Goal: Task Accomplishment & Management: Complete application form

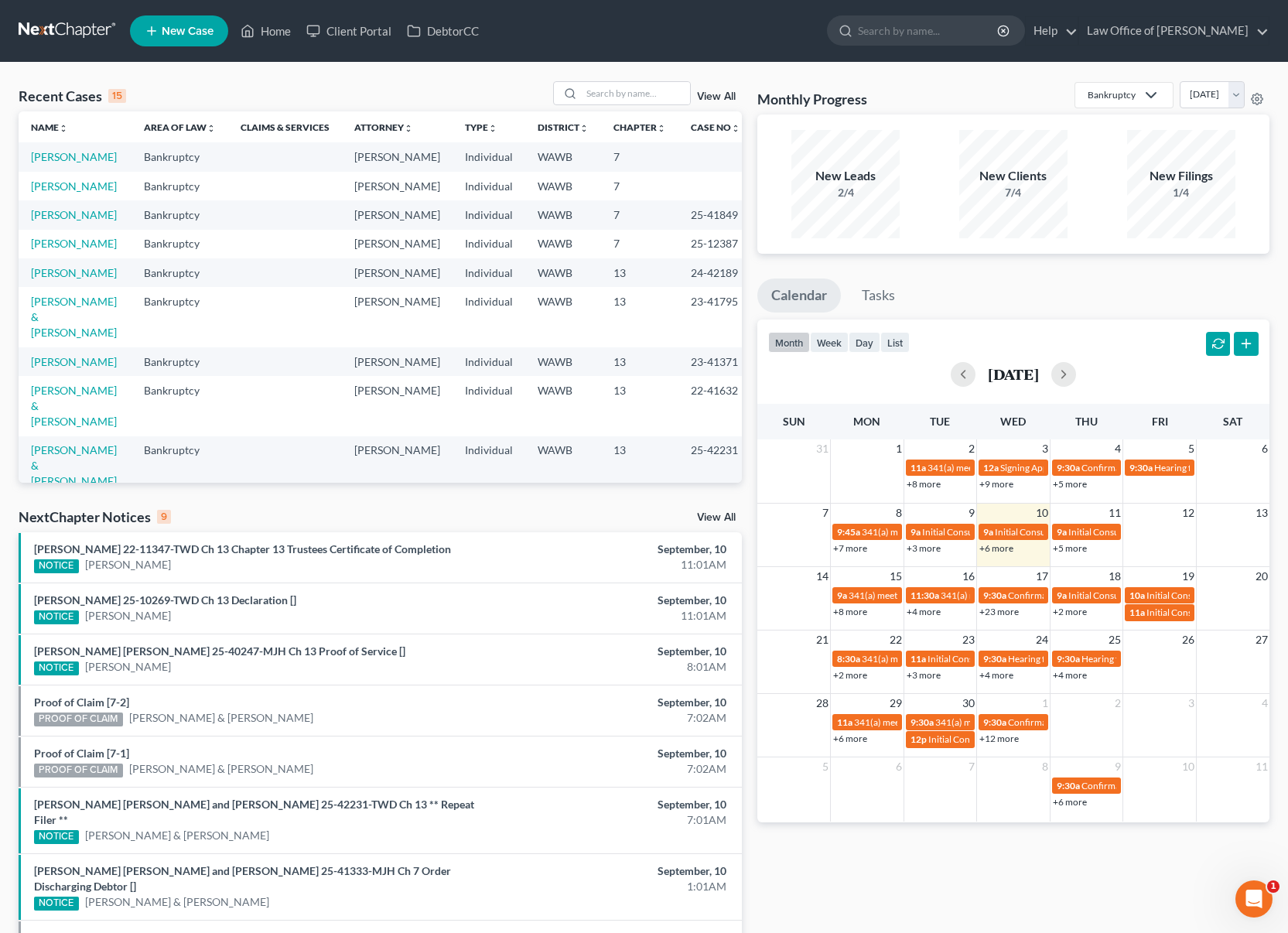
click at [715, 519] on link "View All" at bounding box center [716, 517] width 39 height 11
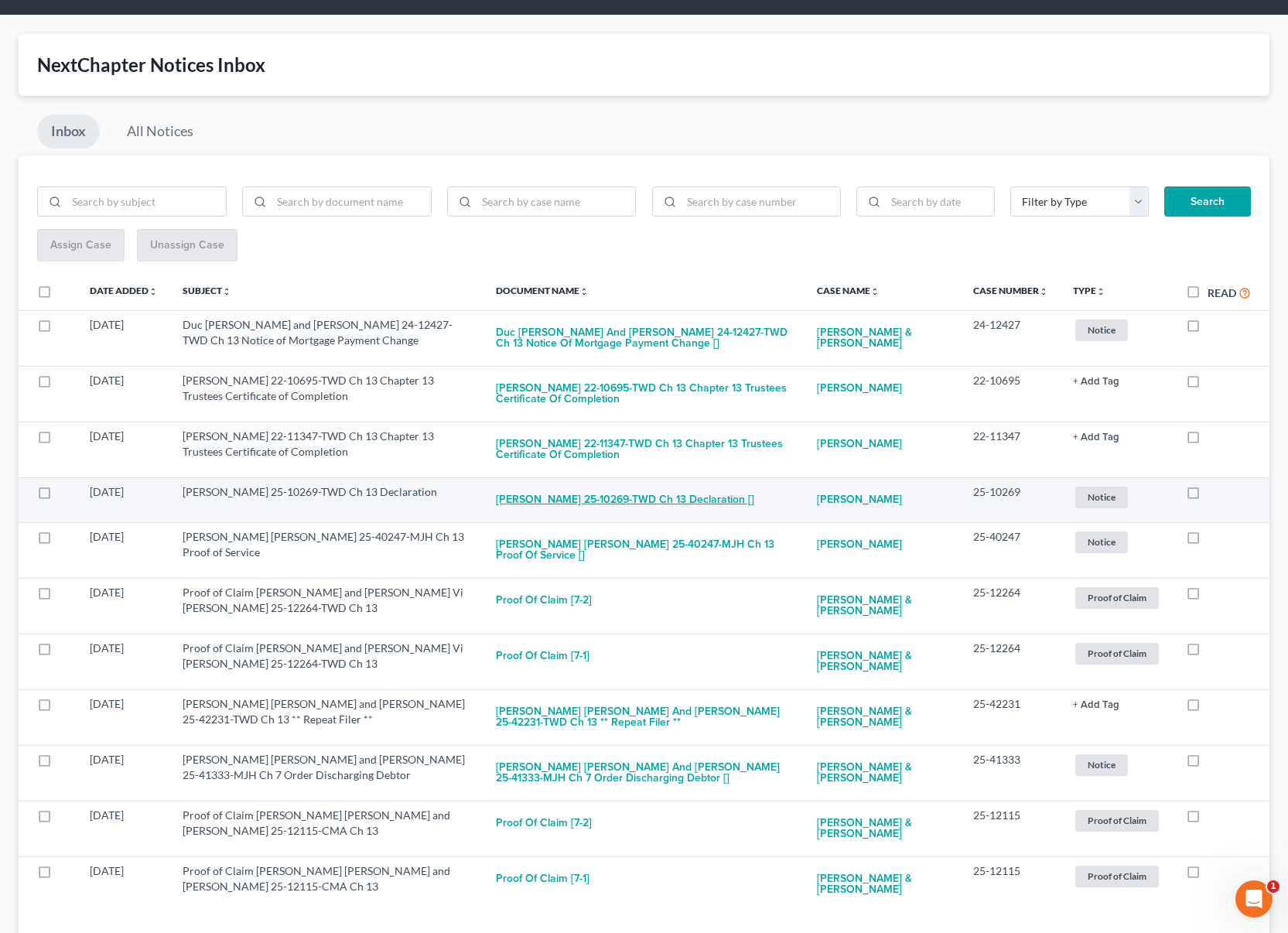
scroll to position [93, 0]
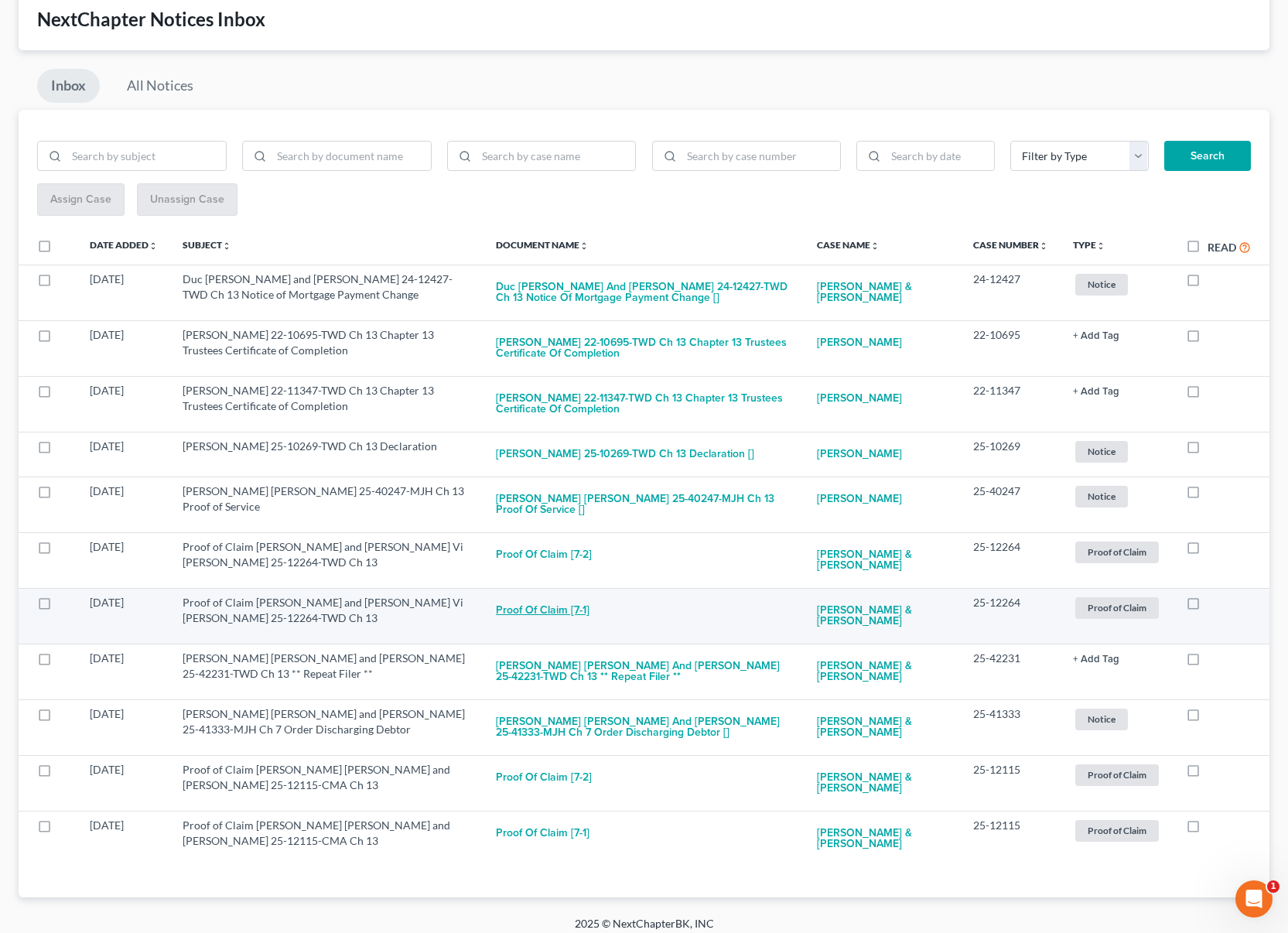
click at [554, 602] on button "Proof of Claim [7-1]" at bounding box center [543, 610] width 94 height 31
checkbox input "true"
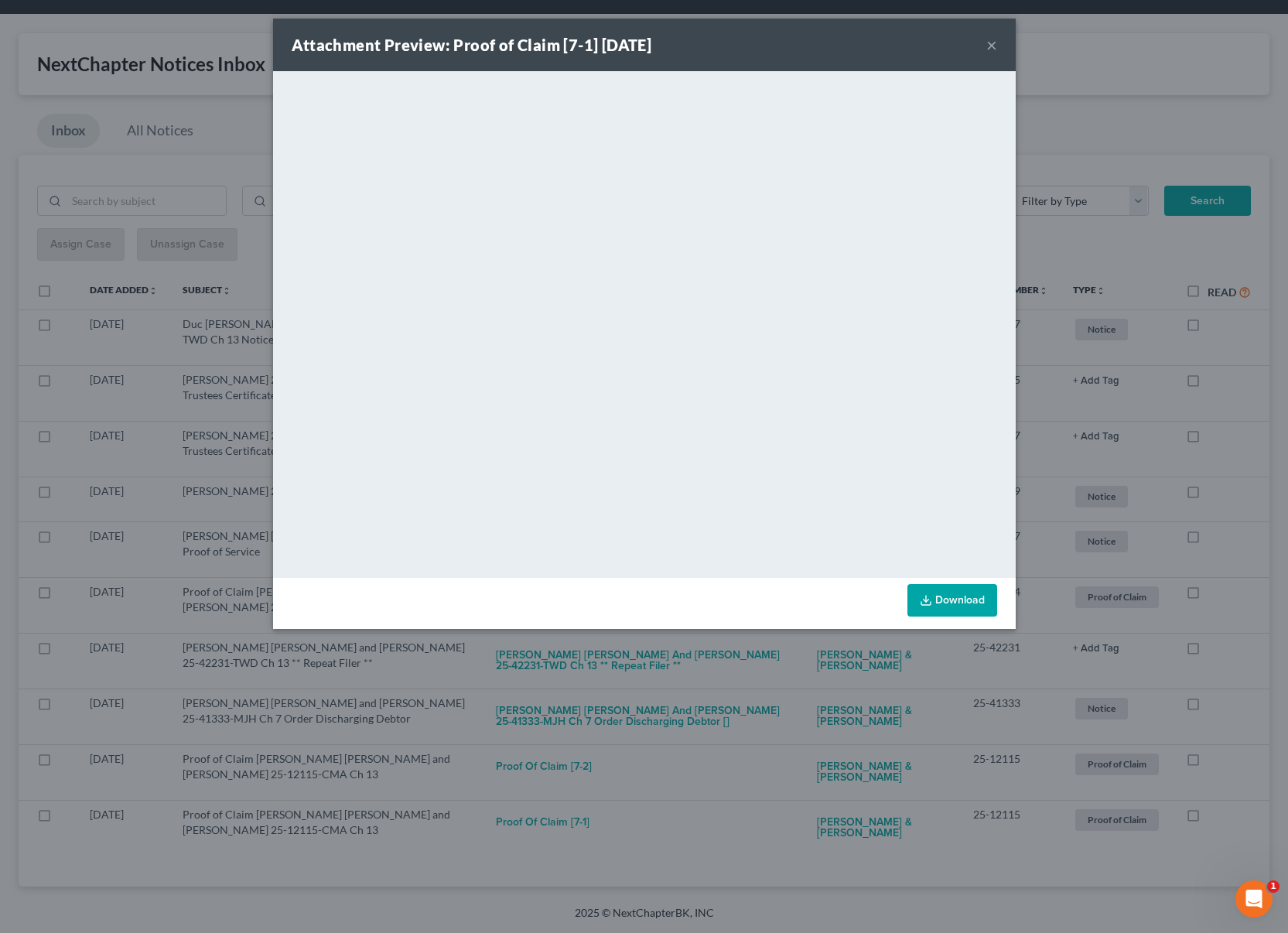
scroll to position [37, 0]
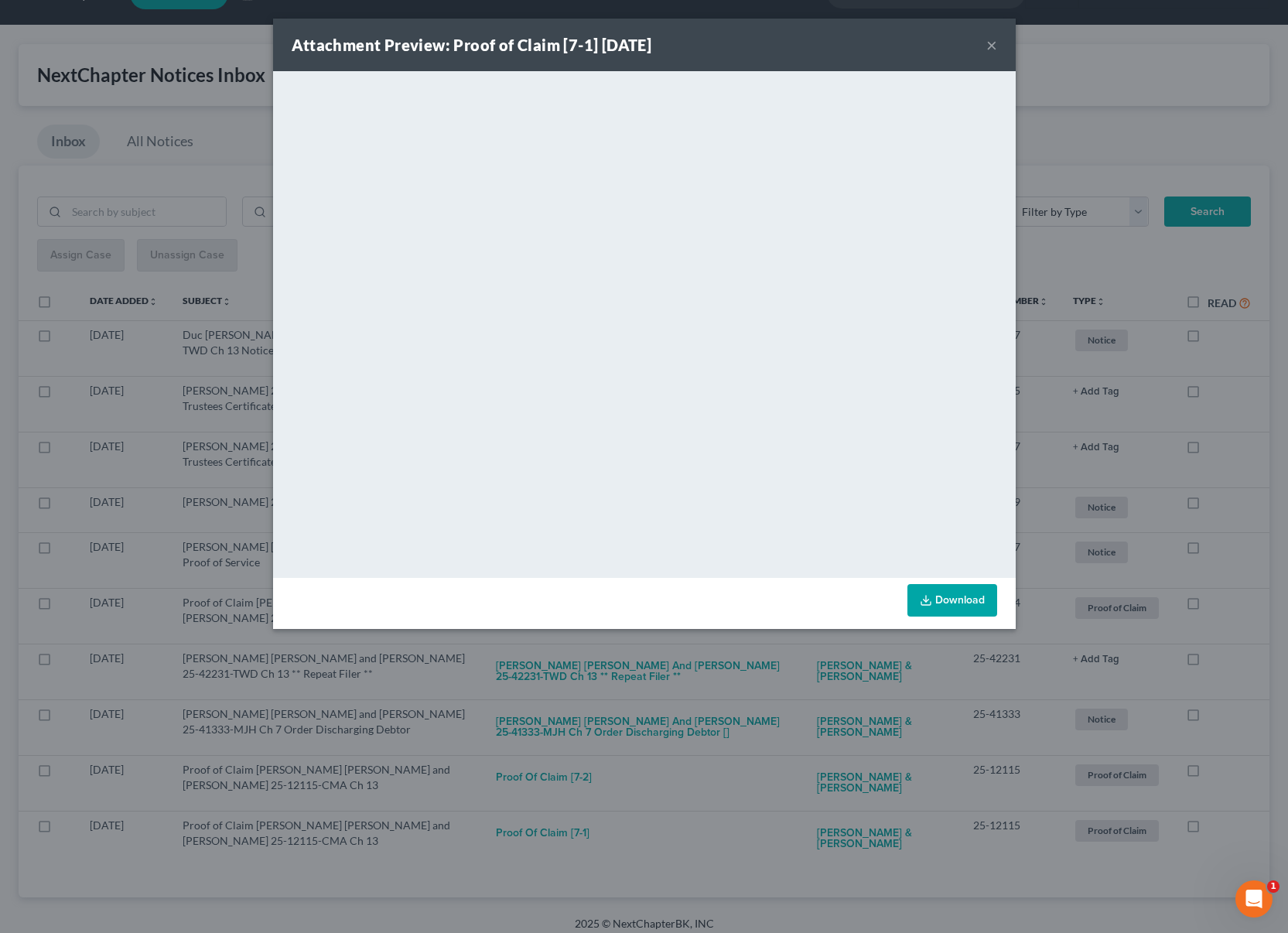
click at [992, 45] on button "×" at bounding box center [992, 44] width 11 height 19
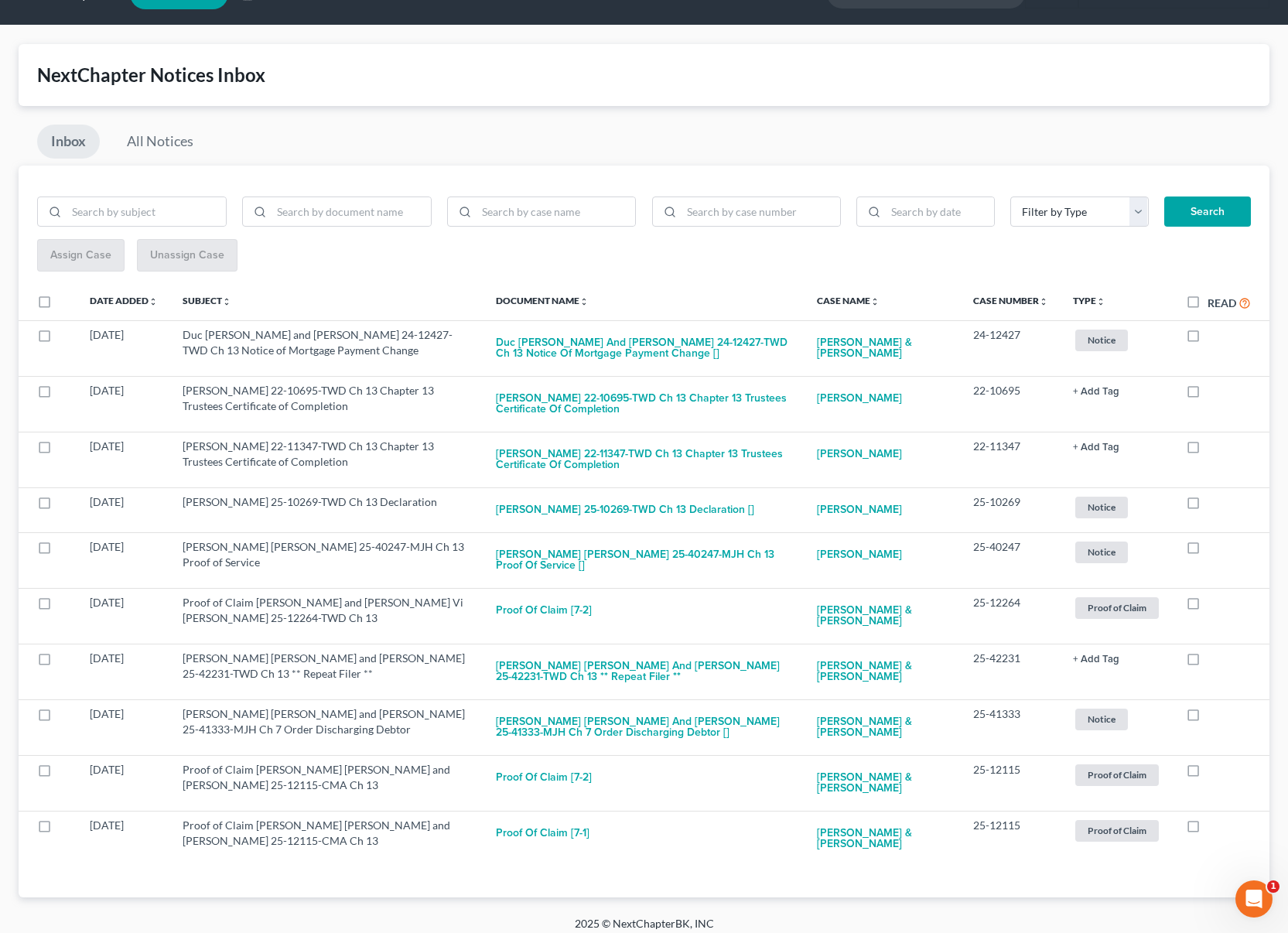
click at [1208, 299] on label "Read" at bounding box center [1229, 303] width 43 height 18
click at [1214, 299] on input "Read" at bounding box center [1218, 298] width 10 height 10
checkbox input "true"
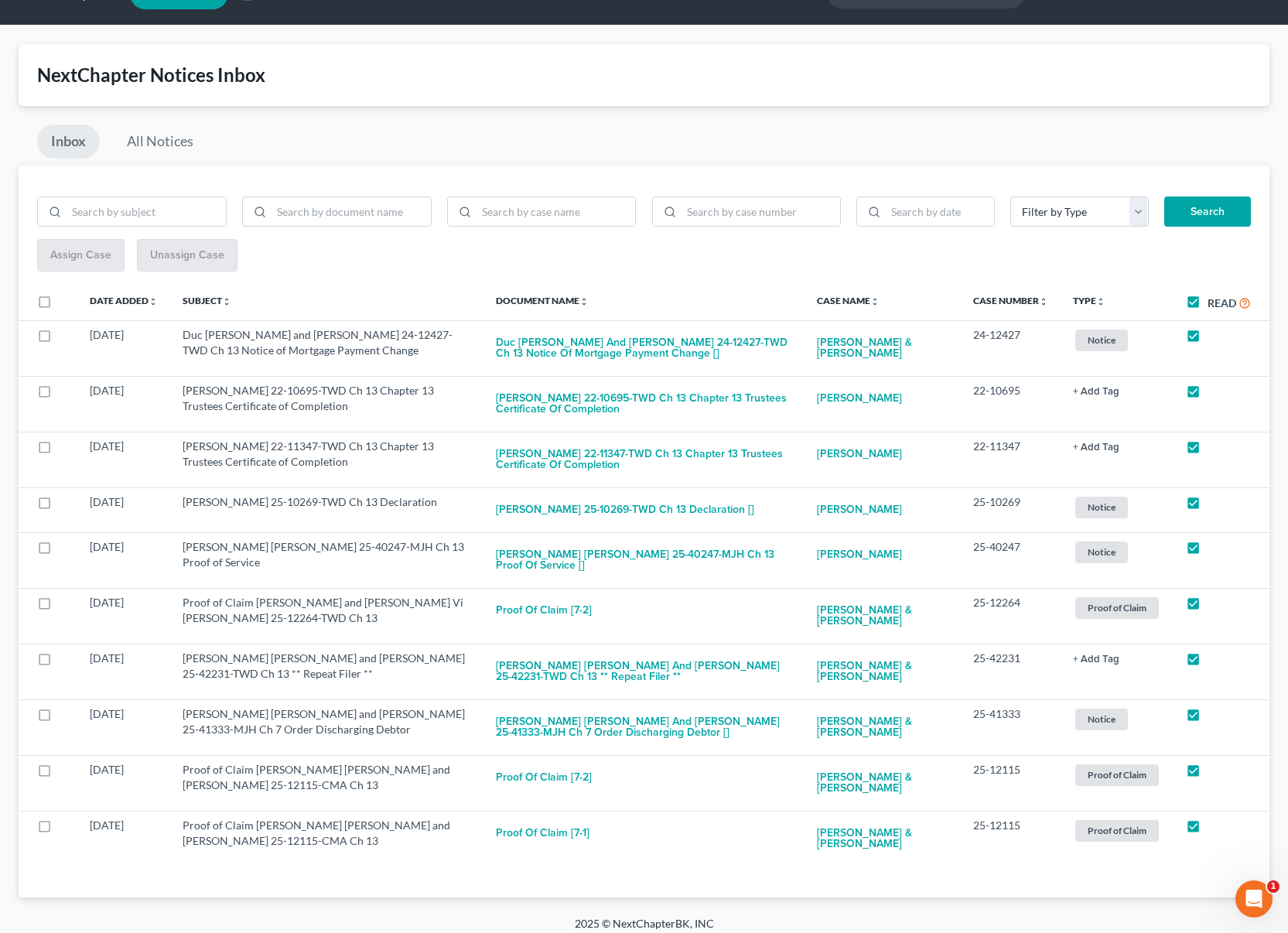
checkbox input "true"
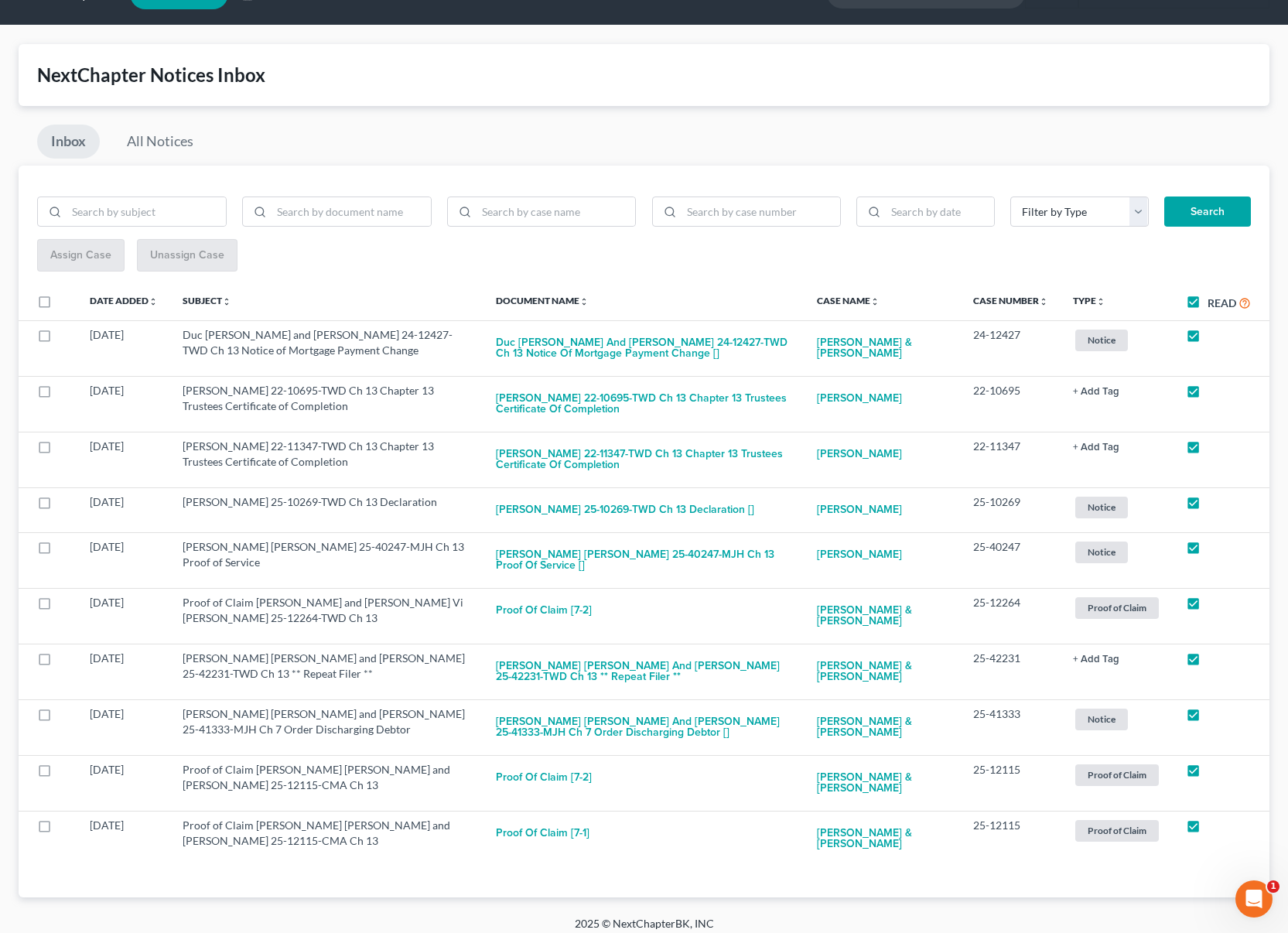
checkbox input "true"
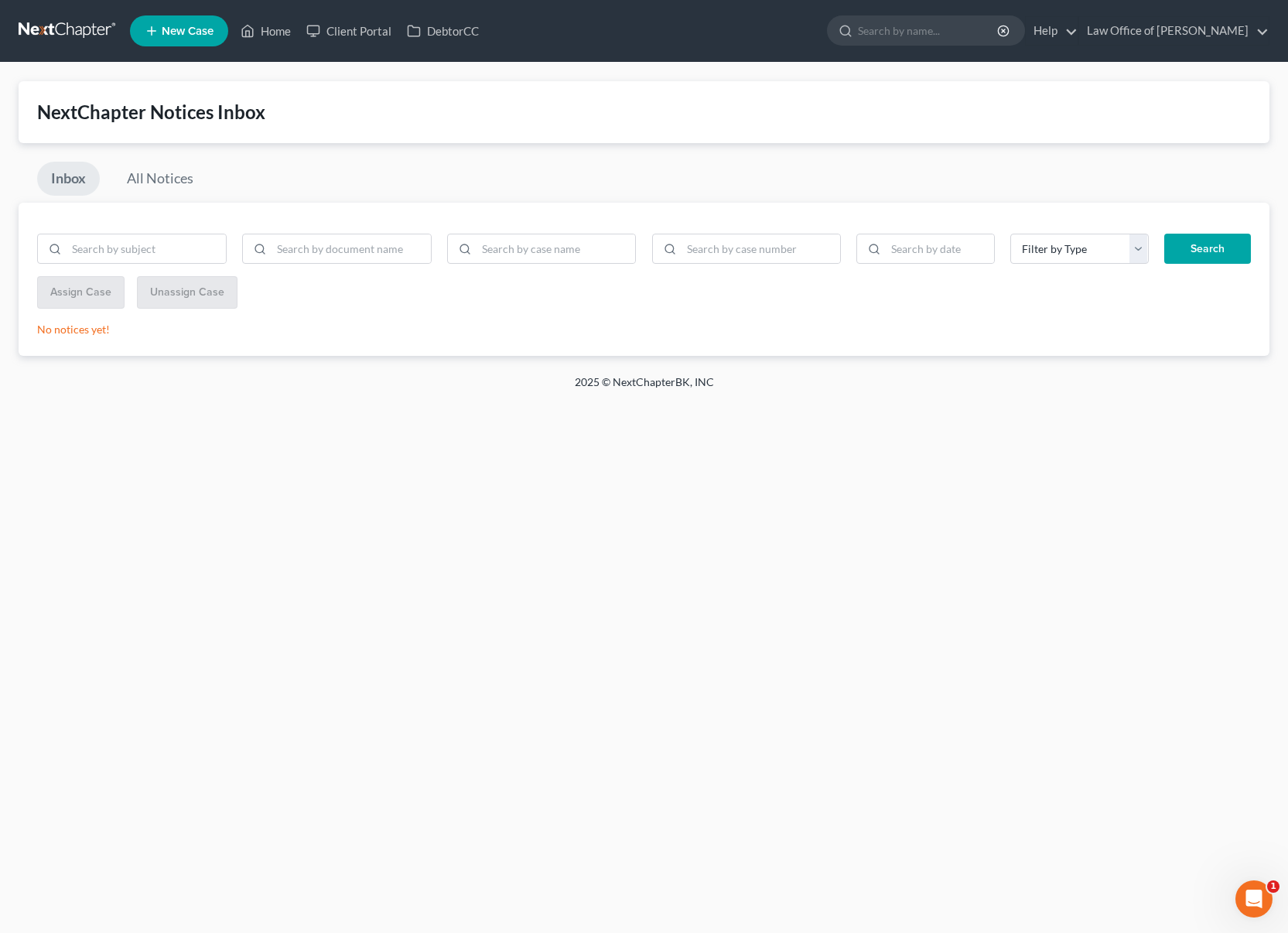
scroll to position [0, 0]
click at [943, 34] on input "search" at bounding box center [929, 31] width 142 height 29
type input "[PERSON_NAME]"
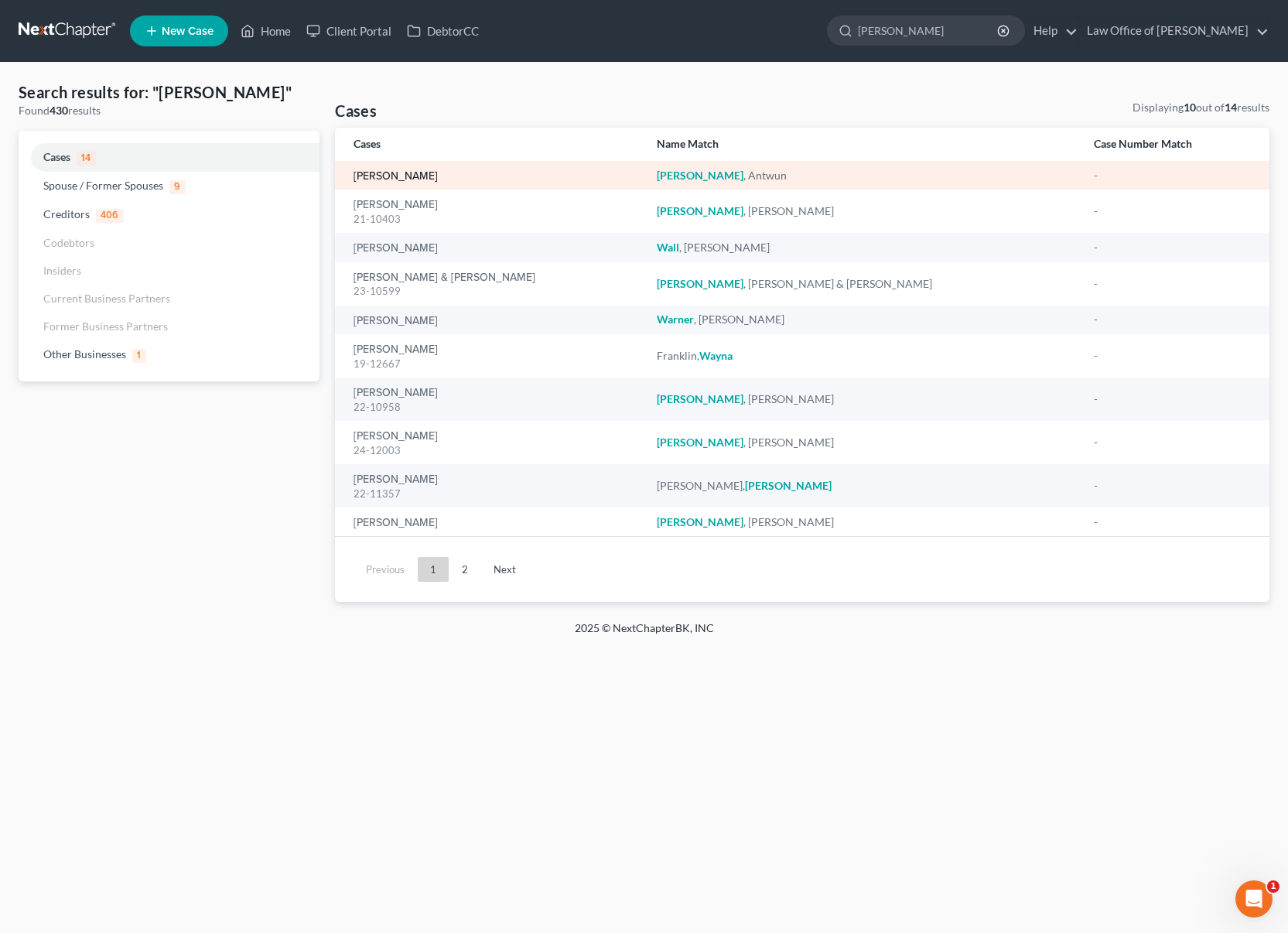
click at [403, 175] on link "[PERSON_NAME]" at bounding box center [395, 176] width 84 height 11
select select "0"
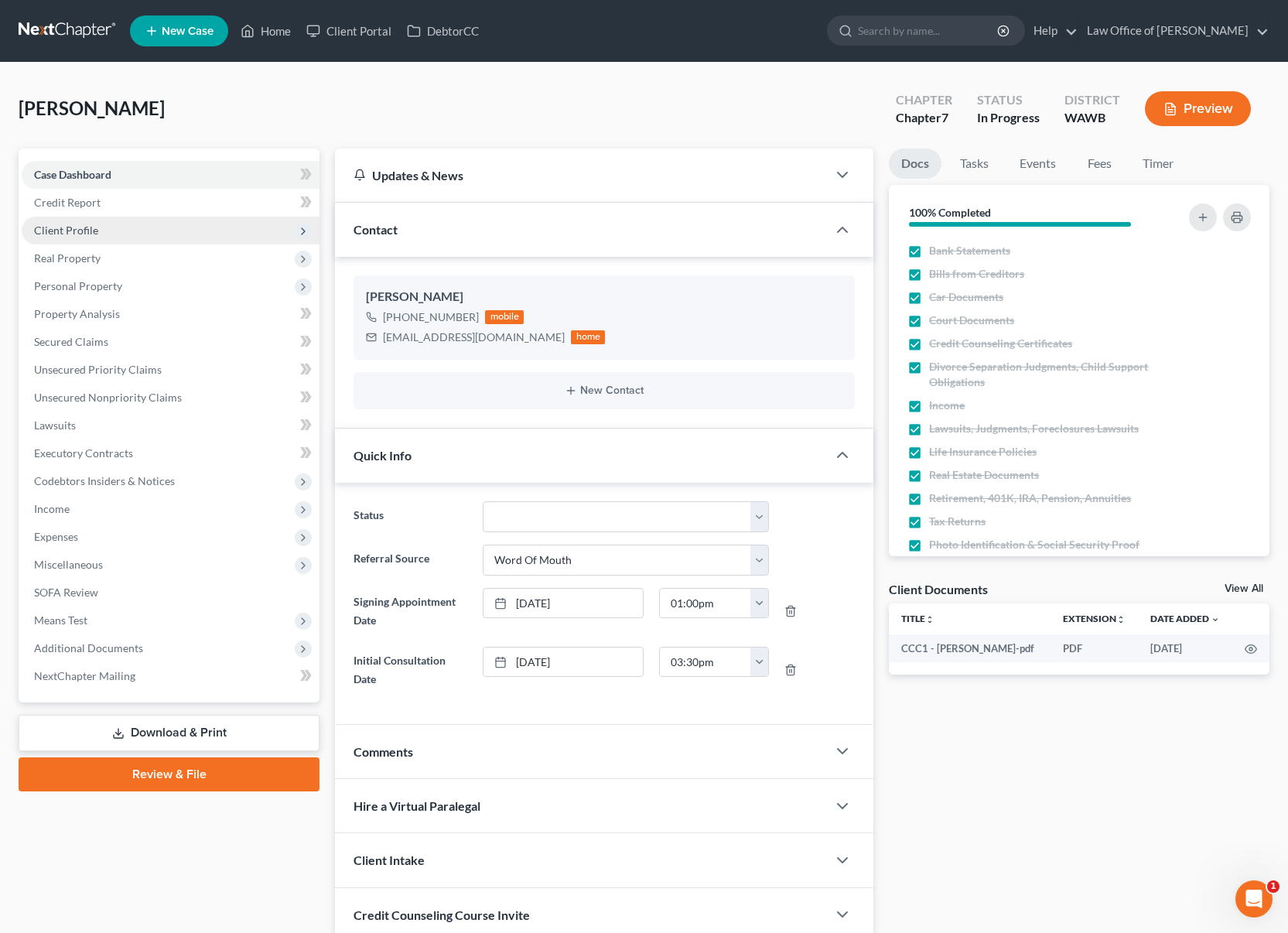
click at [159, 229] on span "Client Profile" at bounding box center [170, 231] width 298 height 28
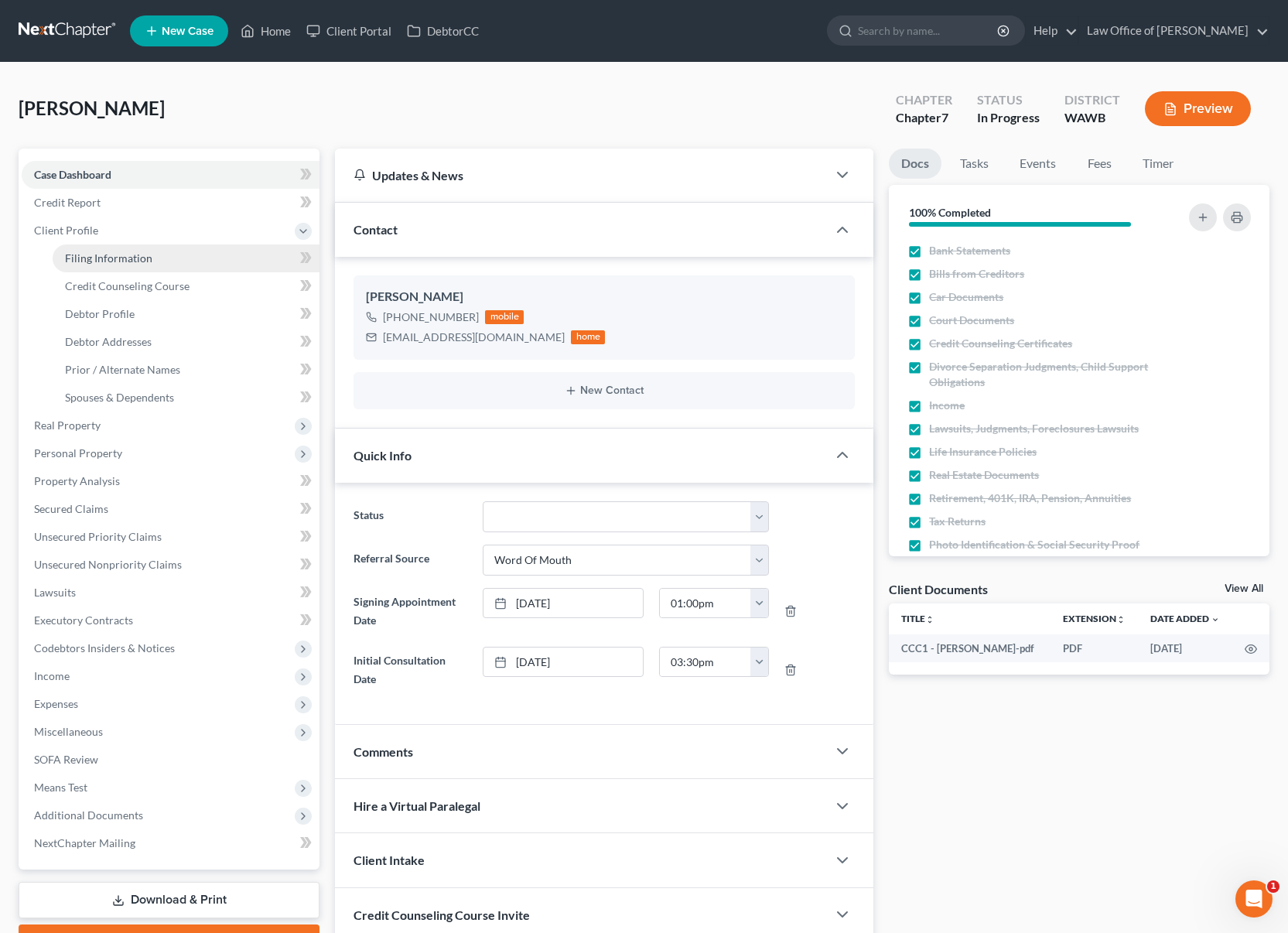
click at [145, 256] on span "Filing Information" at bounding box center [109, 258] width 88 height 14
select select "1"
select select "0"
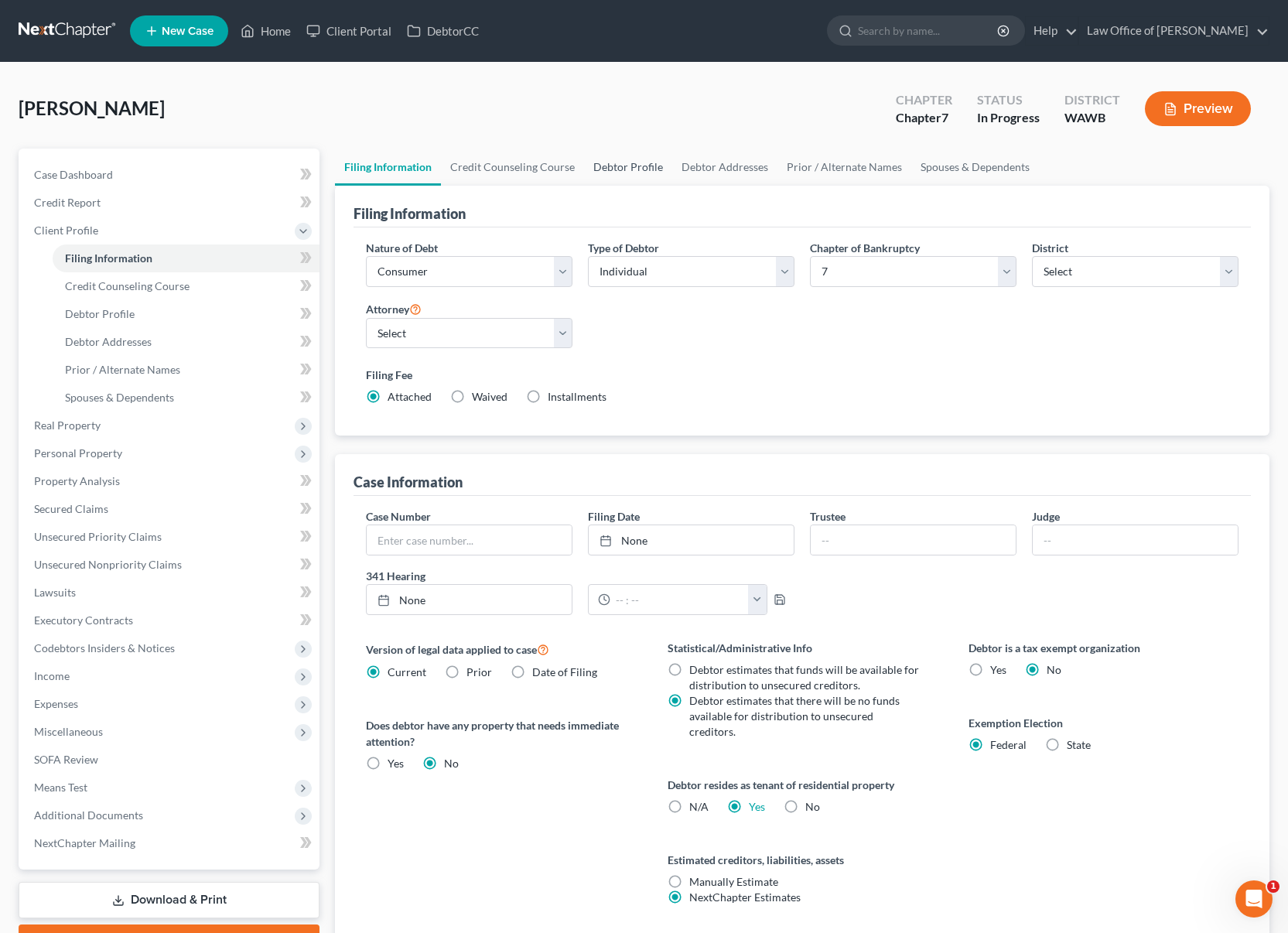
click at [629, 168] on link "Debtor Profile" at bounding box center [629, 166] width 89 height 37
select select "0"
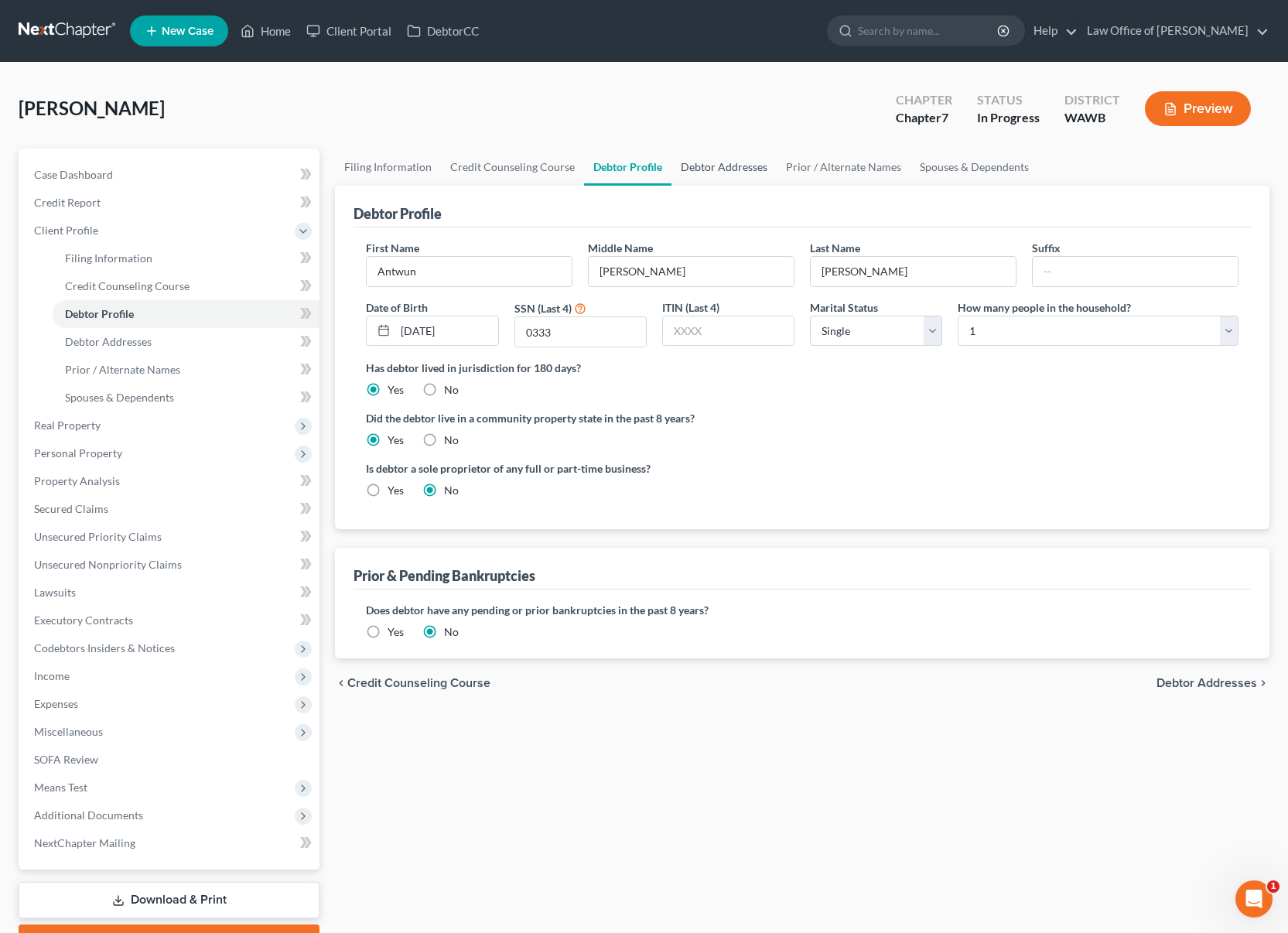
click at [725, 166] on link "Debtor Addresses" at bounding box center [724, 166] width 105 height 37
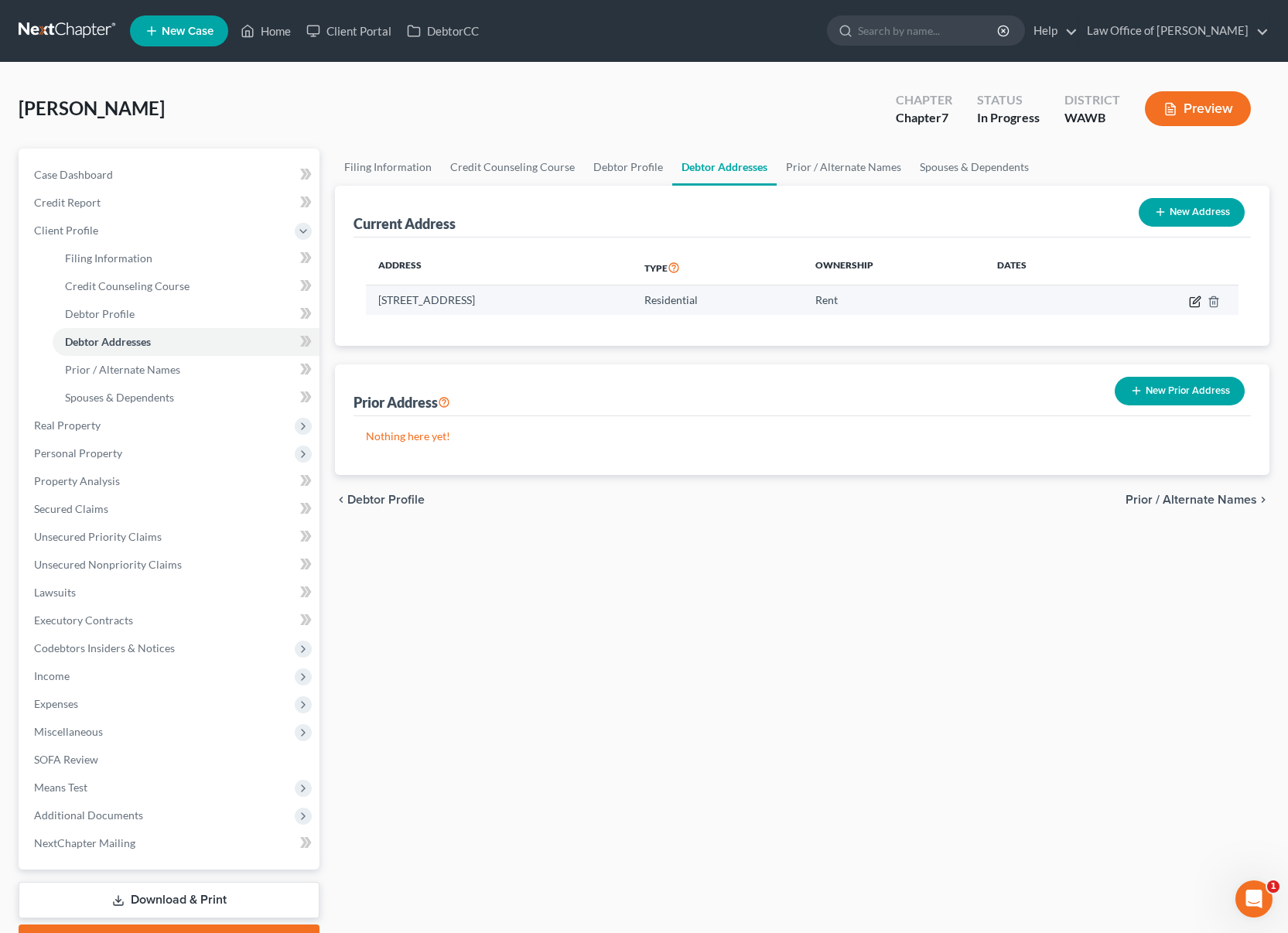
click at [1197, 299] on icon "button" at bounding box center [1196, 302] width 13 height 13
select select "50"
select select "0"
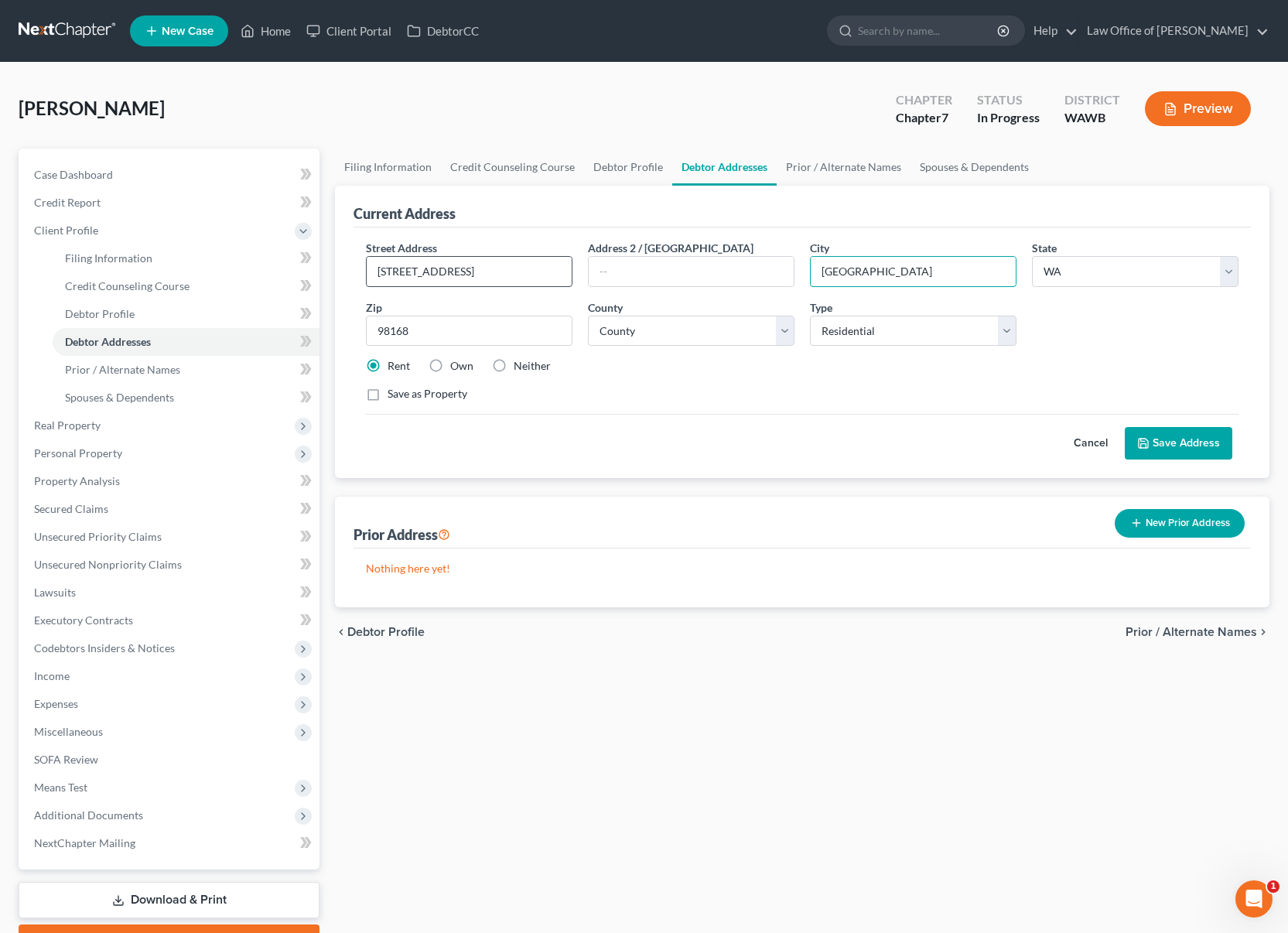
drag, startPoint x: 906, startPoint y: 276, endPoint x: 571, endPoint y: 259, distance: 335.4
click at [571, 259] on div "Street Address * [STREET_ADDRESS] * [GEOGRAPHIC_DATA] * State [US_STATE] AK AR …" at bounding box center [802, 326] width 888 height 174
type input "Tukwila"
click at [1196, 451] on button "Save Address" at bounding box center [1179, 443] width 108 height 33
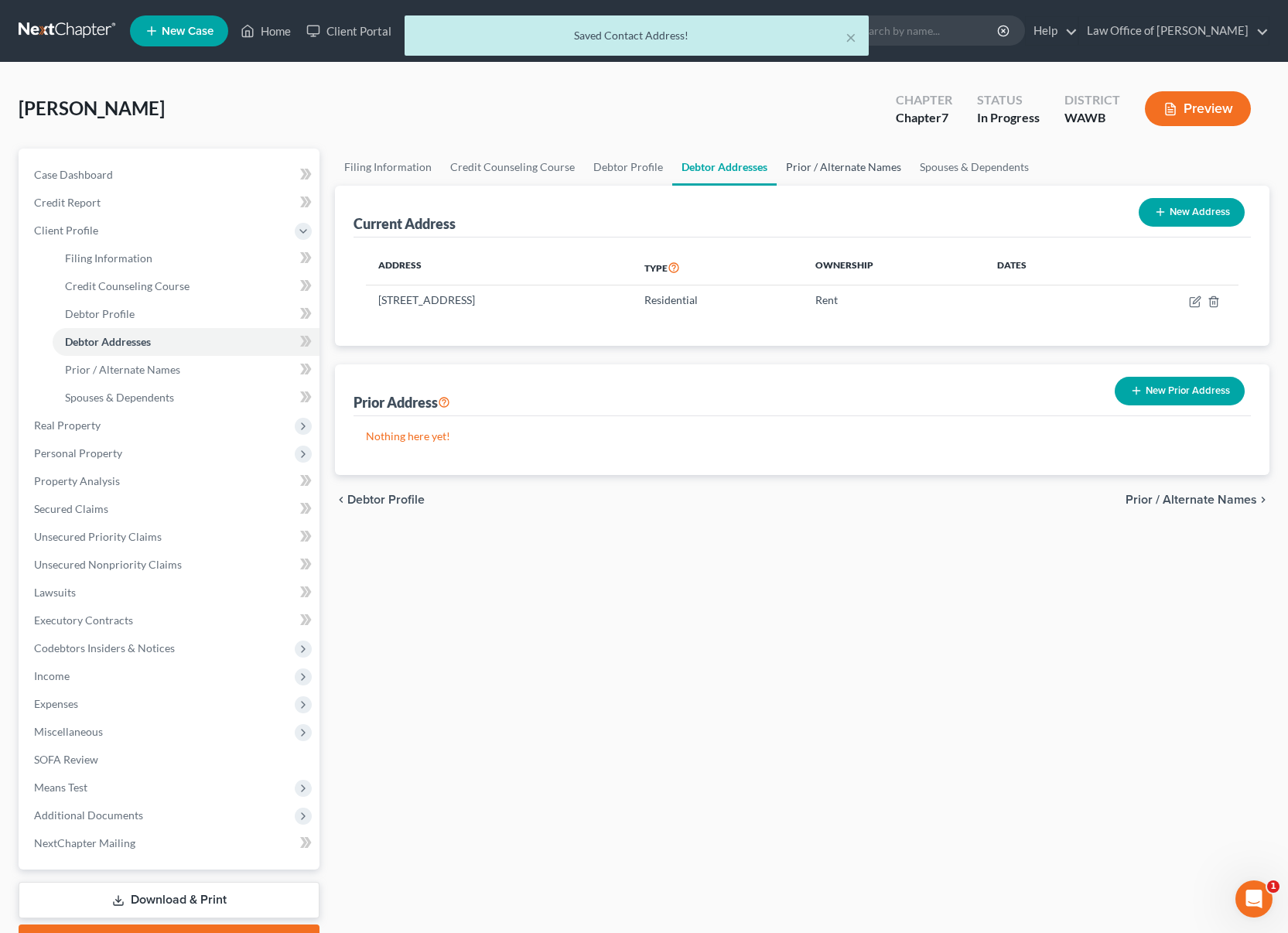
click at [825, 174] on link "Prior / Alternate Names" at bounding box center [844, 166] width 134 height 37
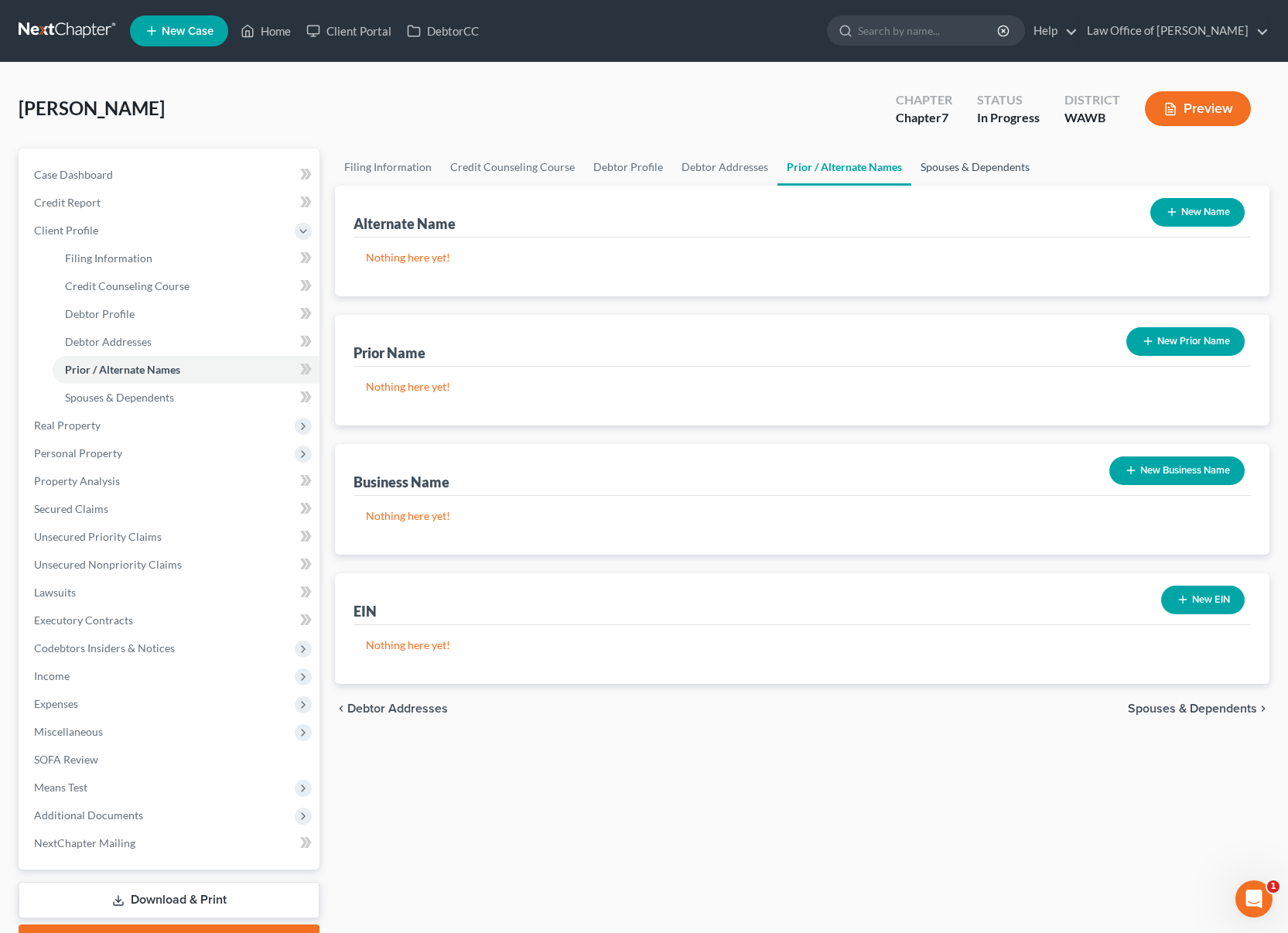
click at [944, 174] on link "Spouses & Dependents" at bounding box center [975, 166] width 128 height 37
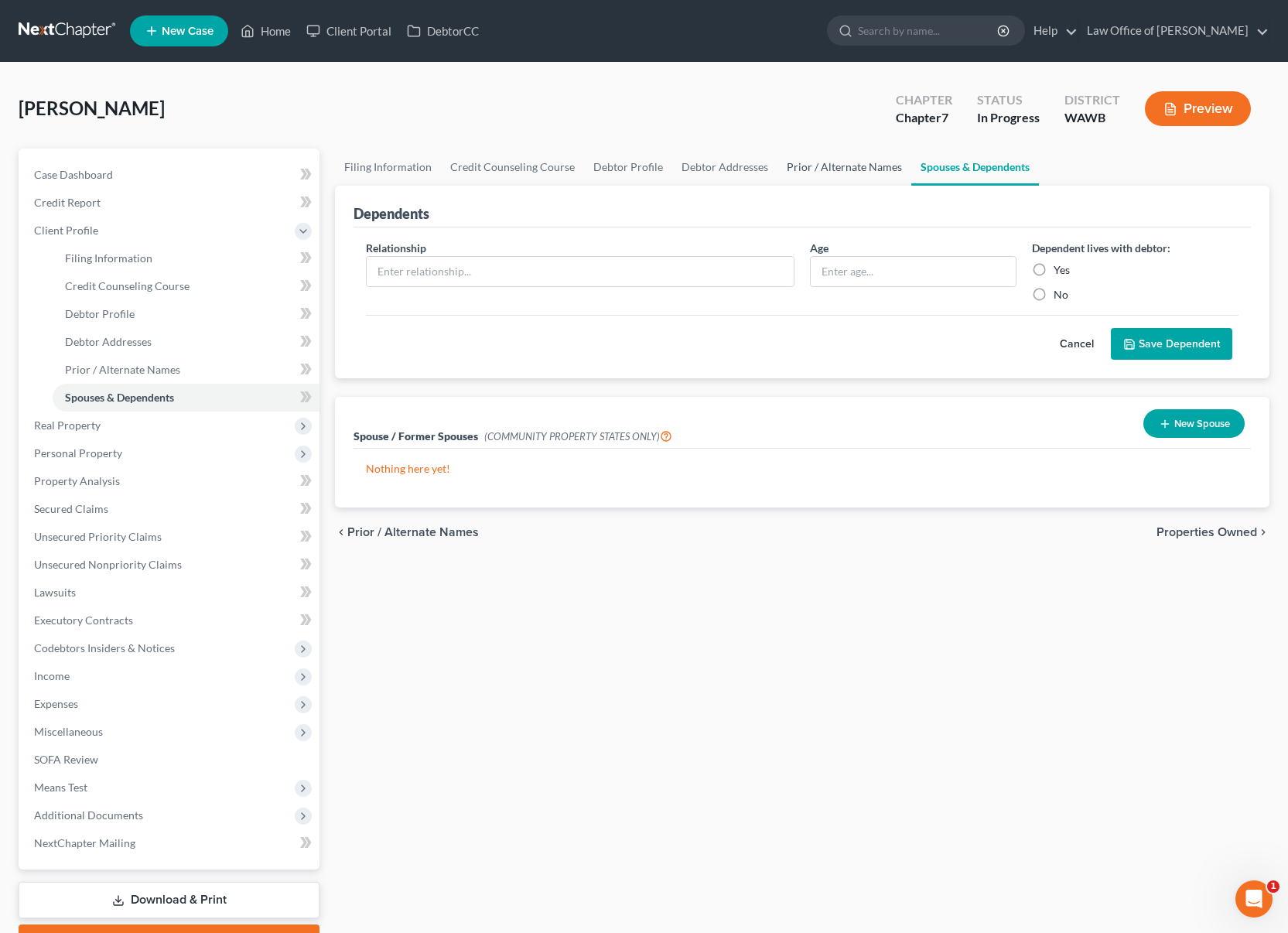
click at [882, 161] on link "Prior / Alternate Names" at bounding box center [845, 166] width 134 height 37
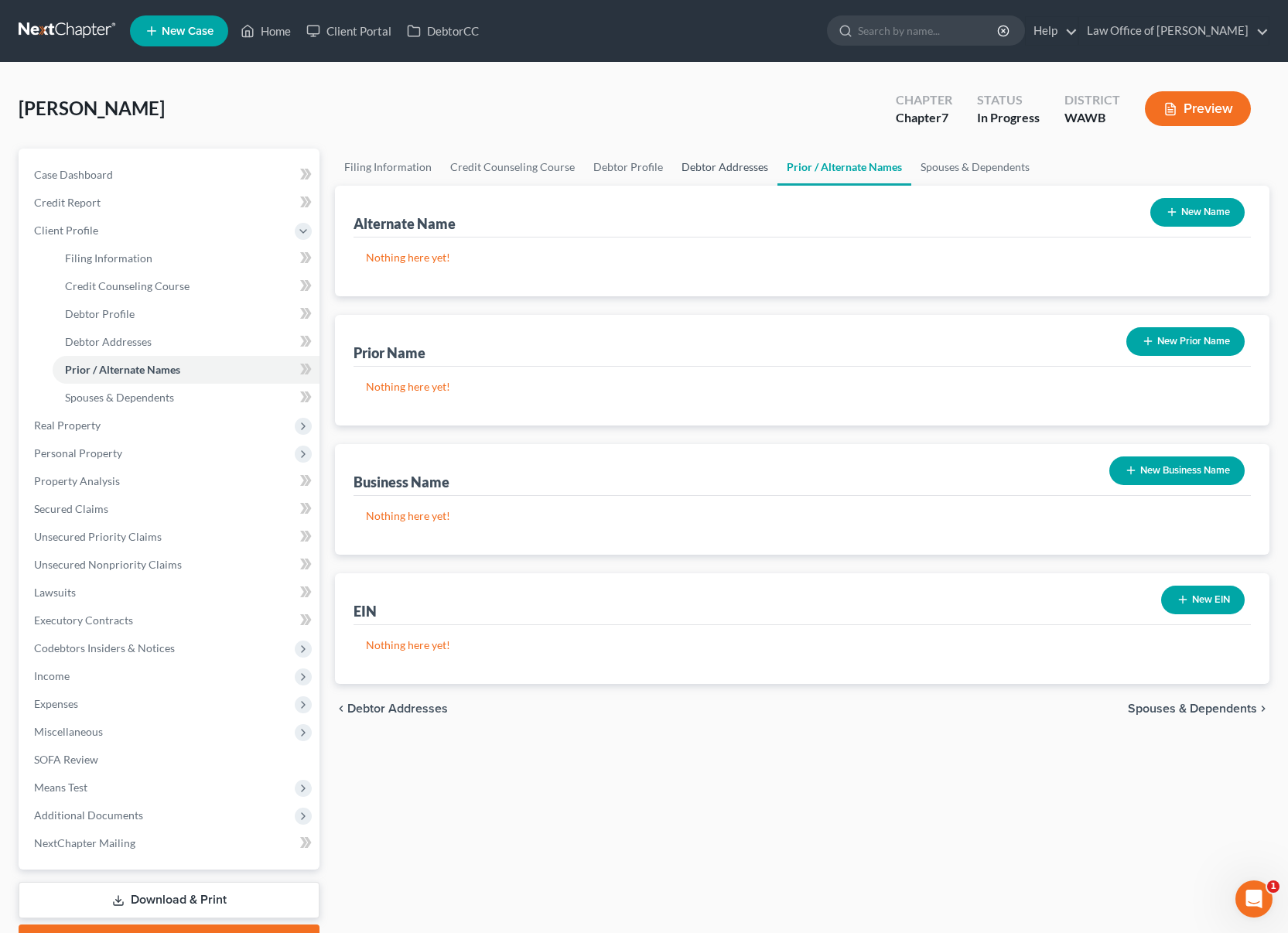
click at [699, 163] on link "Debtor Addresses" at bounding box center [724, 166] width 105 height 37
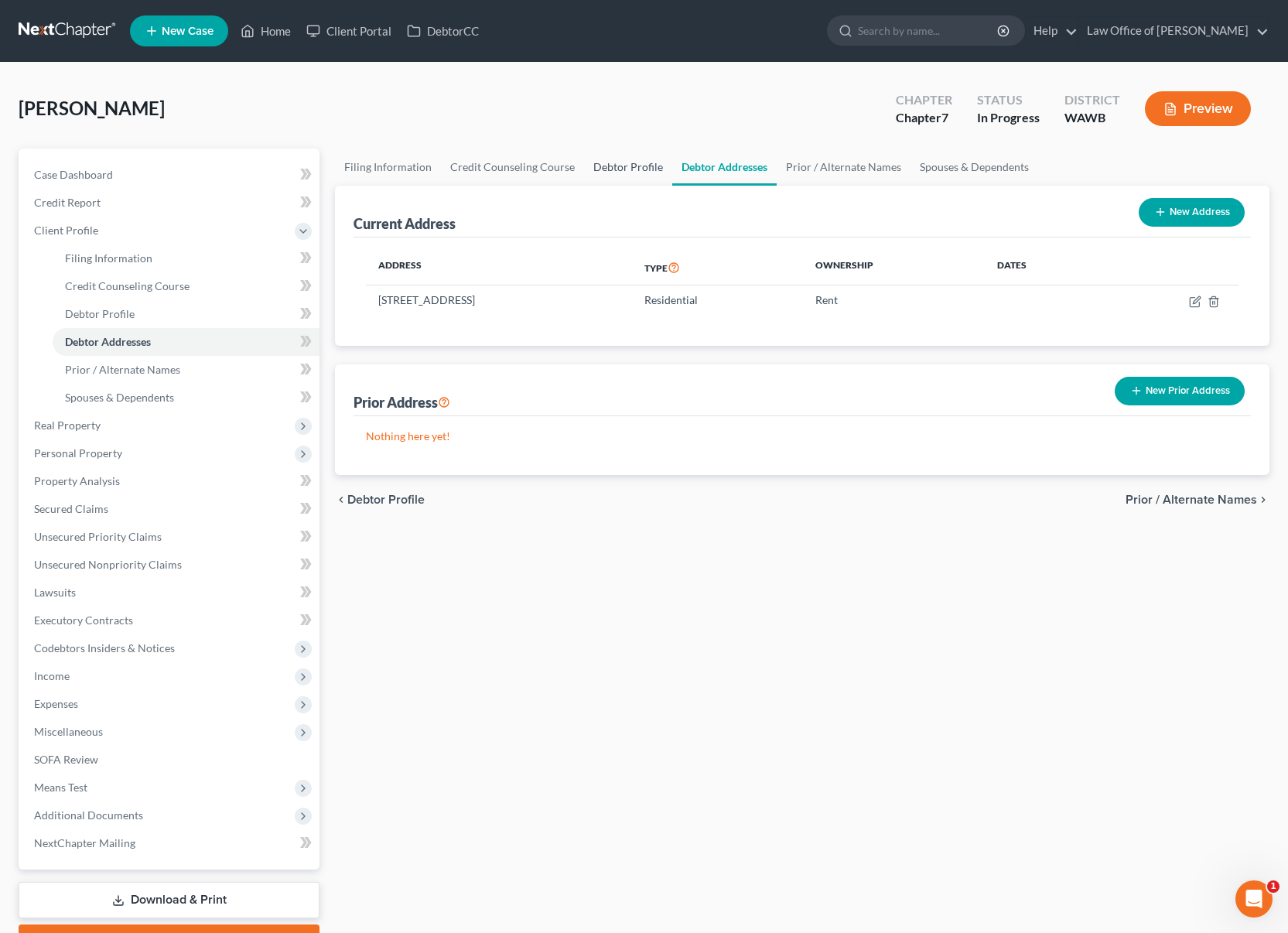
click at [631, 175] on link "Debtor Profile" at bounding box center [629, 166] width 89 height 37
select select "0"
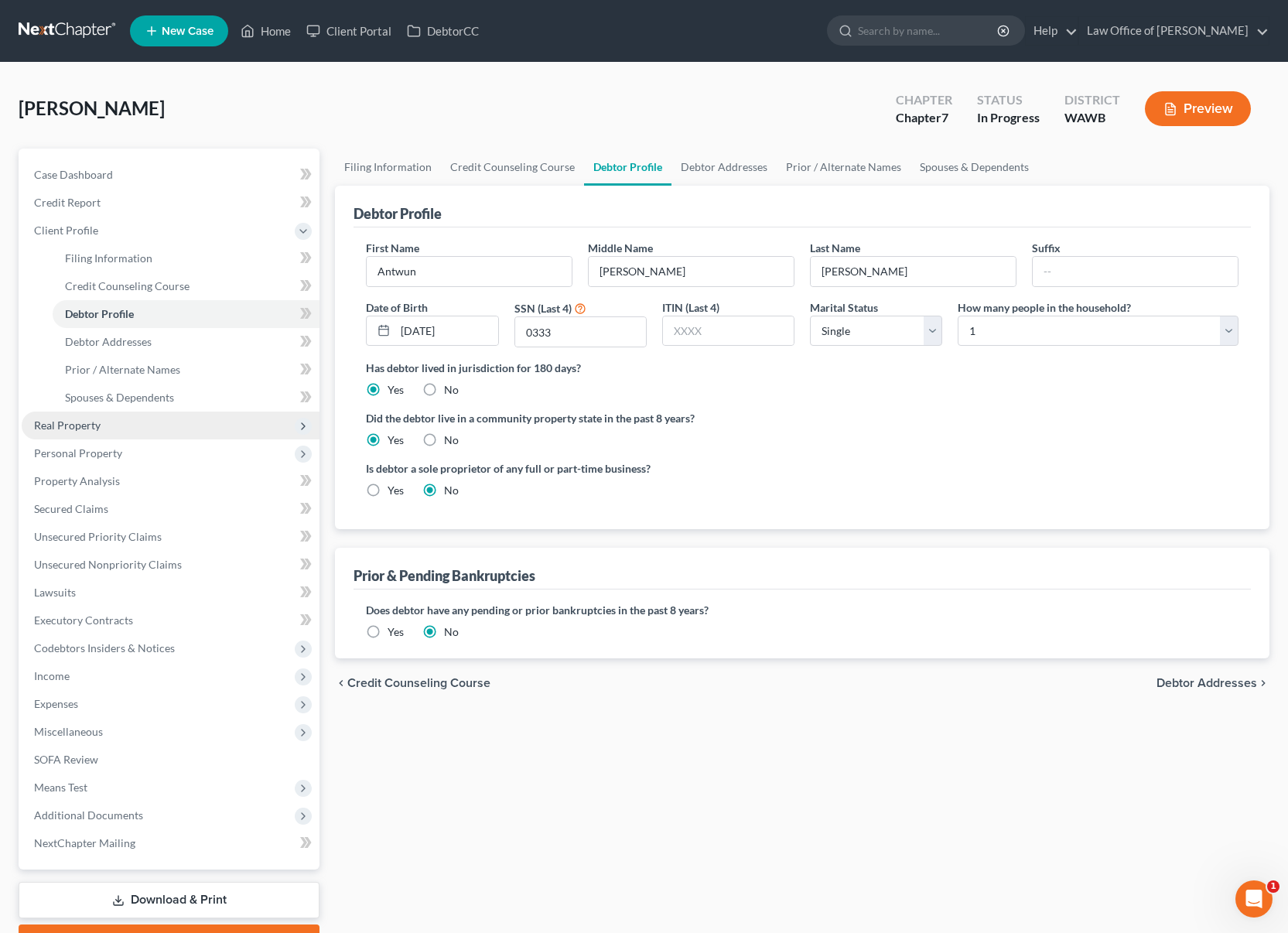
click at [142, 421] on span "Real Property" at bounding box center [170, 425] width 298 height 28
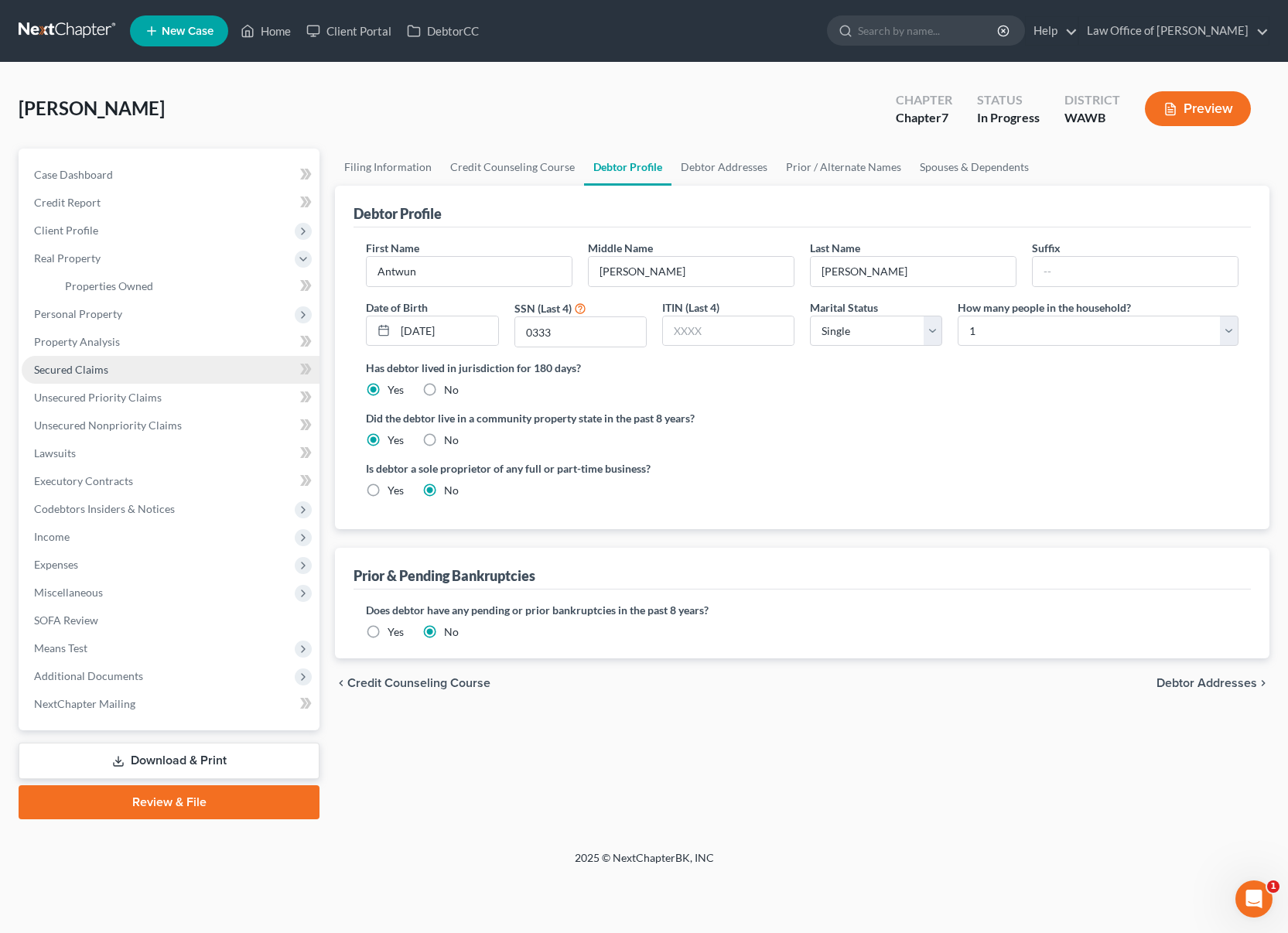
click at [132, 366] on link "Secured Claims" at bounding box center [170, 369] width 298 height 28
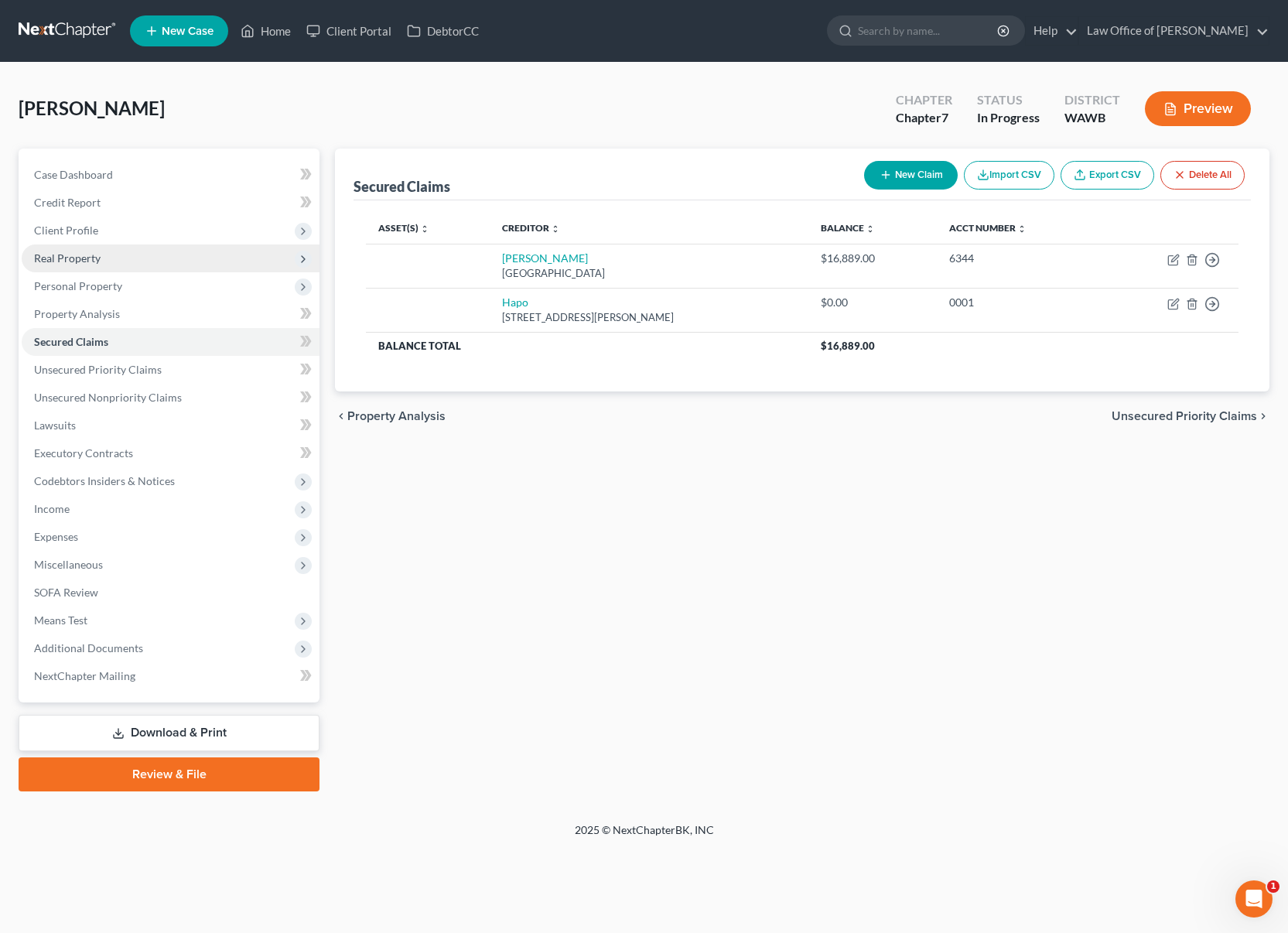
click at [137, 244] on span "Real Property" at bounding box center [170, 258] width 298 height 28
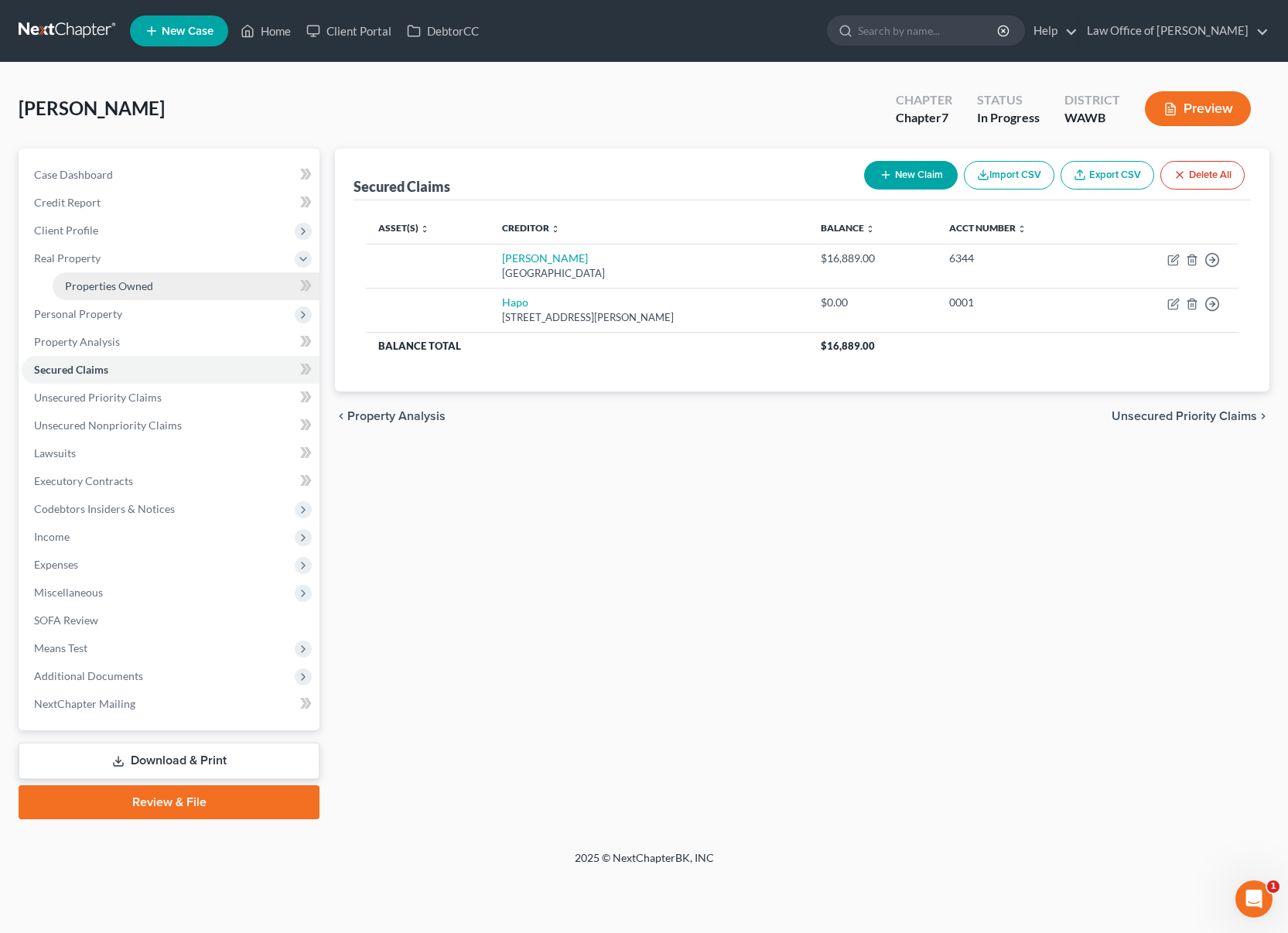
click at [128, 284] on span "Properties Owned" at bounding box center [109, 286] width 89 height 14
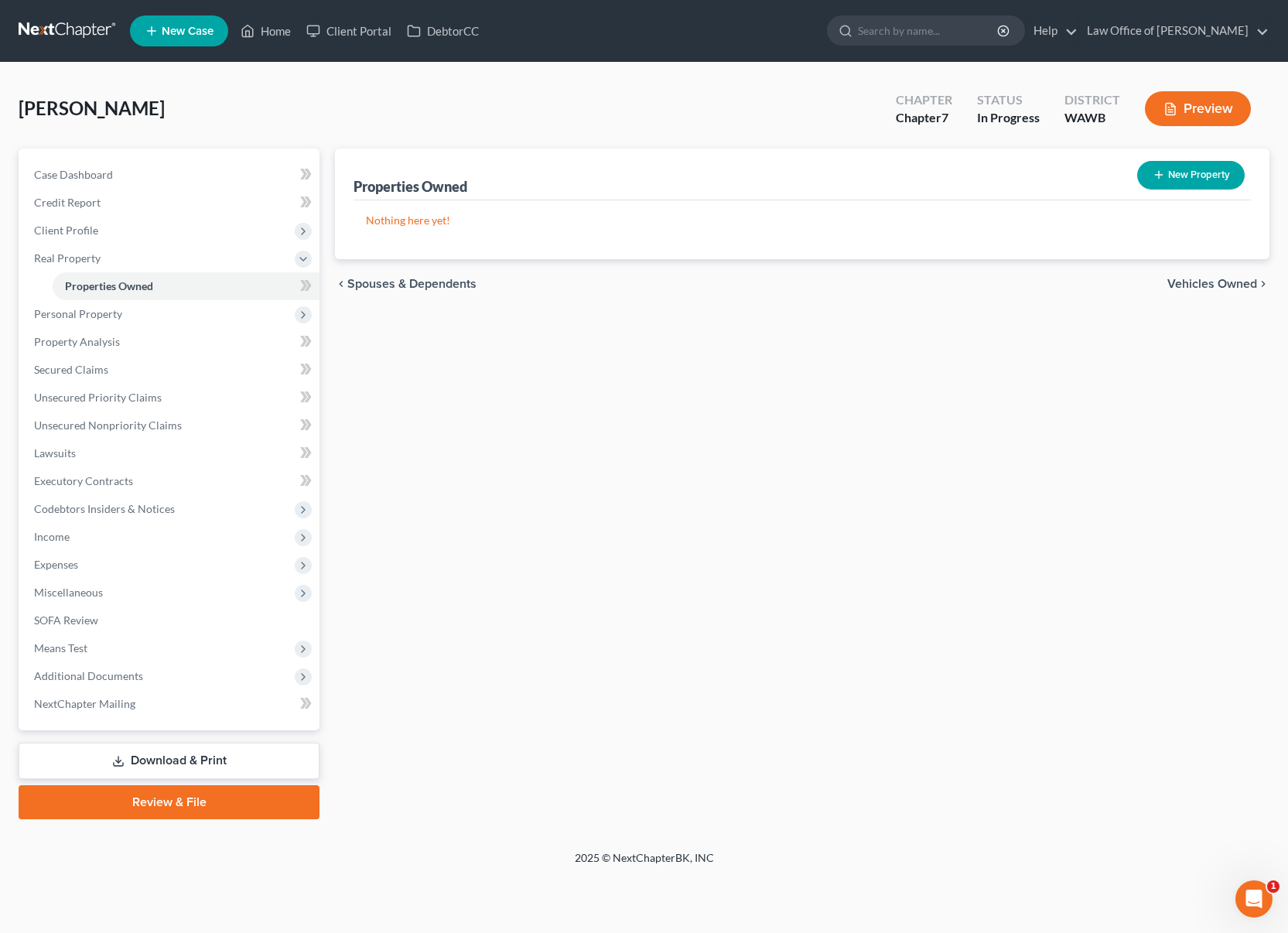
click at [1233, 285] on span "Vehicles Owned" at bounding box center [1212, 284] width 90 height 13
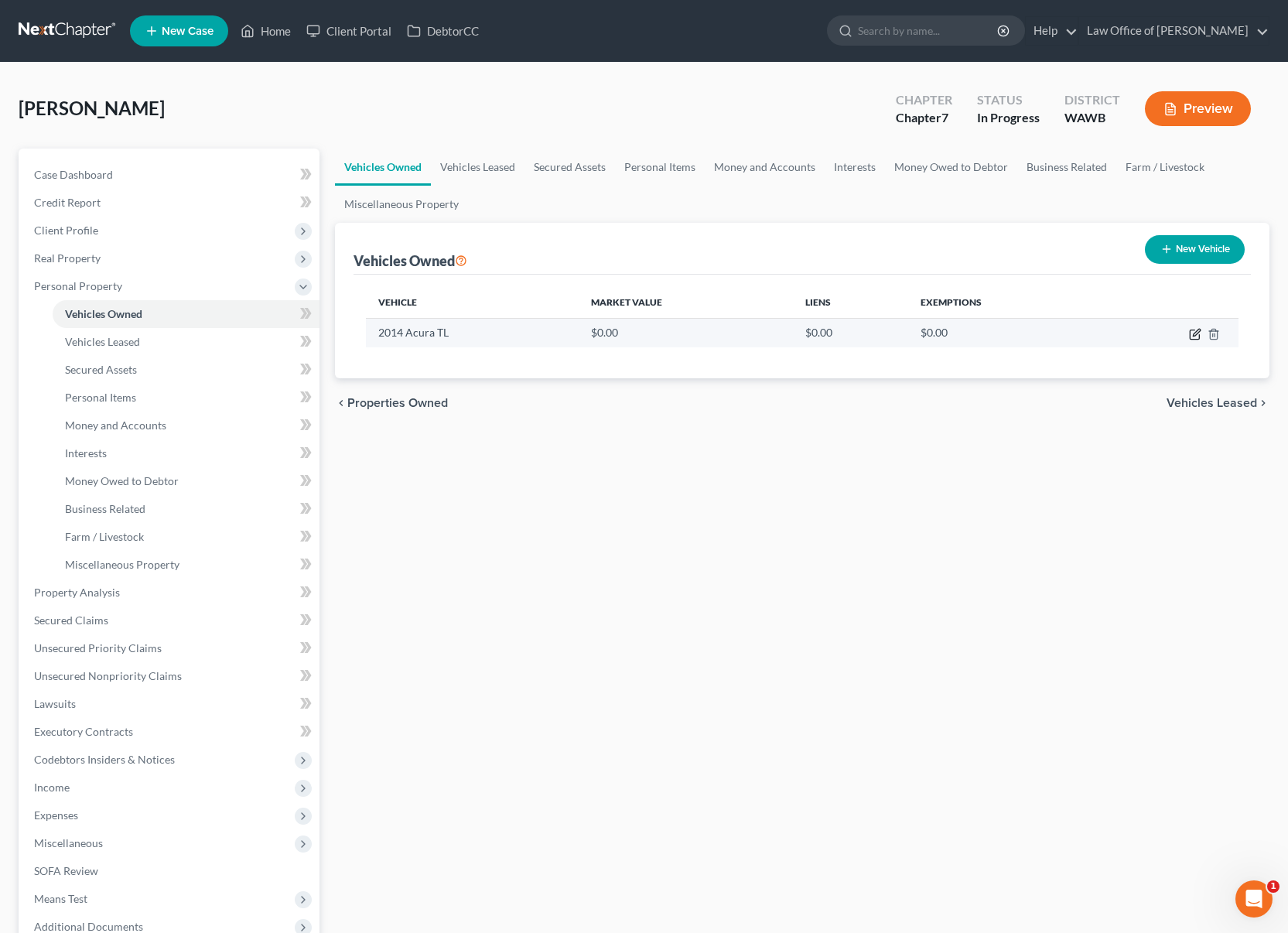
click at [1196, 335] on icon "button" at bounding box center [1197, 333] width 7 height 7
select select "0"
select select "12"
select select "0"
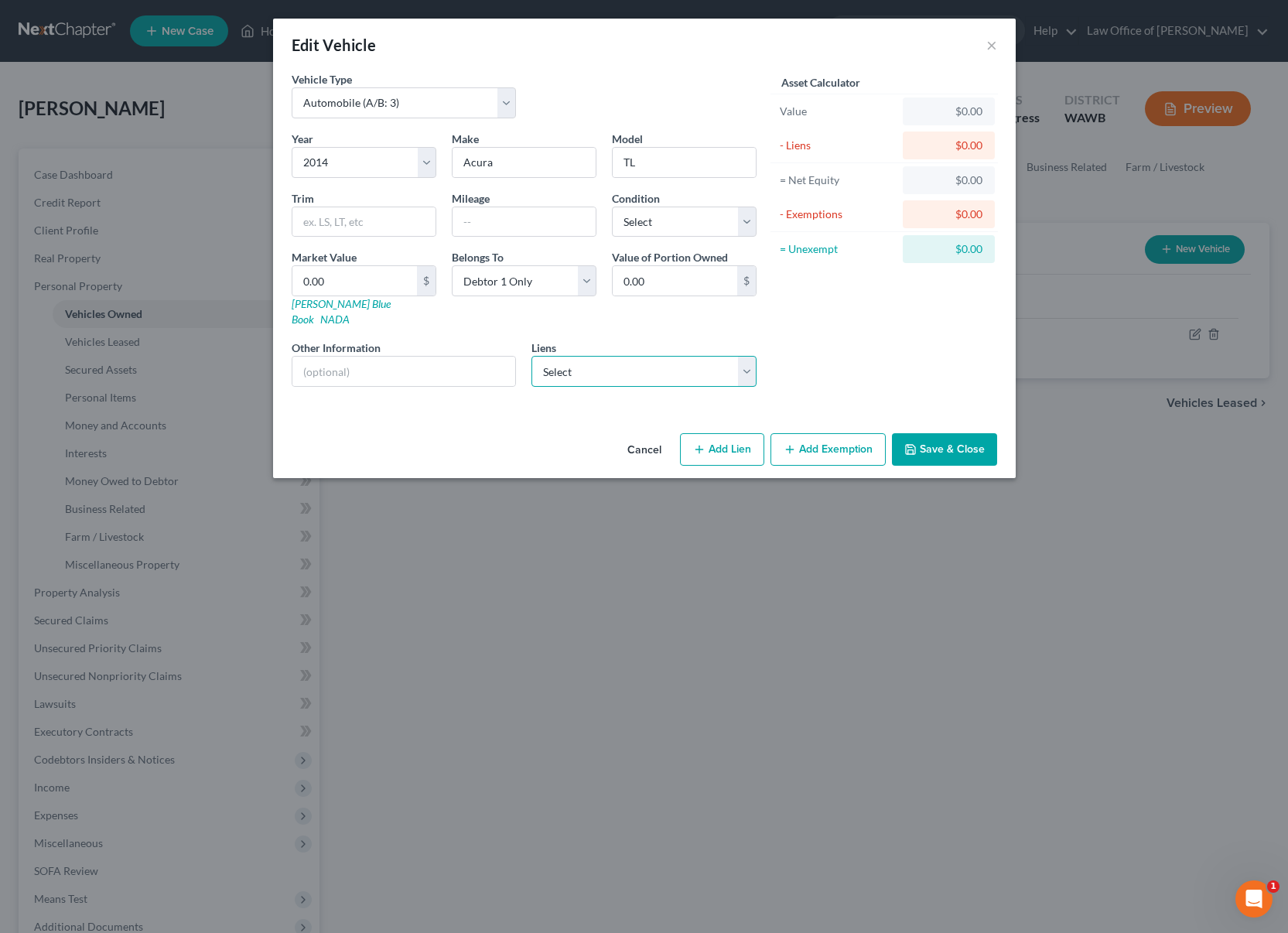
click at [569, 366] on select "Select Amer Honda - $16,889.00 Hapo - $0.00" at bounding box center [644, 371] width 225 height 31
select select "0"
click at [532, 355] on select "Select Amer Honda - $16,889.00 Hapo - $0.00" at bounding box center [644, 371] width 225 height 31
select select
select select "45"
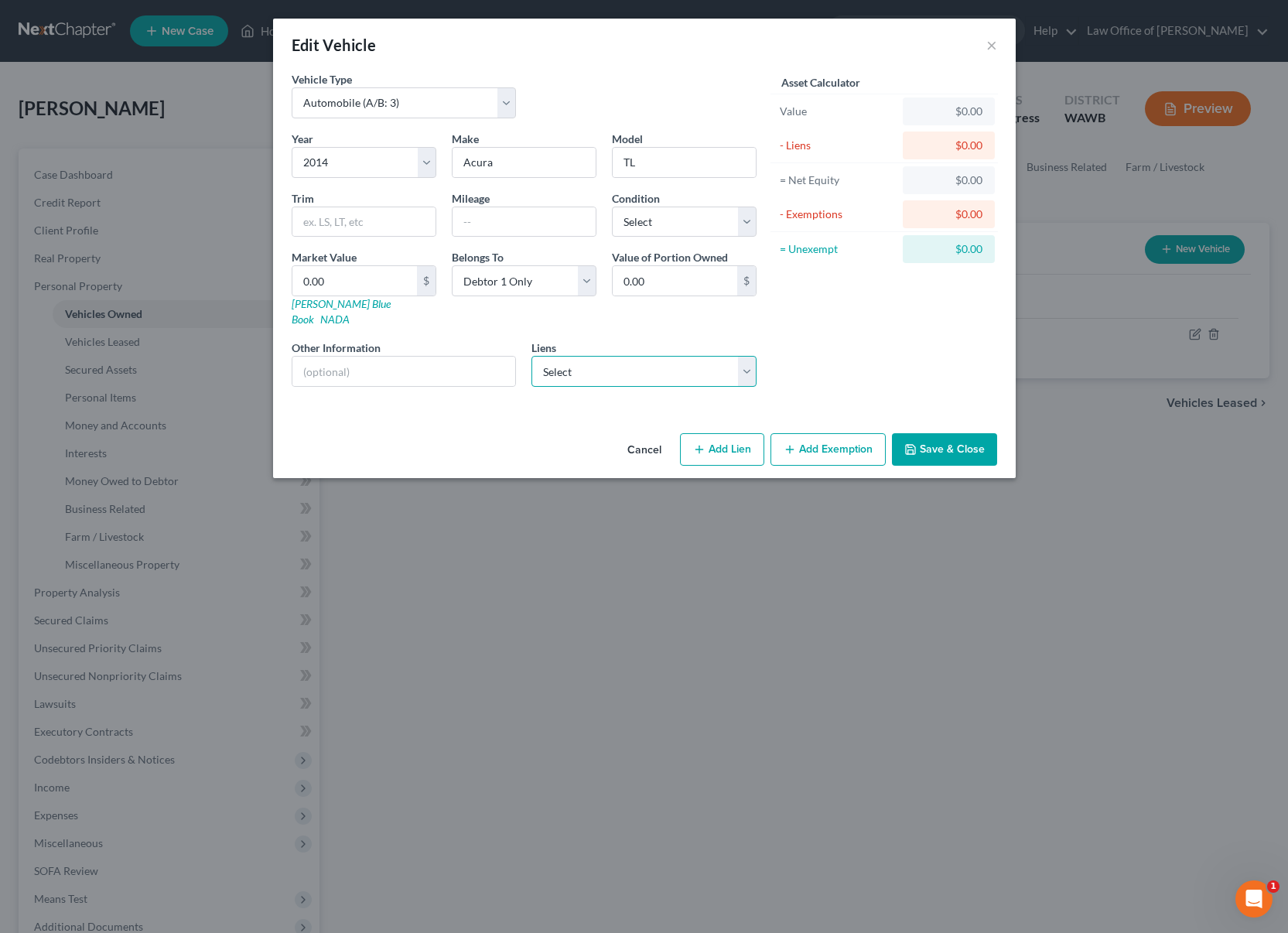
select select "0"
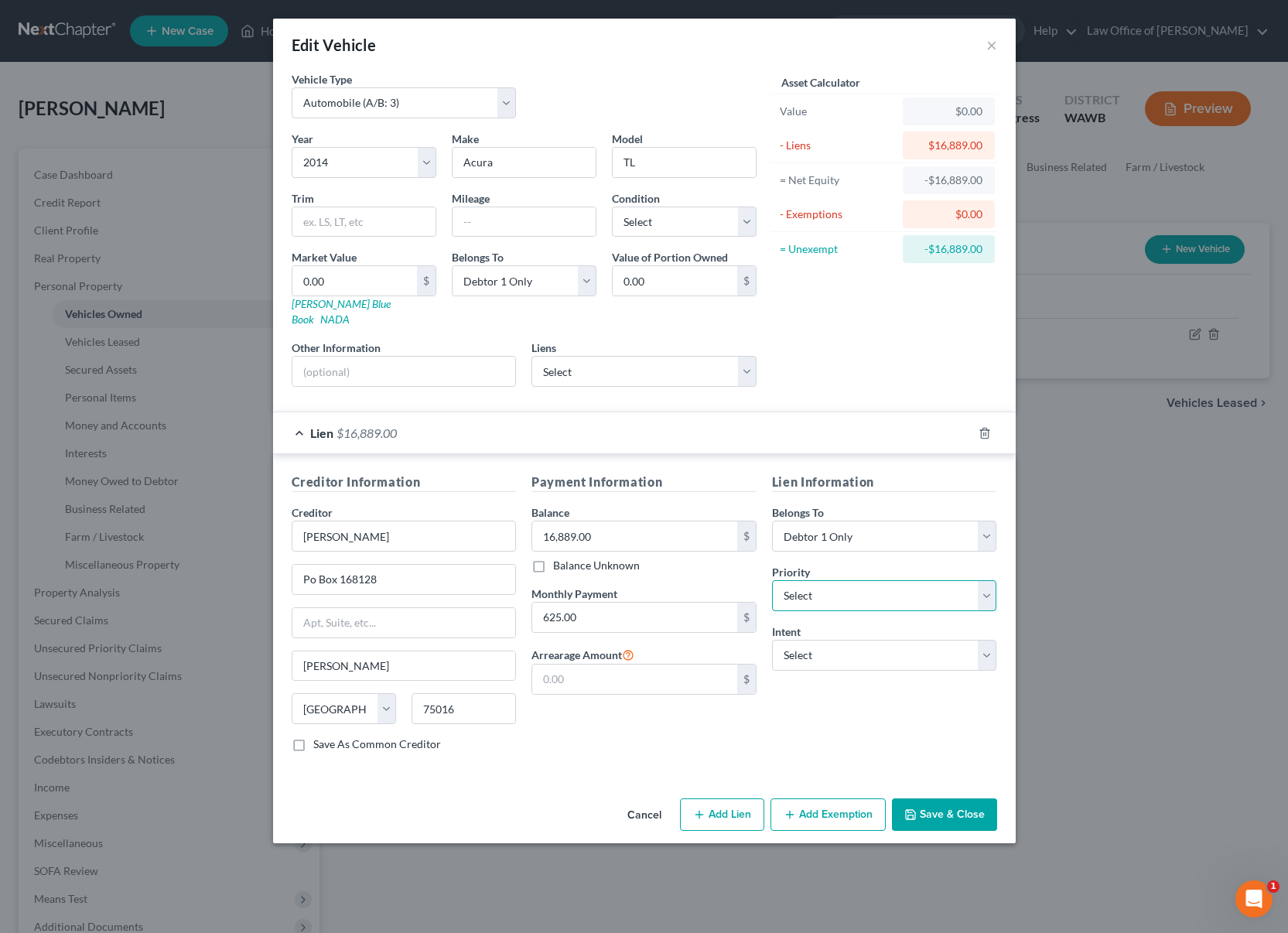
click at [828, 584] on select "Select 1st 2nd 3rd 4th 5th 6th 7th 8th 9th 10th 11th 12th 13th 14th 15th 16th 1…" at bounding box center [885, 596] width 225 height 31
select select "0"
click at [772, 580] on select "Select 1st 2nd 3rd 4th 5th 6th 7th 8th 9th 10th 11th 12th 13th 14th 15th 16th 1…" at bounding box center [885, 596] width 225 height 31
click at [820, 649] on select "Select Surrender Redeem Reaffirm Avoid Other" at bounding box center [885, 655] width 225 height 31
select select "2"
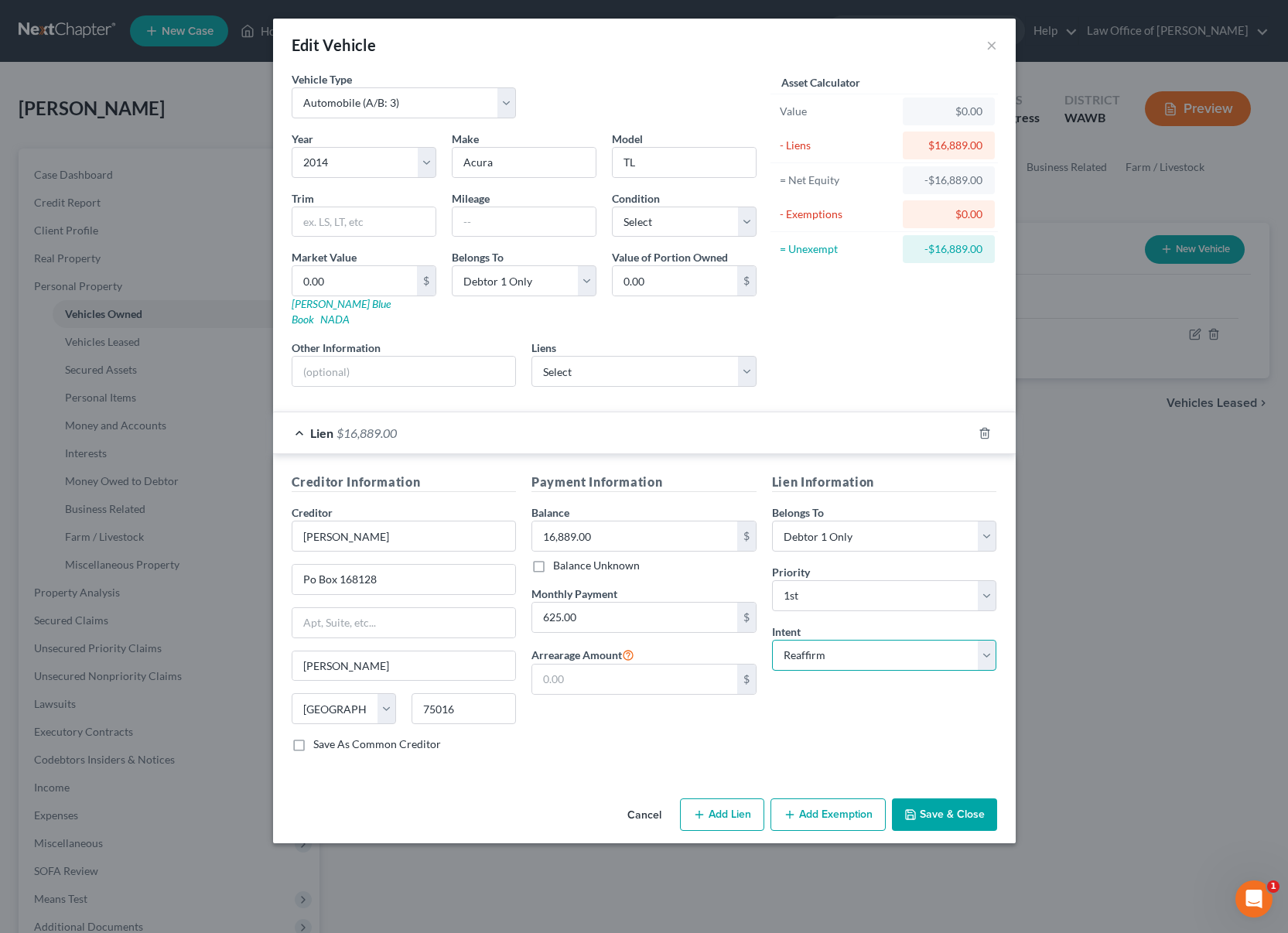
click at [772, 639] on select "Select Surrender Redeem Reaffirm Avoid Other" at bounding box center [885, 655] width 225 height 31
click at [653, 224] on select "Select Excellent Very Good Good Fair Poor" at bounding box center [685, 221] width 145 height 31
select select "2"
click at [612, 206] on select "Select Excellent Very Good Good Fair Poor" at bounding box center [685, 221] width 145 height 31
click at [546, 231] on input "text" at bounding box center [524, 221] width 143 height 30
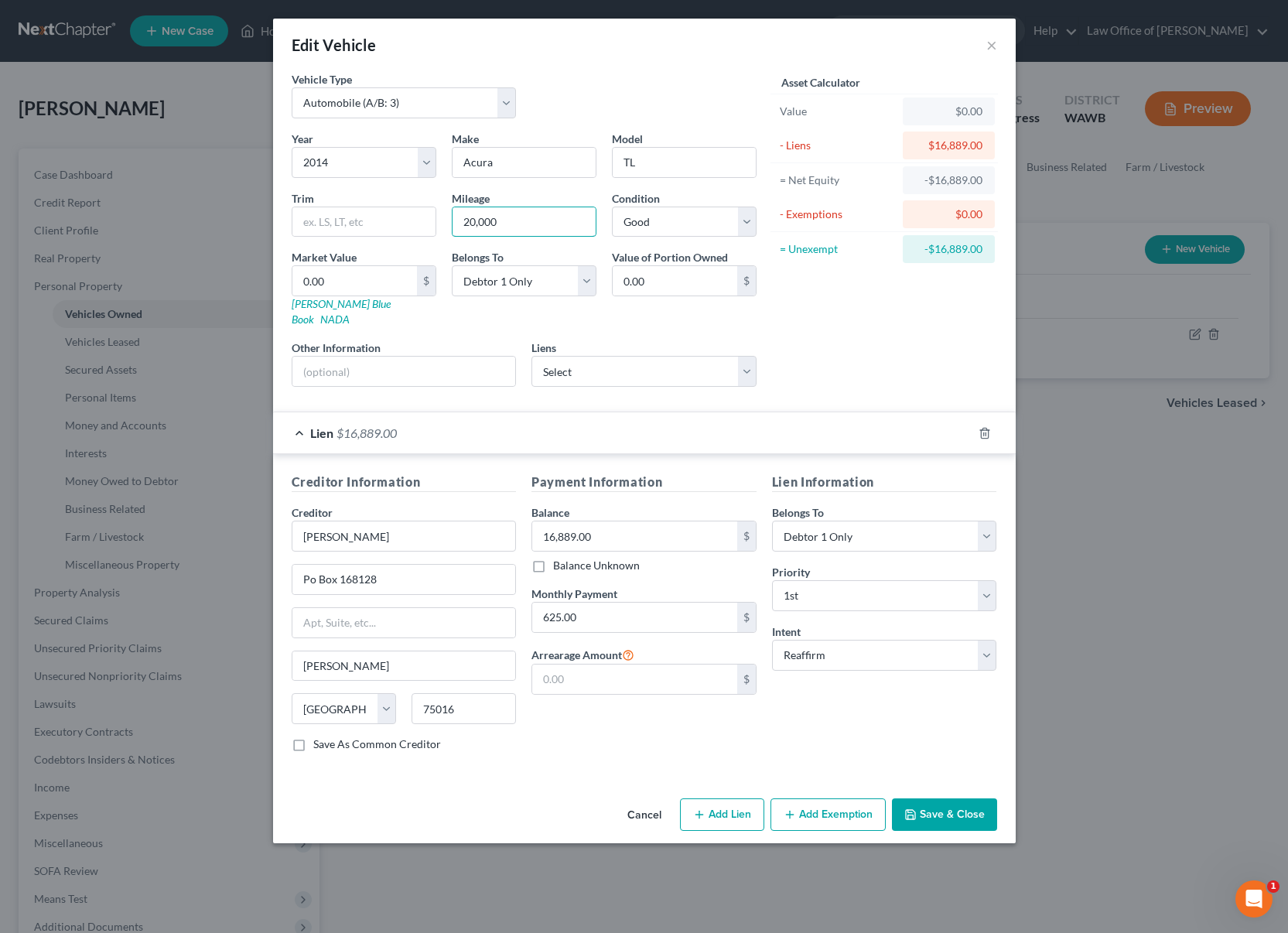
type input "20,000"
click at [940, 804] on button "Save & Close" at bounding box center [944, 815] width 105 height 33
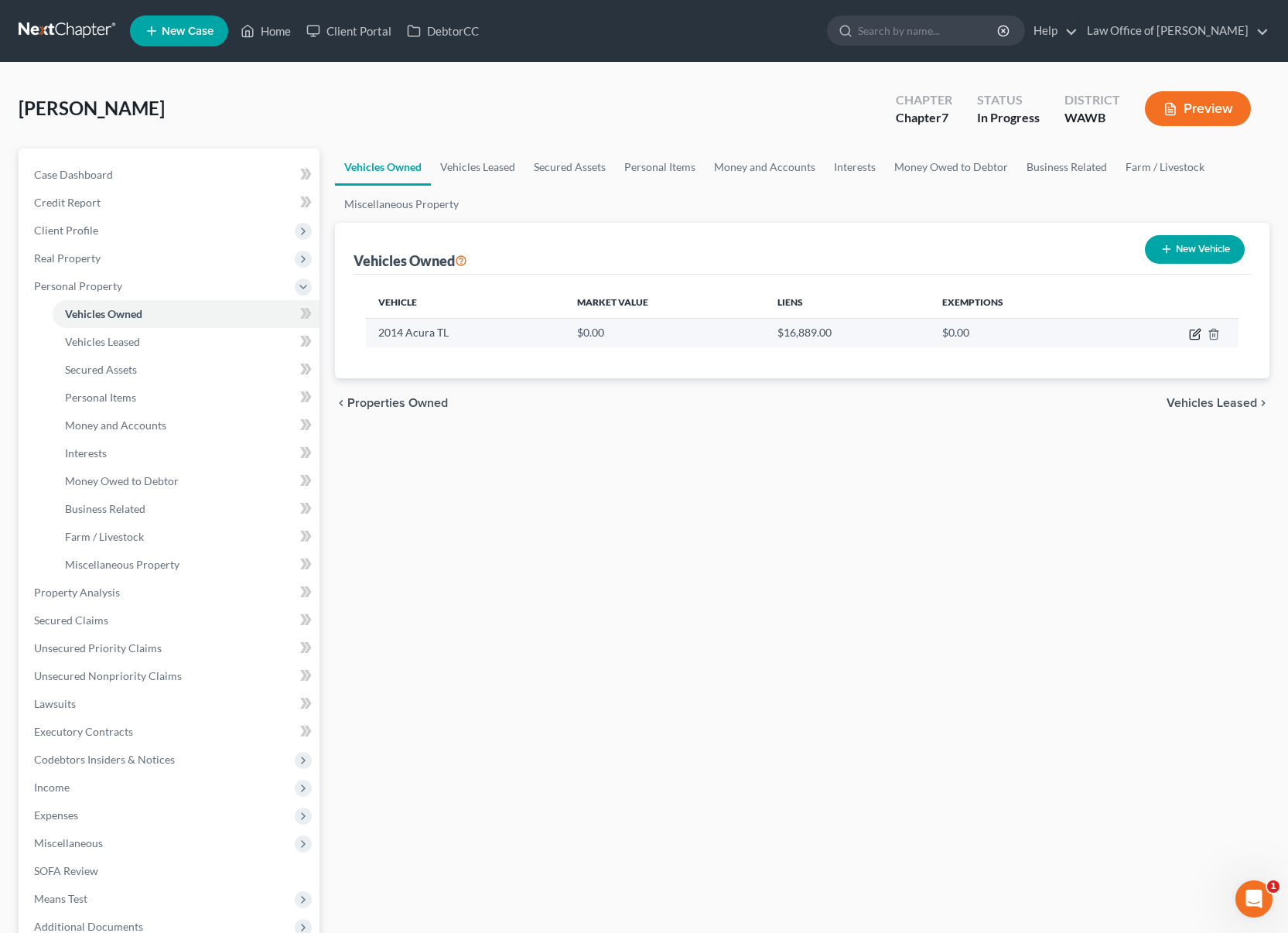
click at [1198, 333] on icon "button" at bounding box center [1197, 333] width 7 height 7
select select "0"
select select "12"
select select "2"
select select "0"
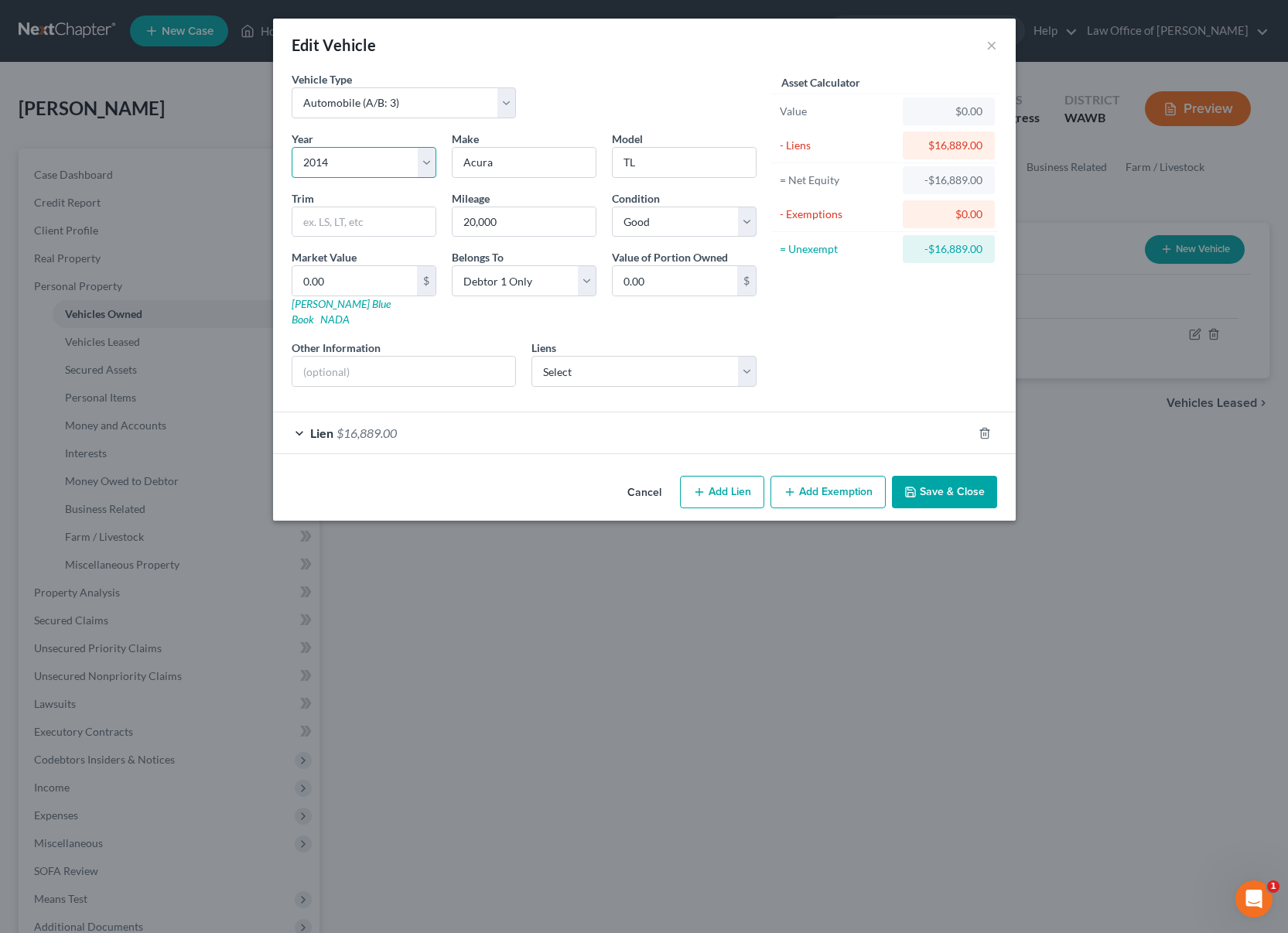
click at [358, 163] on select "Select 2026 2025 2024 2023 2022 2021 2020 2019 2018 2017 2016 2015 2014 2013 20…" at bounding box center [364, 163] width 145 height 31
select select "2"
click at [291, 147] on select "Select 2026 2025 2024 2023 2022 2021 2020 2019 2018 2017 2016 2015 2014 2013 20…" at bounding box center [364, 163] width 145 height 31
click at [915, 490] on button "Save & Close" at bounding box center [944, 492] width 105 height 33
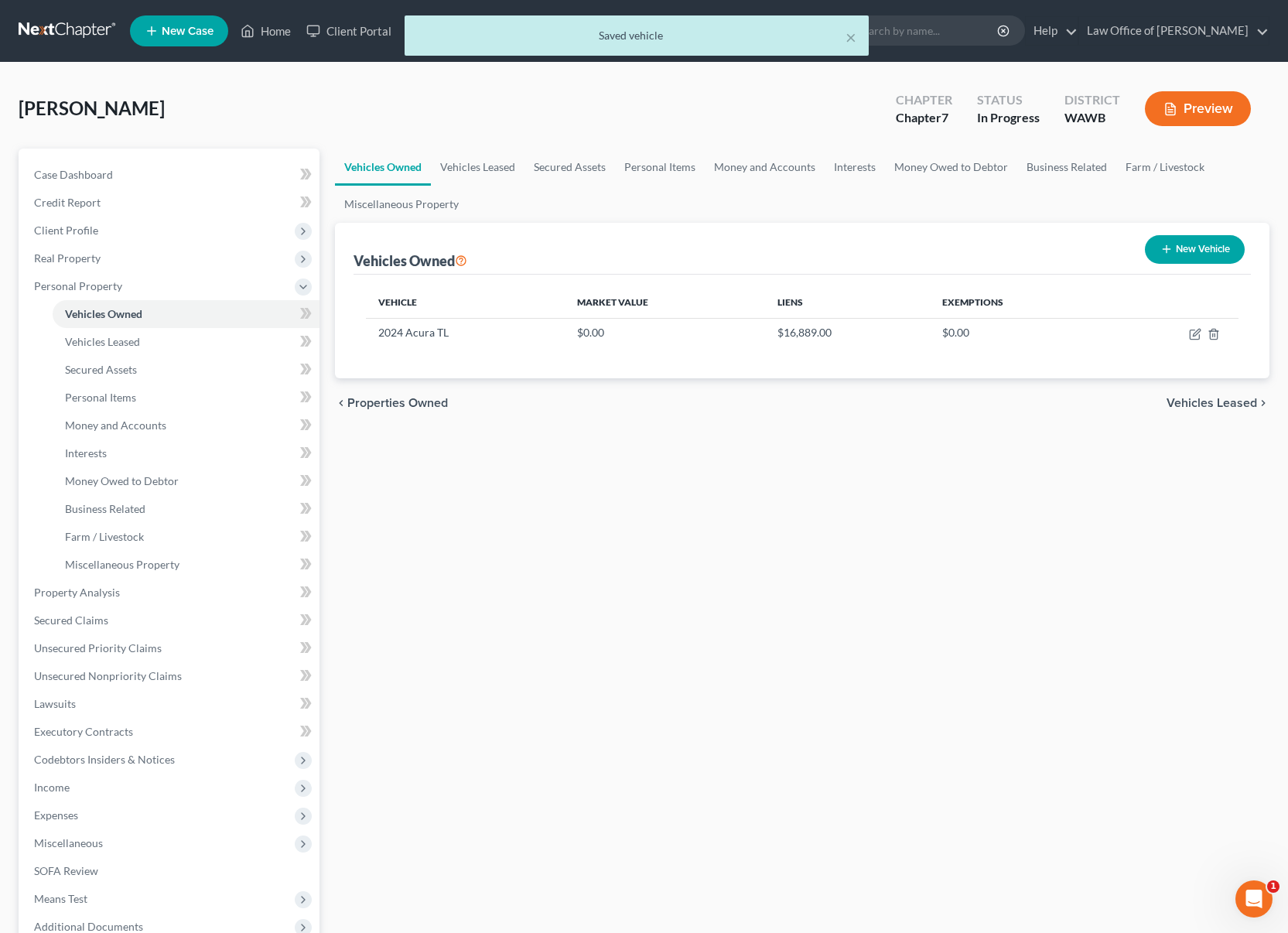
click at [1181, 251] on button "New Vehicle" at bounding box center [1195, 250] width 99 height 29
select select "0"
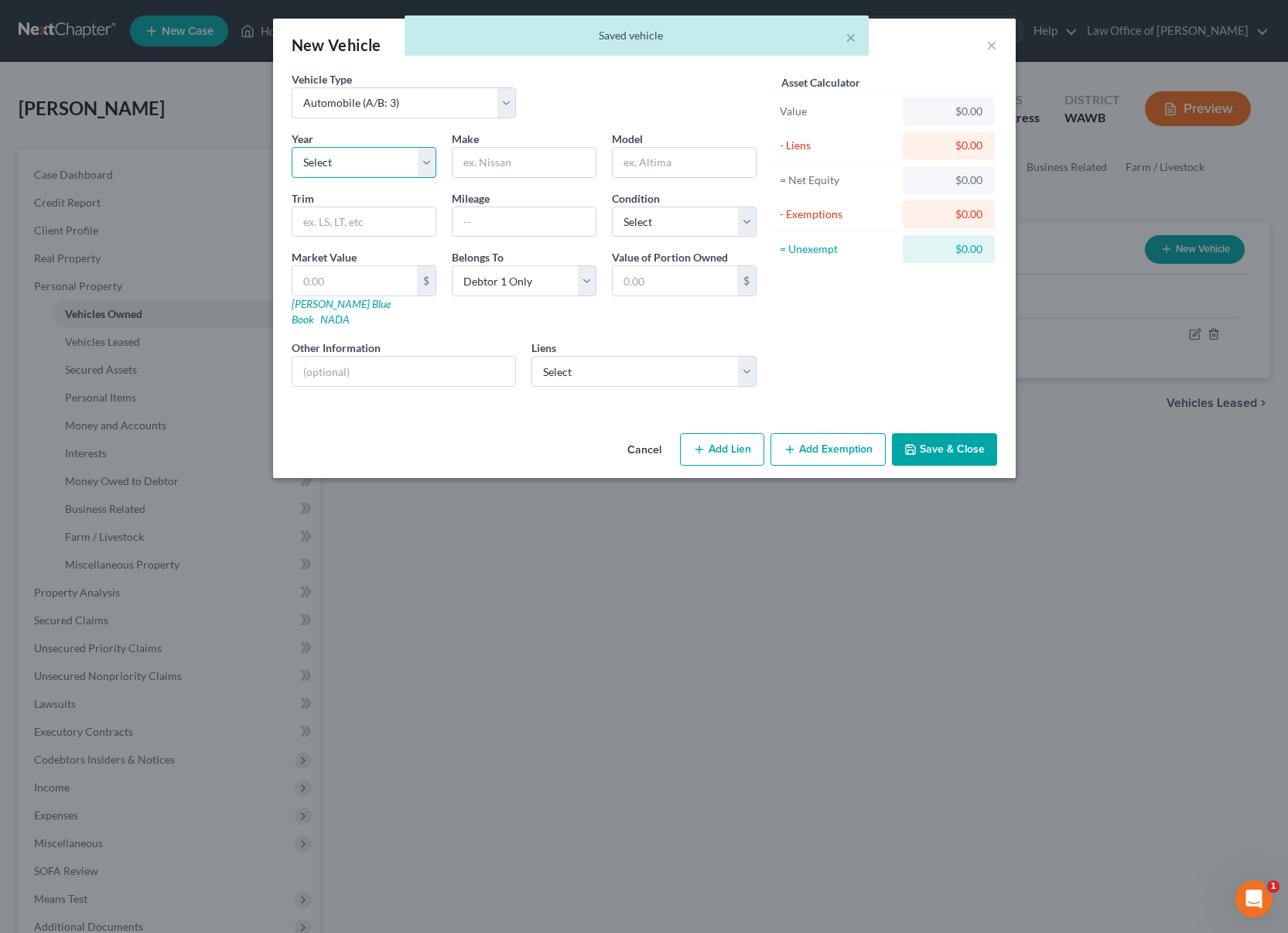
click at [399, 174] on select "Select 2026 2025 2024 2023 2022 2021 2020 2019 2018 2017 2016 2015 2014 2013 20…" at bounding box center [364, 163] width 145 height 31
click at [291, 147] on select "Select 2026 2025 2024 2023 2022 2021 2020 2019 2018 2017 2016 2015 2014 2013 20…" at bounding box center [364, 163] width 145 height 31
click at [342, 155] on select "Select 2026 2025 2024 2023 2022 2021 2020 2019 2018 2017 2016 2015 2014 2013 20…" at bounding box center [364, 163] width 145 height 31
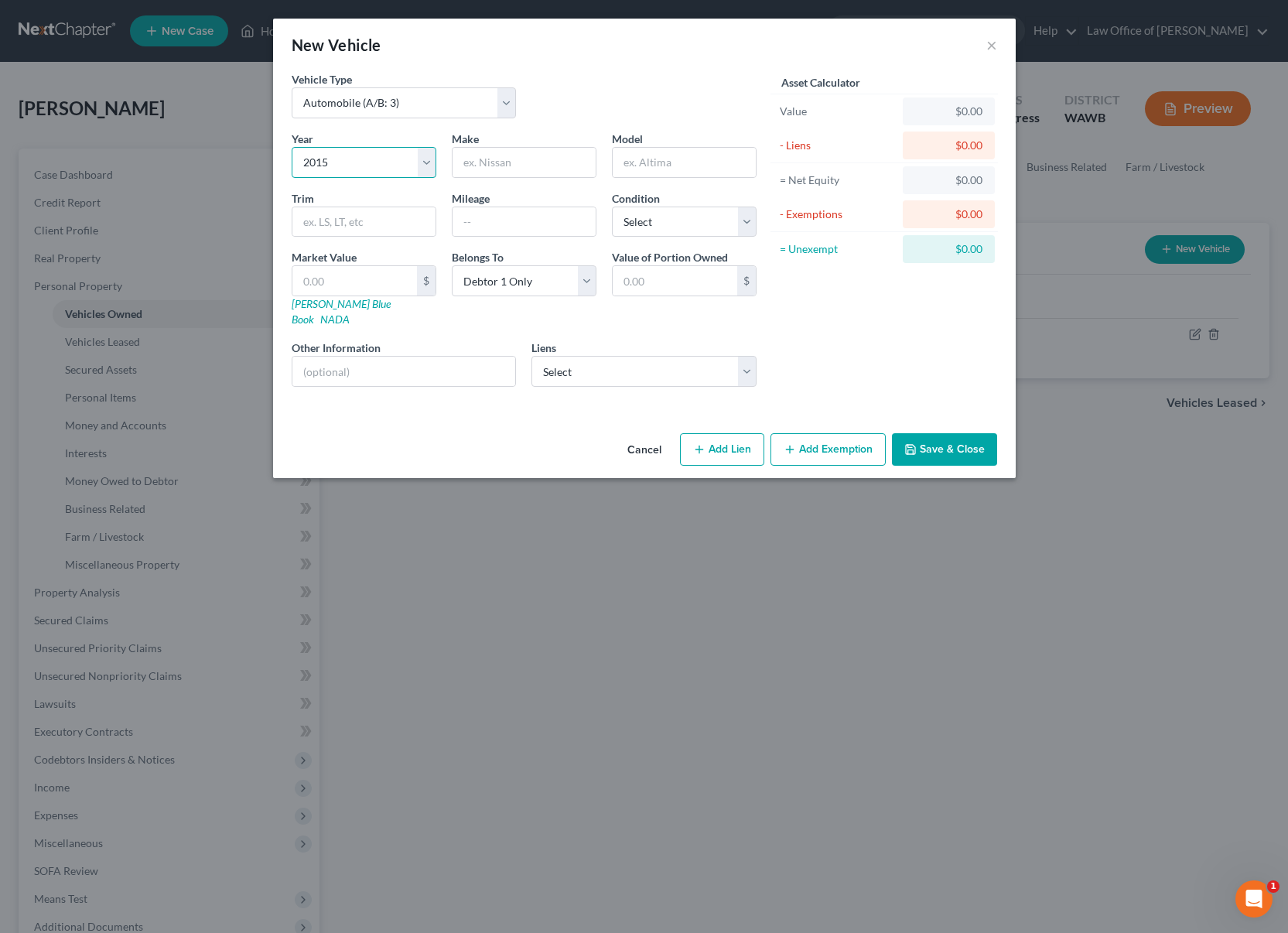
select select "12"
click at [291, 147] on select "Select 2026 2025 2024 2023 2022 2021 2020 2019 2018 2017 2016 2015 2014 2013 20…" at bounding box center [364, 163] width 145 height 31
click at [500, 161] on input "text" at bounding box center [524, 162] width 143 height 30
type input "Acura"
type input "TL"
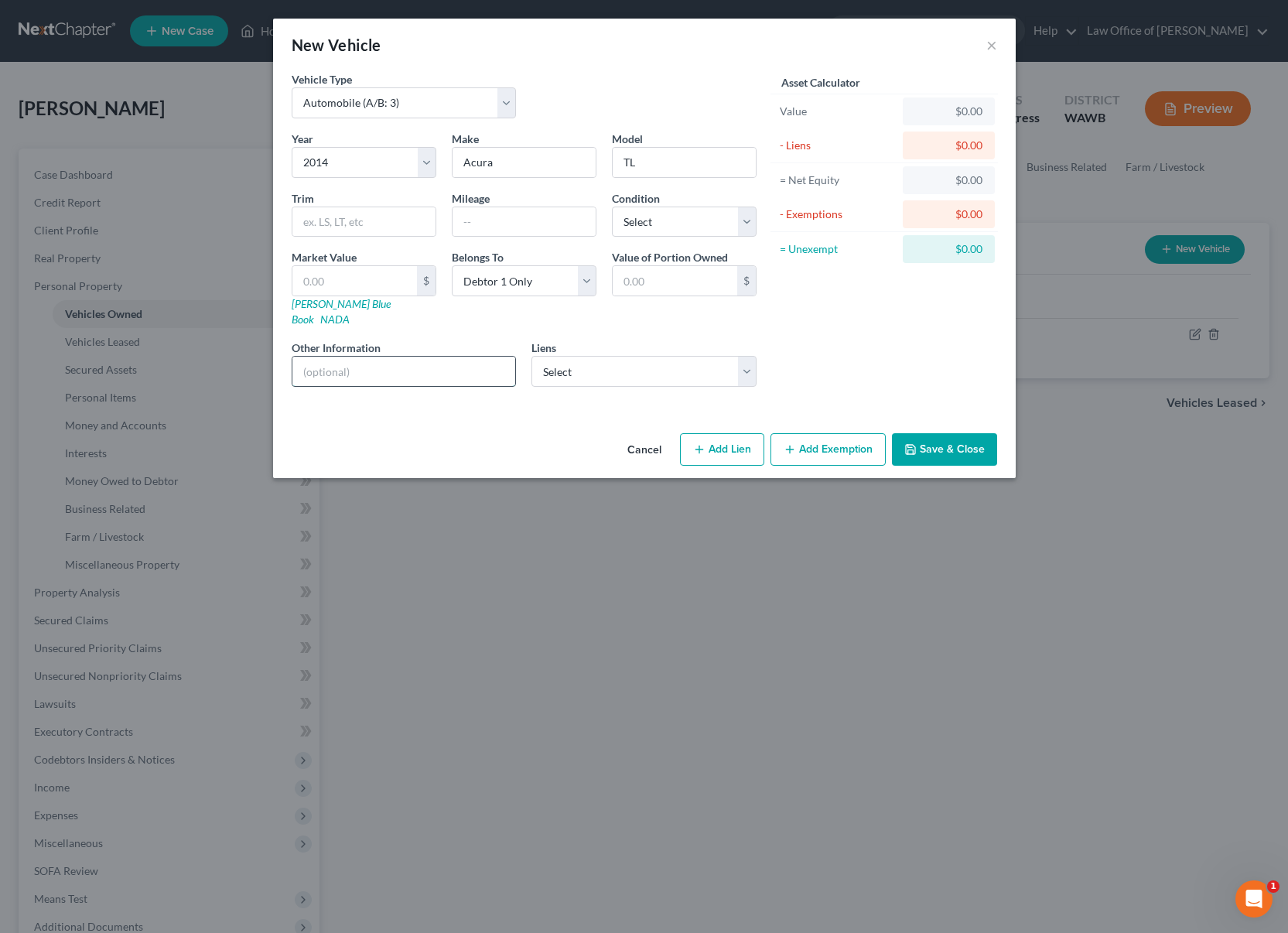
click at [474, 356] on input "text" at bounding box center [403, 371] width 223 height 30
type input "Paid in Full."
click at [559, 221] on input "text" at bounding box center [524, 221] width 143 height 30
type input "120,000"
click at [734, 218] on select "Select Excellent Very Good Good Fair Poor" at bounding box center [685, 221] width 145 height 31
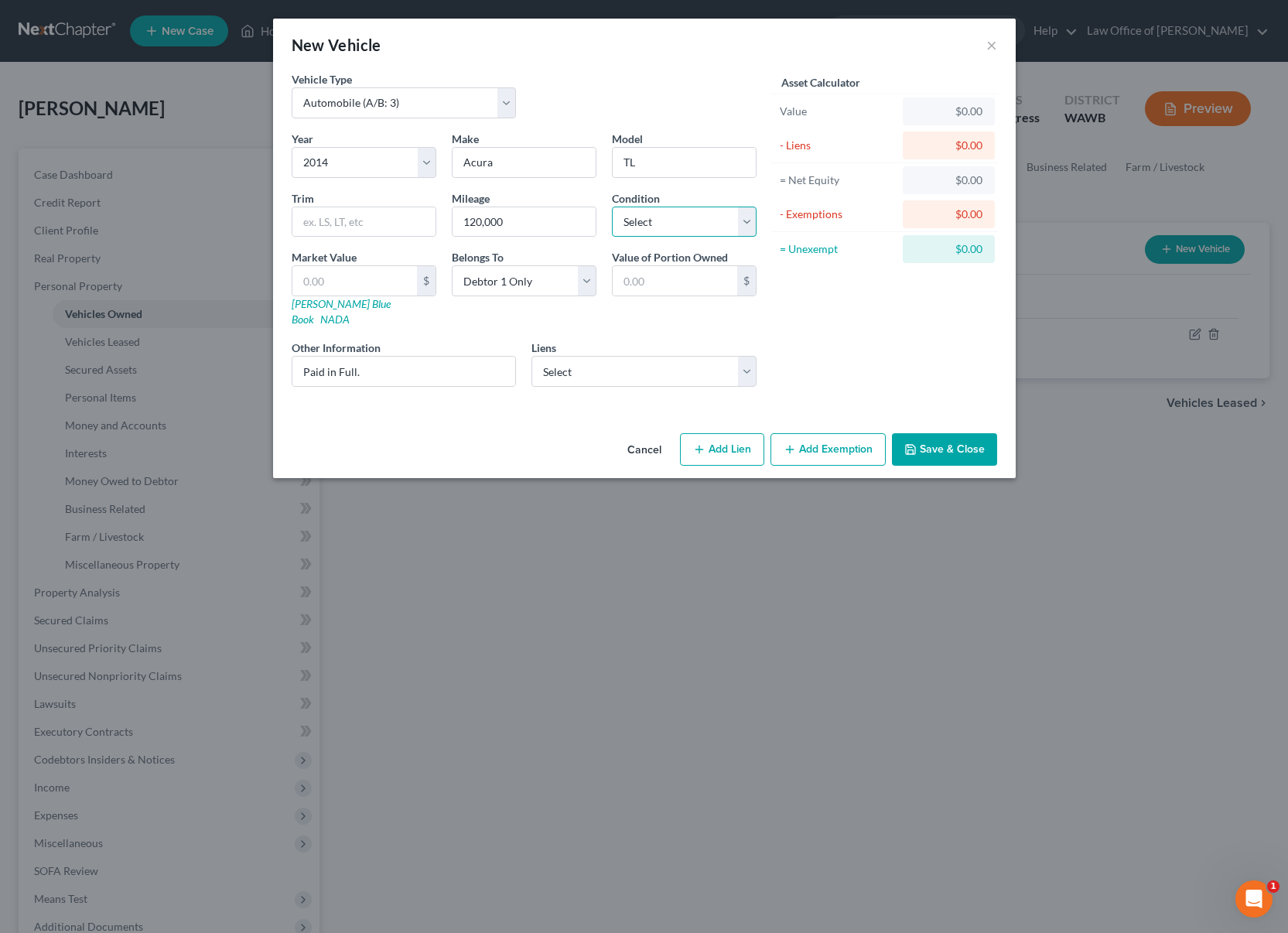
select select "2"
click at [612, 206] on select "Select Excellent Very Good Good Fair Poor" at bounding box center [685, 221] width 145 height 31
click at [937, 439] on button "Save & Close" at bounding box center [944, 449] width 105 height 33
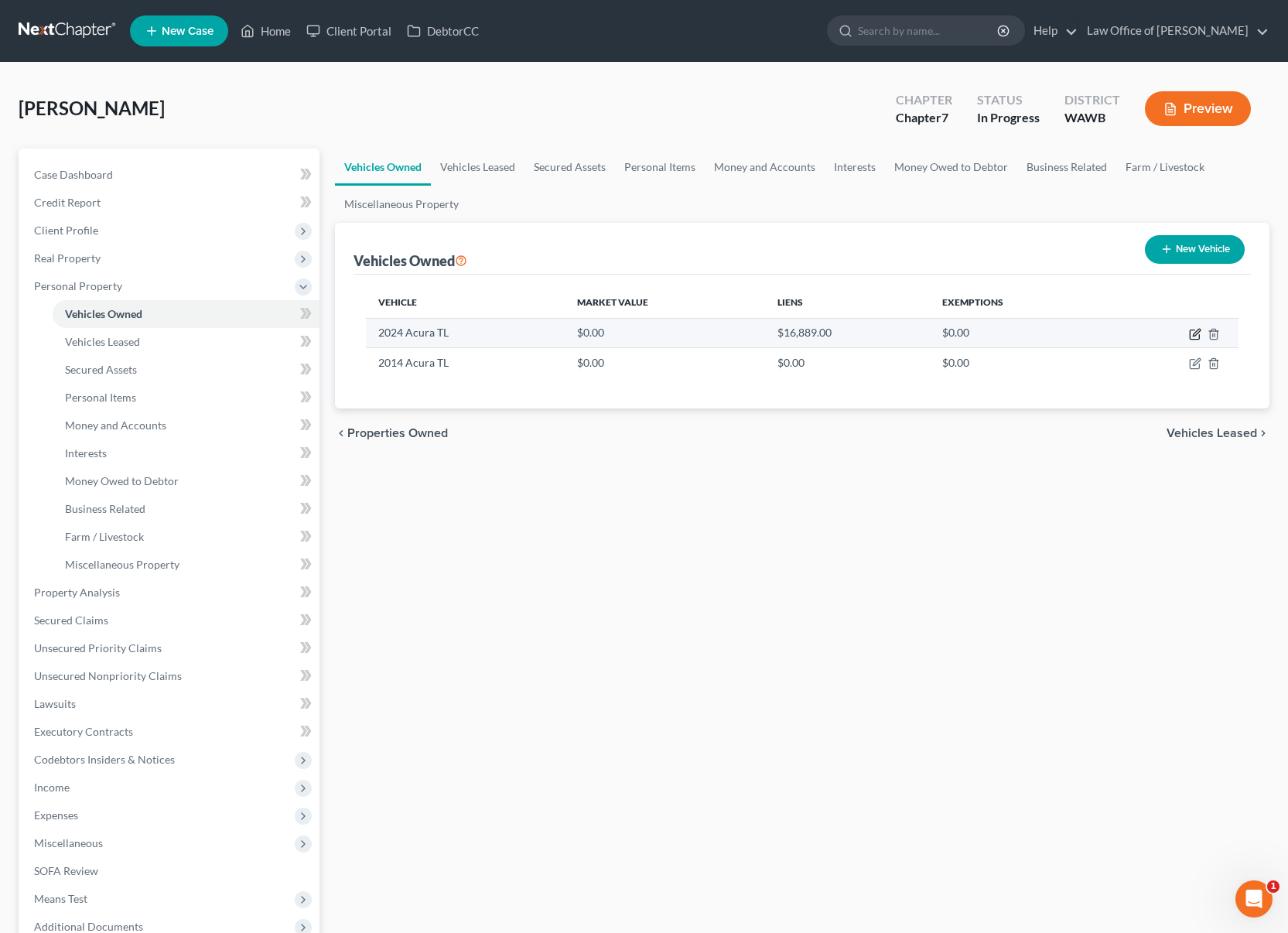
click at [1195, 335] on icon "button" at bounding box center [1196, 335] width 13 height 13
select select "0"
select select "2"
select select "0"
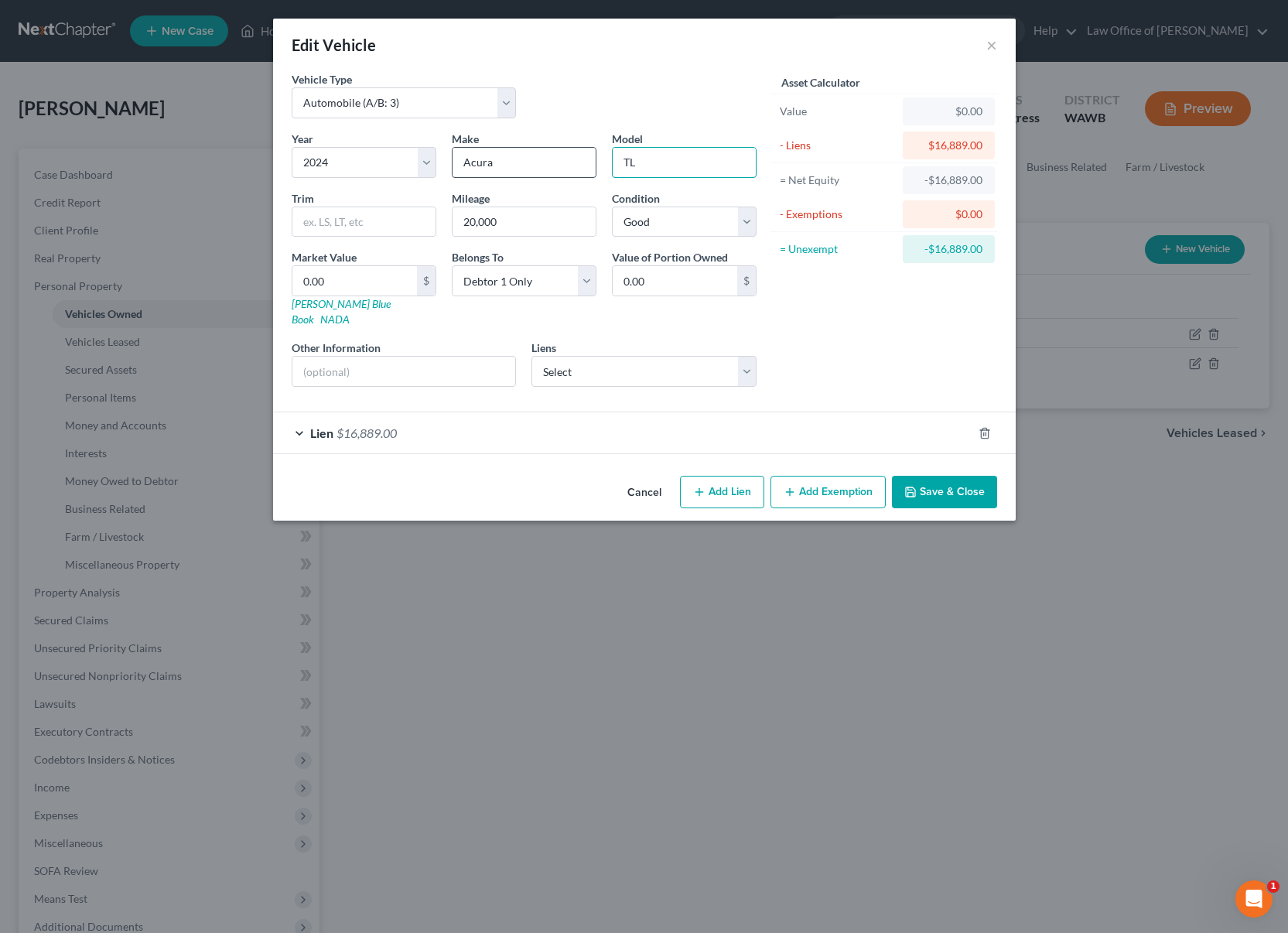
drag, startPoint x: 662, startPoint y: 170, endPoint x: 513, endPoint y: 157, distance: 149.6
click at [538, 162] on div "Year Select 2026 2025 2024 2023 2022 2021 2020 2019 2018 2017 2016 2015 2014 20…" at bounding box center [524, 265] width 480 height 269
type input "RDX"
click at [923, 489] on button "Save & Close" at bounding box center [944, 492] width 105 height 33
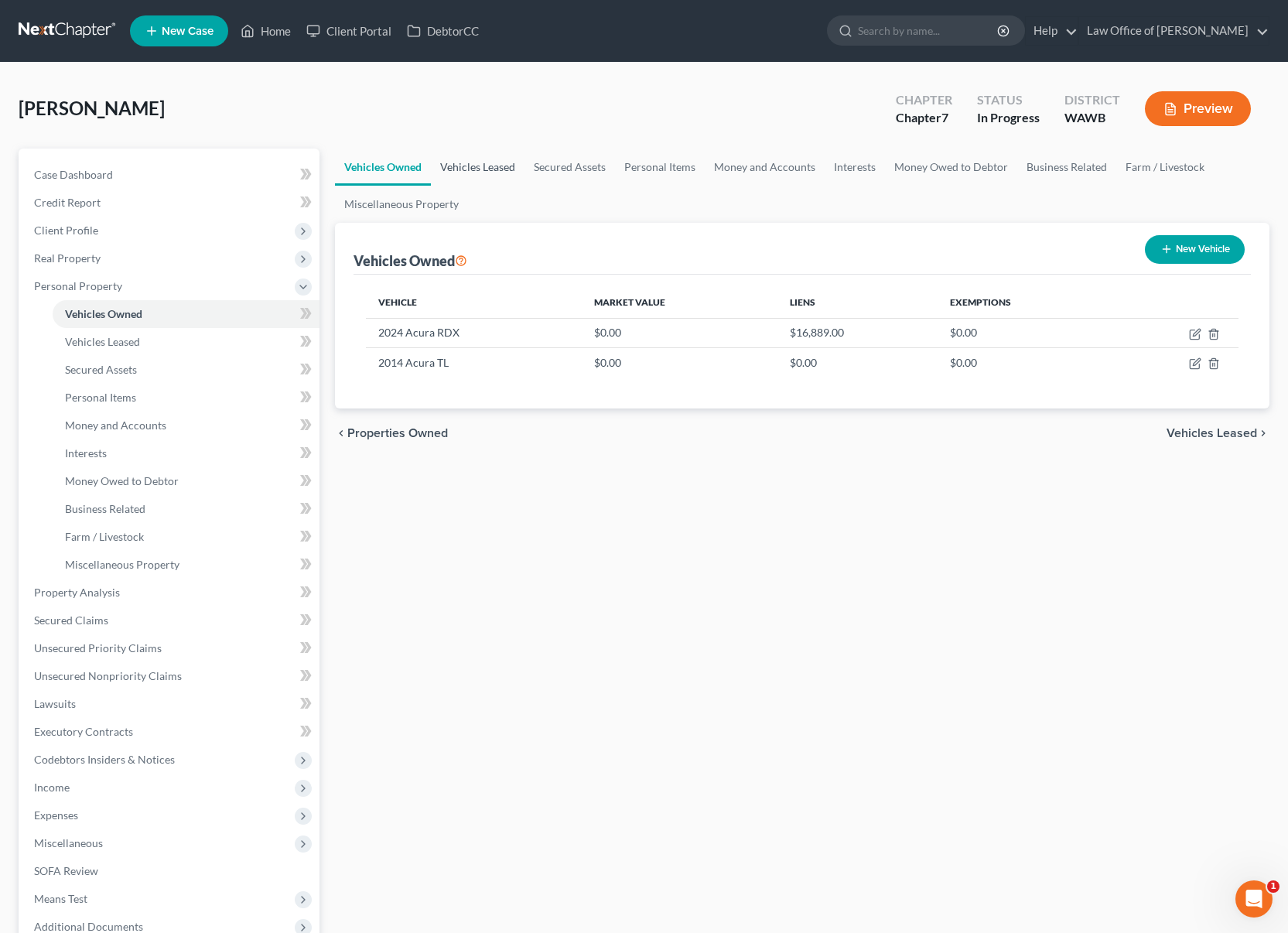
click at [489, 172] on link "Vehicles Leased" at bounding box center [478, 166] width 94 height 37
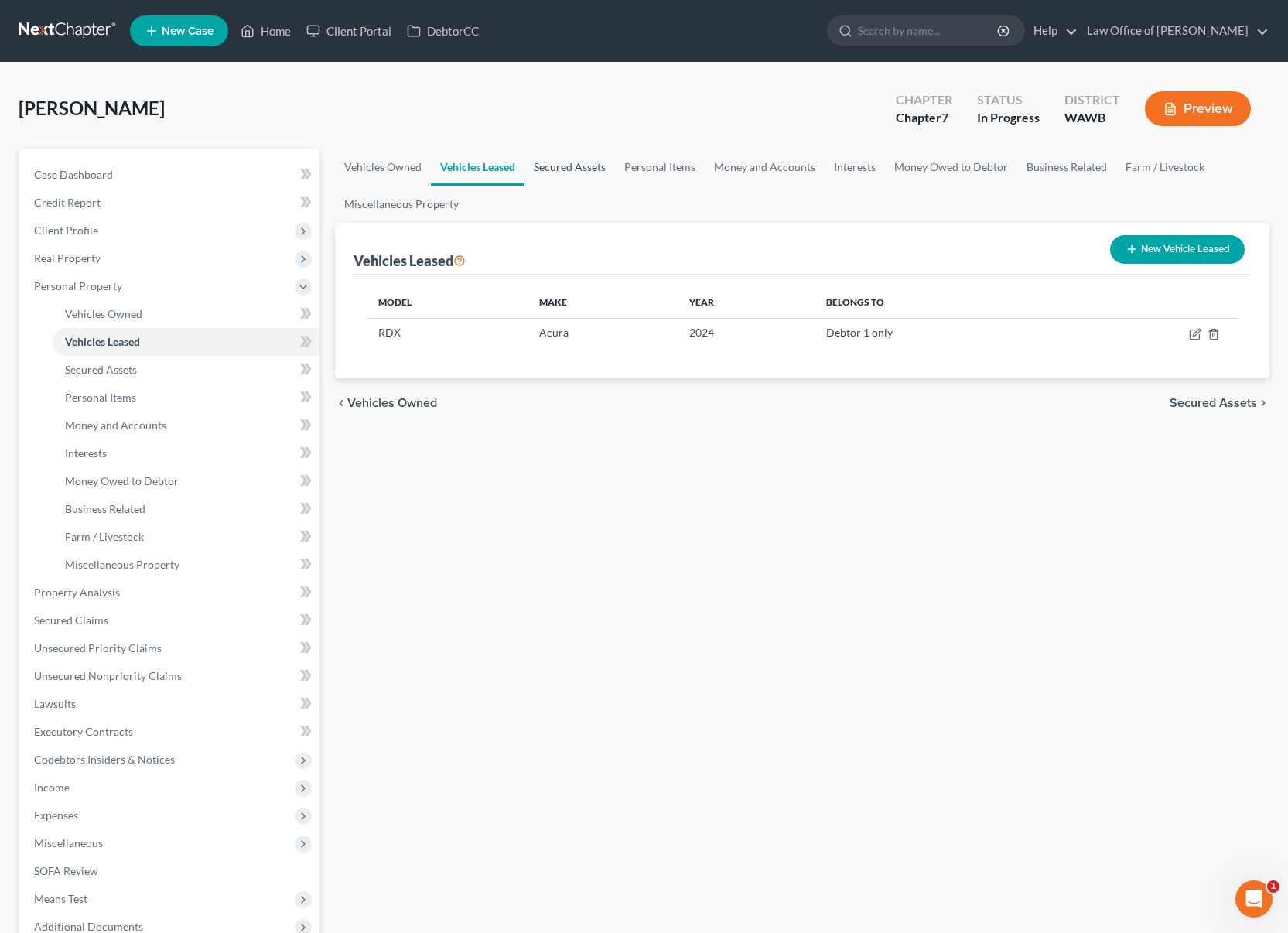
click at [563, 174] on link "Secured Assets" at bounding box center [570, 166] width 90 height 37
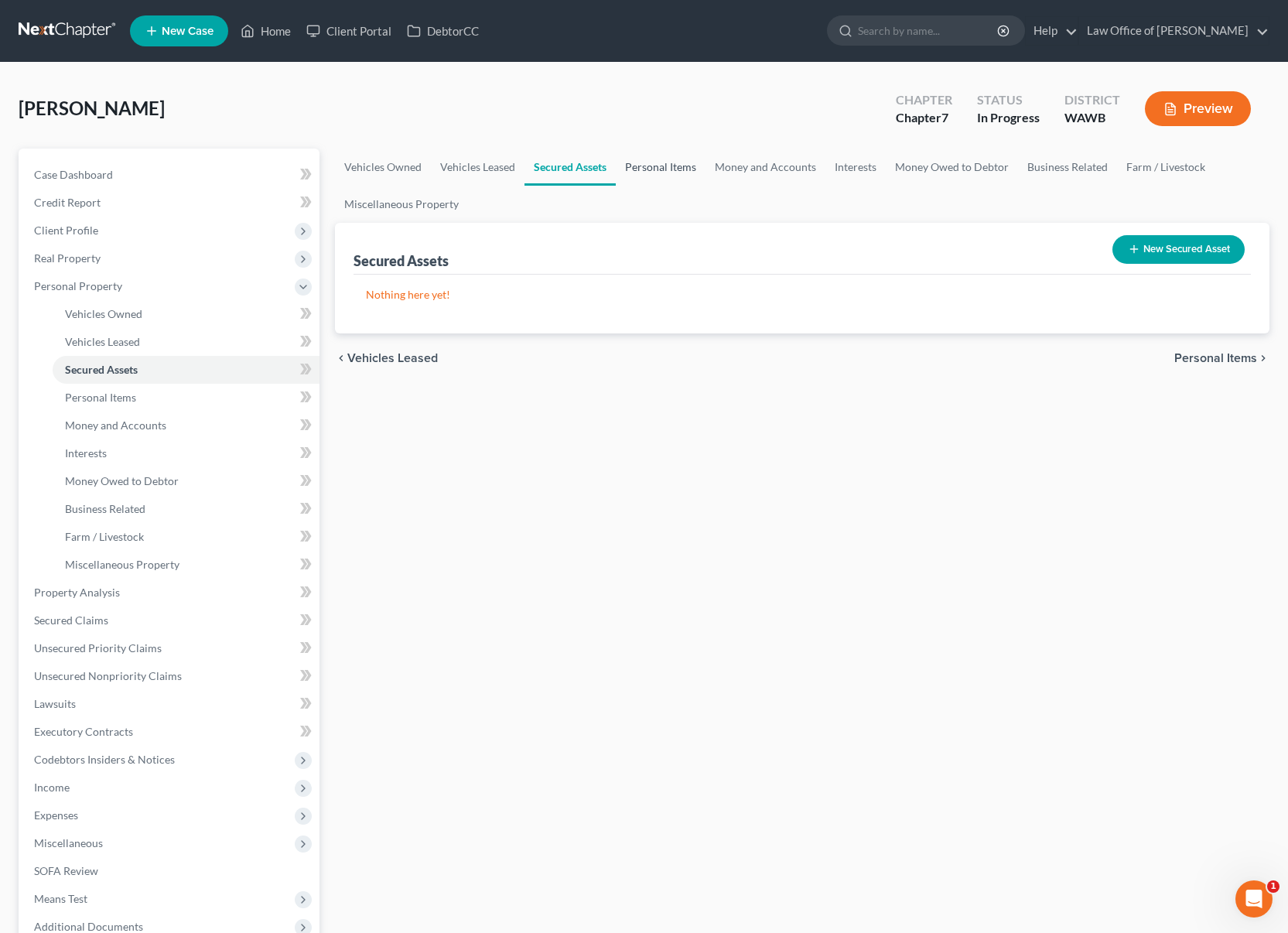
click at [651, 174] on link "Personal Items" at bounding box center [660, 166] width 90 height 37
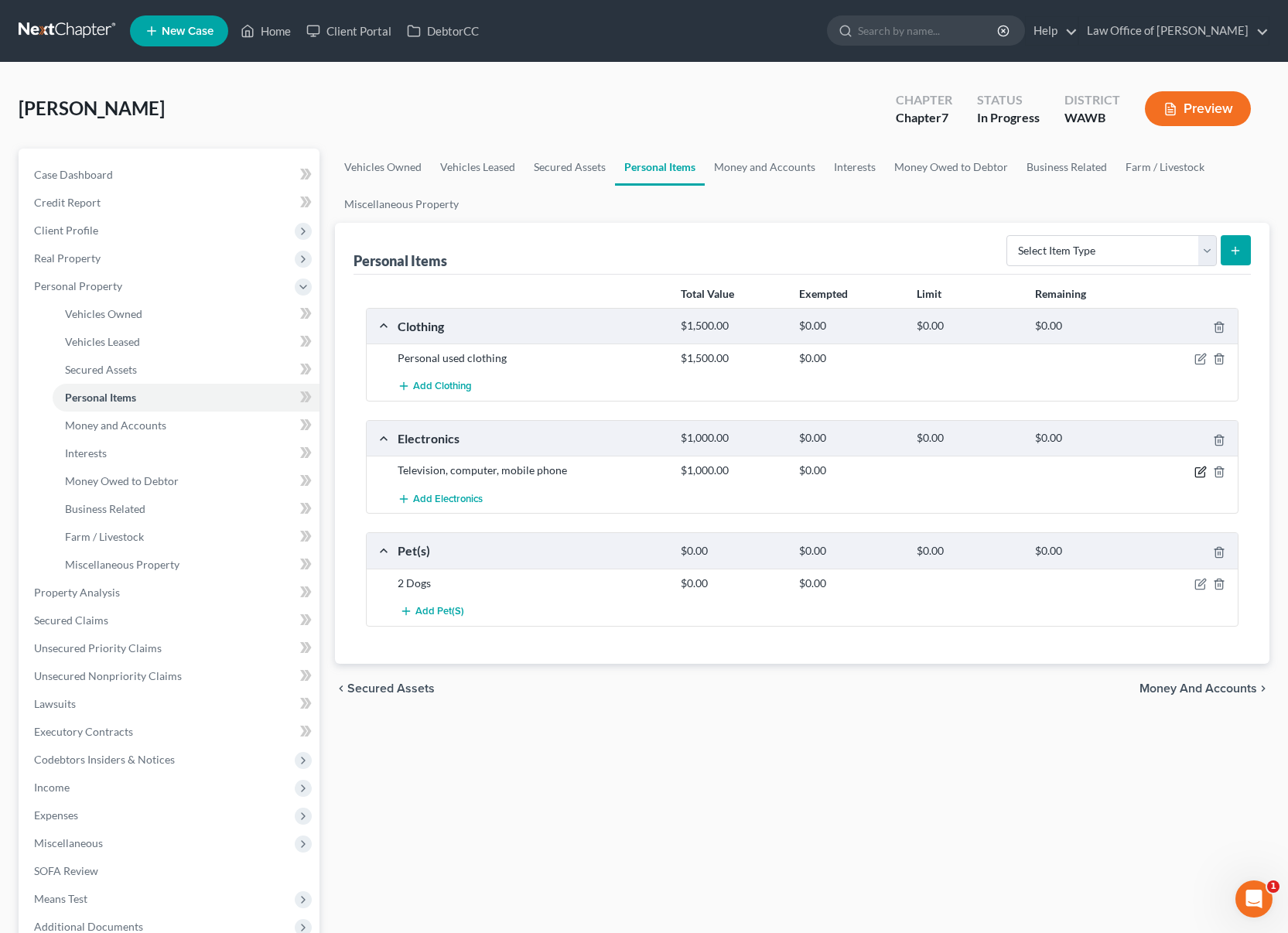
click at [1198, 472] on icon "button" at bounding box center [1201, 472] width 13 height 13
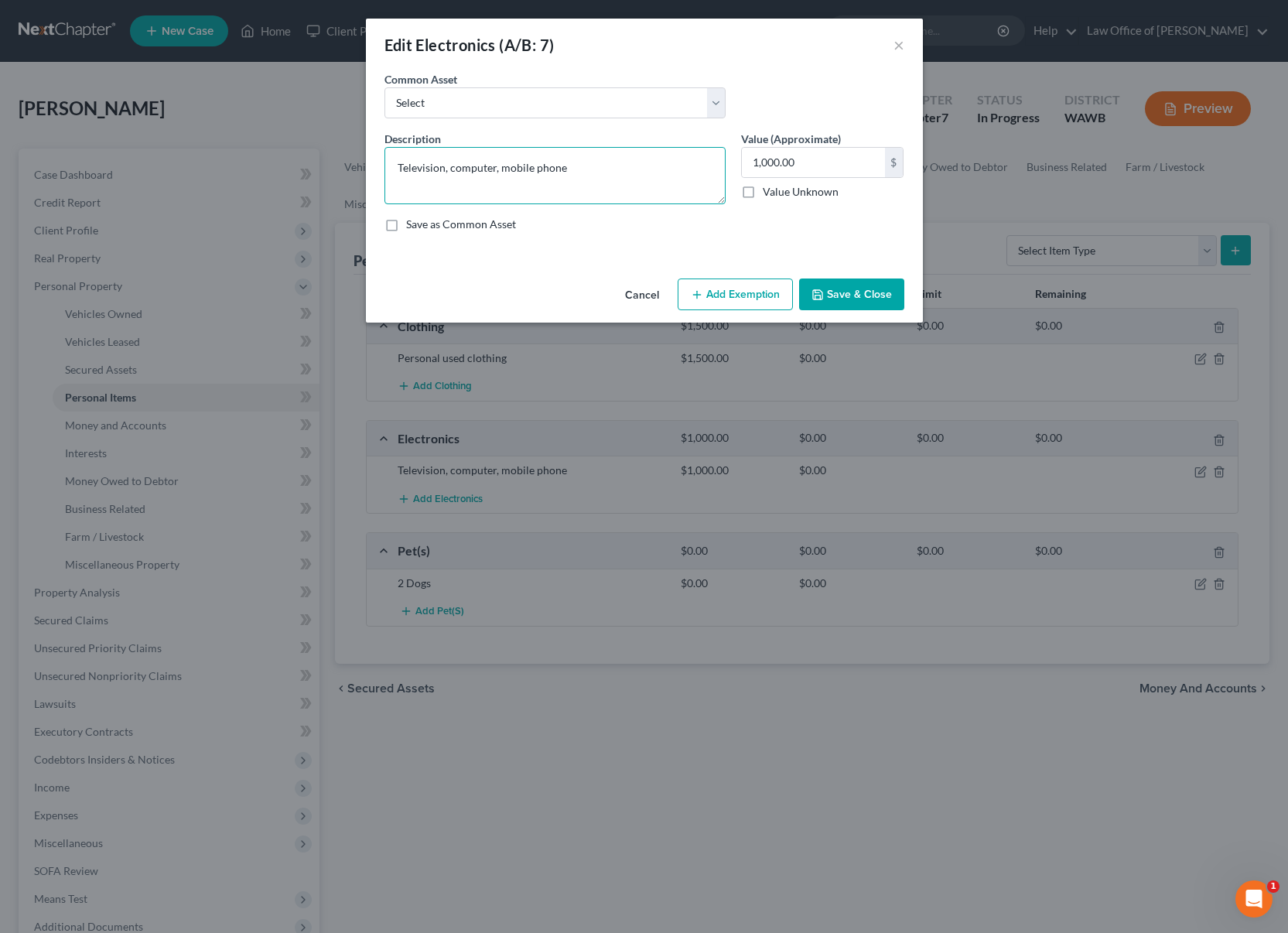
drag, startPoint x: 612, startPoint y: 163, endPoint x: 288, endPoint y: 158, distance: 324.0
click at [288, 158] on div "Edit Electronics (A/B: 7) × An exemption set must first be selected from the Fi…" at bounding box center [644, 466] width 1288 height 933
paste textarea "Playstation and TV,"
click at [472, 168] on textarea "Playstation and TV, phone" at bounding box center [554, 175] width 341 height 57
click at [472, 167] on textarea "Playstation, TV, phone" at bounding box center [554, 175] width 341 height 57
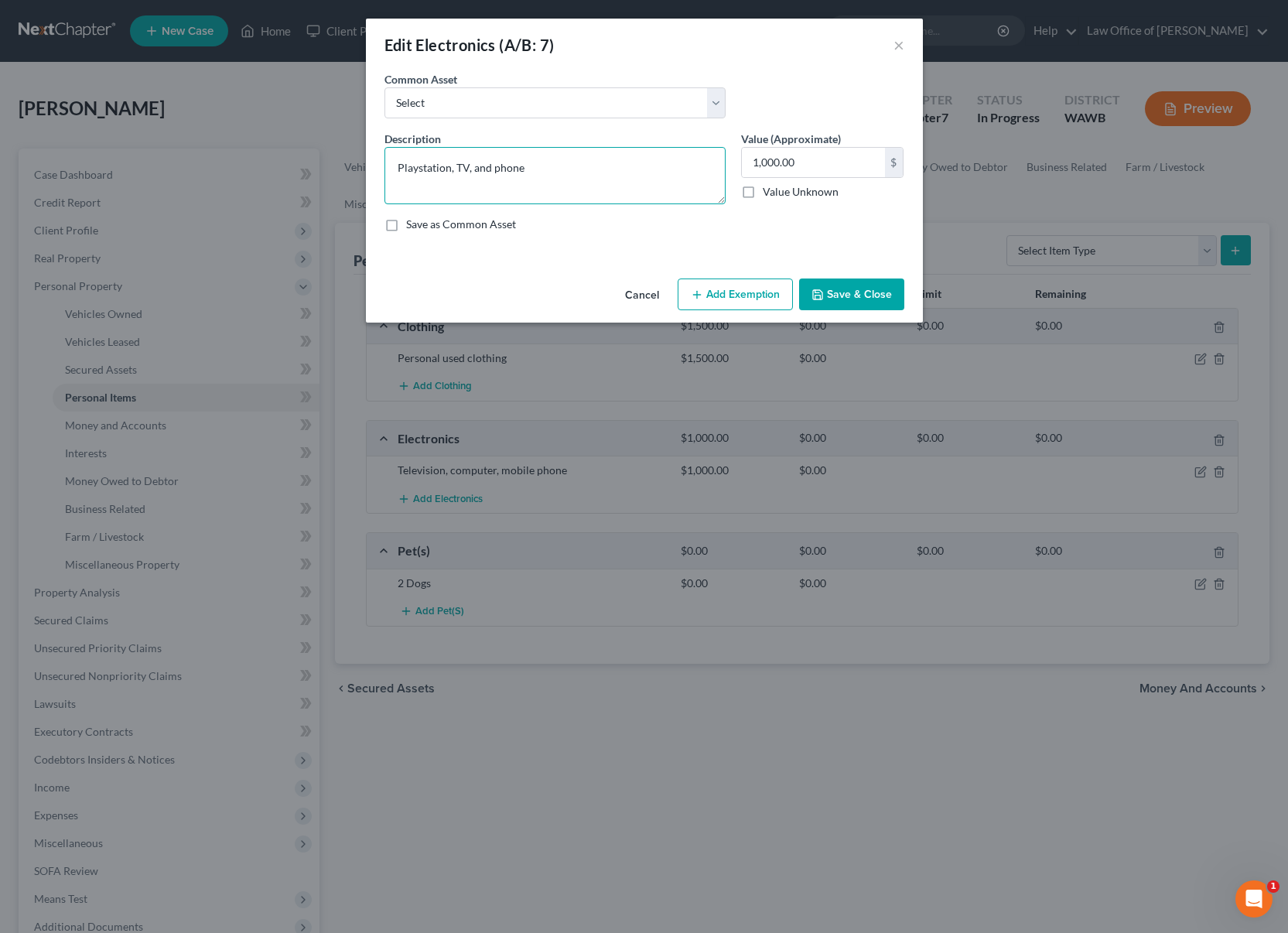
type textarea "Playstation, TV, and phone"
click at [839, 285] on button "Save & Close" at bounding box center [852, 295] width 105 height 33
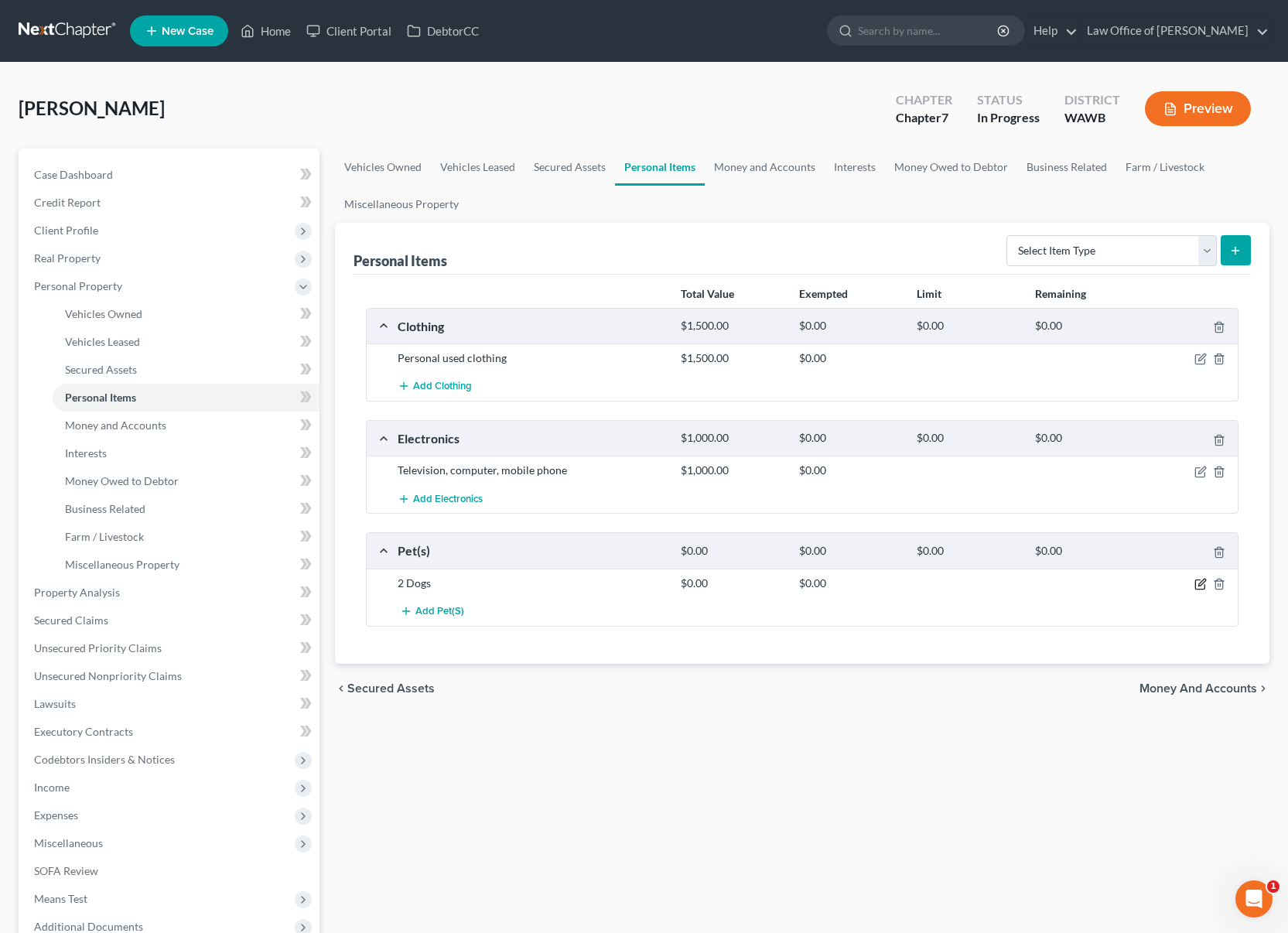
click at [1197, 580] on icon "button" at bounding box center [1201, 584] width 13 height 13
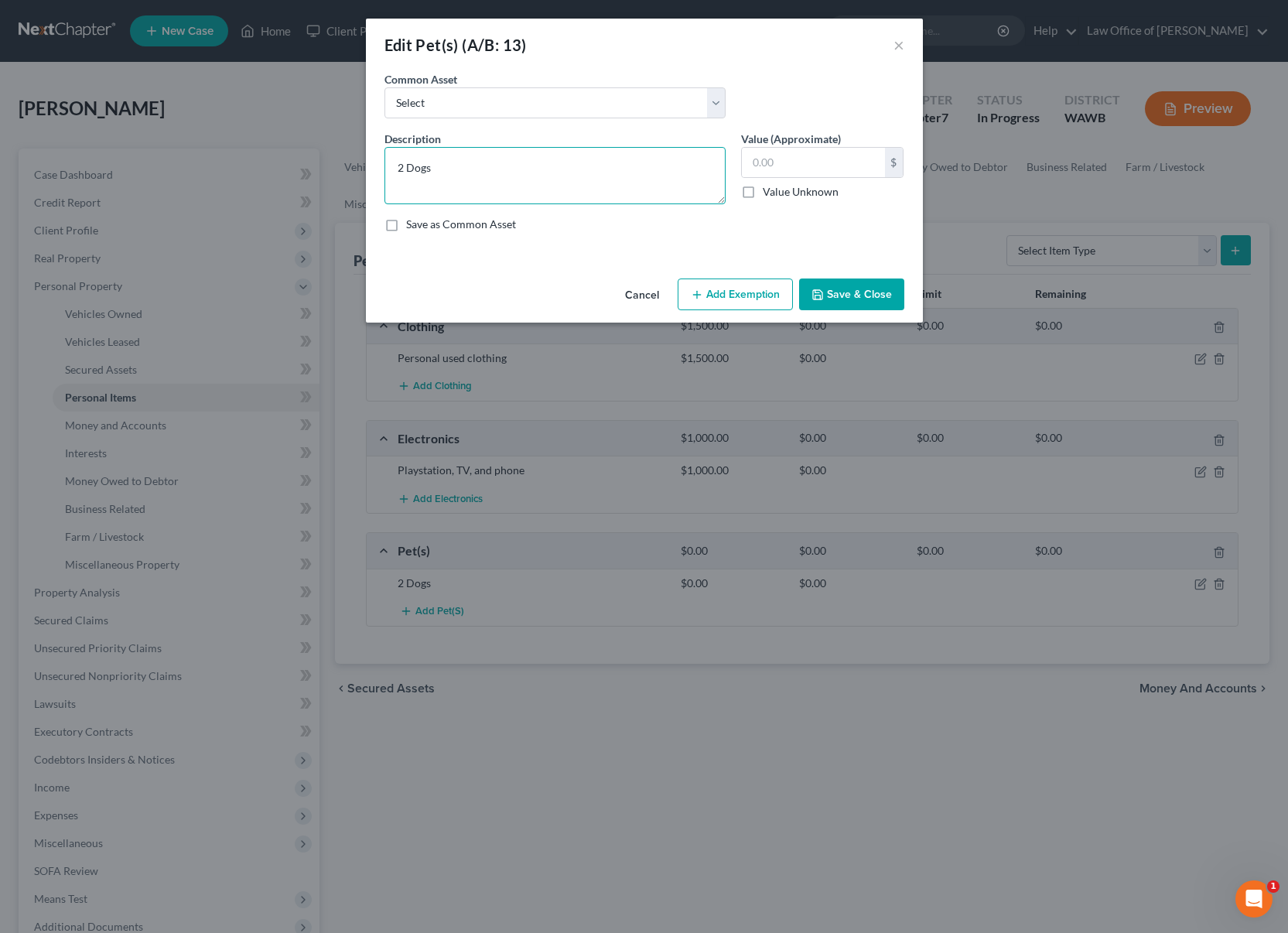
click at [474, 171] on textarea "2 Dogs" at bounding box center [554, 175] width 341 height 57
drag, startPoint x: 474, startPoint y: 171, endPoint x: -83, endPoint y: 35, distance: 573.4
click at [0, 35] on html "Home New Case Client Portal DebtorCC Law Office of [PERSON_NAME] Tse [EMAIL_ADD…" at bounding box center [644, 564] width 1288 height 1128
type textarea "1 dog"
click at [880, 296] on button "Save & Close" at bounding box center [852, 295] width 105 height 33
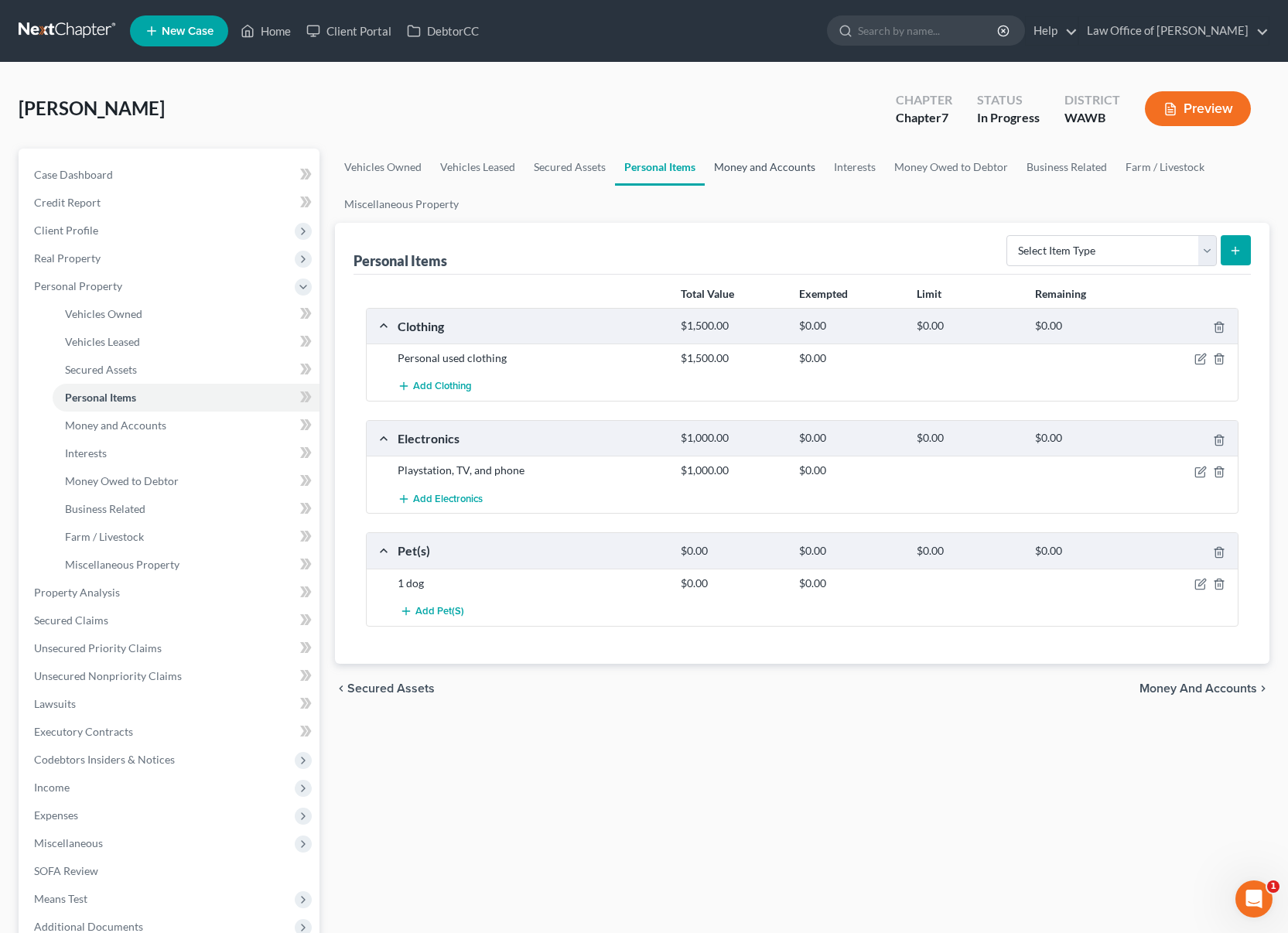
click at [776, 163] on link "Money and Accounts" at bounding box center [764, 166] width 120 height 37
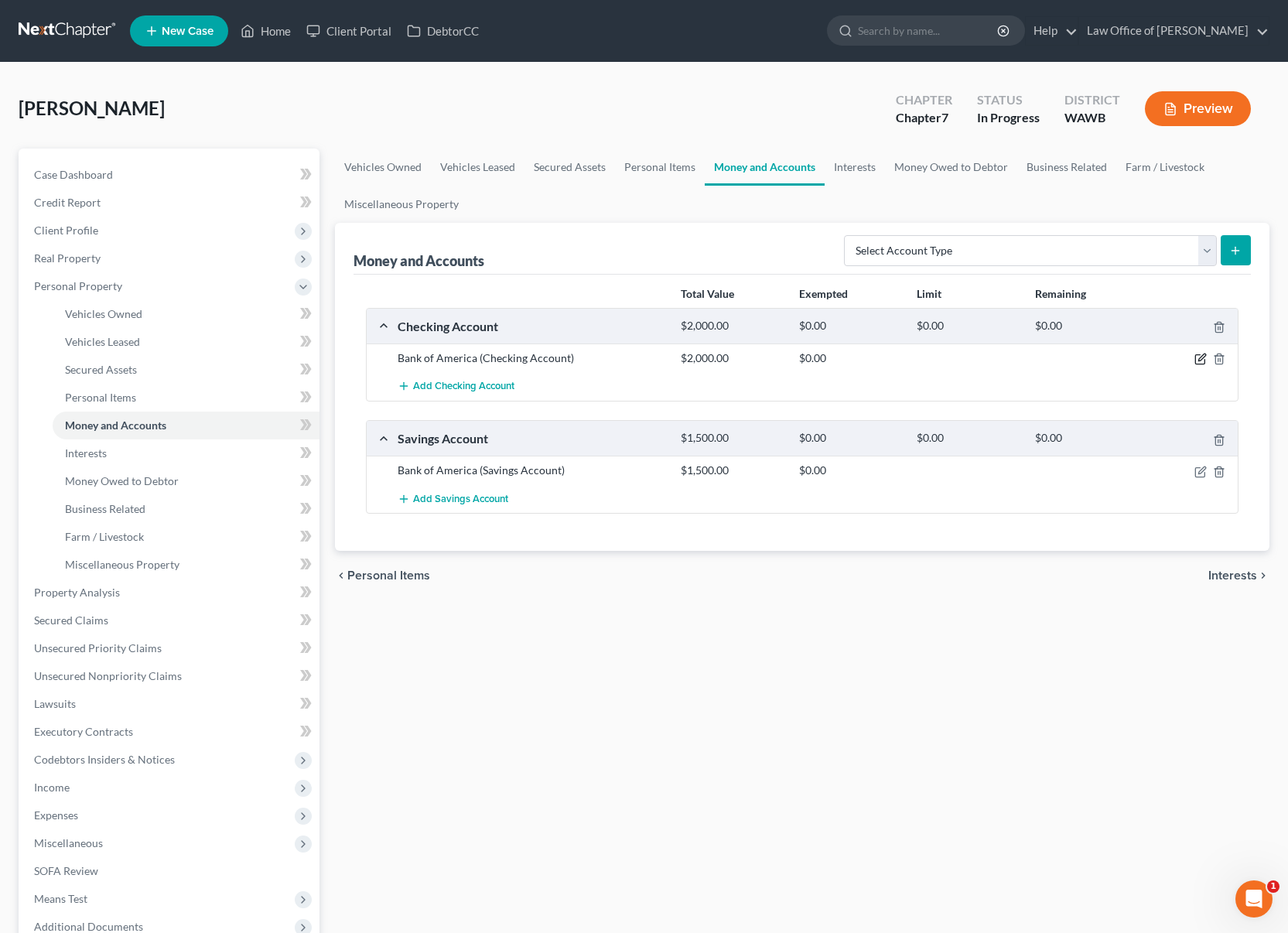
click at [1201, 358] on icon "button" at bounding box center [1201, 359] width 13 height 13
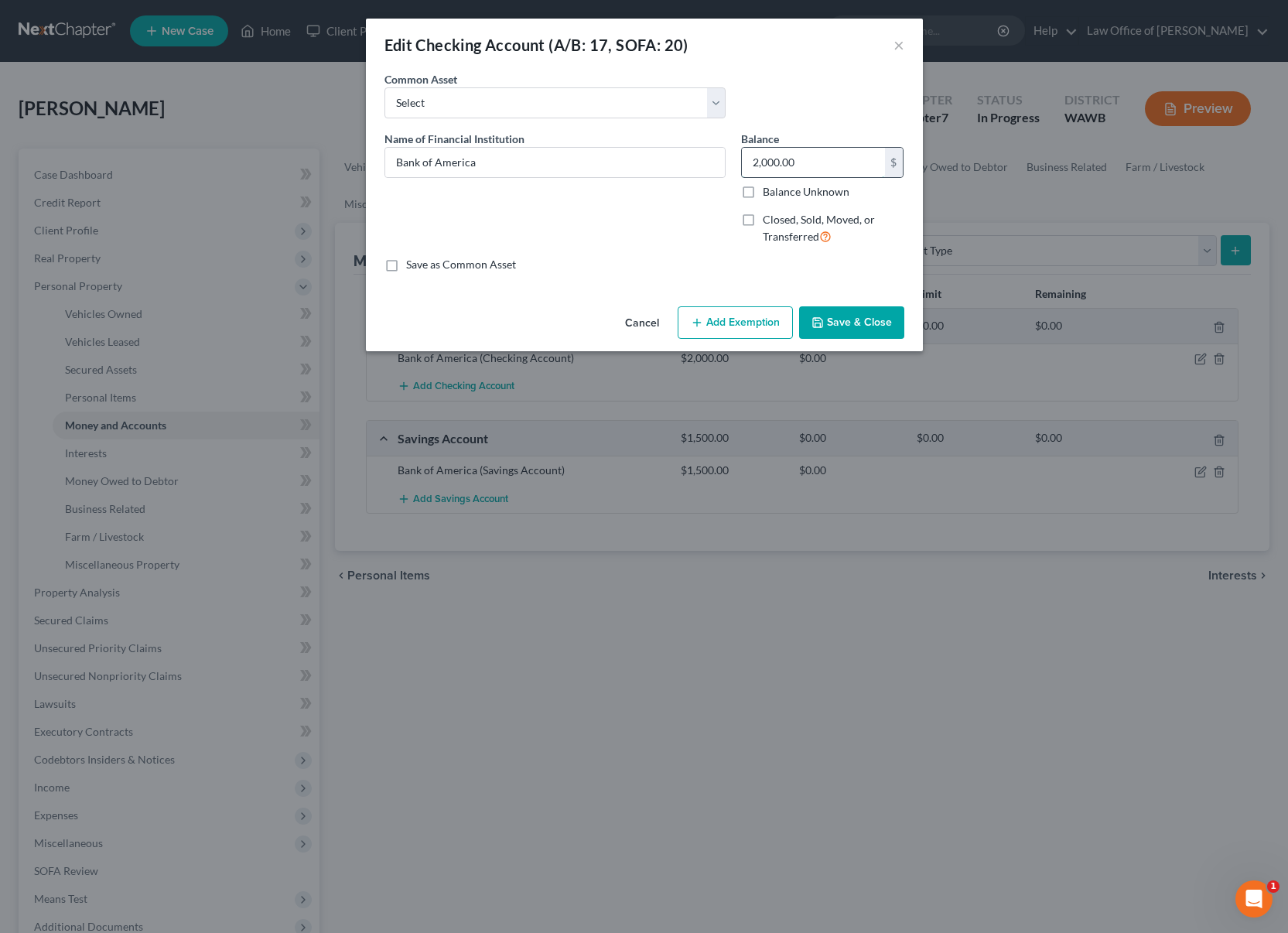
click at [804, 163] on input "2,000.00" at bounding box center [813, 162] width 143 height 30
click at [826, 325] on button "Save & Close" at bounding box center [852, 323] width 105 height 33
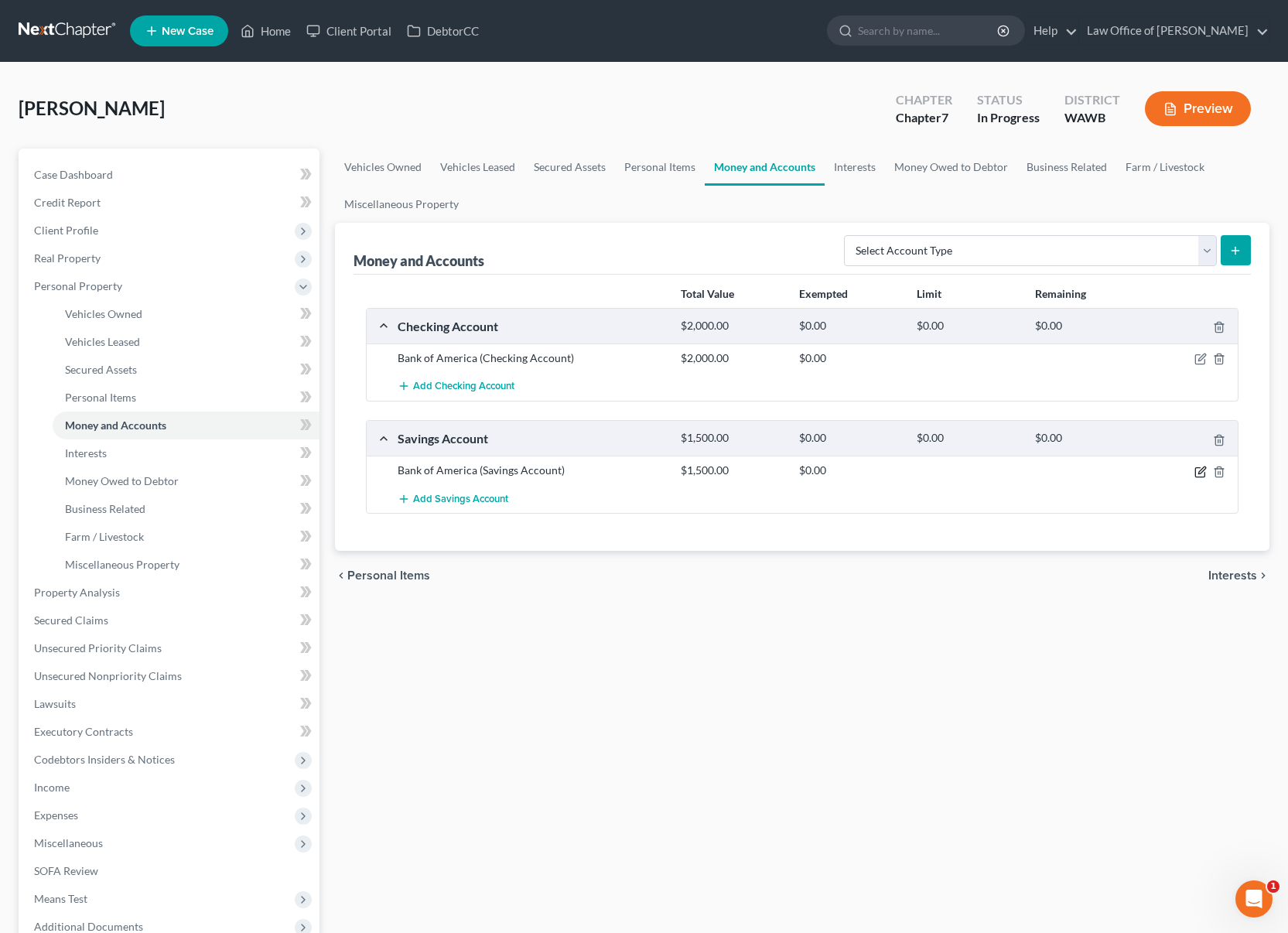
click at [1201, 473] on icon "button" at bounding box center [1201, 472] width 13 height 13
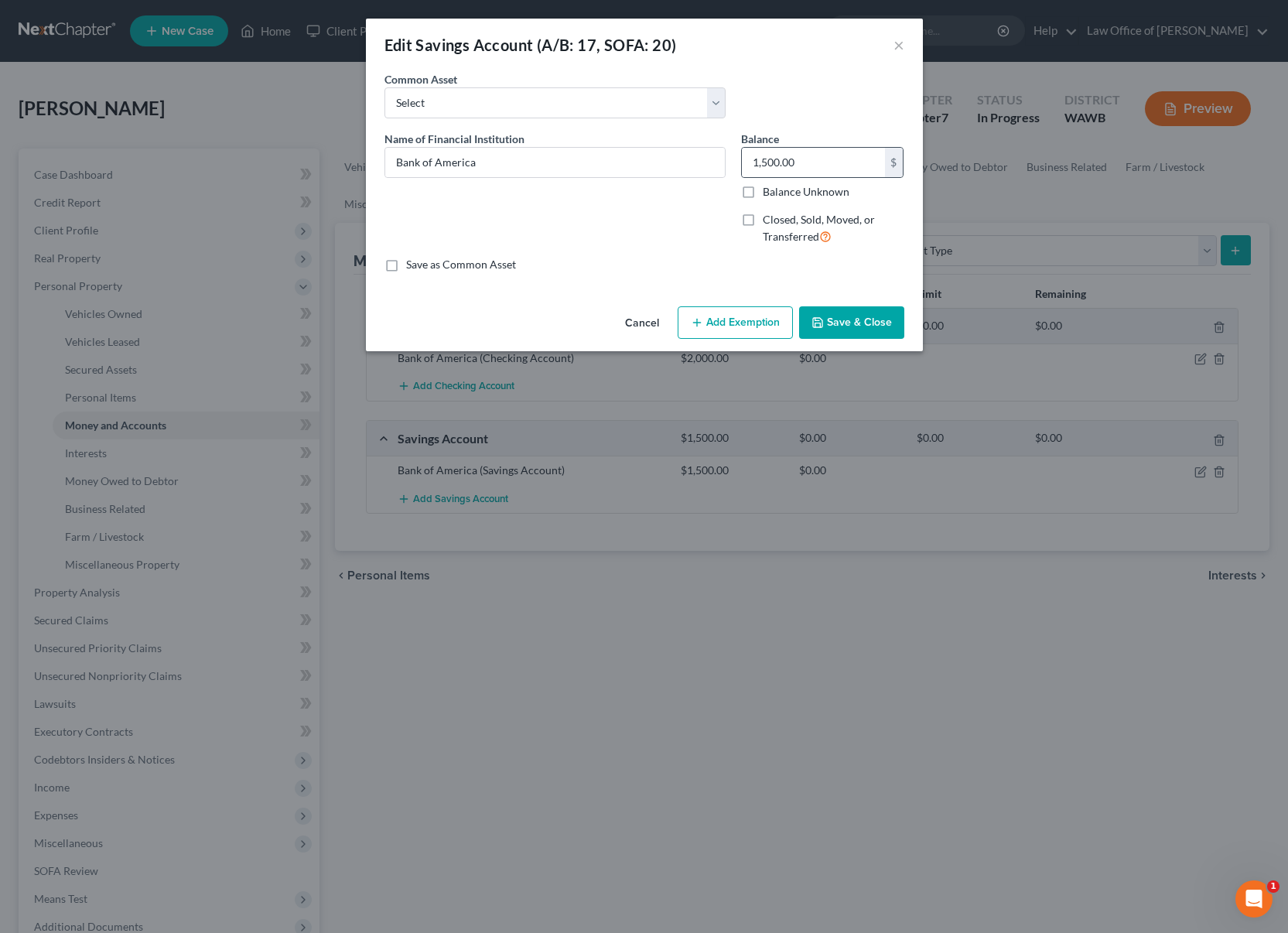
click at [836, 177] on div "1,500.00 $ Balance Unknown" at bounding box center [822, 174] width 163 height 52
click at [833, 163] on input "1,500.00" at bounding box center [813, 162] width 143 height 30
type input "0"
click at [777, 325] on button "Add Exemption" at bounding box center [734, 323] width 115 height 33
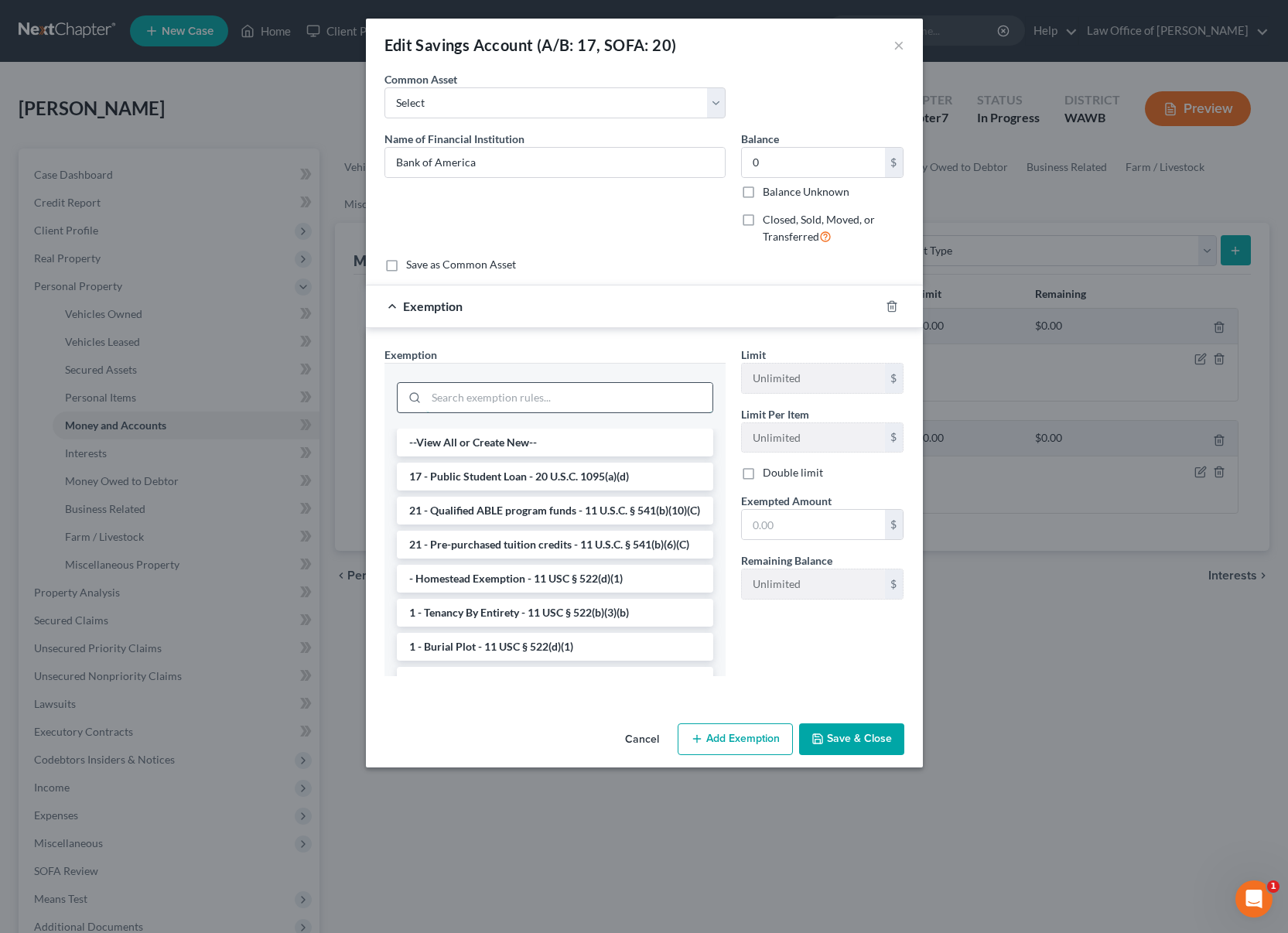
click at [608, 399] on input "search" at bounding box center [569, 397] width 286 height 30
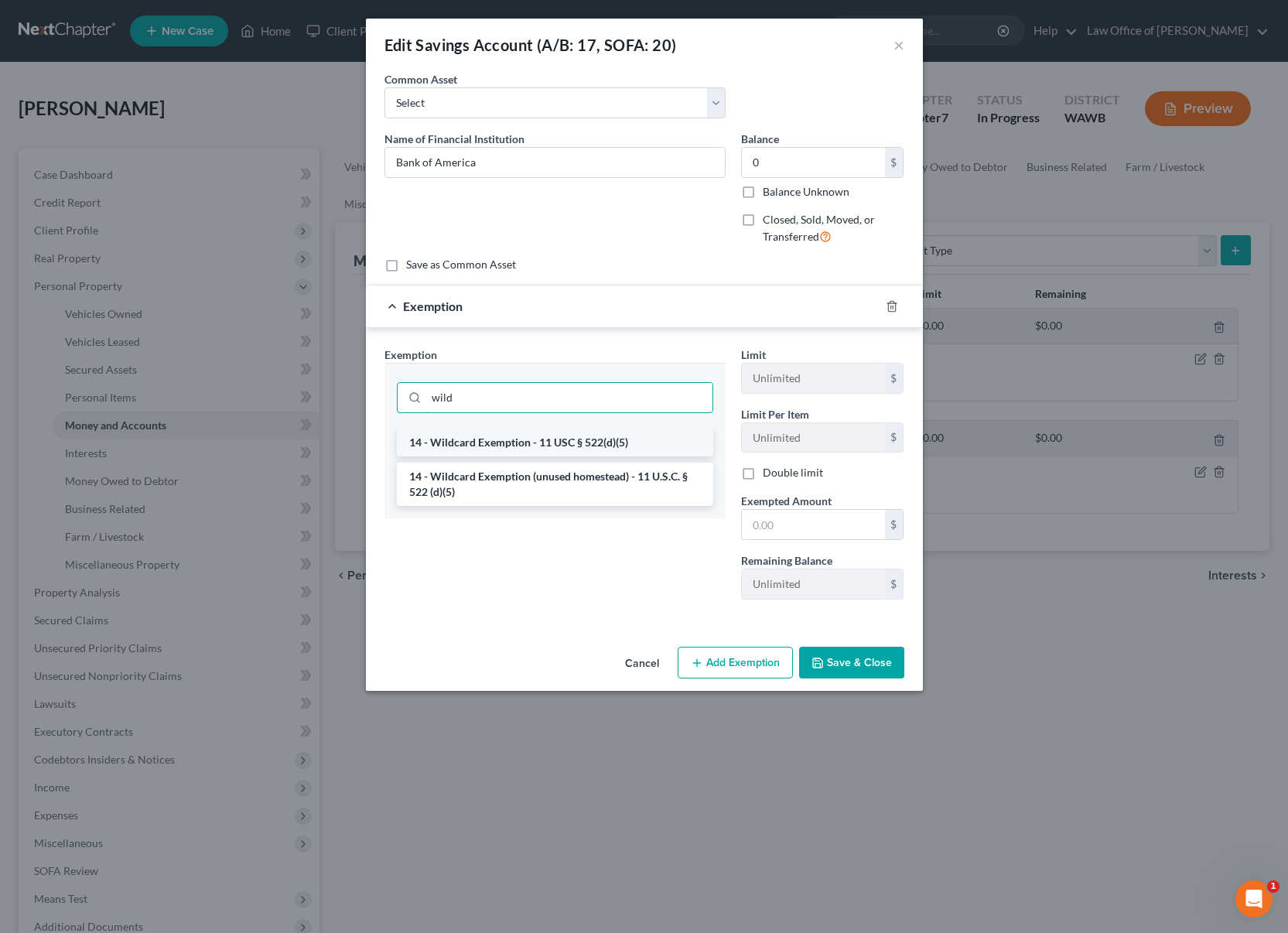
type input "wild"
click at [605, 429] on li "14 - Wildcard Exemption - 11 USC § 522(d)(5)" at bounding box center [555, 442] width 317 height 28
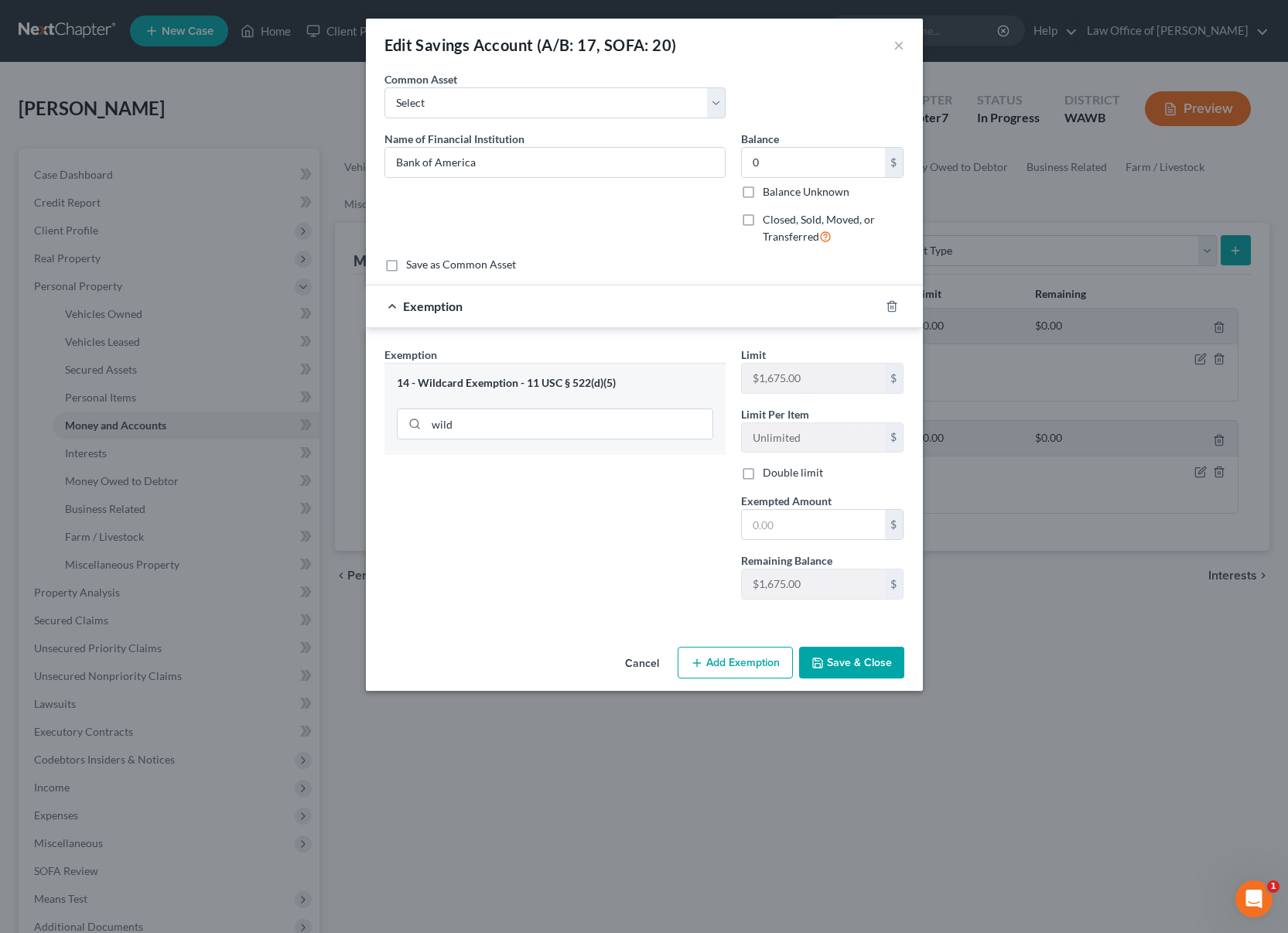
click at [791, 541] on div "Limit $1,675.00 $ Limit Per Item Unlimited $ Double limit Exempted Amount * $ R…" at bounding box center [823, 478] width 179 height 265
click at [794, 522] on input "text" at bounding box center [813, 524] width 143 height 30
type input "0"
click at [682, 581] on div "Exemption Set must be selected for CA. Exemption * 14 - Wildcard Exemption - 11…" at bounding box center [555, 478] width 356 height 265
click at [846, 655] on button "Save & Close" at bounding box center [852, 663] width 105 height 33
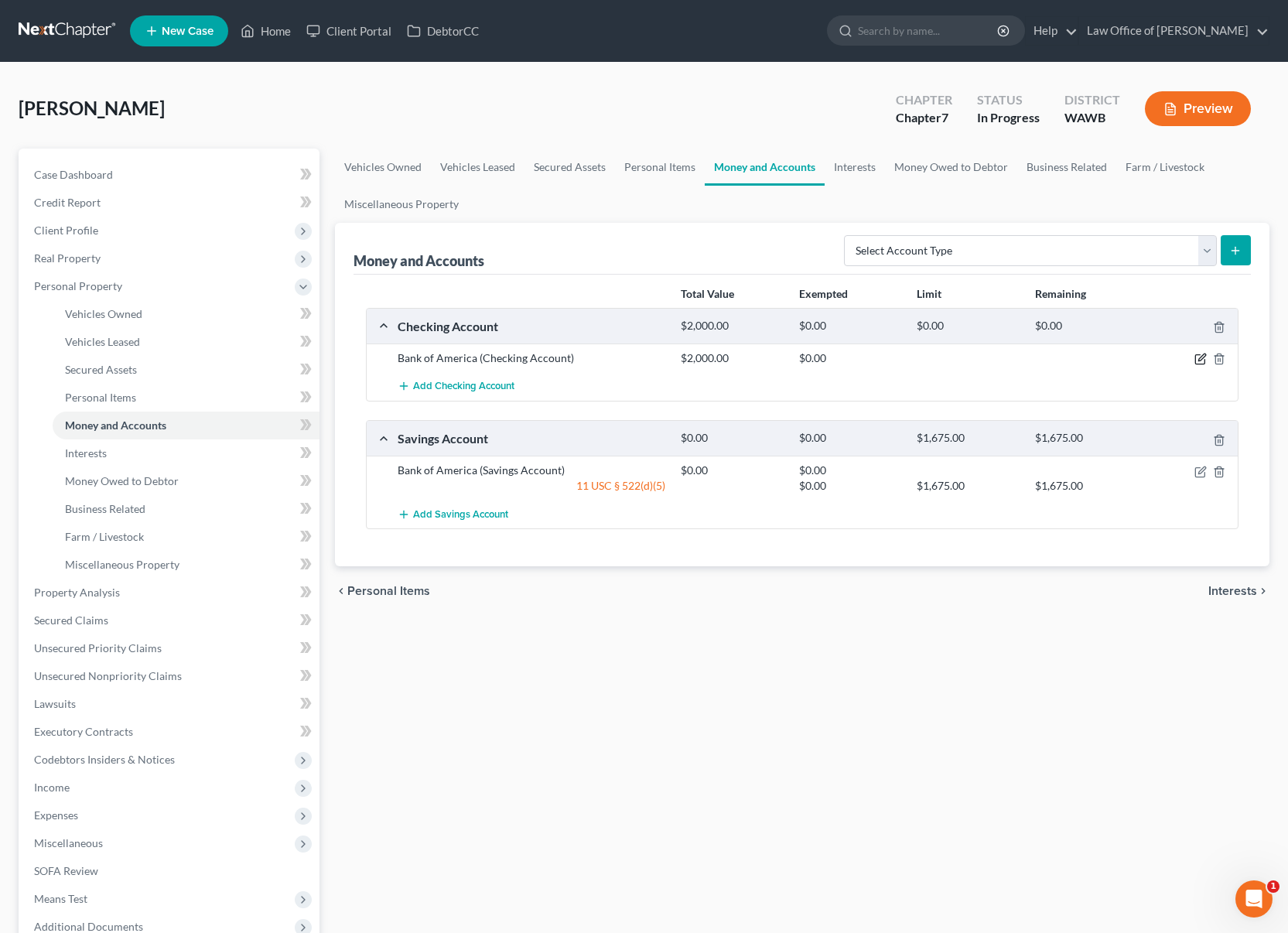
click at [1206, 356] on icon "button" at bounding box center [1201, 359] width 13 height 13
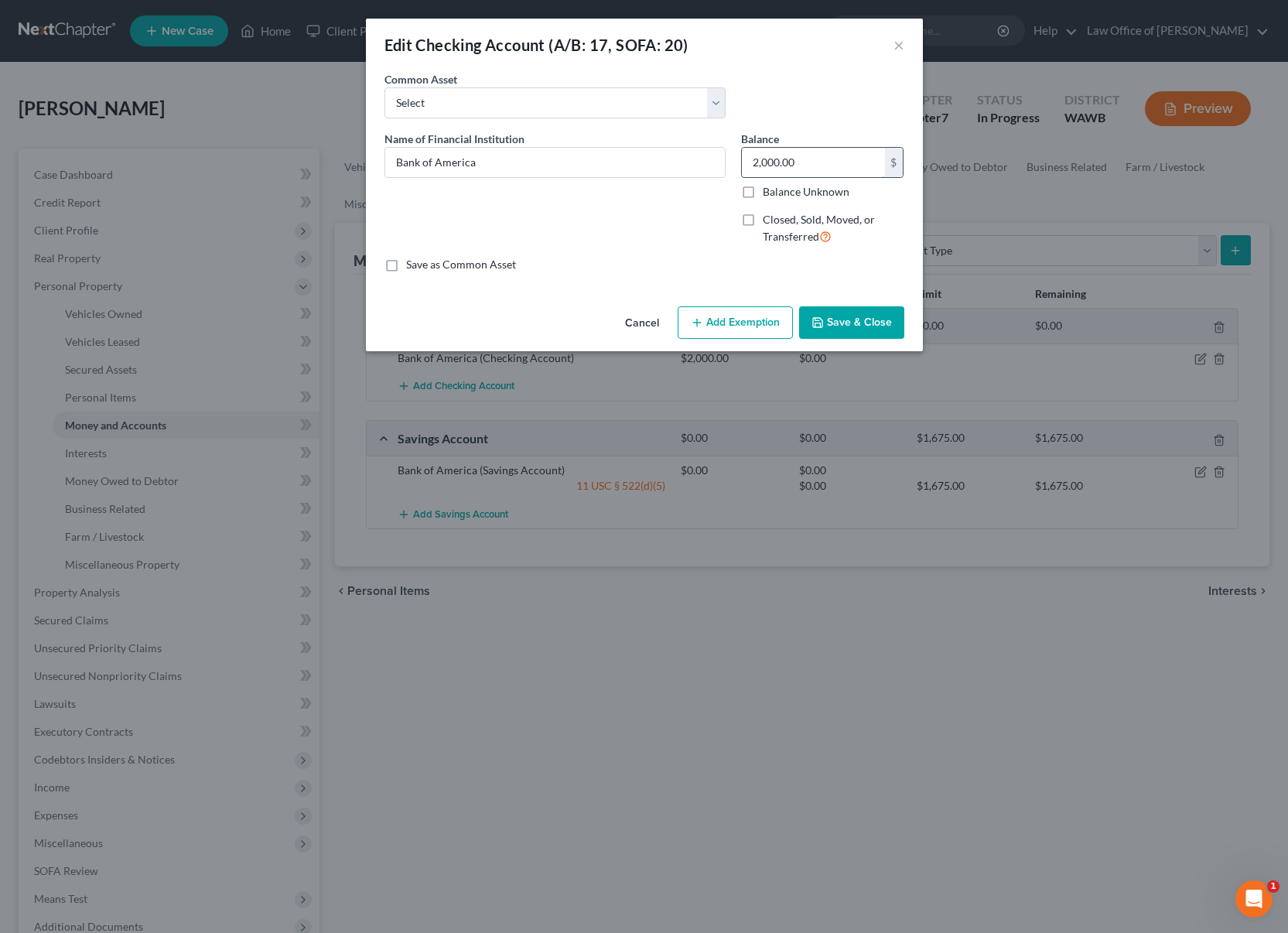
click at [810, 161] on input "2,000.00" at bounding box center [813, 162] width 143 height 30
type input "0"
click at [732, 318] on button "Add Exemption" at bounding box center [734, 323] width 115 height 33
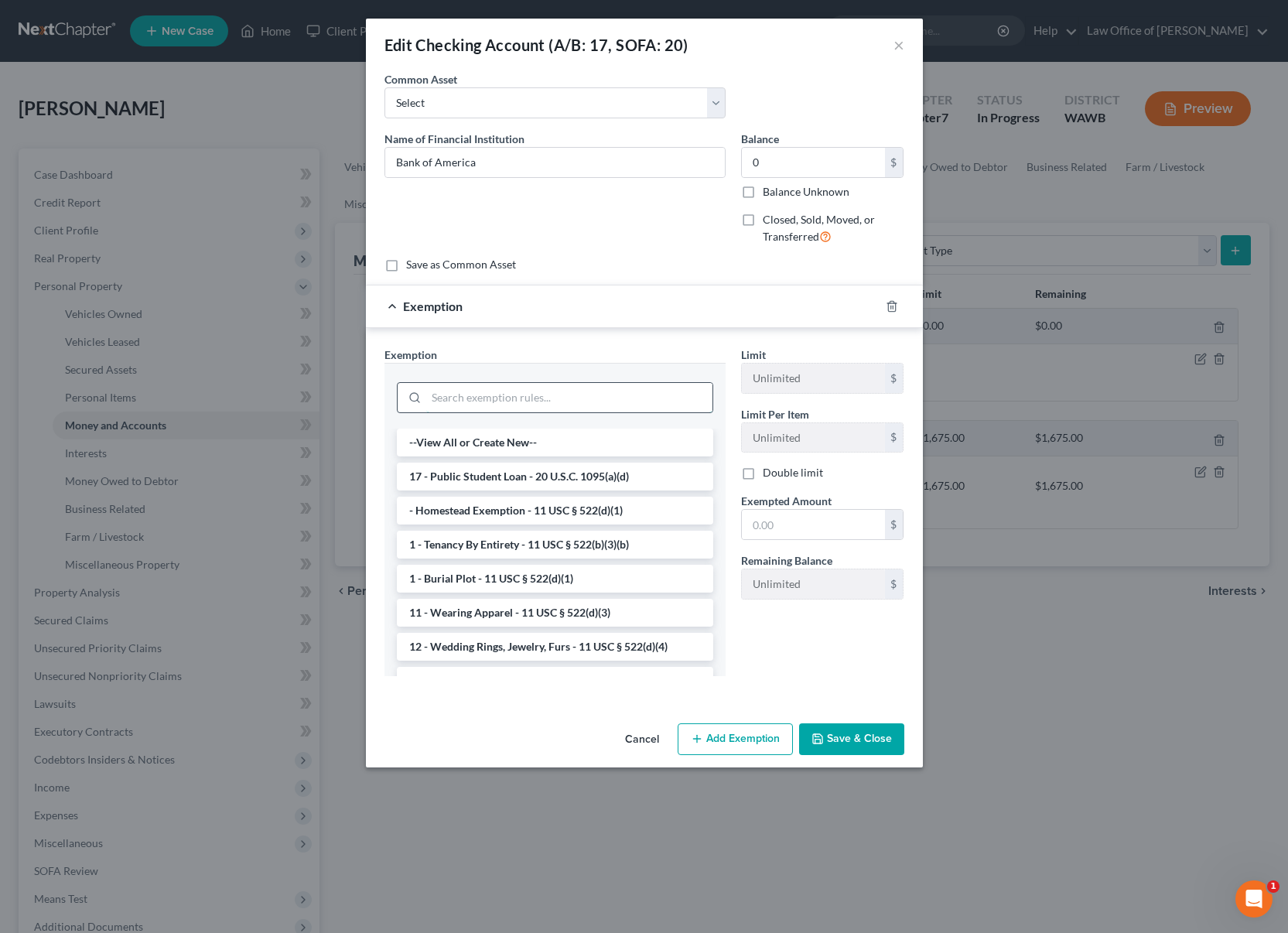
click at [637, 395] on input "search" at bounding box center [569, 397] width 286 height 30
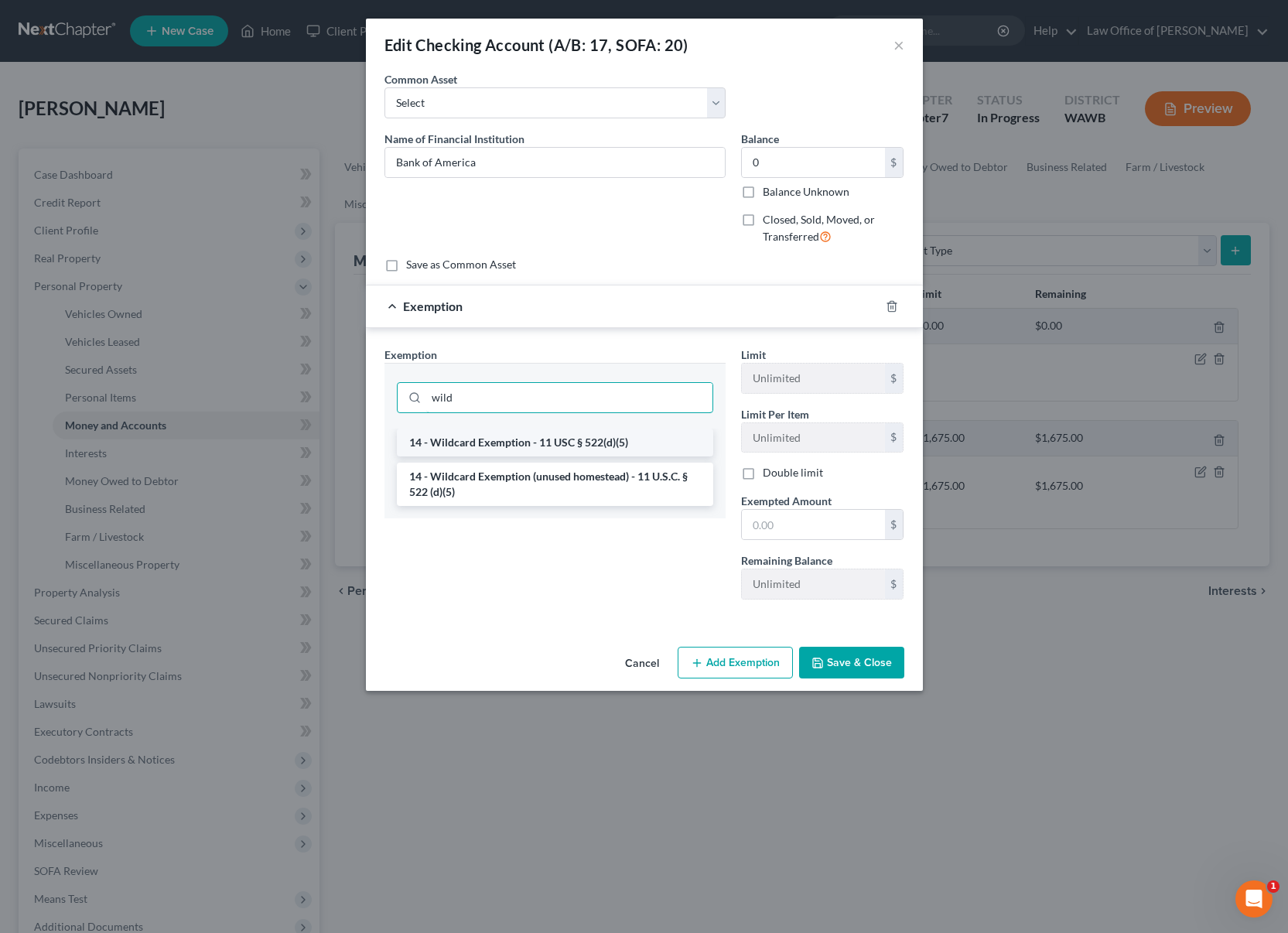
type input "wild"
click at [580, 441] on li "14 - Wildcard Exemption - 11 USC § 522(d)(5)" at bounding box center [555, 442] width 317 height 28
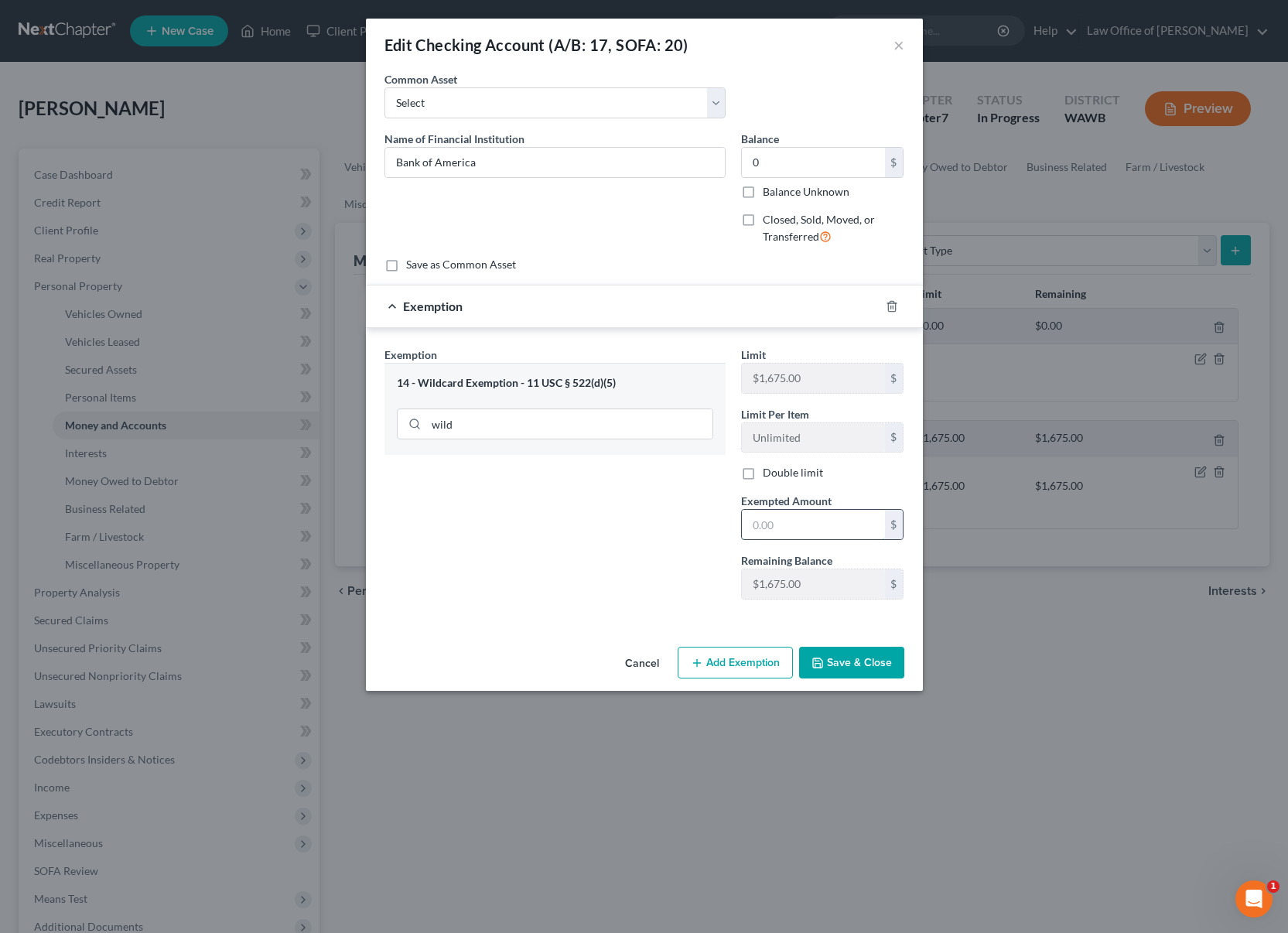
click at [806, 534] on input "text" at bounding box center [813, 524] width 143 height 30
type input "0"
click at [660, 584] on div "Exemption Set must be selected for CA. Exemption * 14 - Wildcard Exemption - 11…" at bounding box center [555, 478] width 356 height 265
click at [848, 659] on button "Save & Close" at bounding box center [852, 663] width 105 height 33
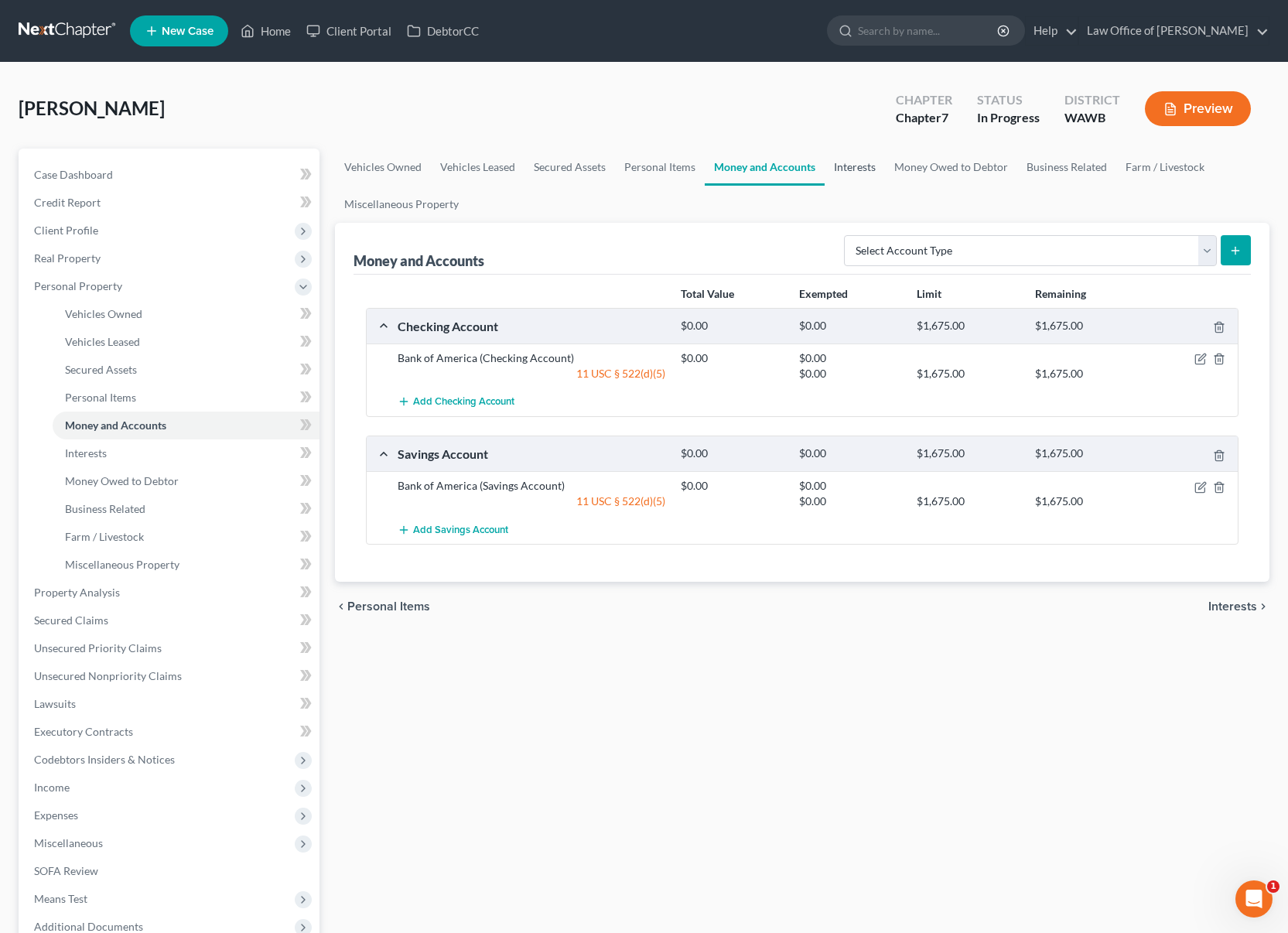
click at [870, 171] on link "Interests" at bounding box center [855, 166] width 61 height 37
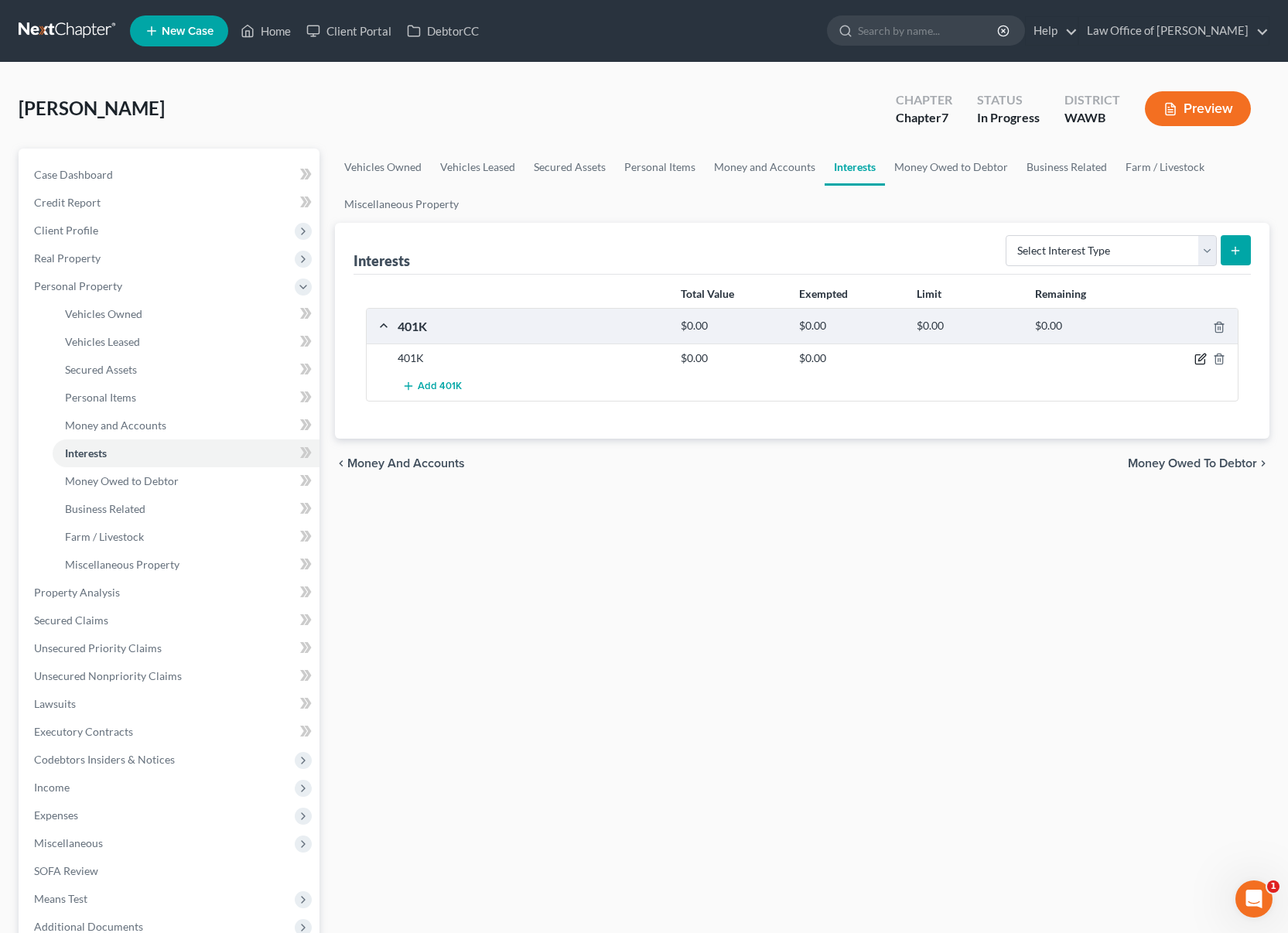
click at [1202, 355] on icon "button" at bounding box center [1202, 358] width 7 height 7
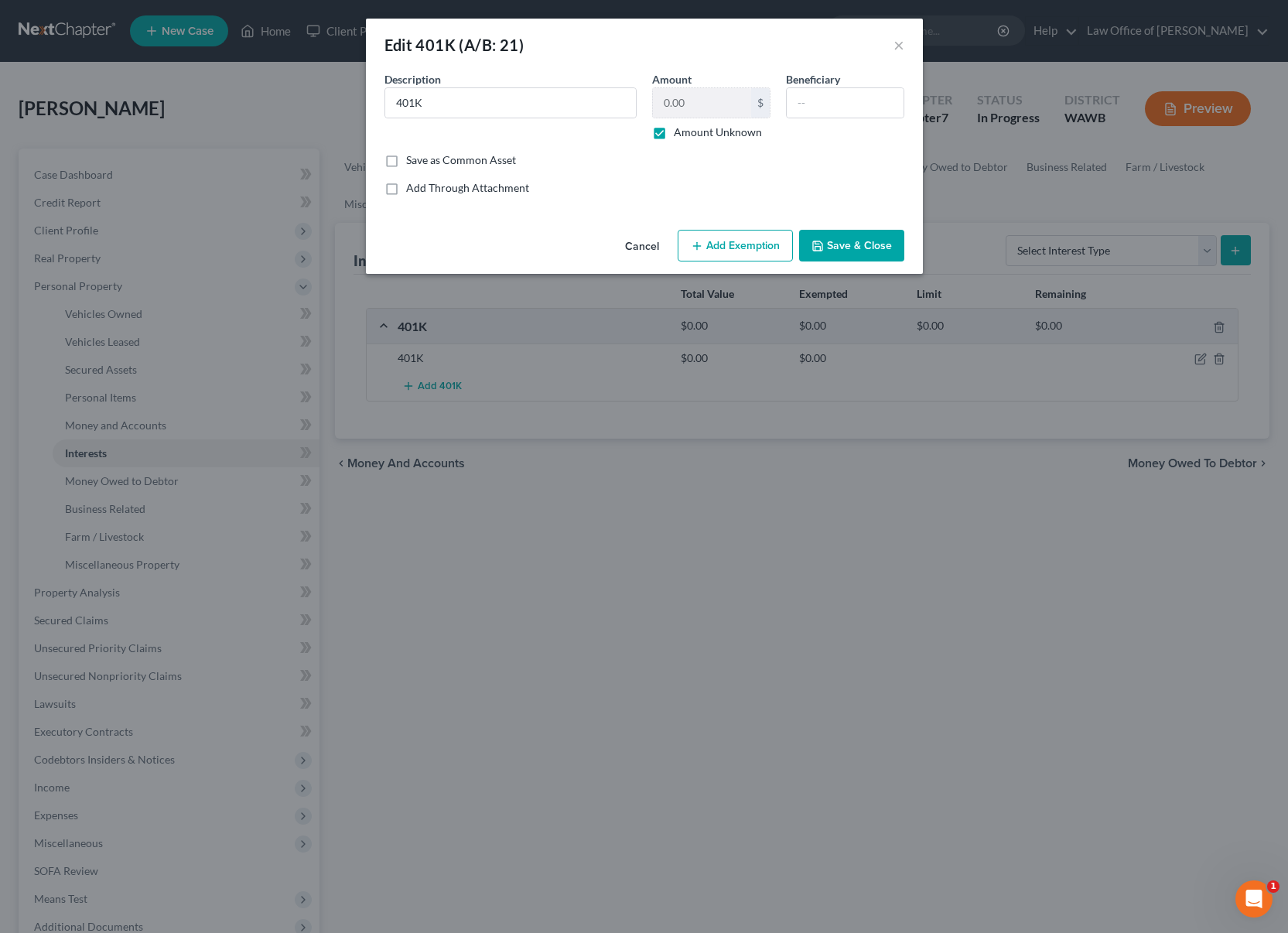
click at [674, 134] on label "Amount Unknown" at bounding box center [718, 132] width 89 height 15
click at [680, 134] on input "Amount Unknown" at bounding box center [685, 129] width 10 height 10
checkbox input "false"
click at [707, 104] on input "0.00" at bounding box center [702, 103] width 99 height 30
type input "9,000"
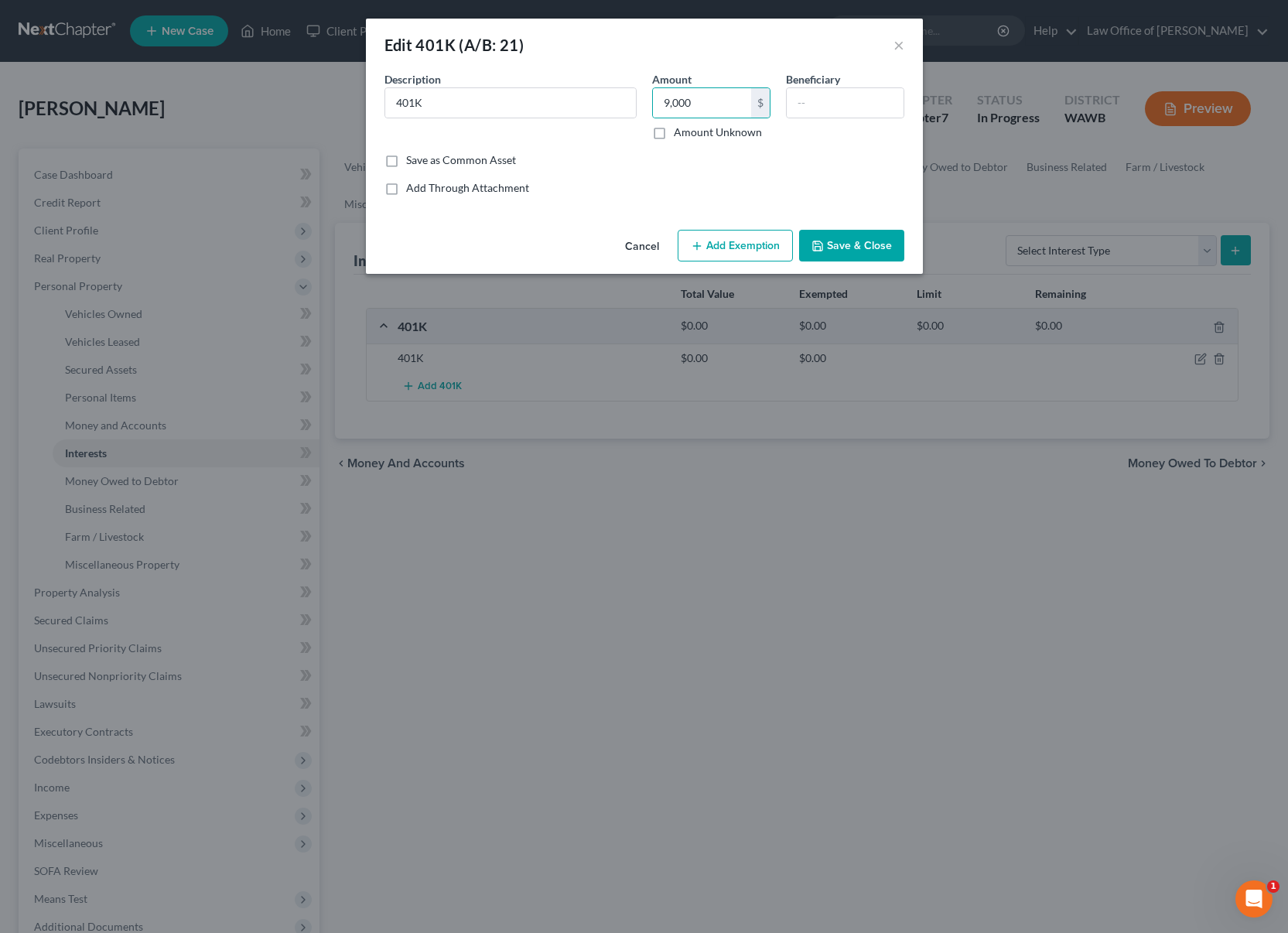
click at [750, 238] on button "Add Exemption" at bounding box center [734, 246] width 115 height 33
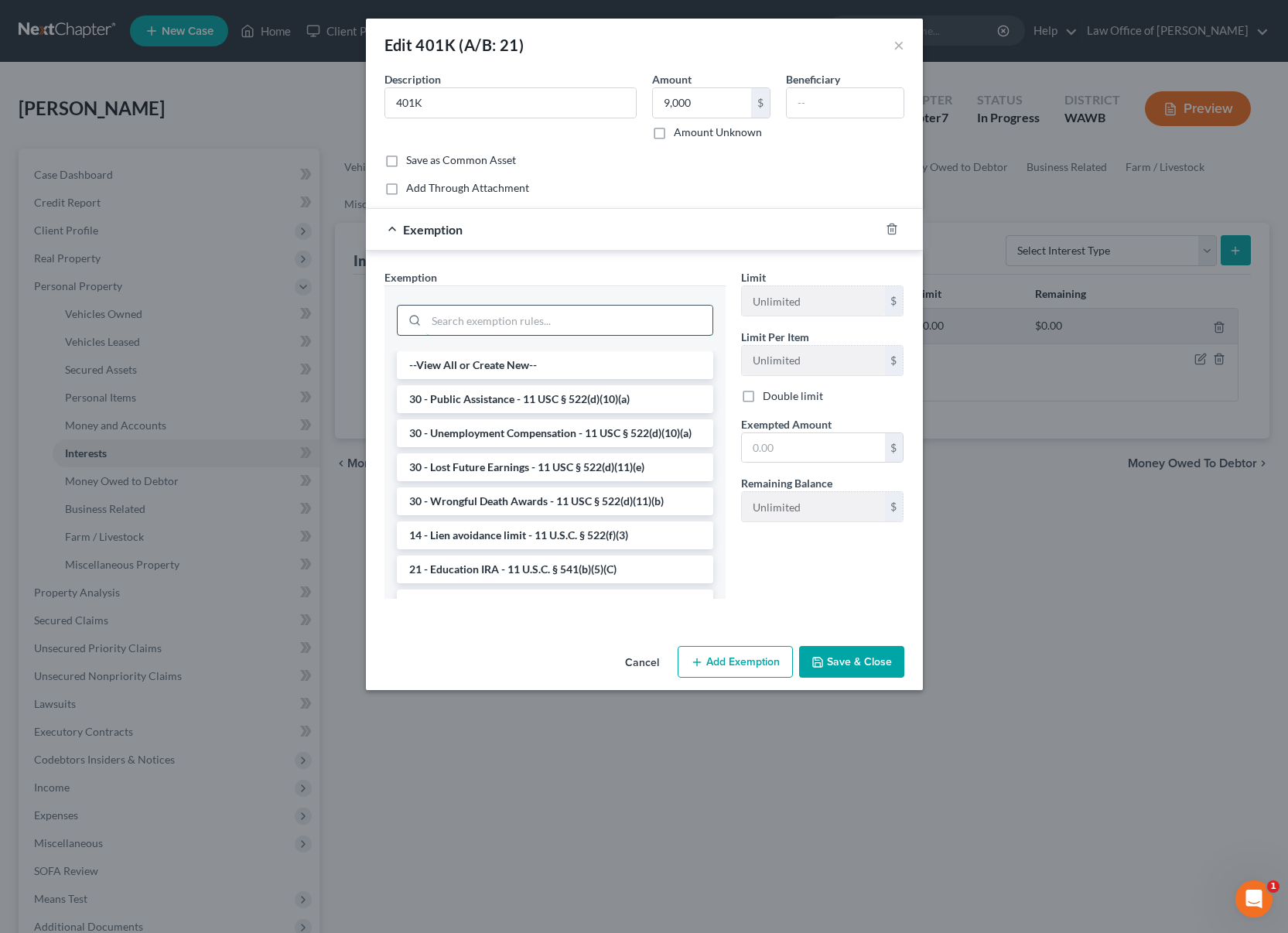
click at [597, 318] on input "search" at bounding box center [569, 320] width 286 height 30
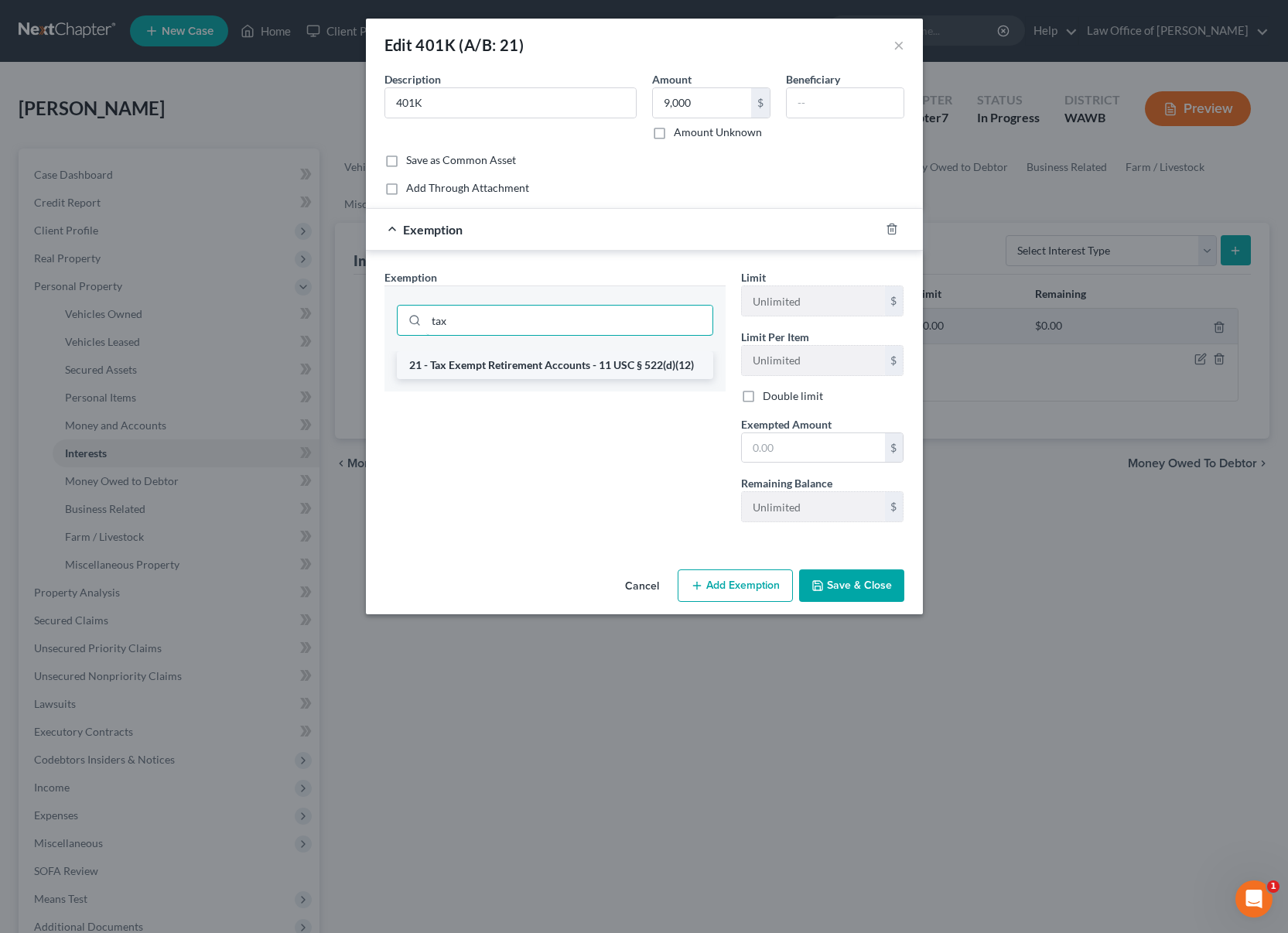
type input "tax"
click at [554, 368] on li "21 - Tax Exempt Retirement Accounts - 11 USC § 522(d)(12)" at bounding box center [555, 364] width 317 height 28
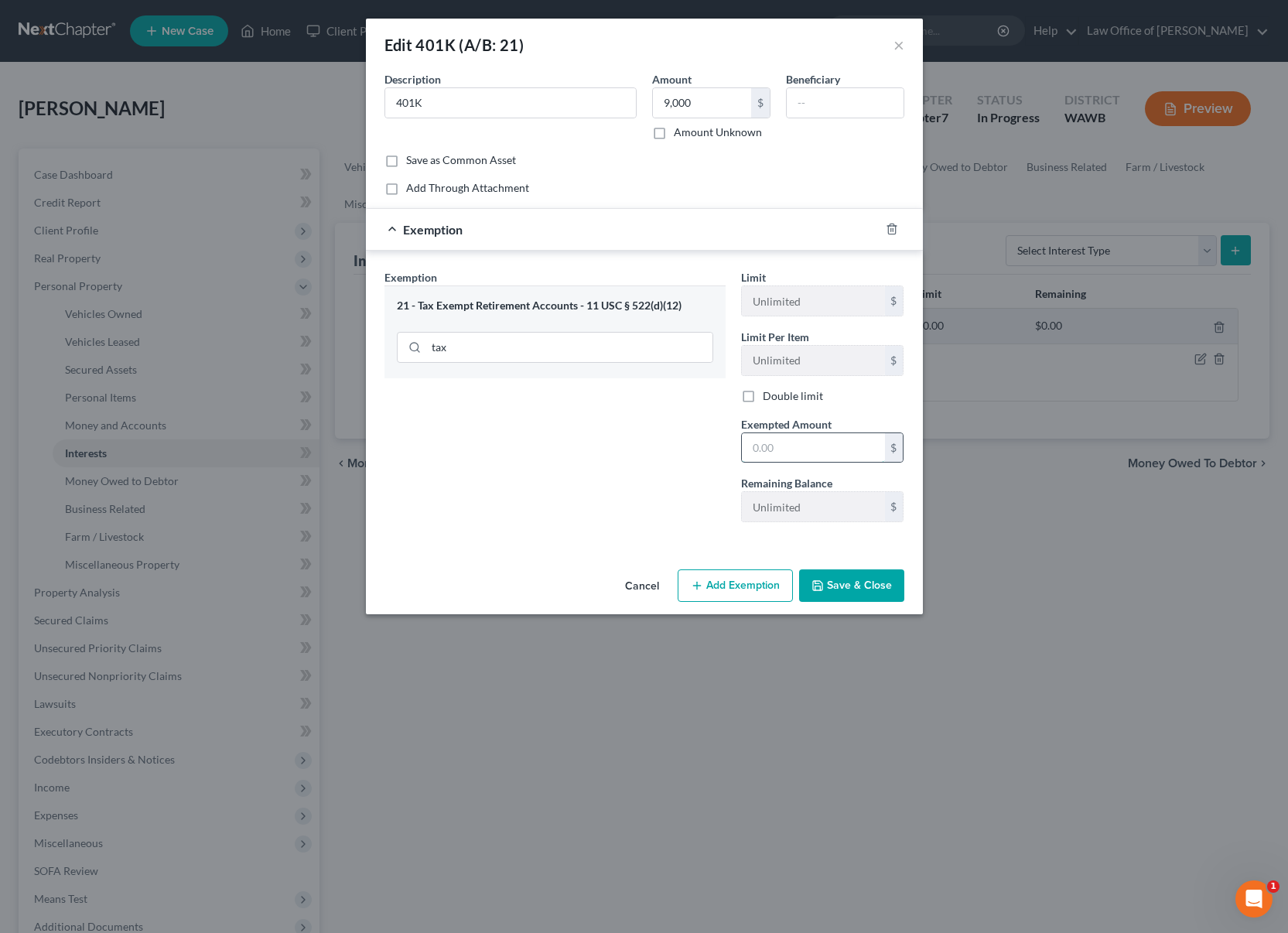
click at [784, 452] on input "text" at bounding box center [813, 448] width 143 height 30
type input "9,000"
click at [840, 572] on button "Save & Close" at bounding box center [852, 586] width 105 height 33
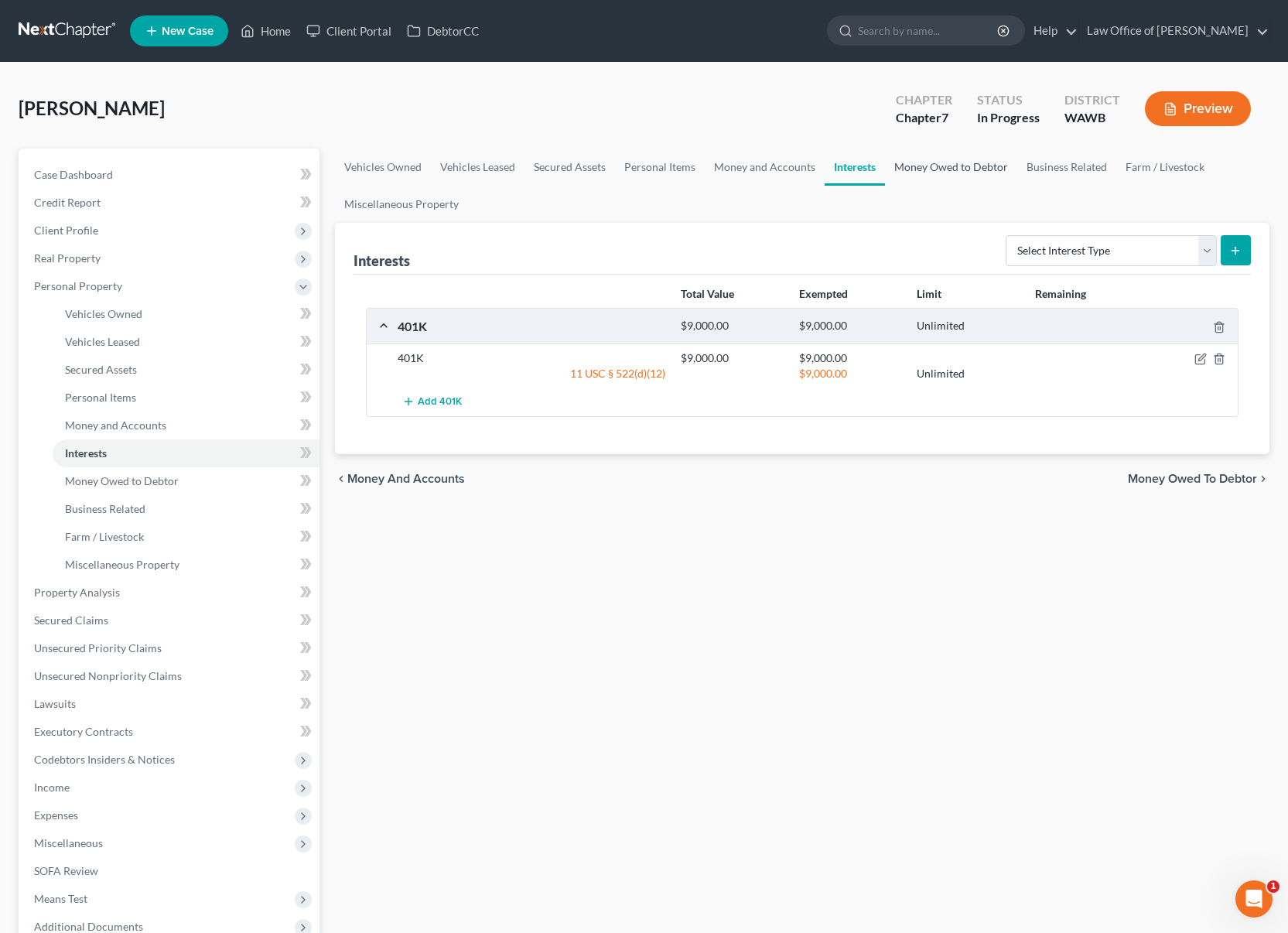
click at [927, 168] on link "Money Owed to Debtor" at bounding box center [952, 166] width 132 height 37
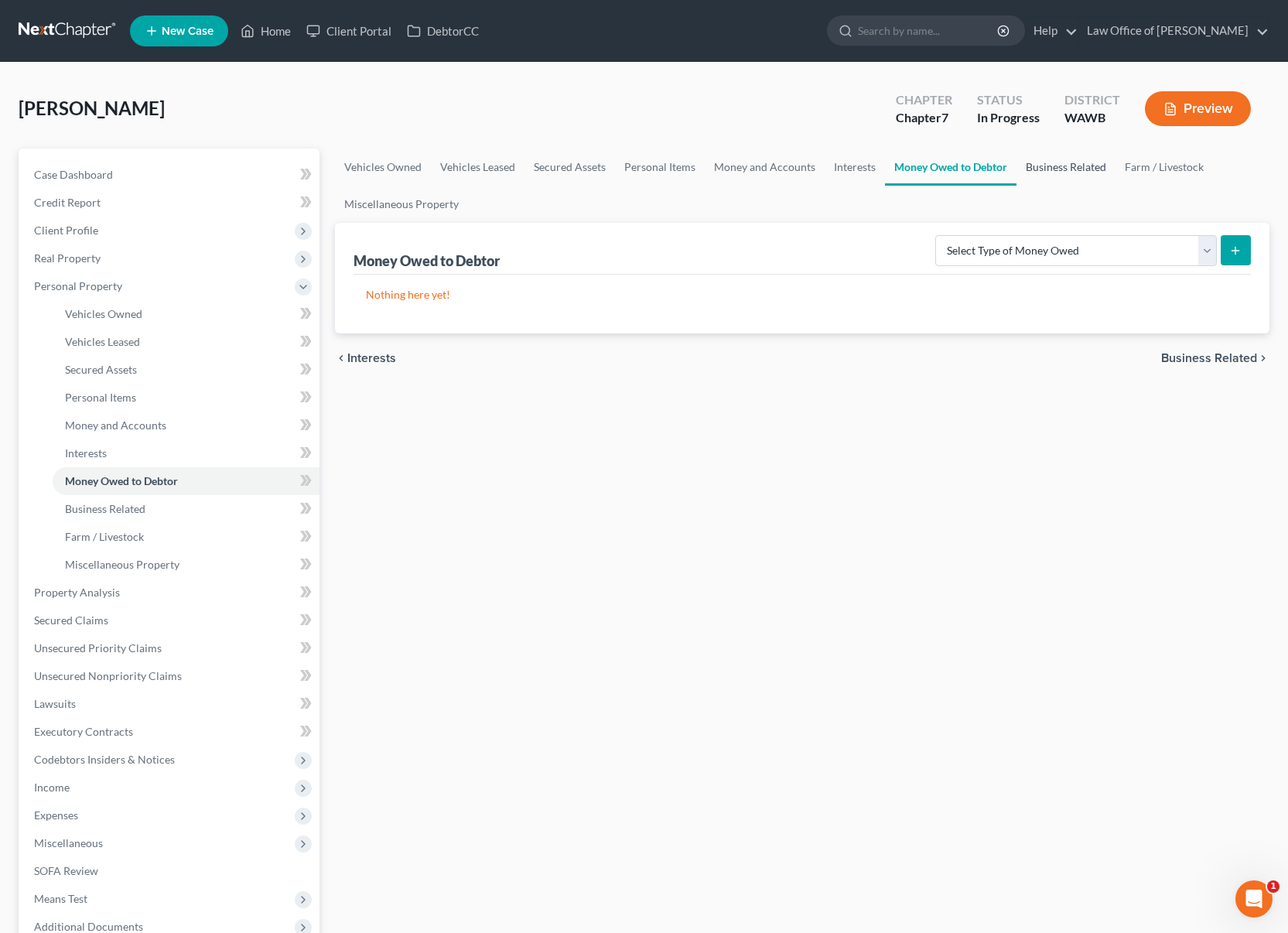
click at [1058, 169] on link "Business Related" at bounding box center [1065, 166] width 99 height 37
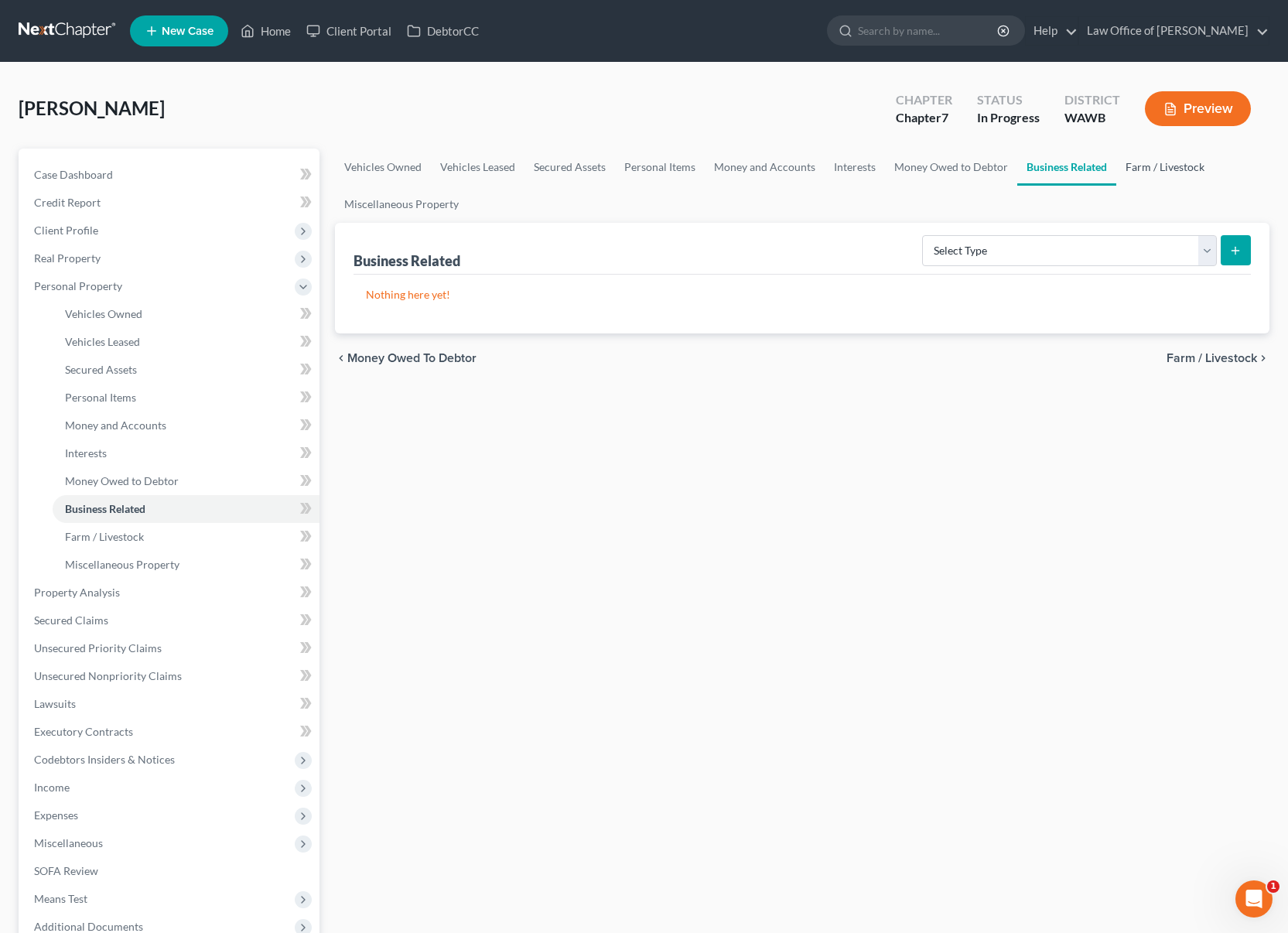
click at [1154, 174] on link "Farm / Livestock" at bounding box center [1165, 166] width 98 height 37
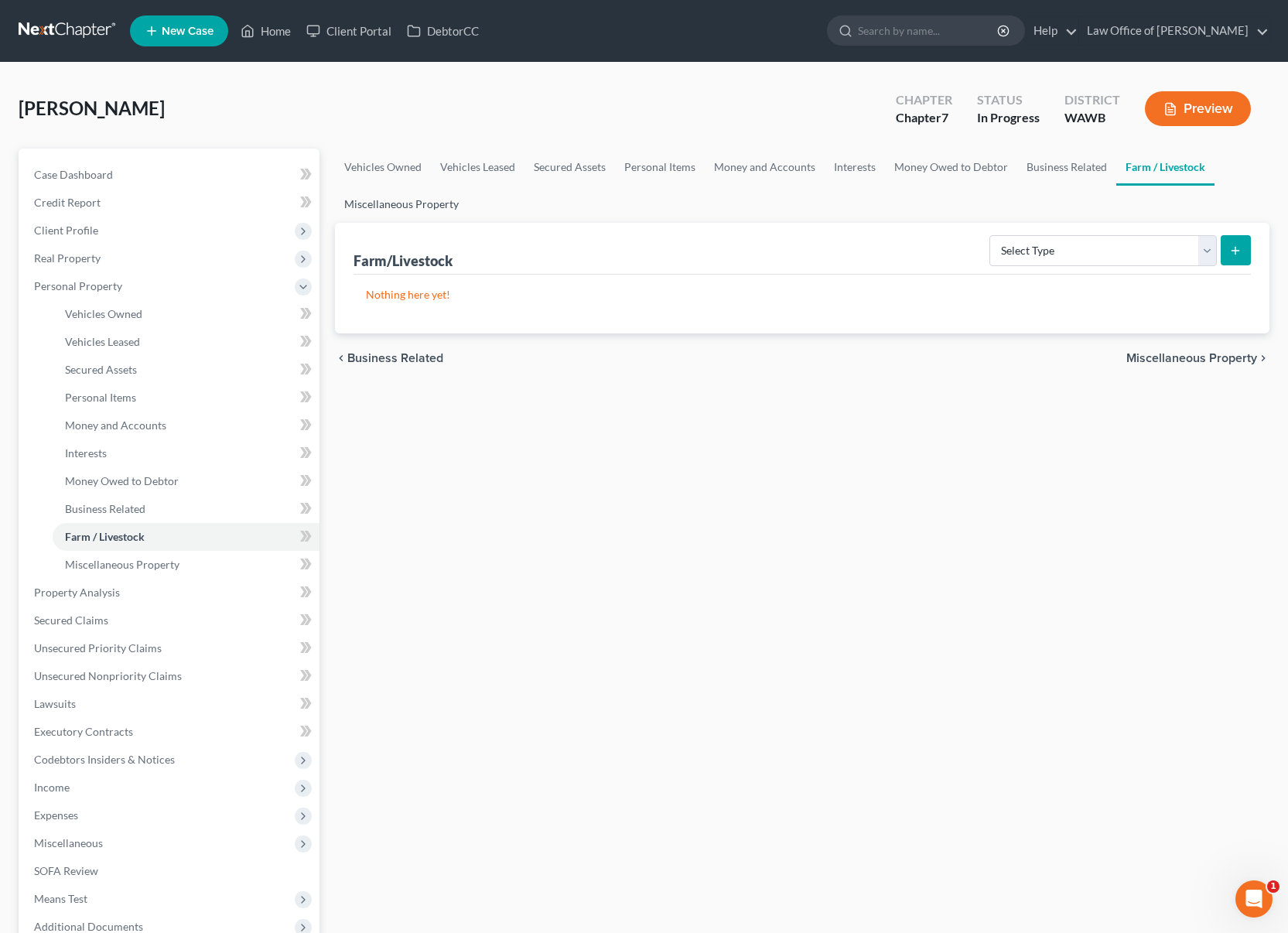
click at [412, 212] on link "Miscellaneous Property" at bounding box center [401, 203] width 133 height 37
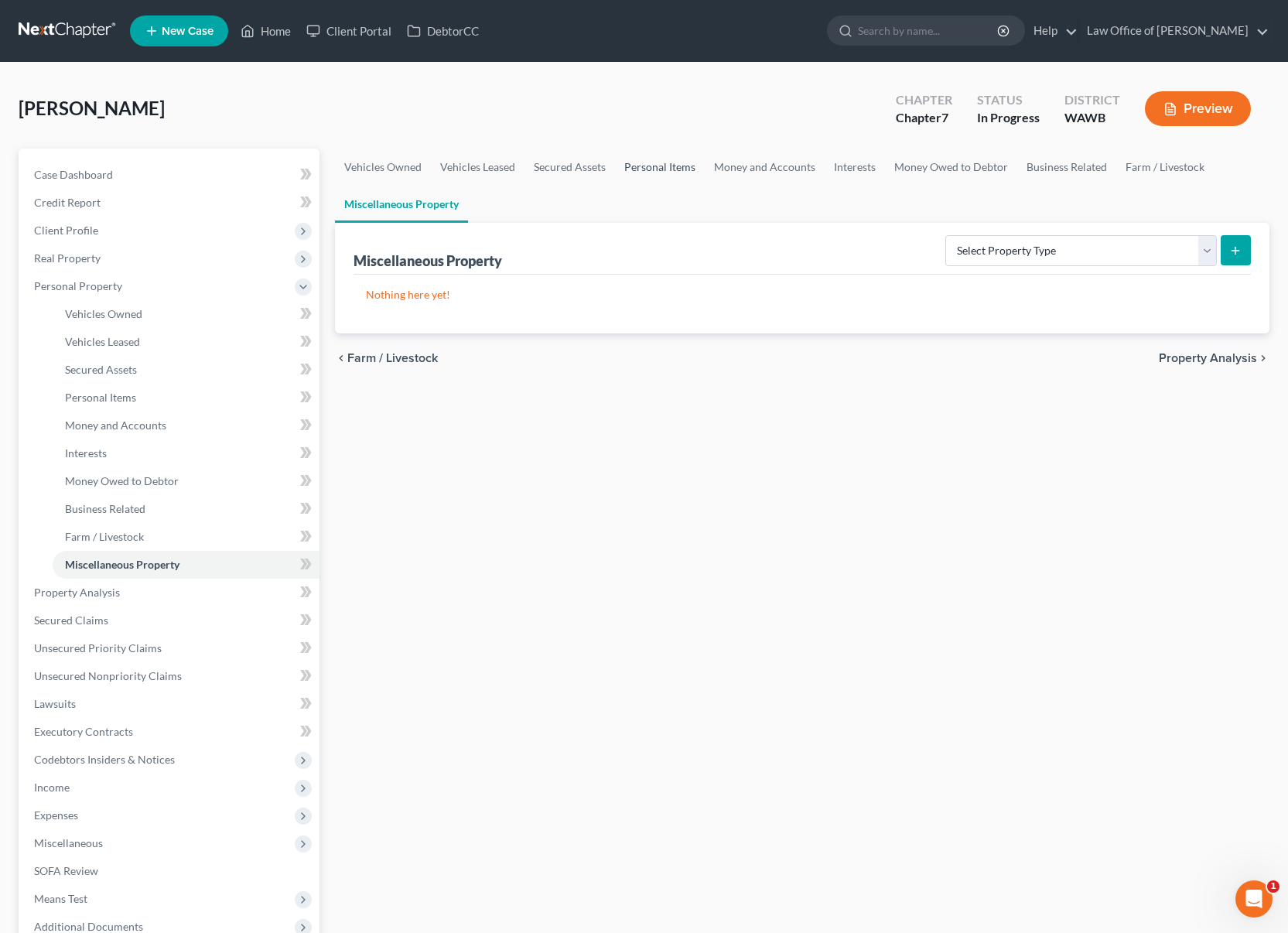
click at [668, 159] on link "Personal Items" at bounding box center [659, 166] width 90 height 37
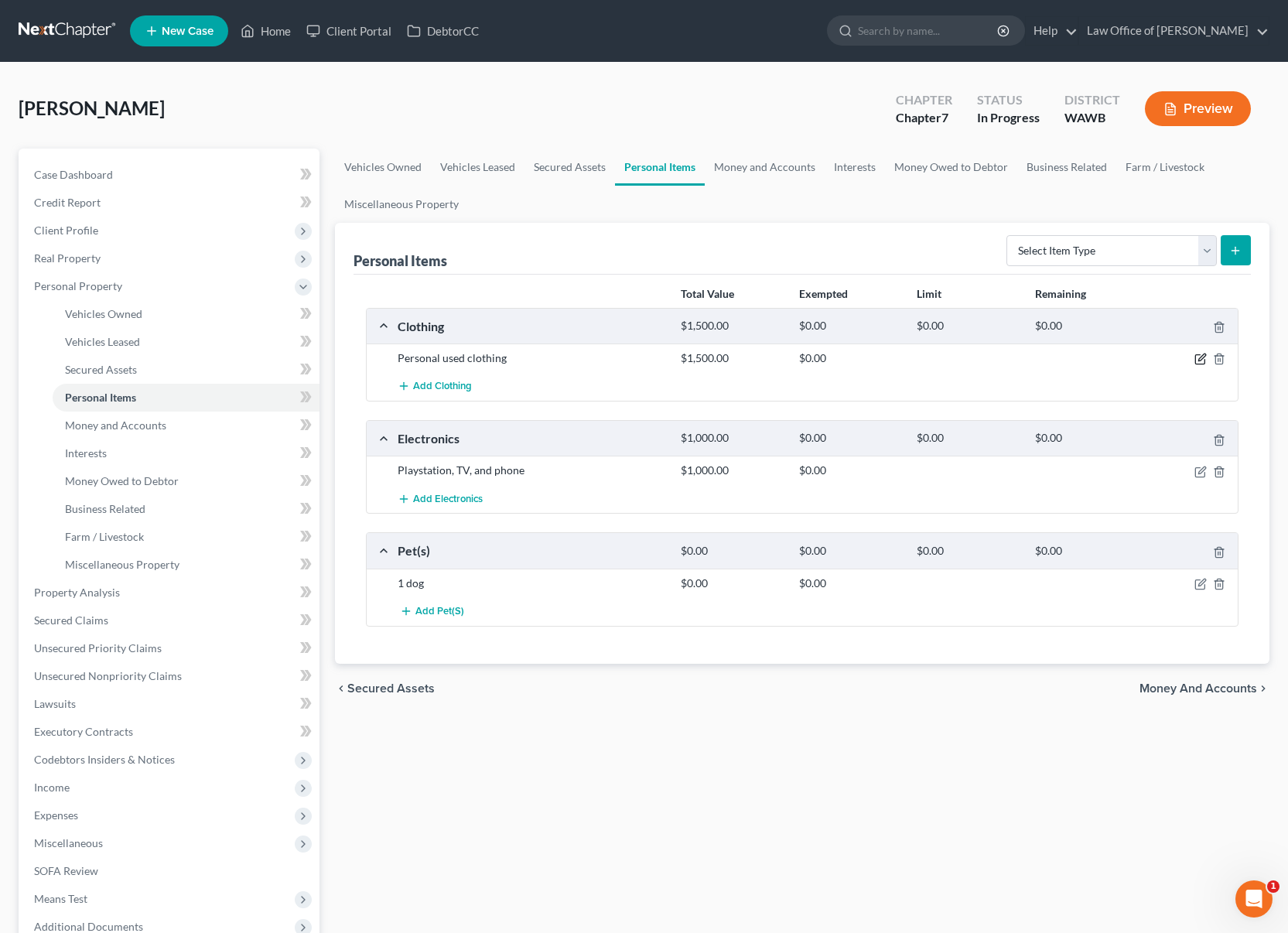
click at [1202, 355] on icon "button" at bounding box center [1201, 359] width 13 height 13
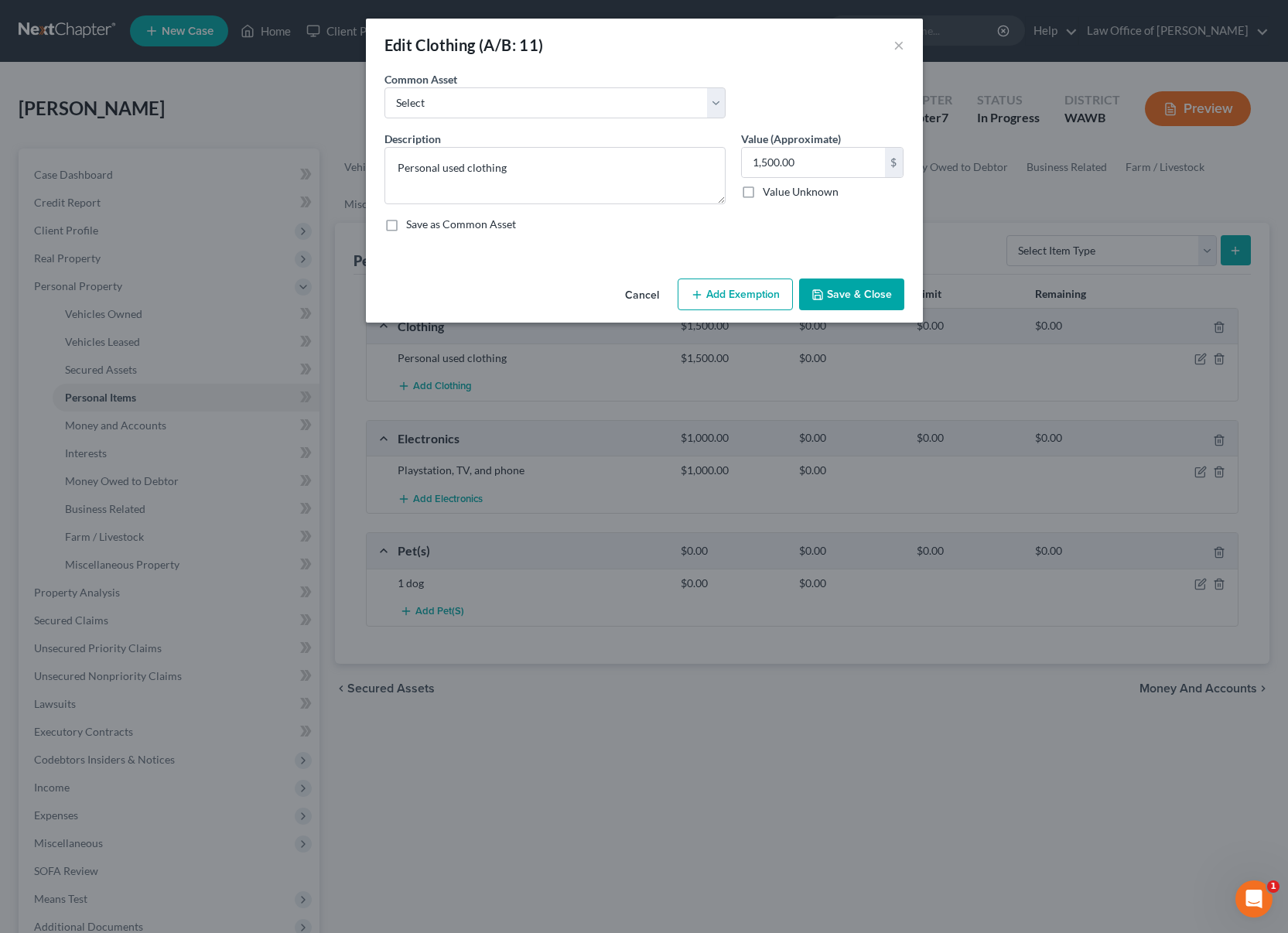
click at [728, 294] on button "Add Exemption" at bounding box center [734, 295] width 115 height 33
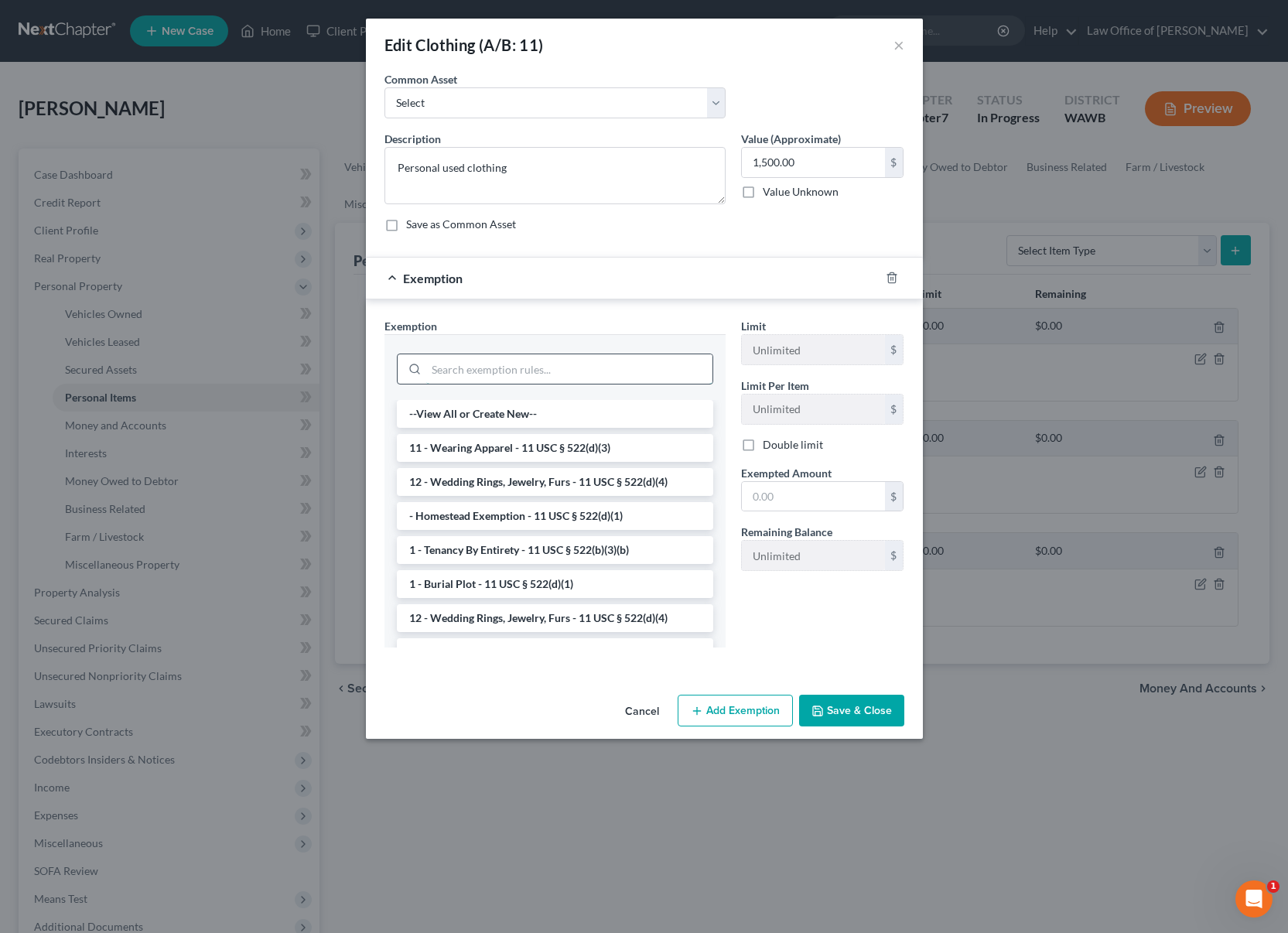
click at [538, 368] on input "search" at bounding box center [569, 369] width 286 height 30
click at [517, 448] on li "11 - Wearing Apparel - 11 USC § 522(d)(3)" at bounding box center [555, 448] width 317 height 28
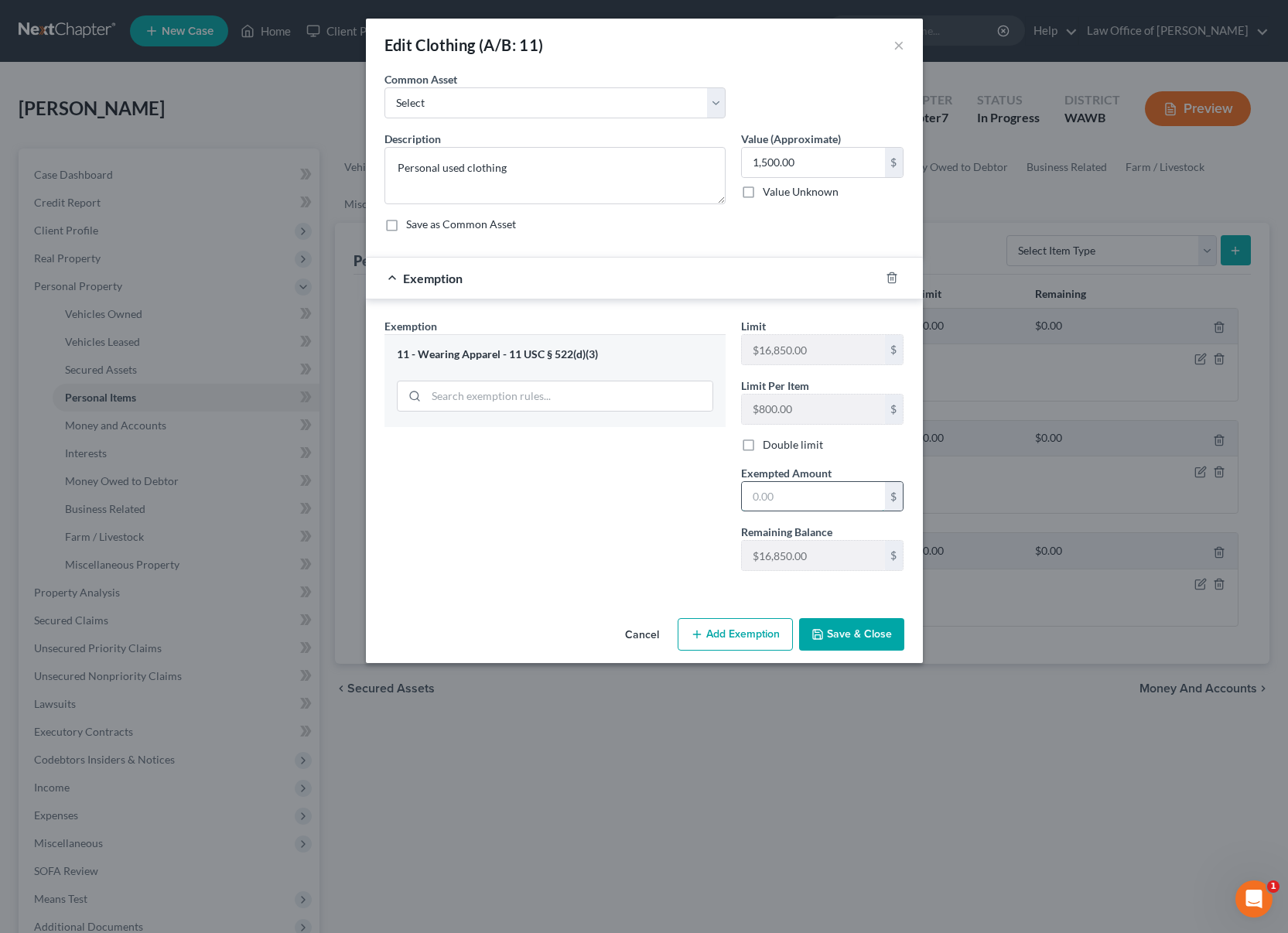
click at [794, 503] on input "text" at bounding box center [813, 496] width 143 height 30
type input "1,500"
click at [823, 624] on button "Save & Close" at bounding box center [852, 634] width 105 height 33
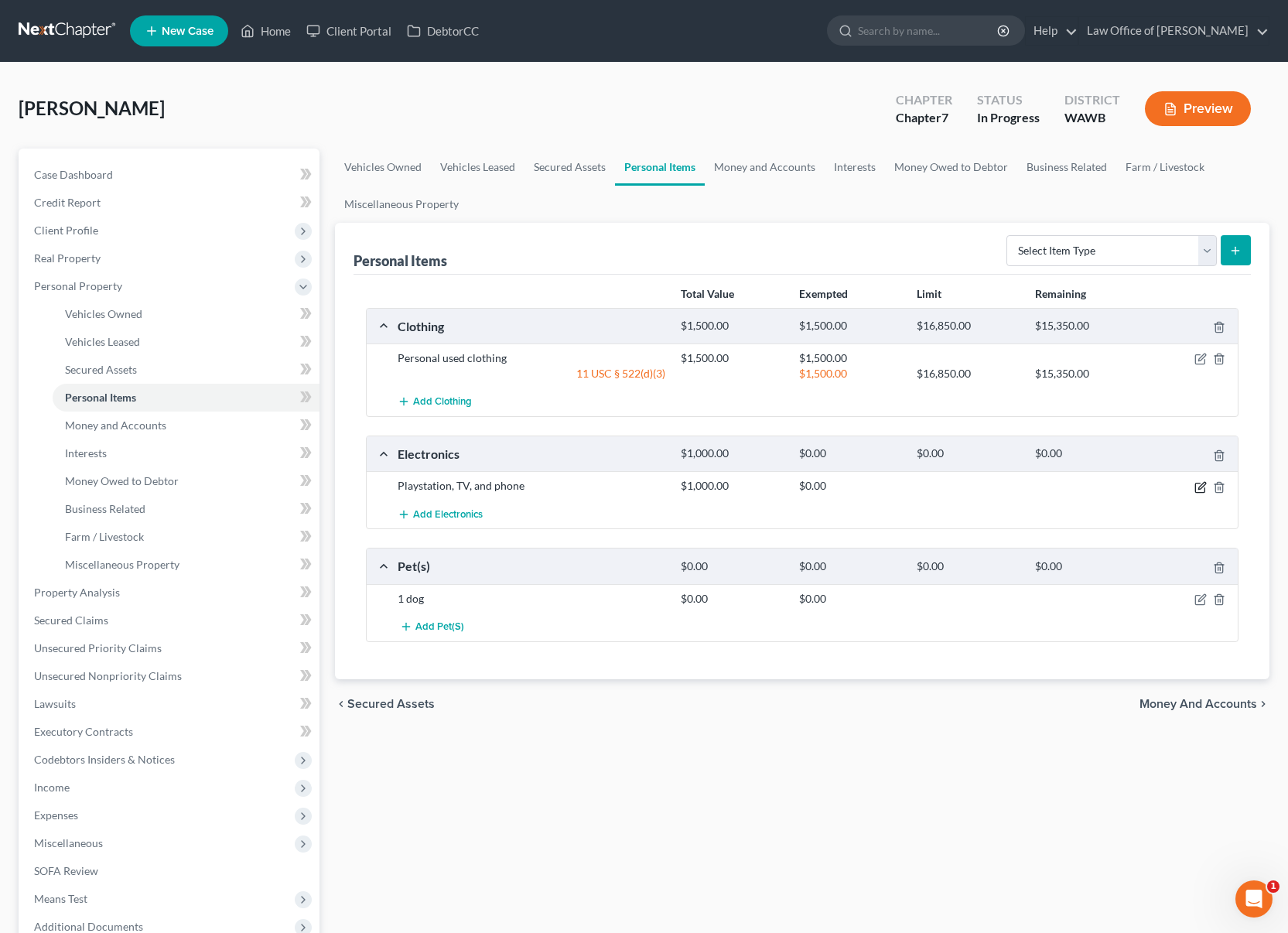
click at [1198, 485] on icon "button" at bounding box center [1201, 487] width 13 height 13
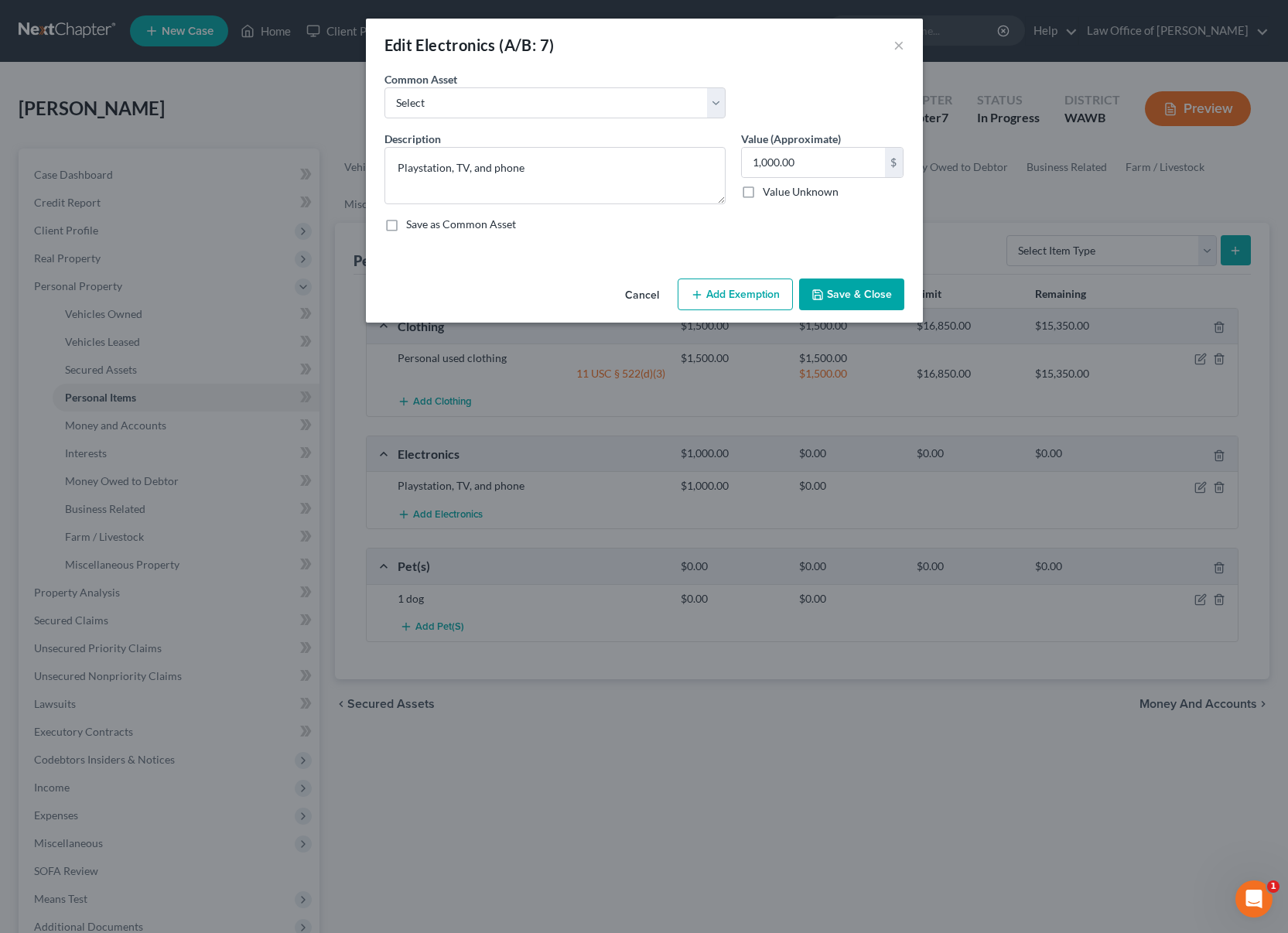
click at [745, 297] on button "Add Exemption" at bounding box center [734, 295] width 115 height 33
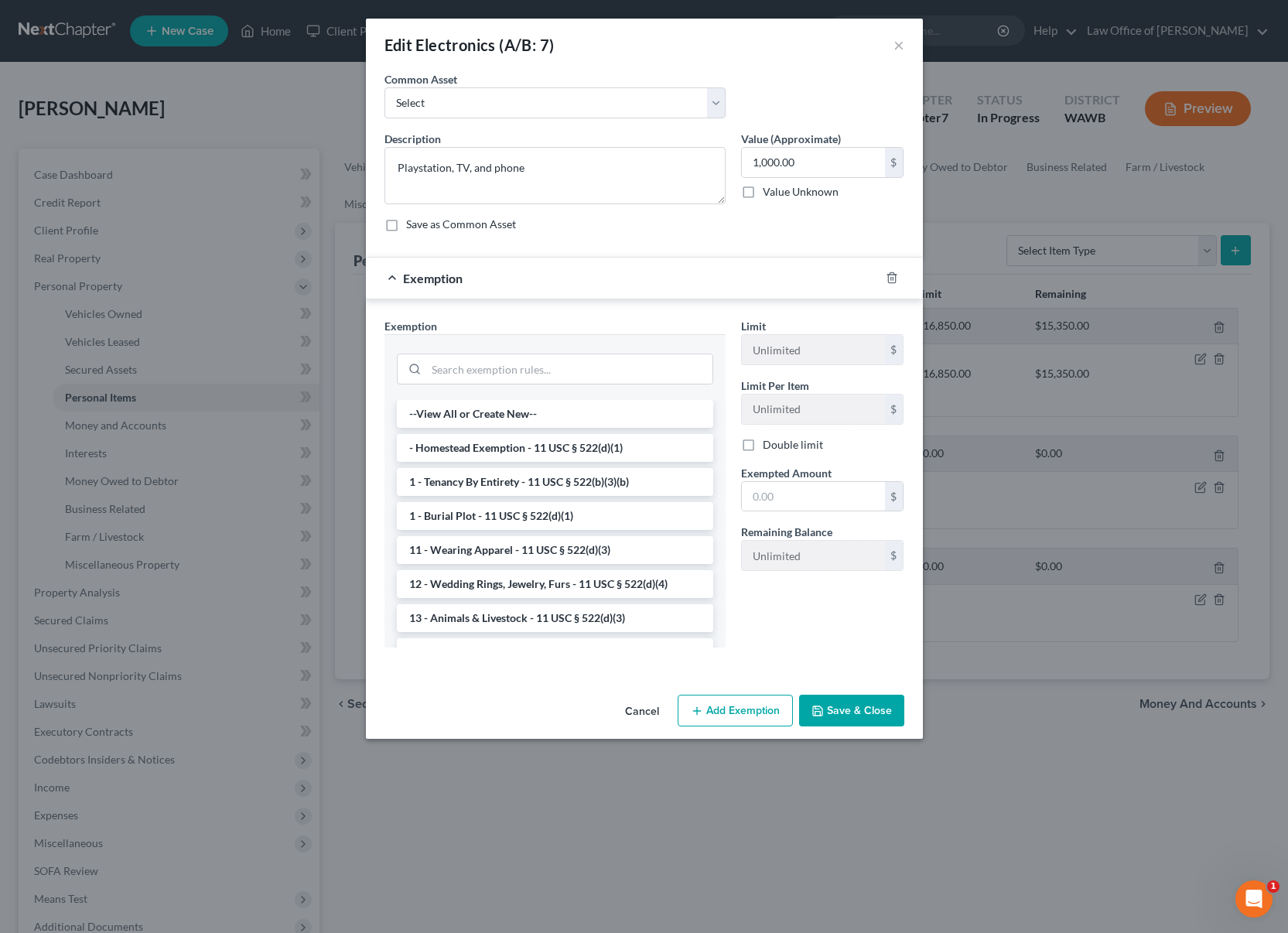
click at [573, 385] on div at bounding box center [555, 367] width 317 height 40
click at [573, 372] on input "search" at bounding box center [569, 369] width 286 height 30
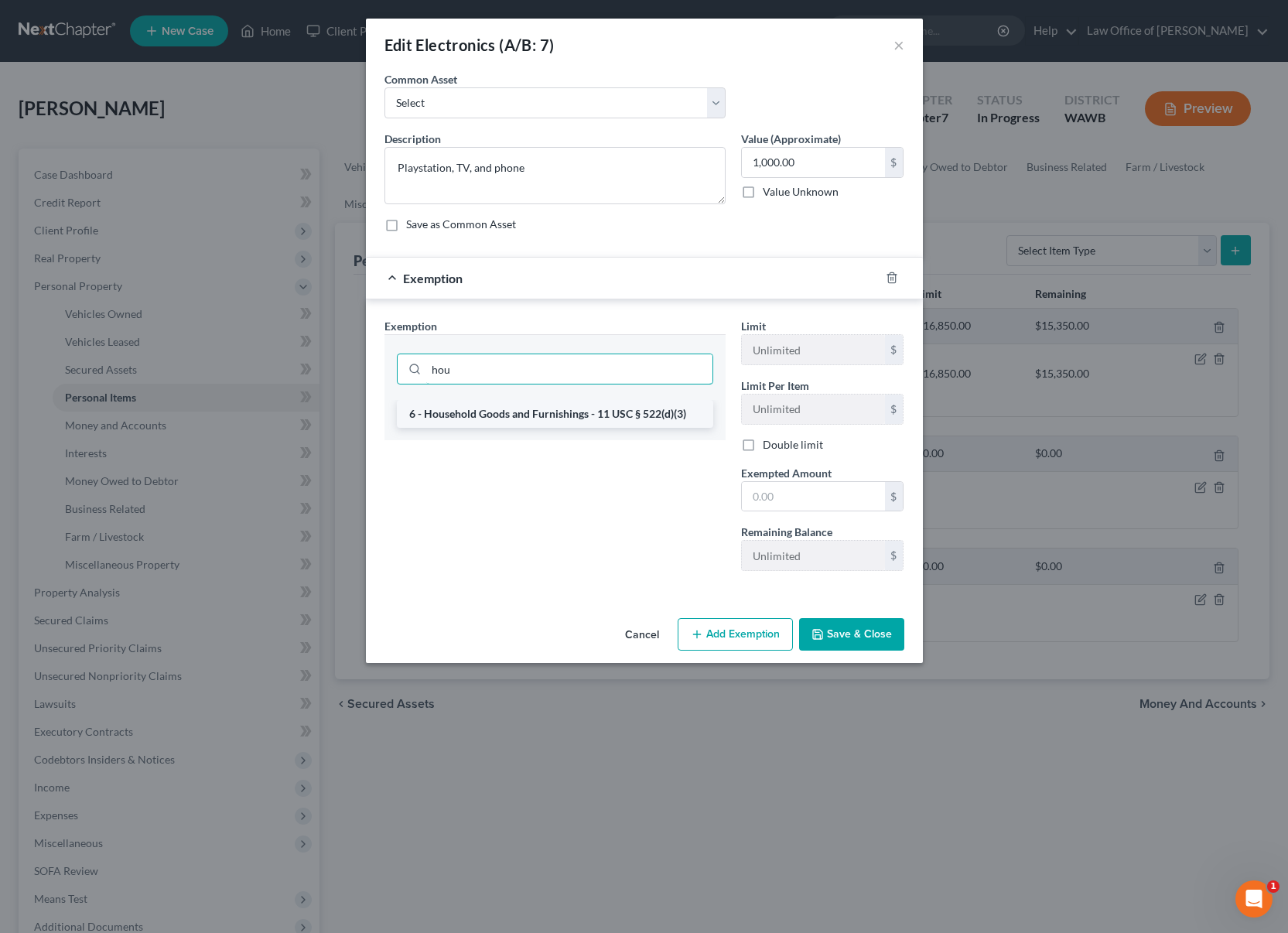
type input "hou"
click at [564, 410] on li "6 - Household Goods and Furnishings - 11 USC § 522(d)(3)" at bounding box center [555, 413] width 317 height 28
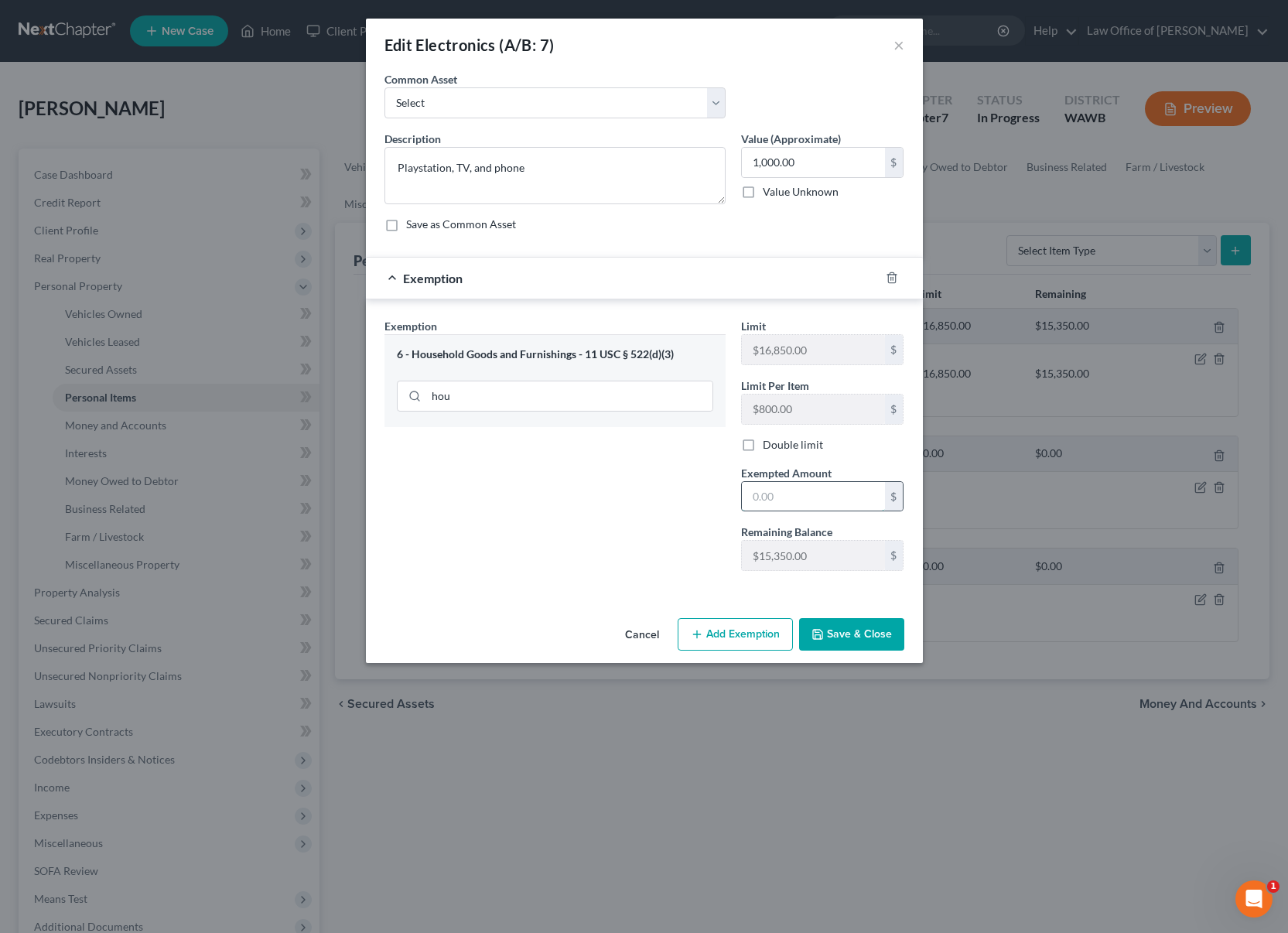
click at [786, 493] on input "text" at bounding box center [813, 496] width 143 height 30
type input "1,000"
click at [836, 635] on button "Save & Close" at bounding box center [852, 634] width 105 height 33
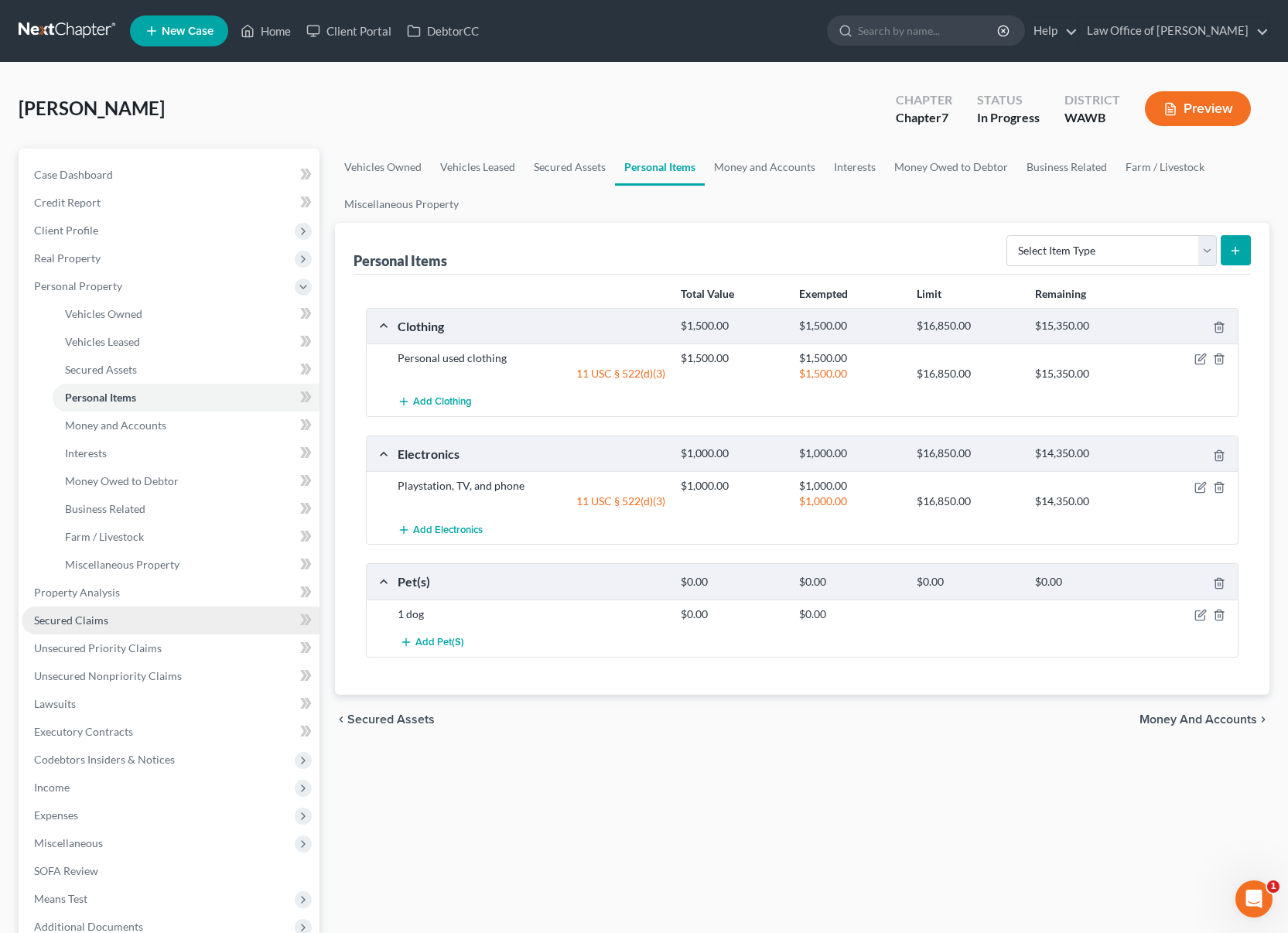
click at [179, 630] on link "Secured Claims" at bounding box center [170, 620] width 298 height 28
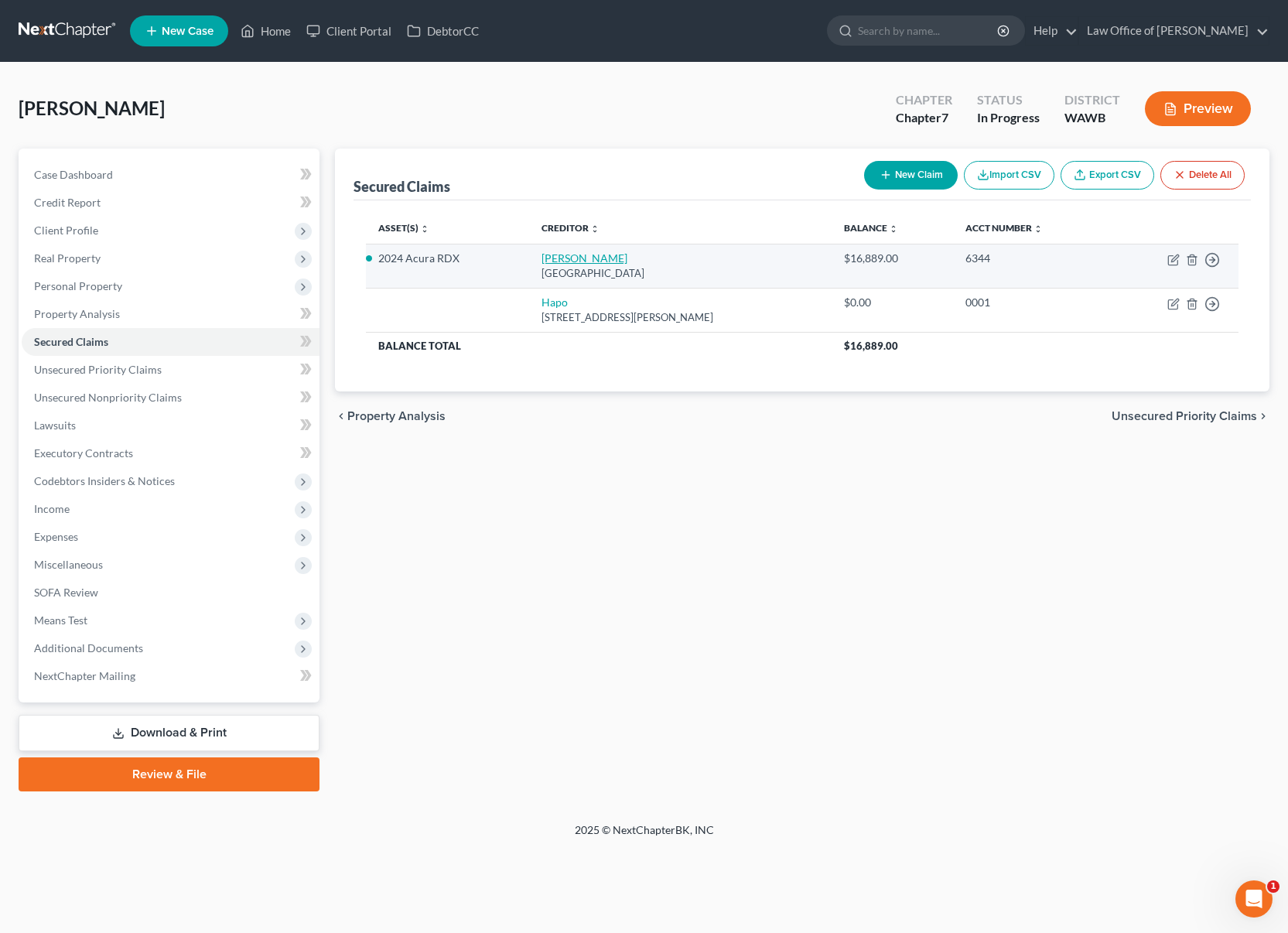
click at [584, 256] on link "[PERSON_NAME]" at bounding box center [584, 258] width 86 height 14
select select "45"
select select "2"
select select "0"
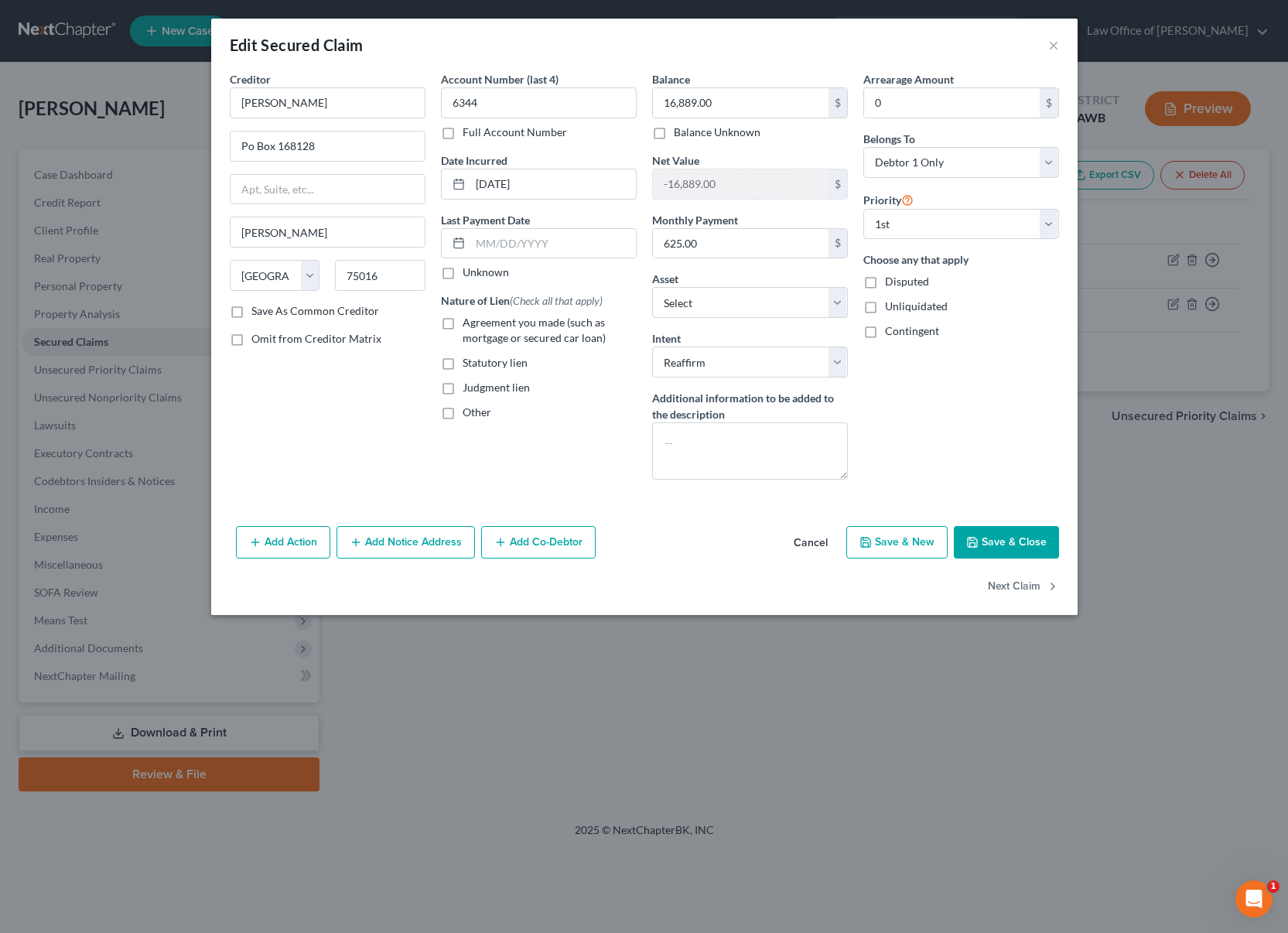
click at [463, 316] on label "Agreement you made (such as mortgage or secured car loan)" at bounding box center [550, 330] width 174 height 31
click at [469, 316] on input "Agreement you made (such as mortgage or secured car loan)" at bounding box center [473, 319] width 10 height 10
checkbox input "true"
click at [1019, 542] on button "Save & Close" at bounding box center [1007, 542] width 105 height 33
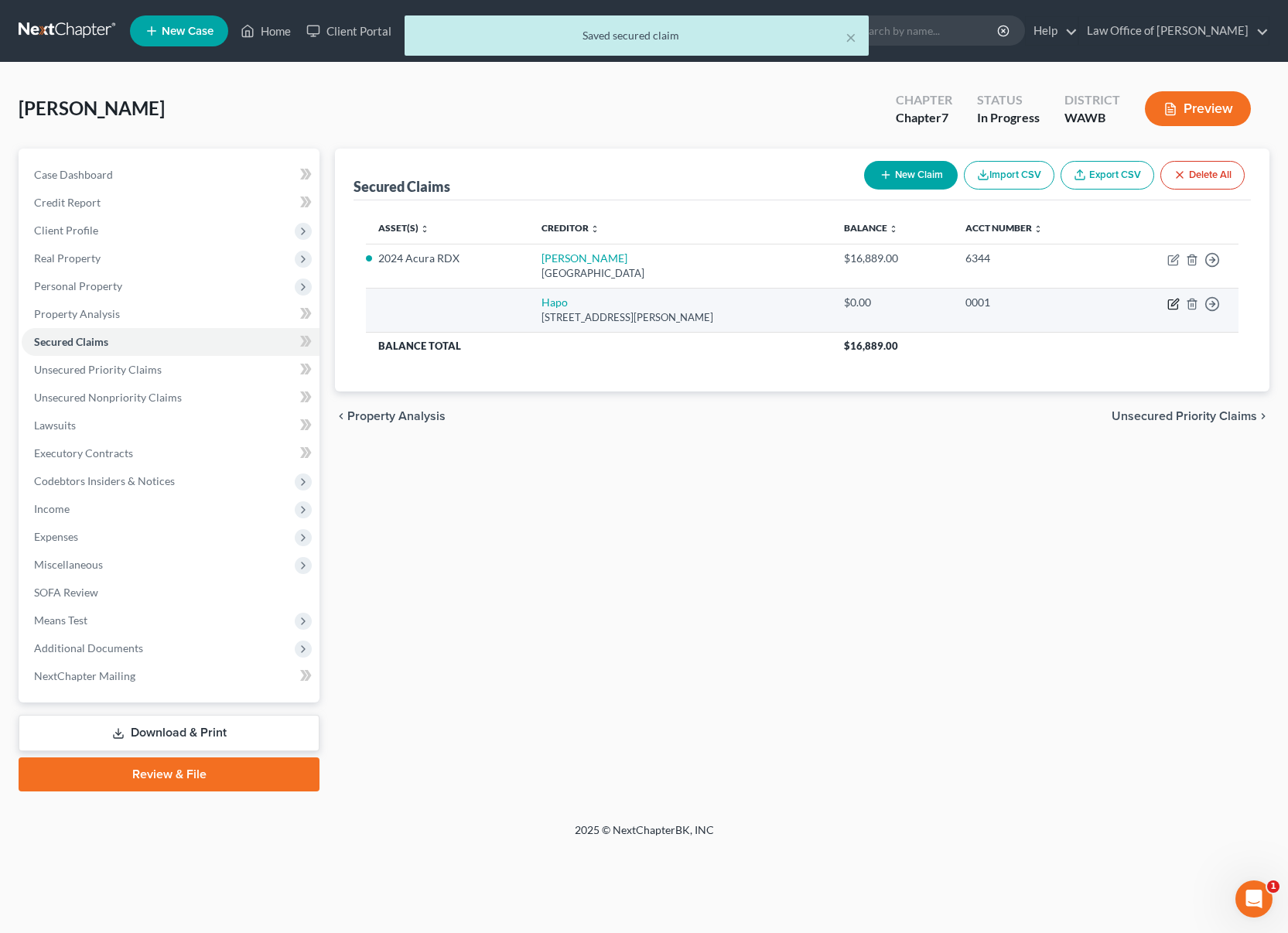
click at [1175, 306] on icon "button" at bounding box center [1174, 304] width 13 height 13
select select "50"
select select "0"
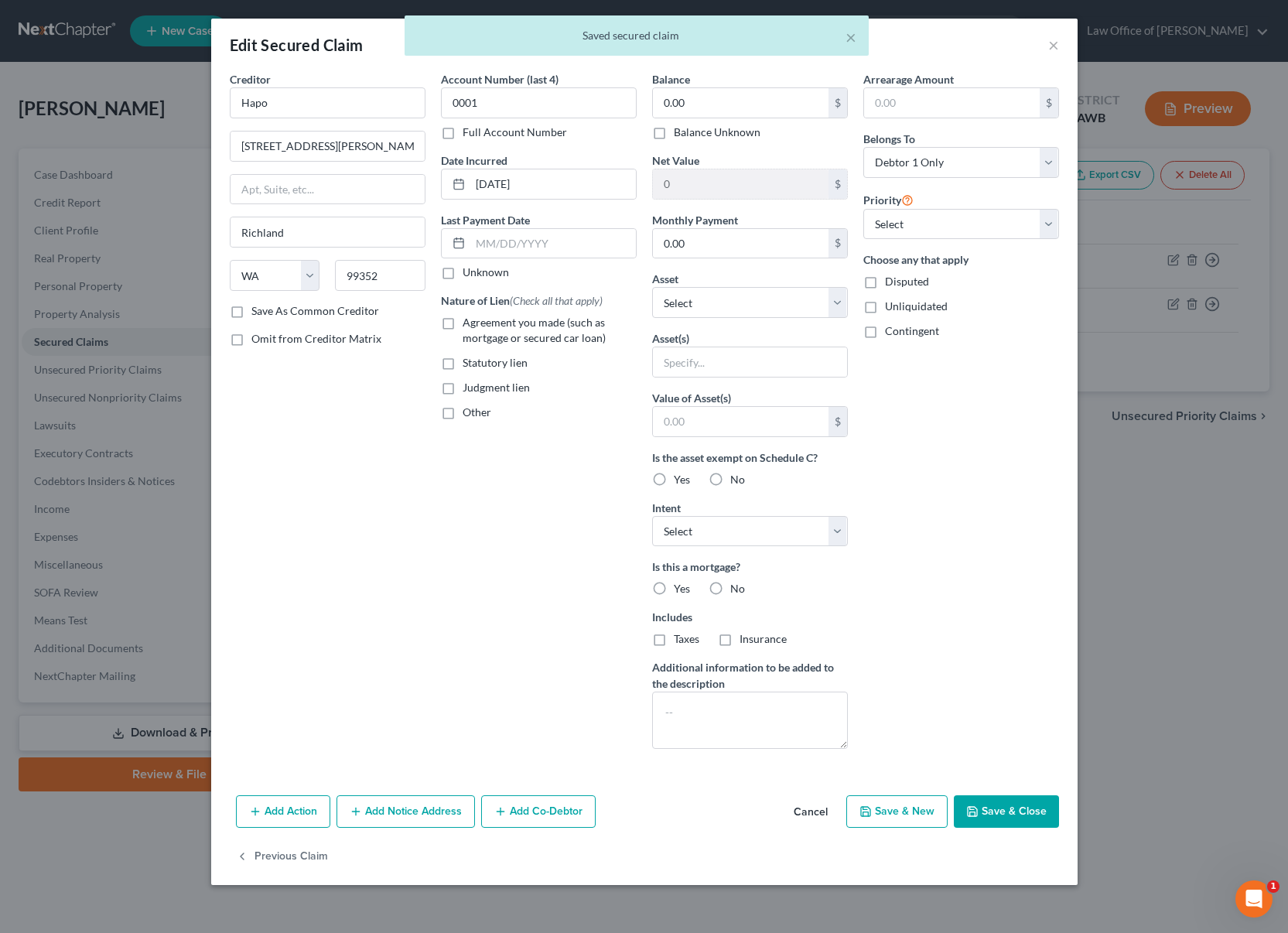
click at [810, 812] on button "Cancel" at bounding box center [810, 812] width 59 height 31
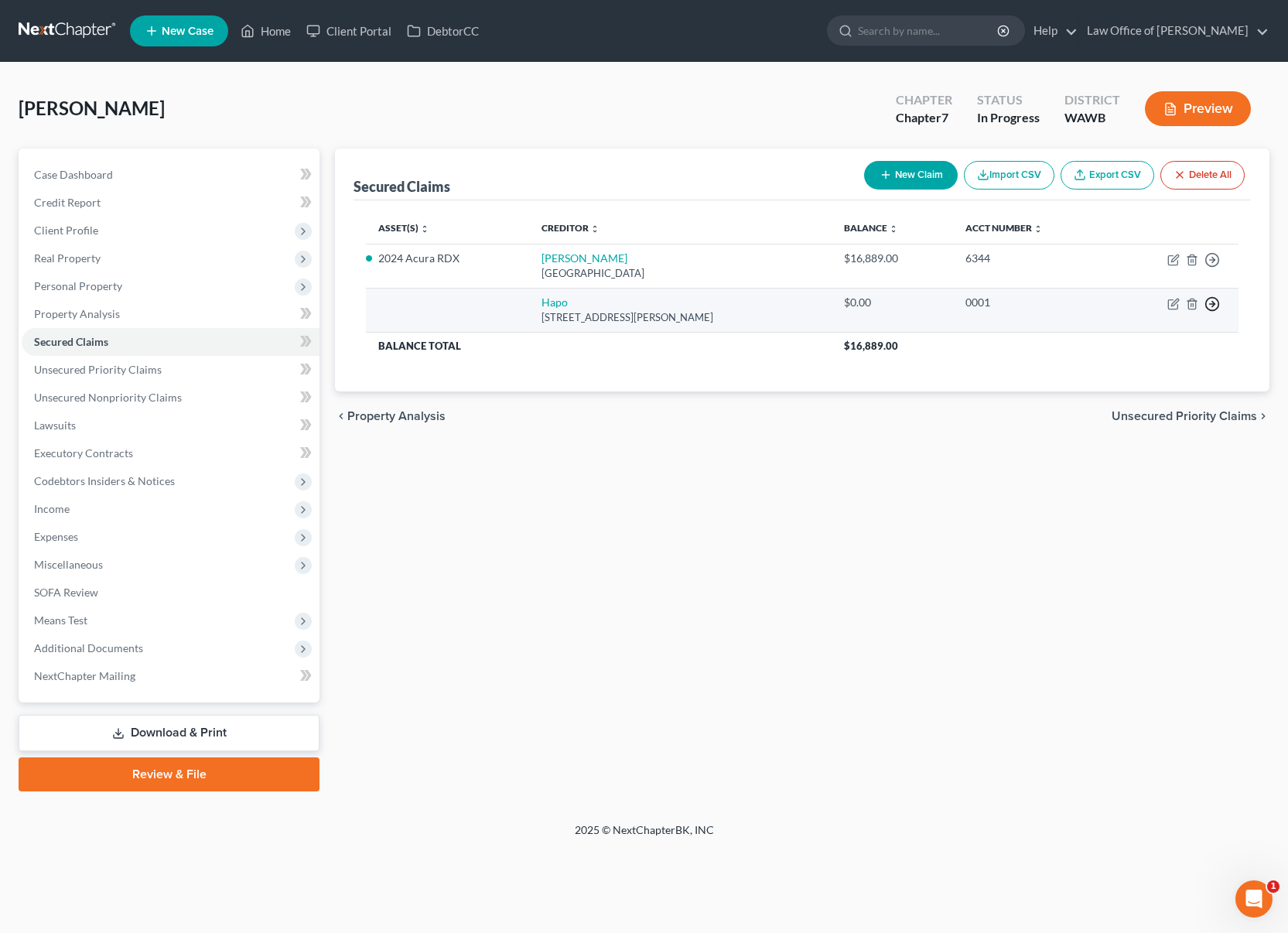
click at [1217, 305] on icon "button" at bounding box center [1212, 304] width 15 height 15
click at [1028, 316] on td "0001" at bounding box center [1032, 309] width 157 height 44
click at [1190, 307] on icon "button" at bounding box center [1192, 303] width 7 height 10
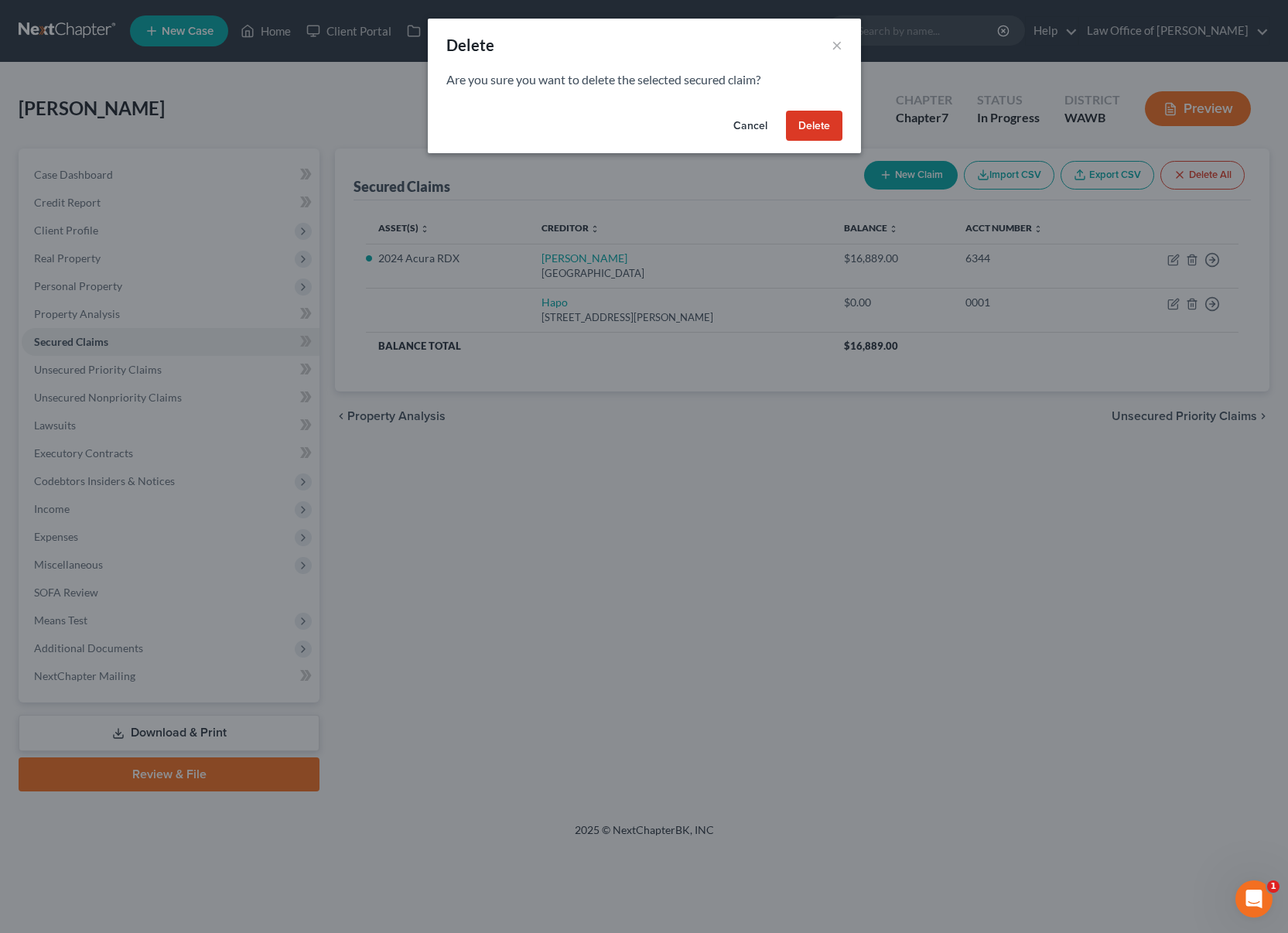
click at [816, 137] on button "Delete" at bounding box center [814, 126] width 56 height 31
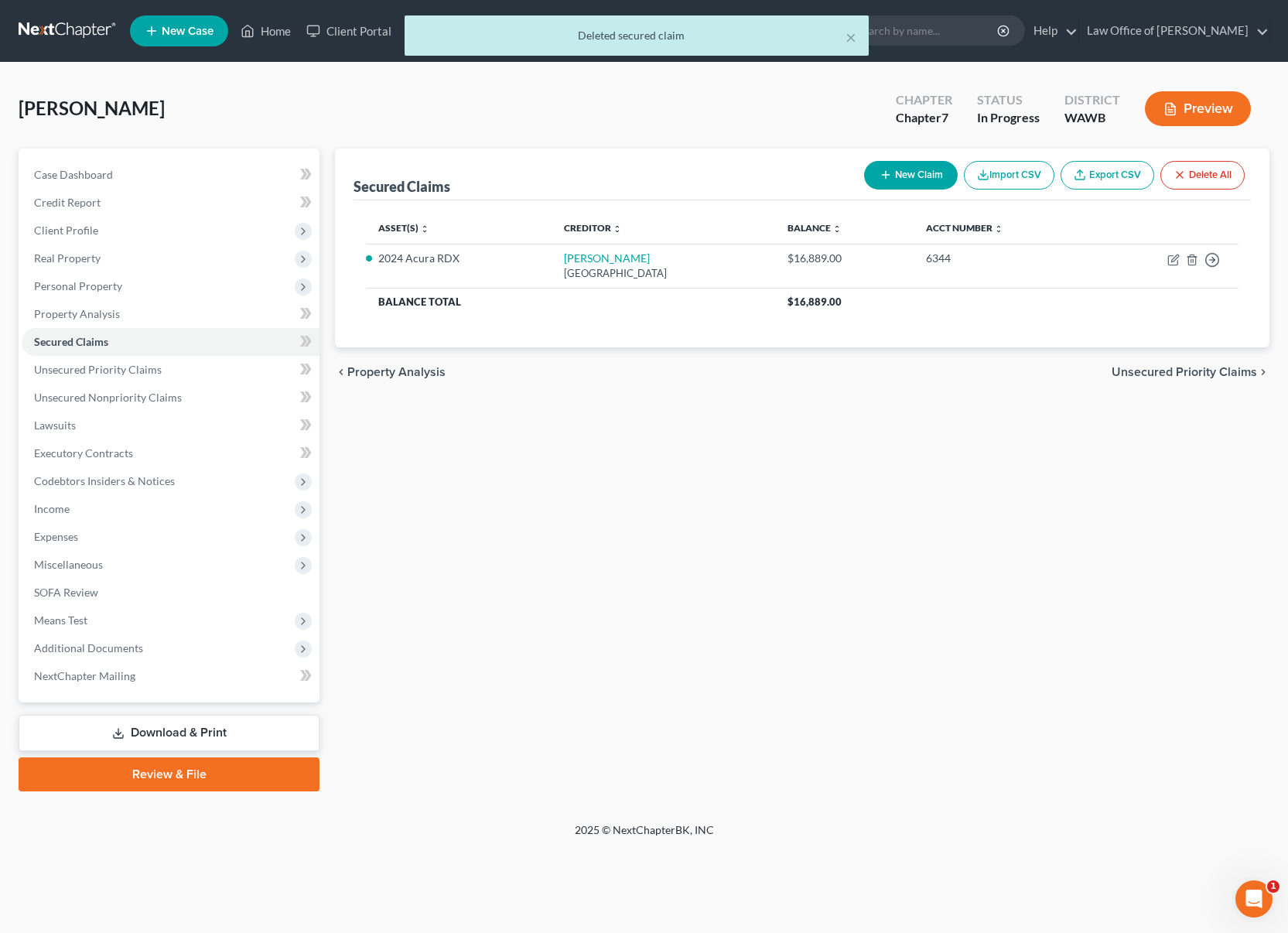
click at [1148, 366] on span "Unsecured Priority Claims" at bounding box center [1184, 372] width 146 height 13
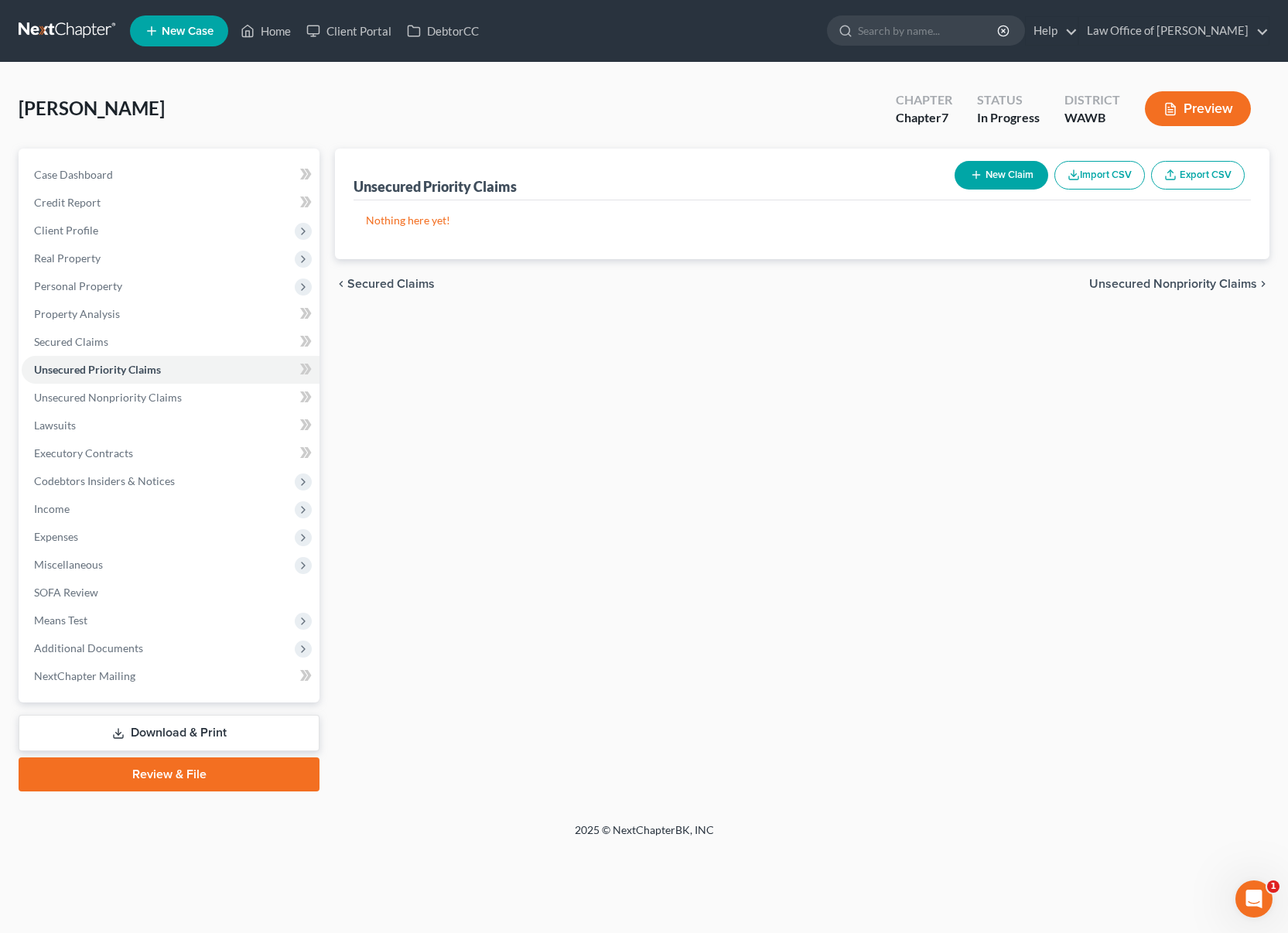
click at [880, 230] on div "Nothing here yet!" at bounding box center [802, 230] width 897 height 59
click at [195, 346] on link "Secured Claims" at bounding box center [170, 342] width 298 height 28
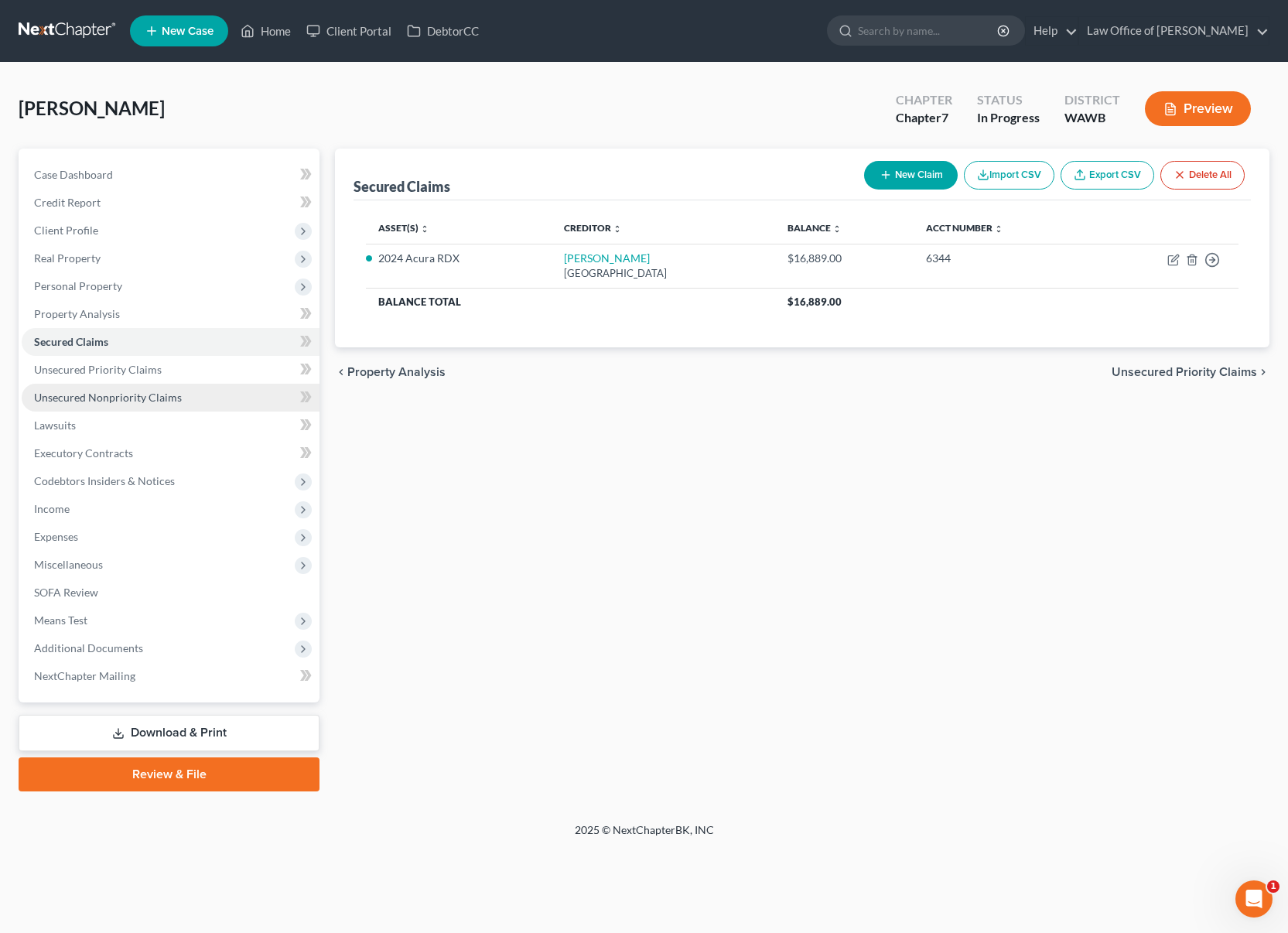
click at [218, 392] on link "Unsecured Nonpriority Claims" at bounding box center [170, 397] width 298 height 28
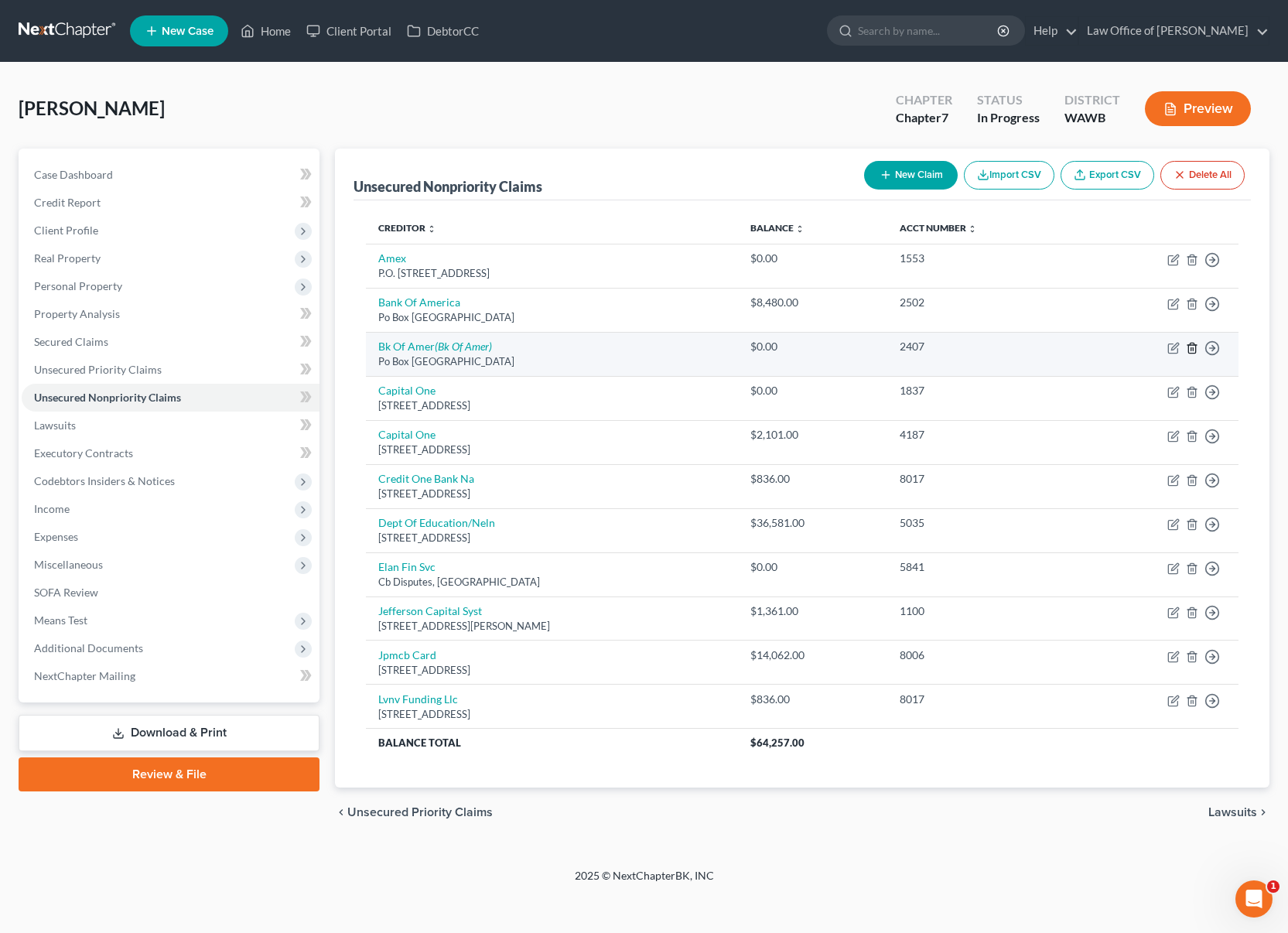
click at [1194, 347] on icon "button" at bounding box center [1192, 348] width 13 height 13
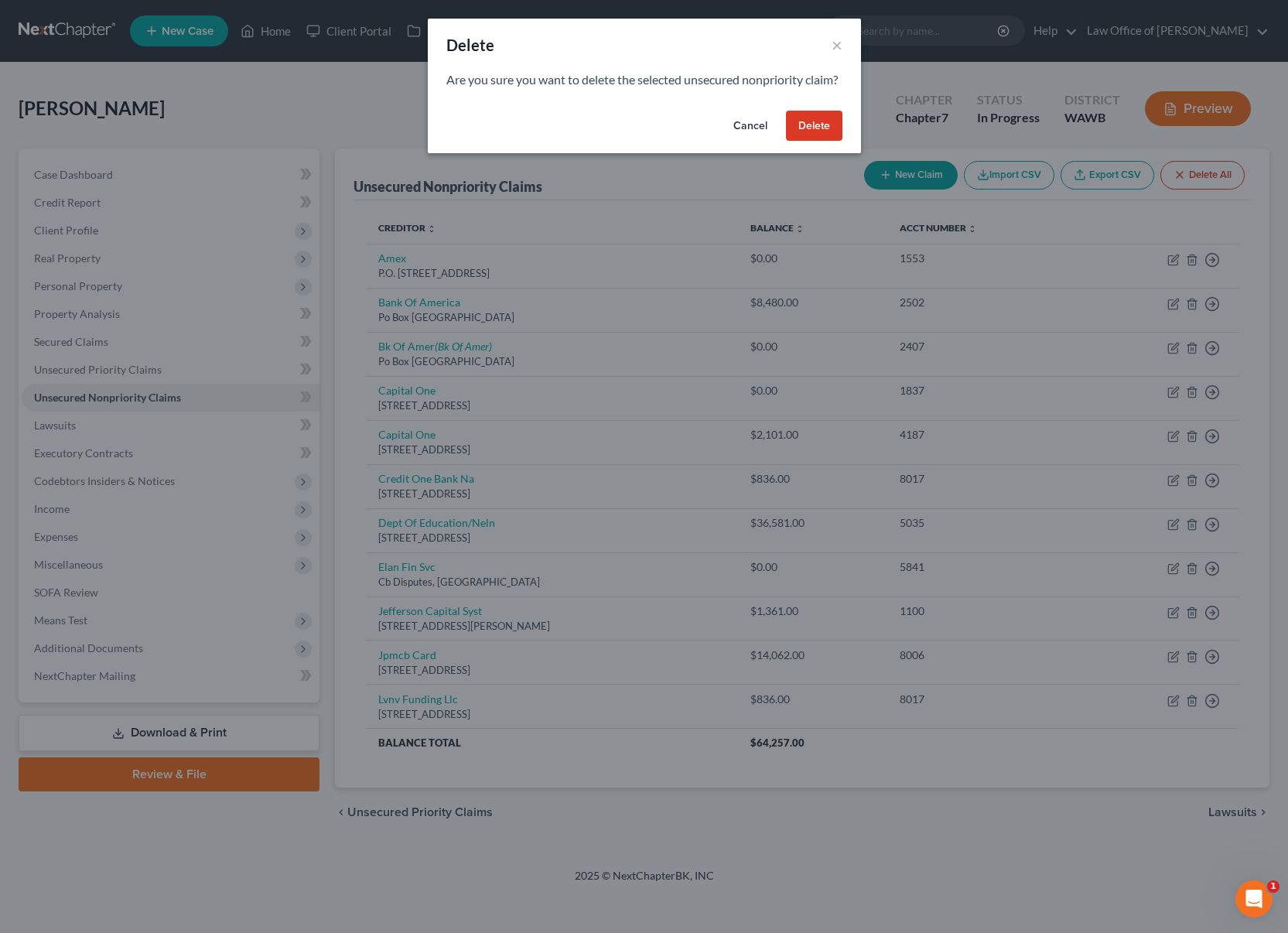
click at [808, 137] on button "Delete" at bounding box center [814, 126] width 56 height 31
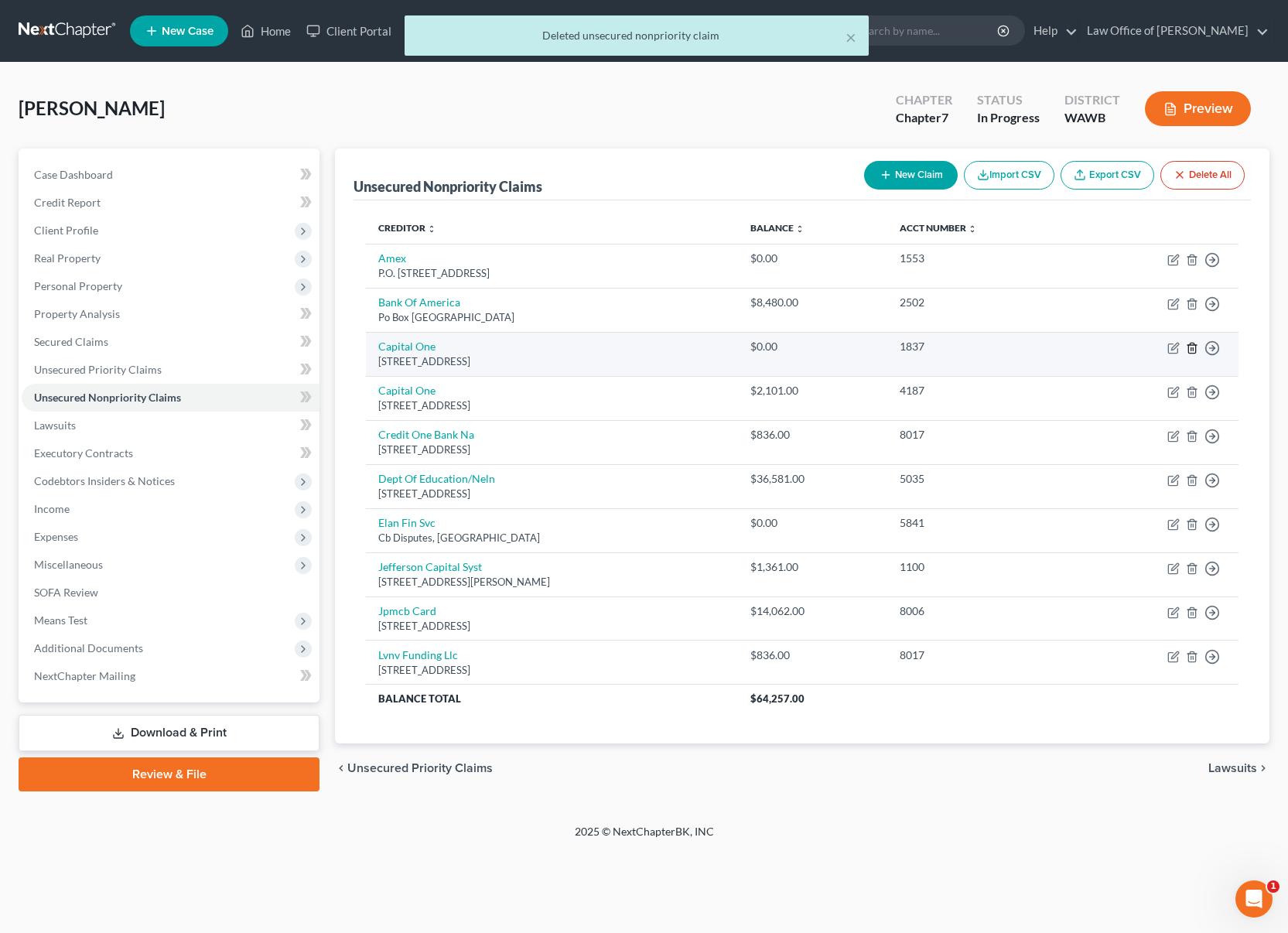
click at [1191, 348] on line "button" at bounding box center [1191, 348] width 0 height 3
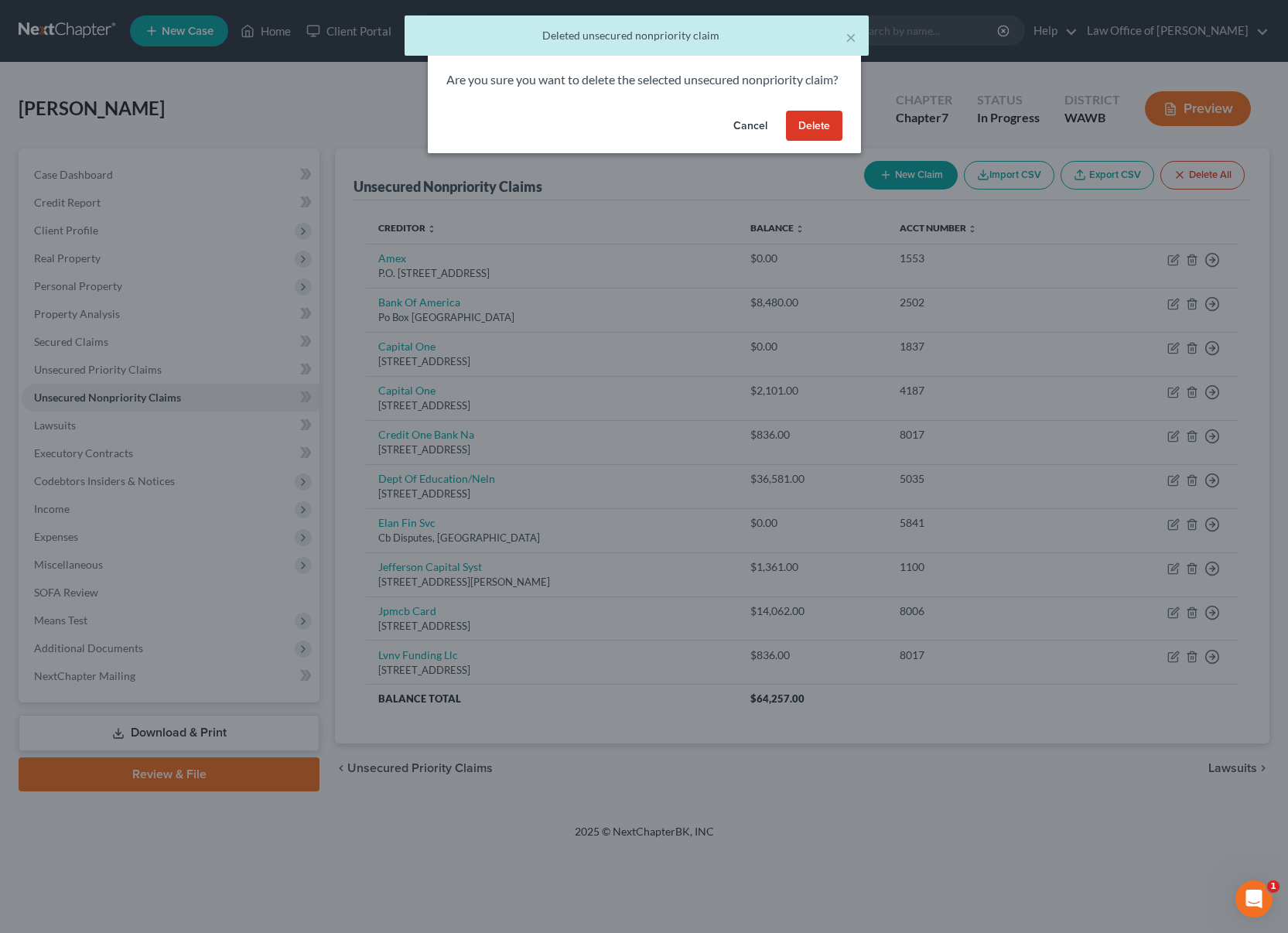
click at [808, 142] on button "Delete" at bounding box center [814, 126] width 56 height 31
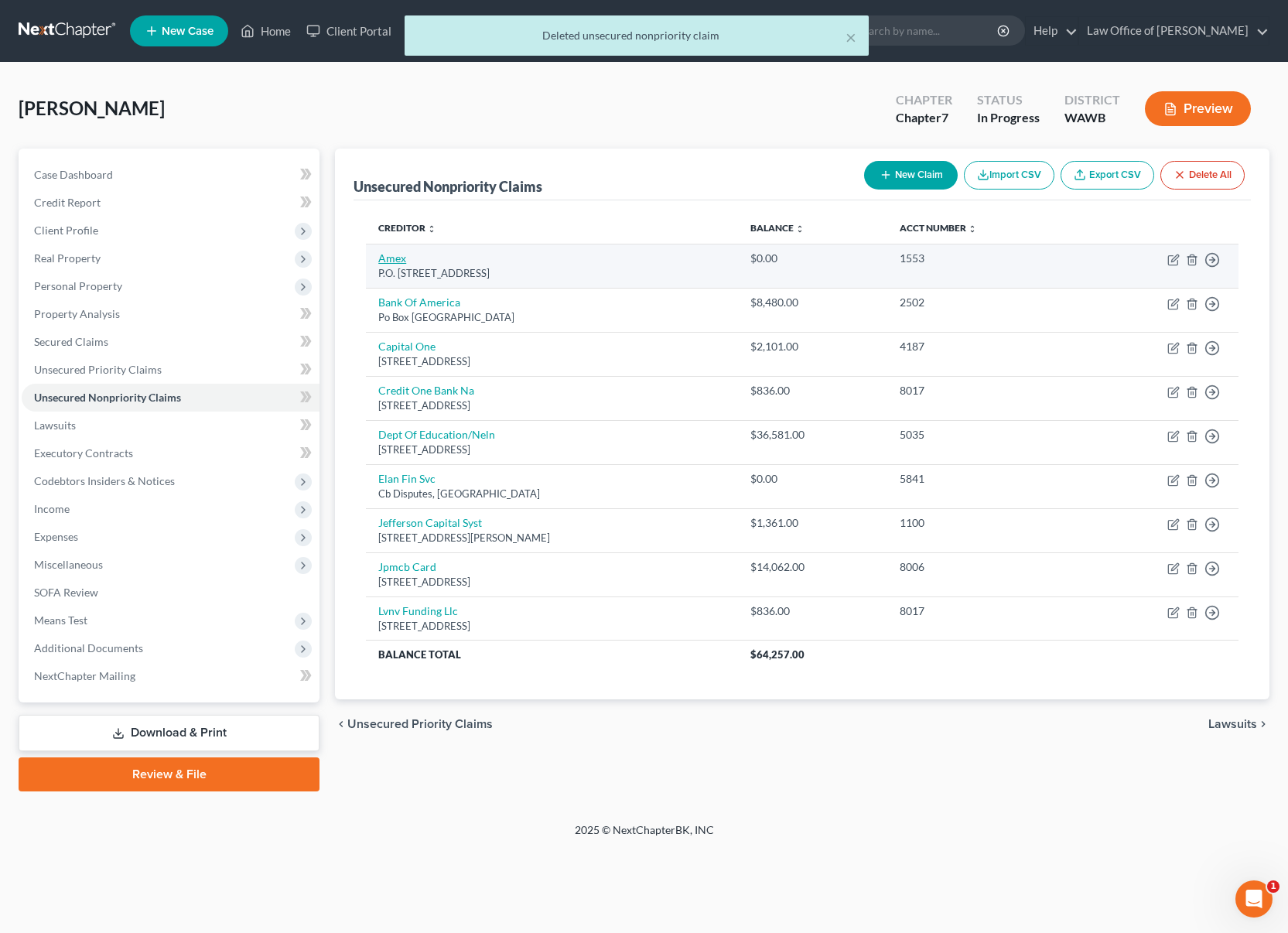
click at [384, 255] on link "Amex" at bounding box center [392, 258] width 28 height 14
select select "45"
select select "2"
select select "0"
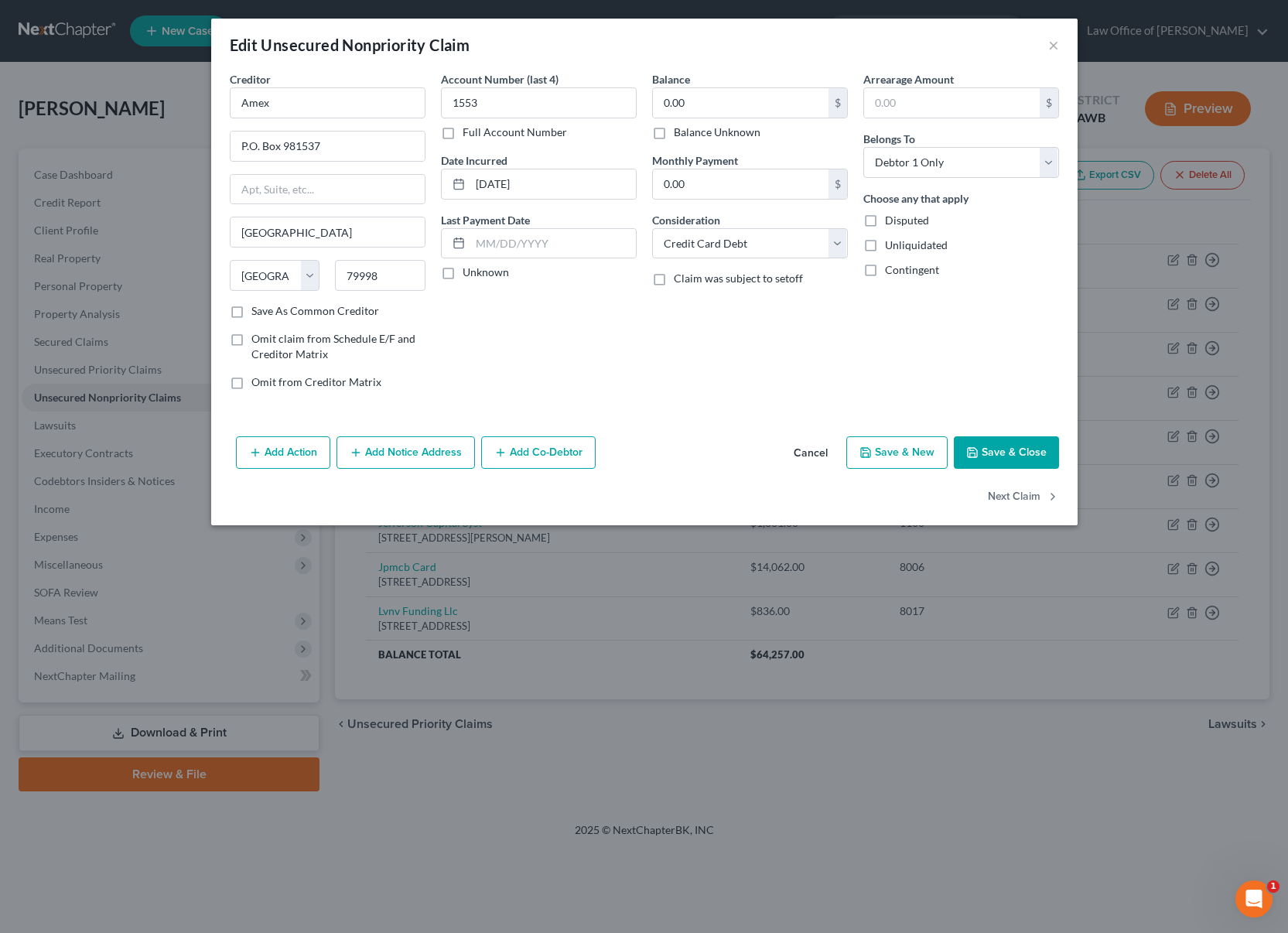
click at [1003, 451] on button "Save & Close" at bounding box center [1007, 452] width 105 height 33
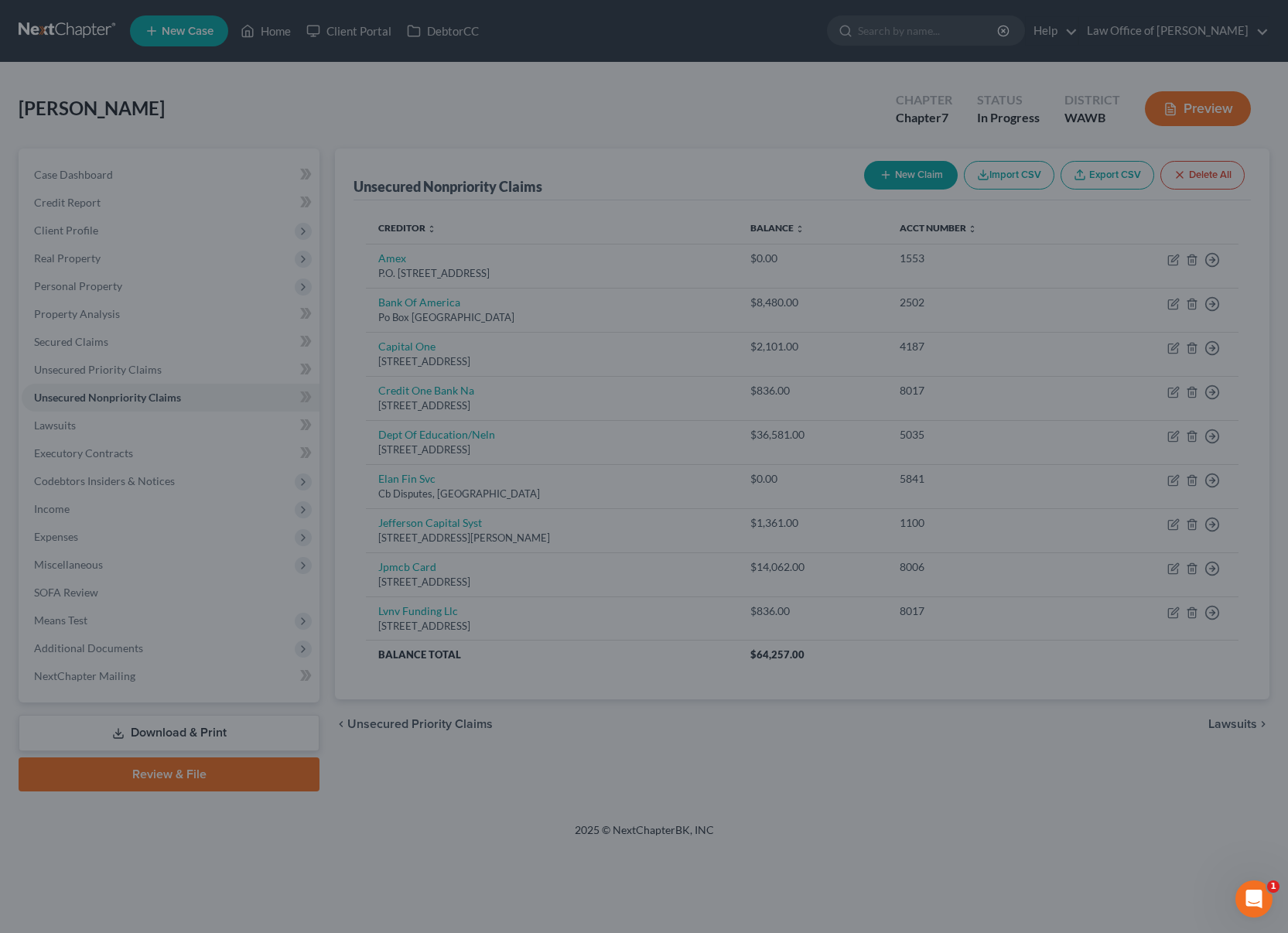
type input "0"
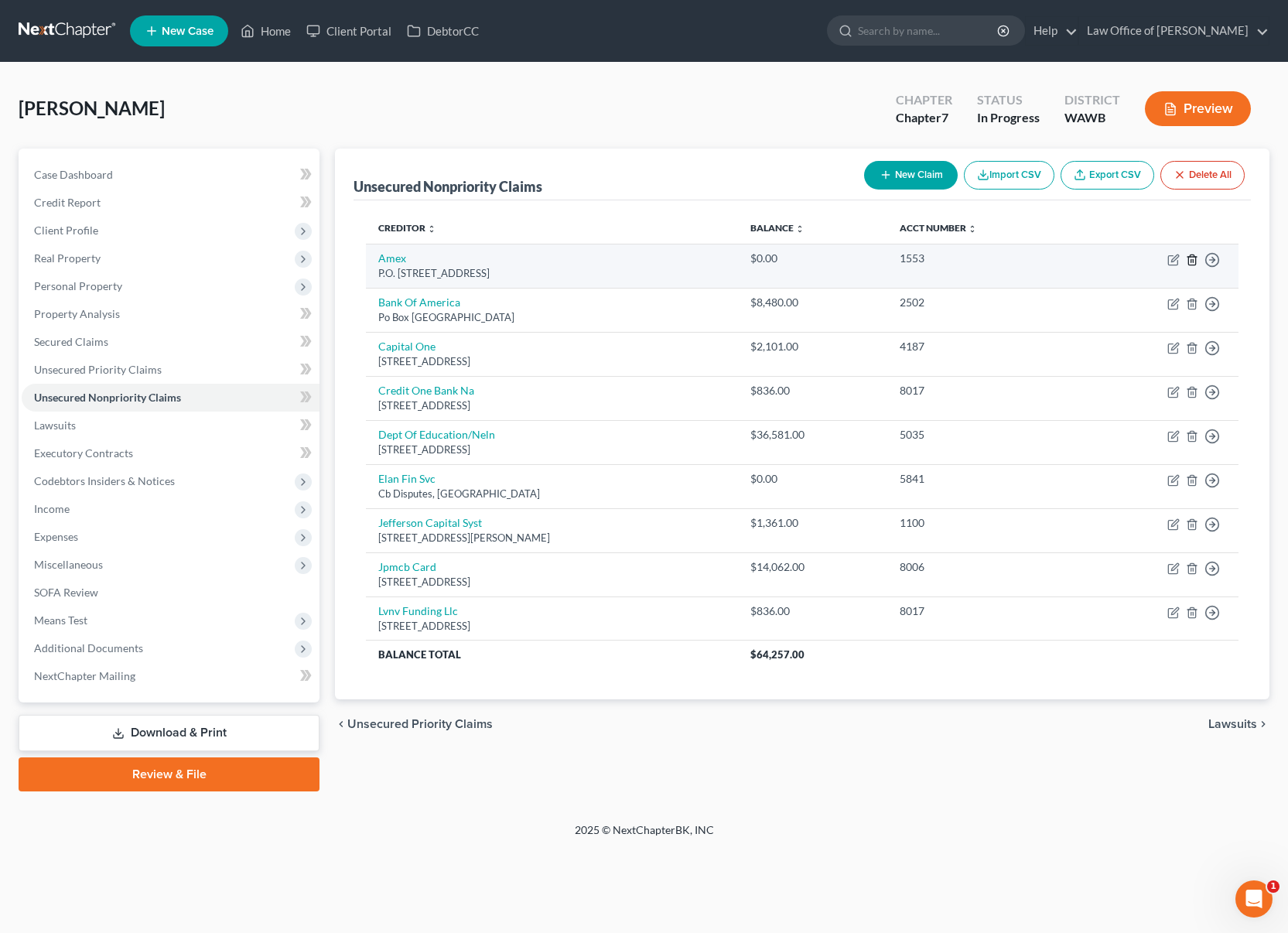
click at [1191, 259] on line "button" at bounding box center [1191, 260] width 0 height 3
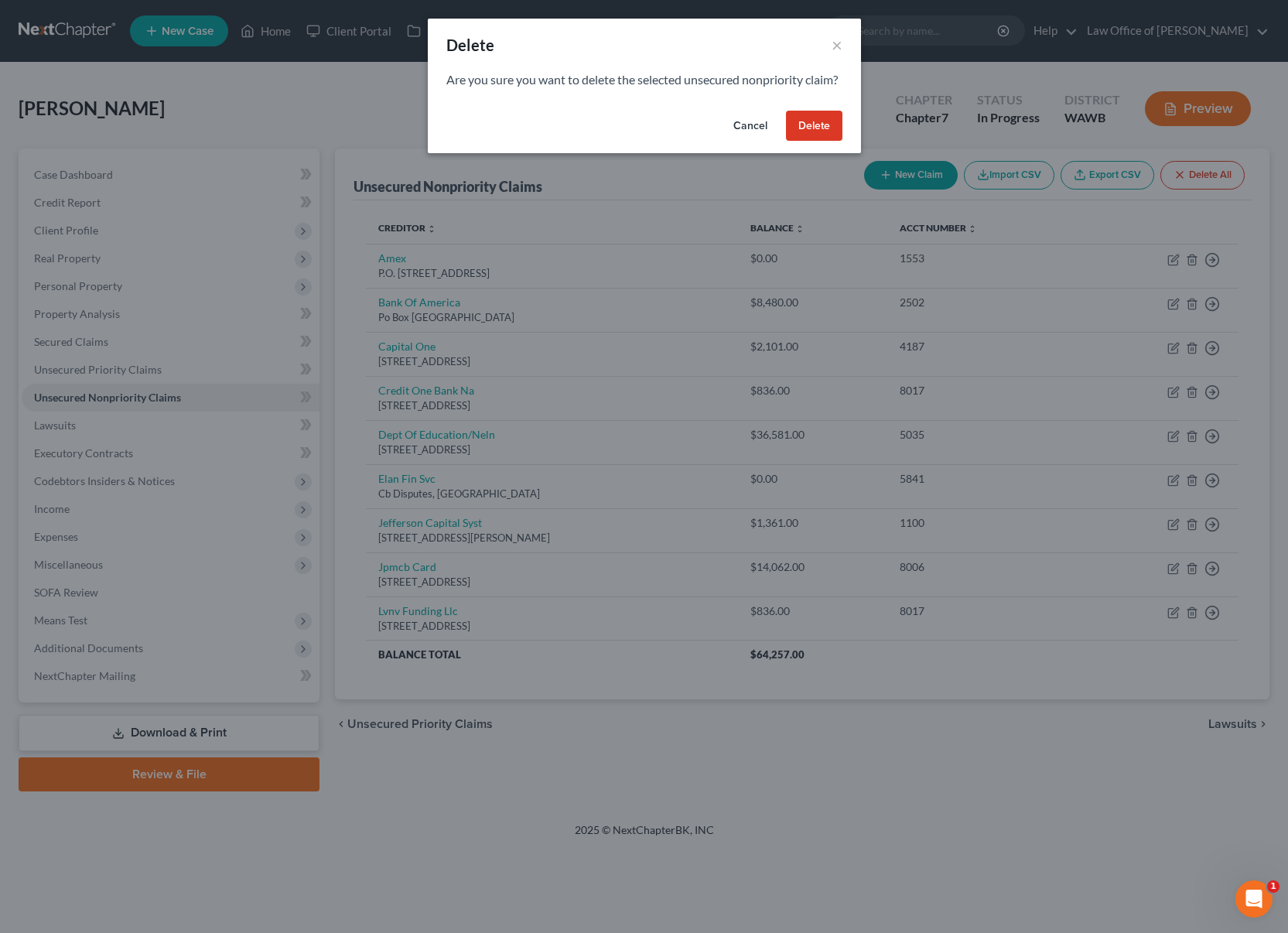
click at [817, 142] on button "Delete" at bounding box center [814, 126] width 56 height 31
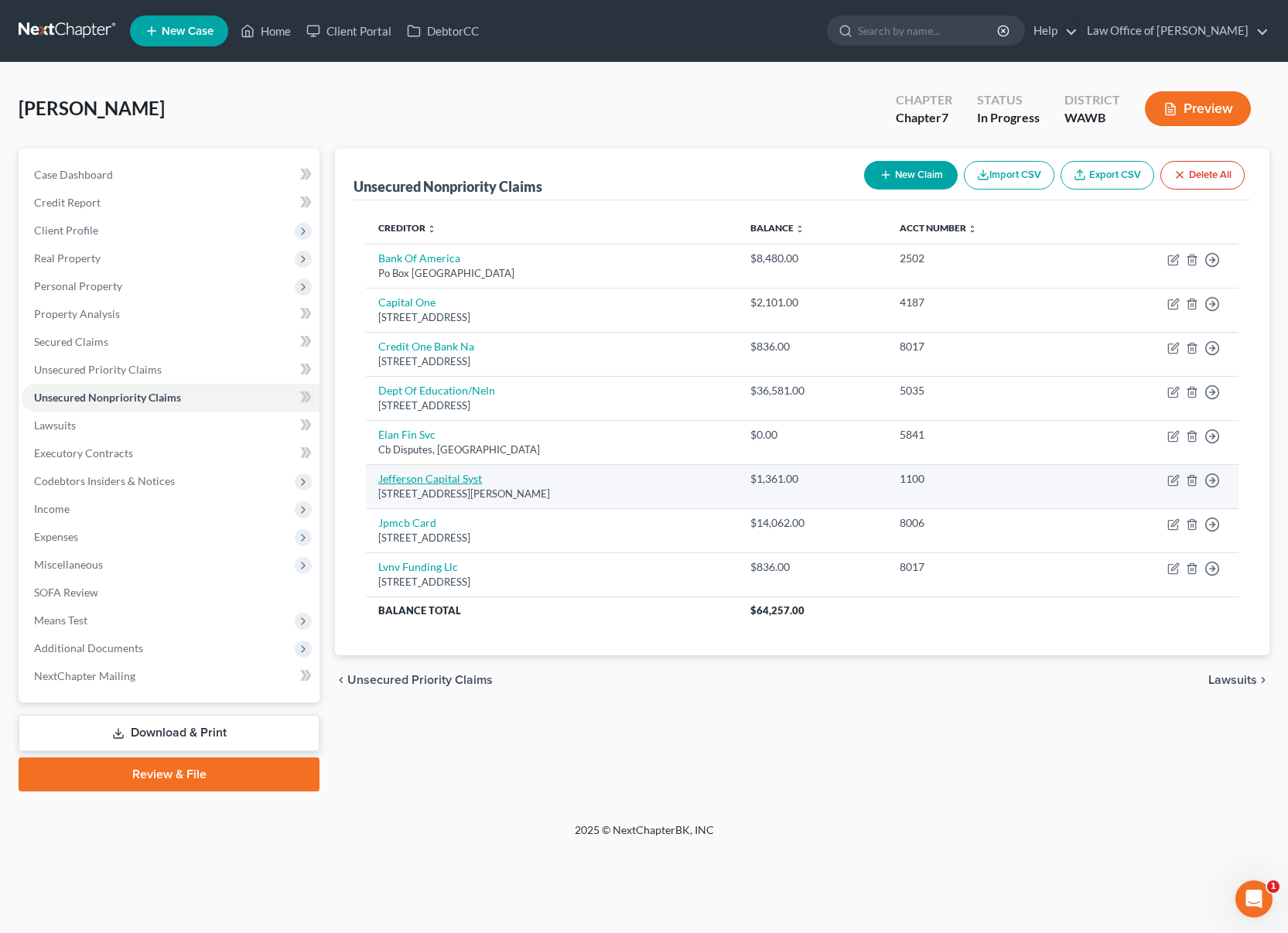
click at [463, 476] on link "Jefferson Capital Syst" at bounding box center [430, 478] width 104 height 14
select select "24"
select select "0"
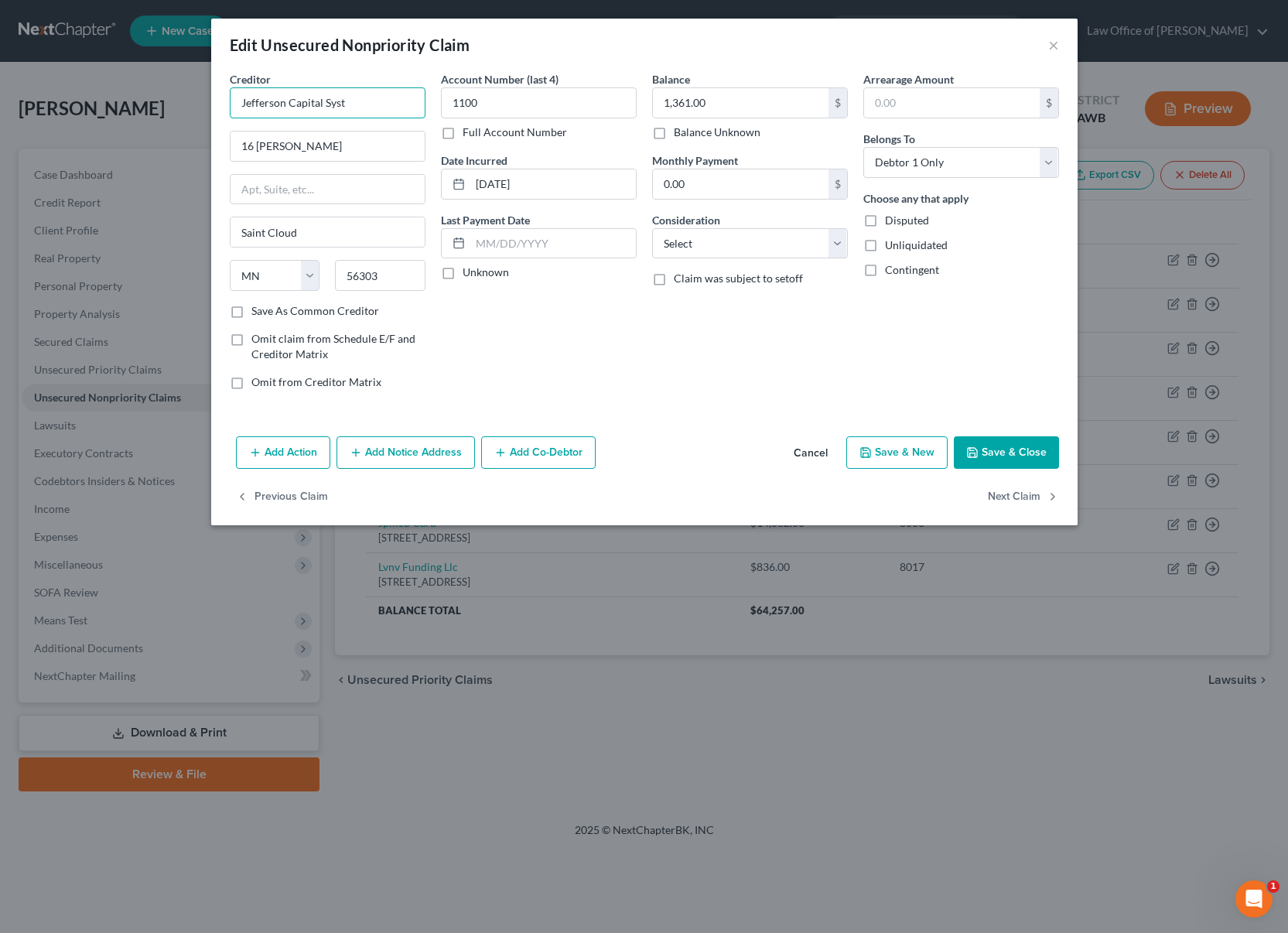
click at [393, 107] on input "Jefferson Capital Syst" at bounding box center [327, 103] width 195 height 31
type input "Jefferson Capital System"
click at [1030, 447] on button "Save & Close" at bounding box center [1007, 452] width 105 height 33
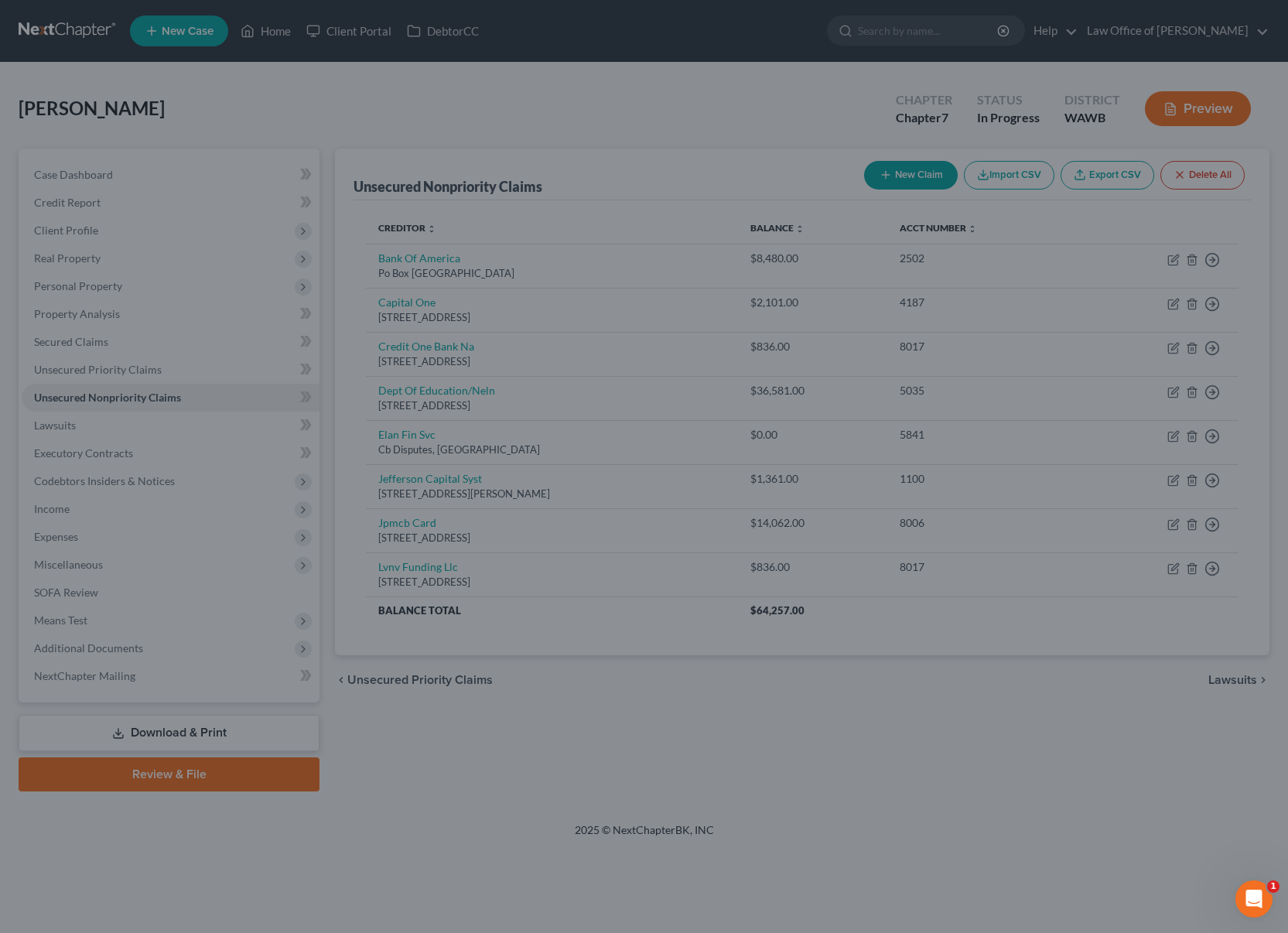
type input "0"
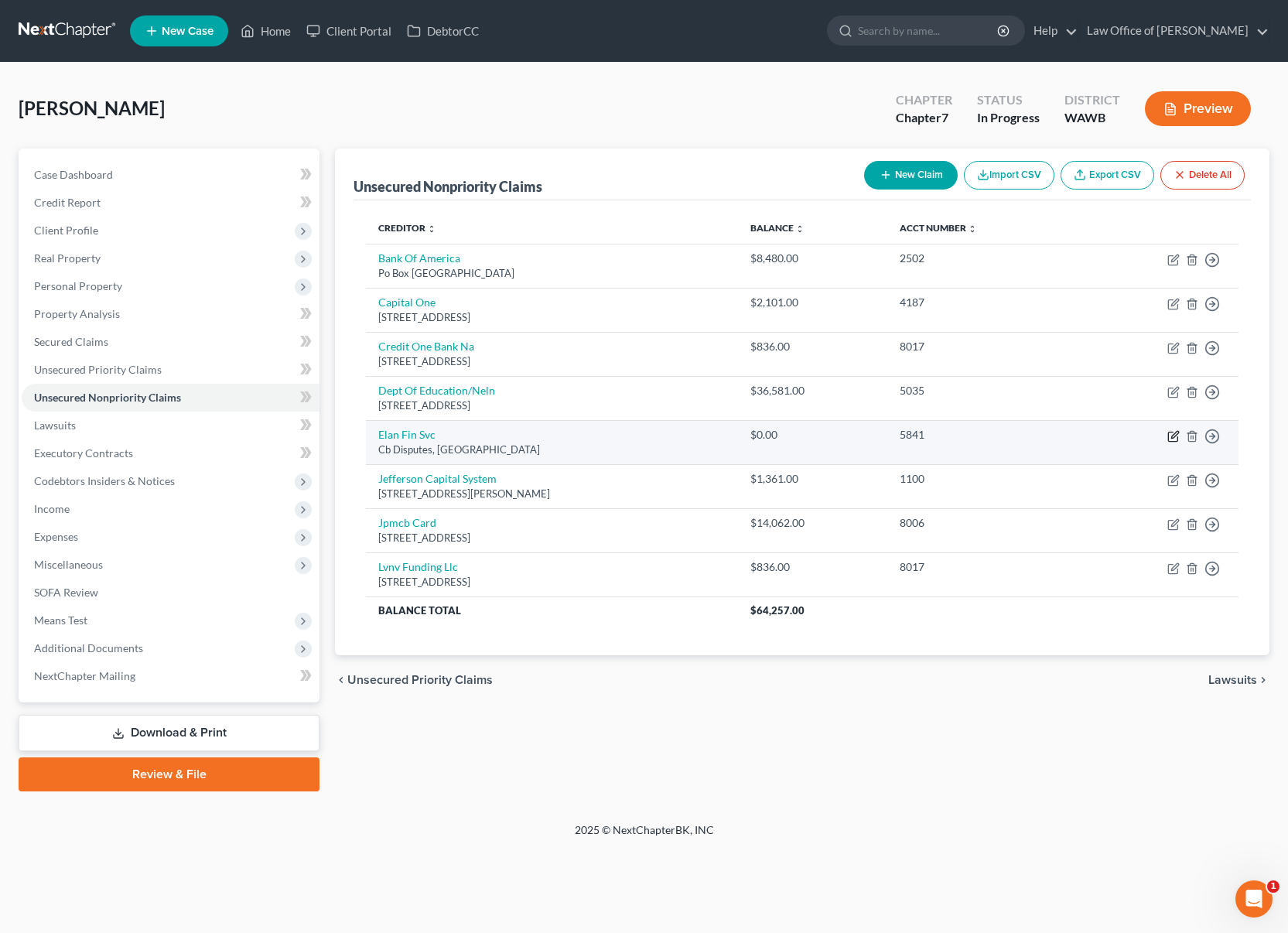
click at [1175, 433] on icon "button" at bounding box center [1175, 434] width 7 height 7
select select "26"
select select "2"
select select "0"
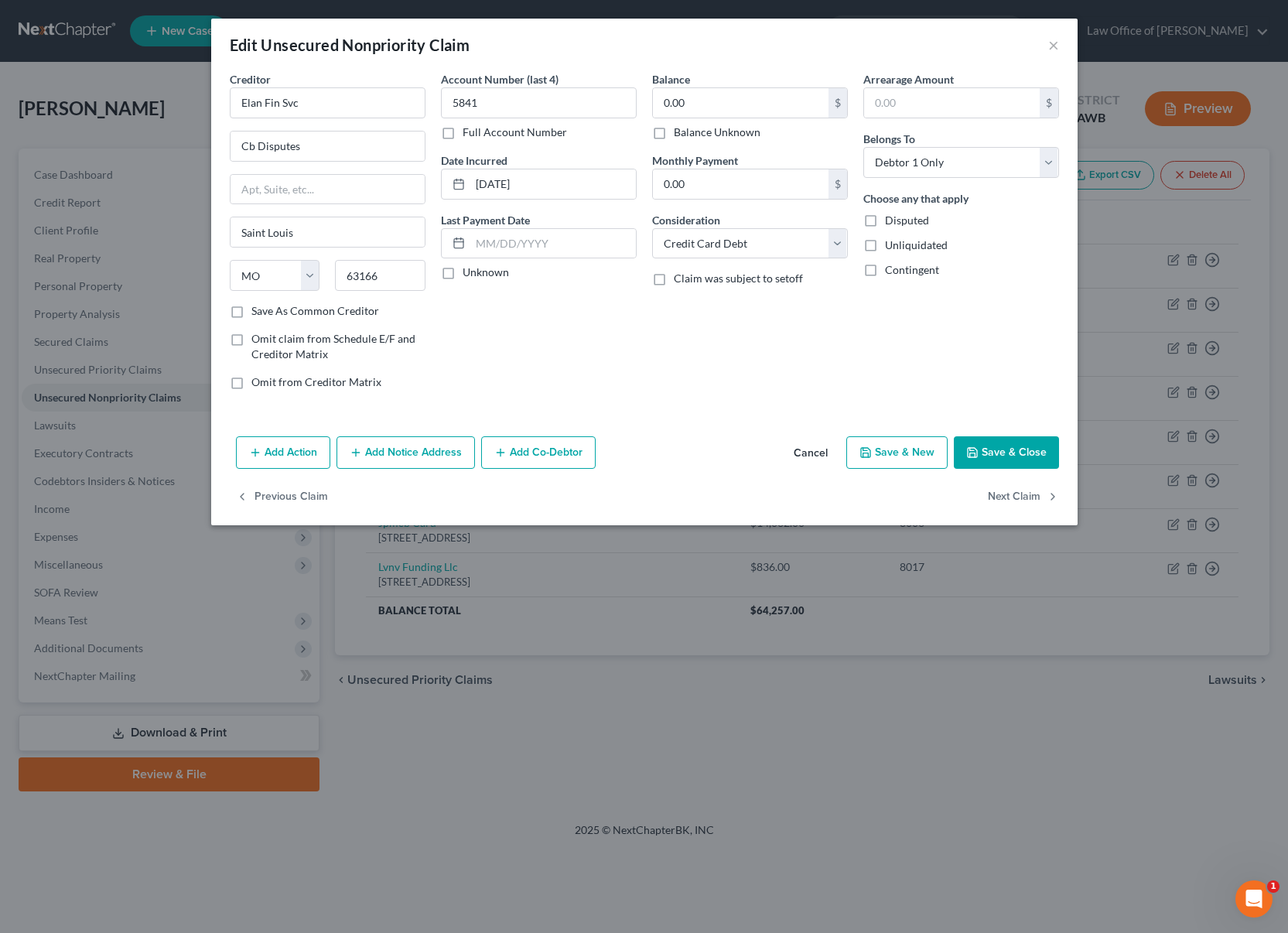
click at [817, 452] on button "Cancel" at bounding box center [810, 453] width 59 height 31
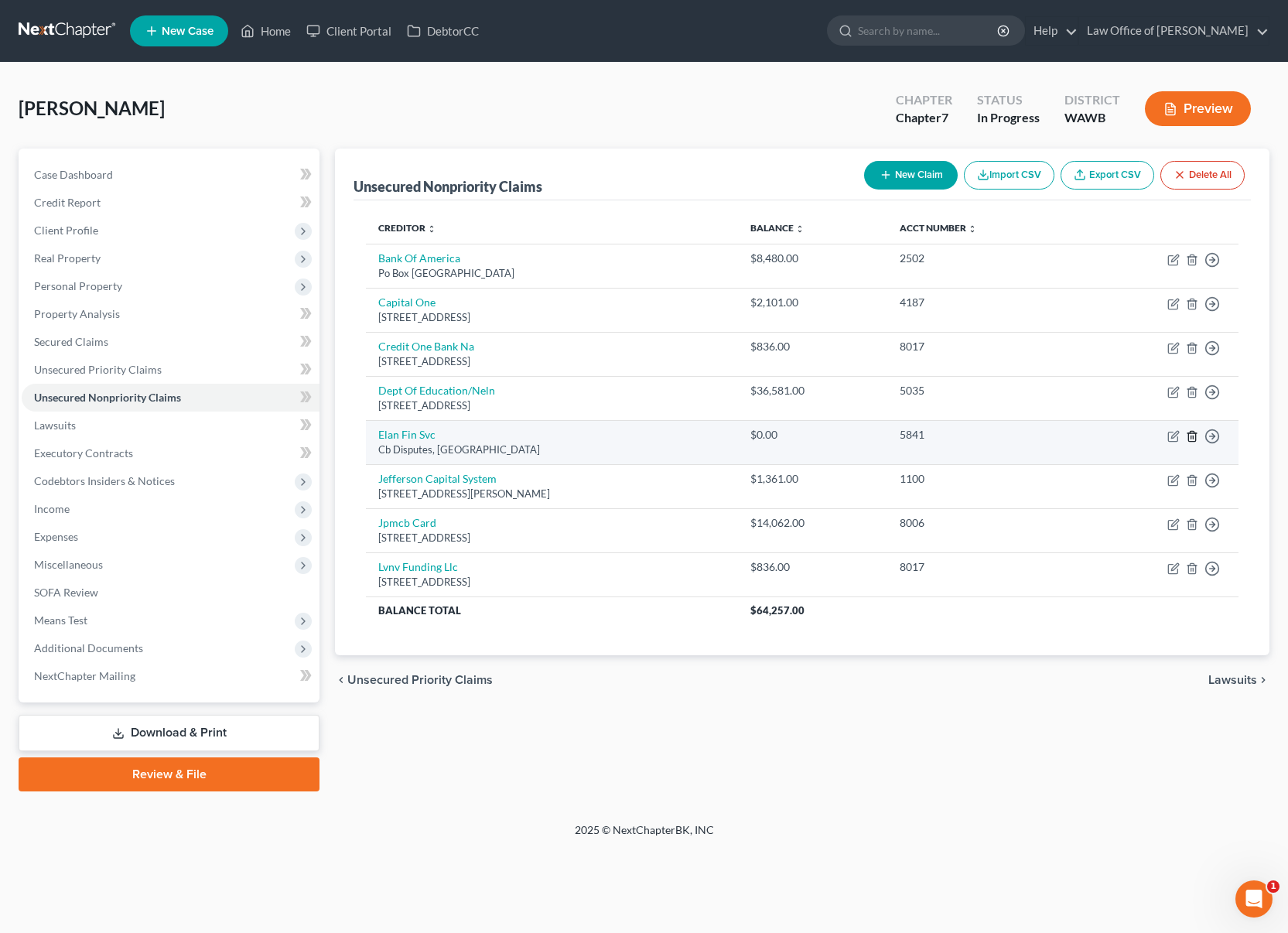
click at [1195, 438] on icon "button" at bounding box center [1192, 437] width 13 height 13
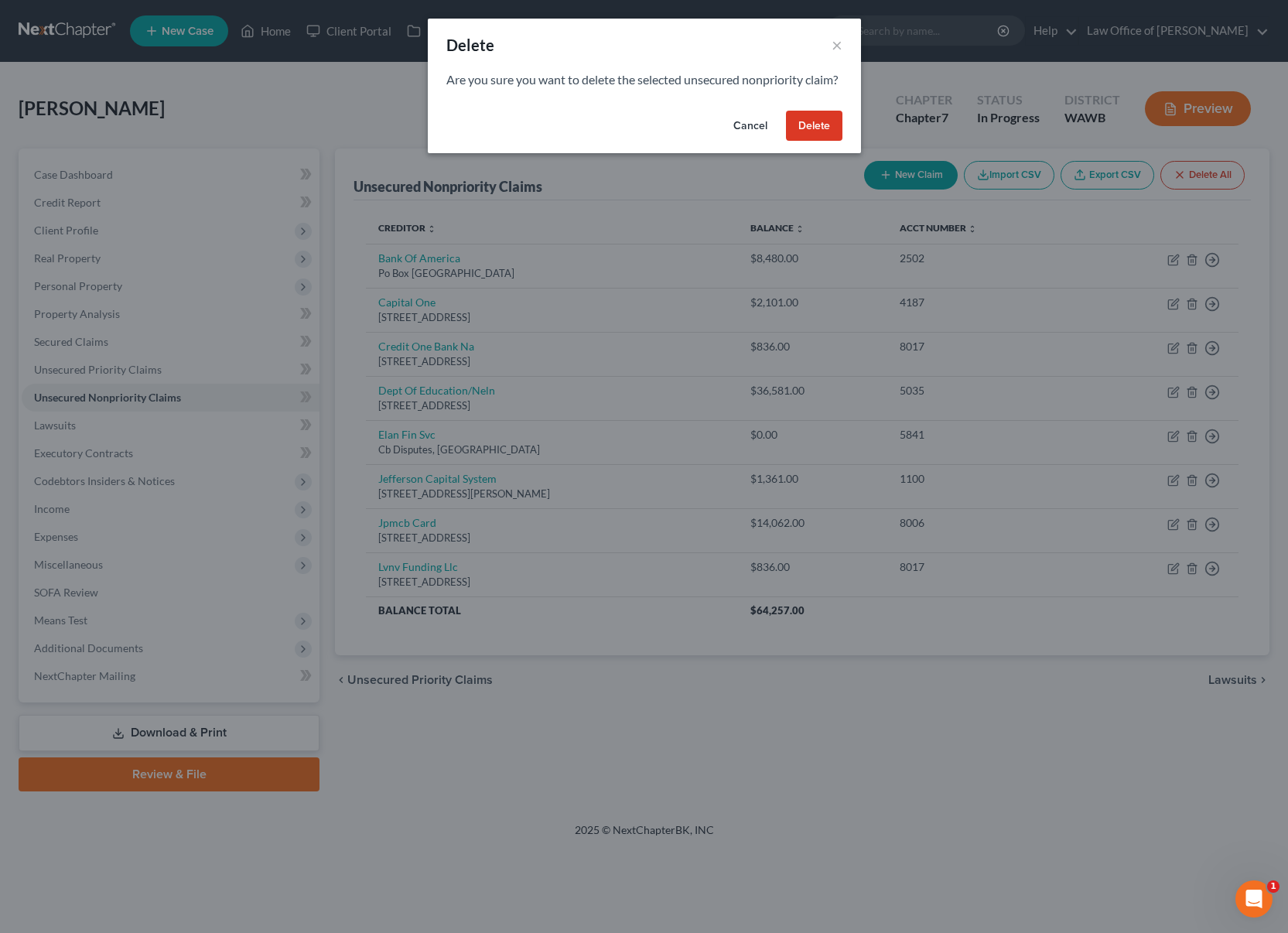
click at [820, 142] on button "Delete" at bounding box center [814, 126] width 56 height 31
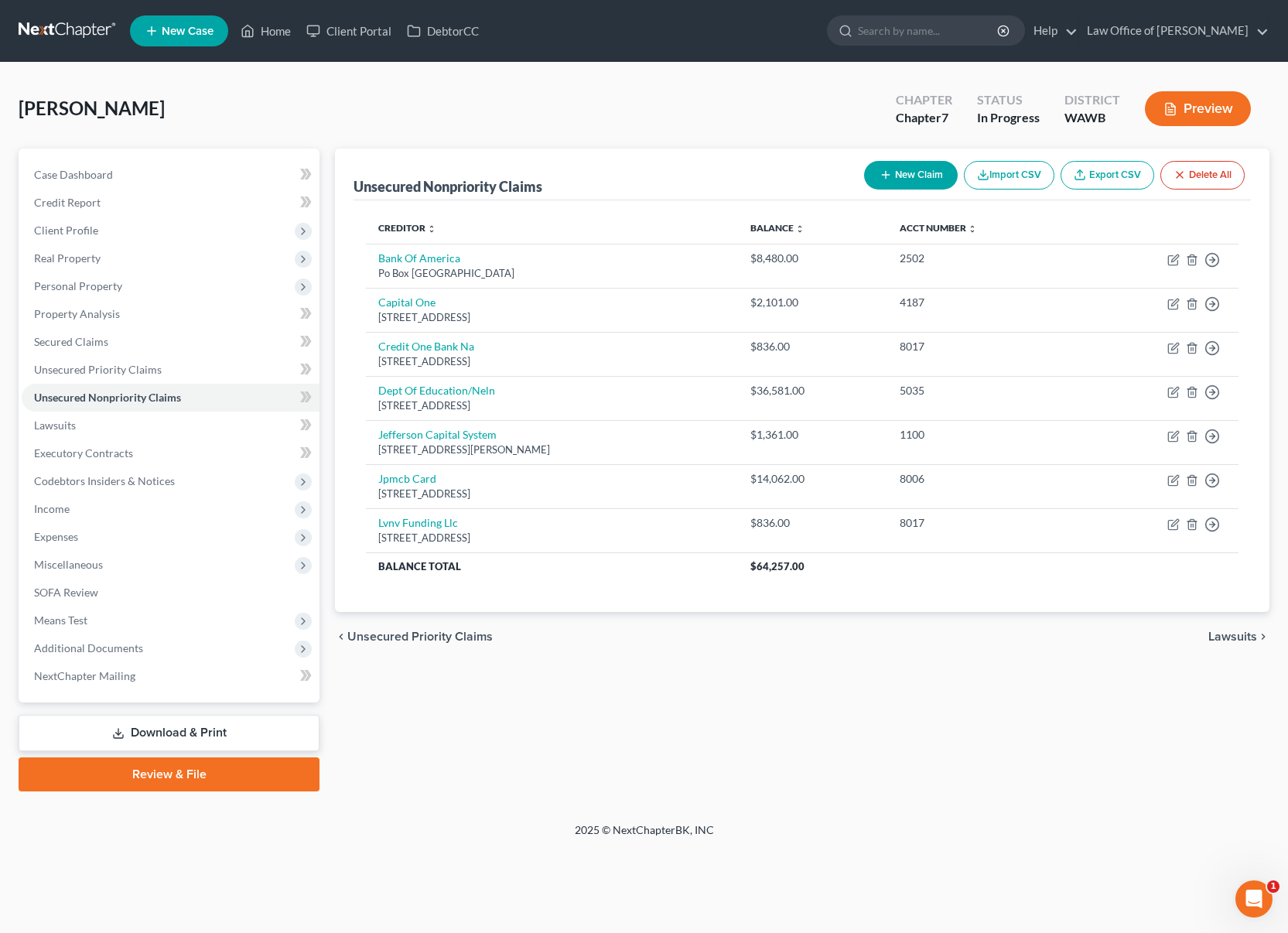
click at [904, 176] on button "New Claim" at bounding box center [911, 175] width 94 height 29
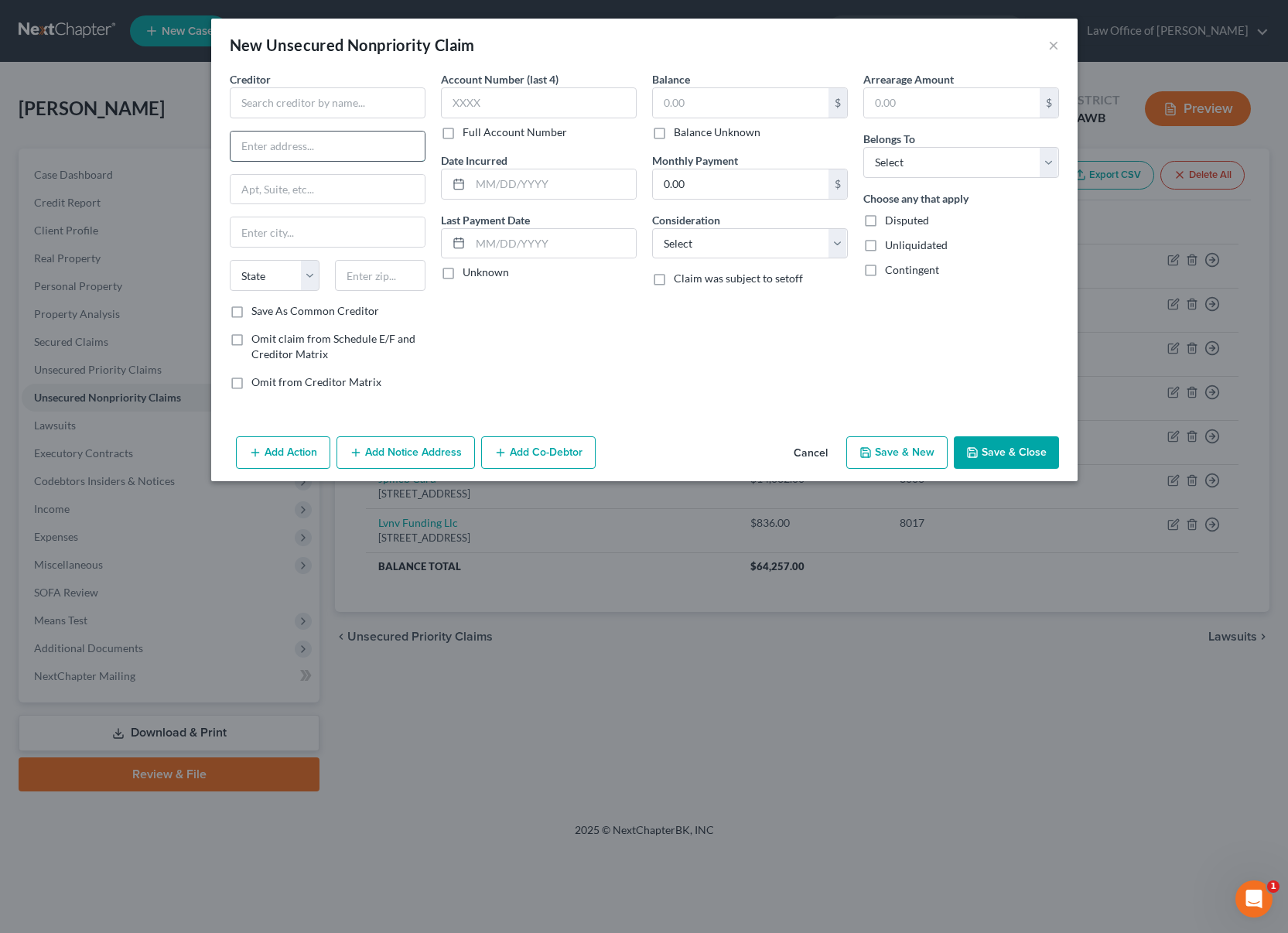
click at [331, 132] on input "text" at bounding box center [327, 146] width 194 height 30
click at [330, 107] on input "text" at bounding box center [327, 103] width 195 height 31
click at [711, 113] on input "text" at bounding box center [741, 103] width 175 height 30
type input "Care Credit"
drag, startPoint x: 709, startPoint y: 106, endPoint x: 592, endPoint y: 104, distance: 117.0
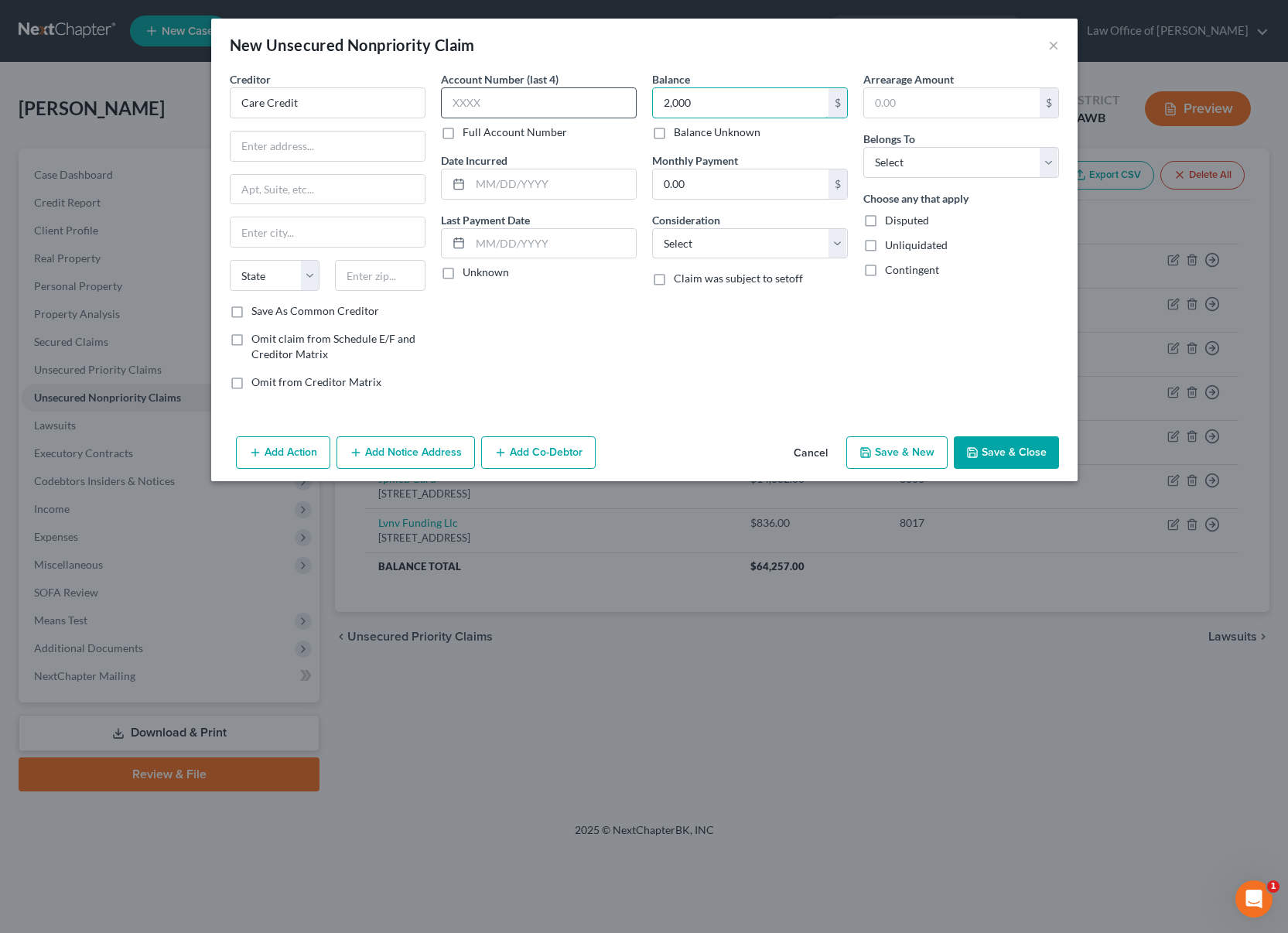
click at [592, 104] on div "Creditor * Care Credit State [US_STATE] AK AR AZ CA CO [GEOGRAPHIC_DATA] DE DC …" at bounding box center [645, 237] width 845 height 331
type input "1,300"
click at [990, 168] on select "Select Debtor 1 Only Debtor 2 Only Debtor 1 And Debtor 2 Only At Least One Of T…" at bounding box center [961, 163] width 195 height 31
select select "0"
click at [864, 147] on select "Select Debtor 1 Only Debtor 2 Only Debtor 1 And Debtor 2 Only At Least One Of T…" at bounding box center [961, 163] width 195 height 31
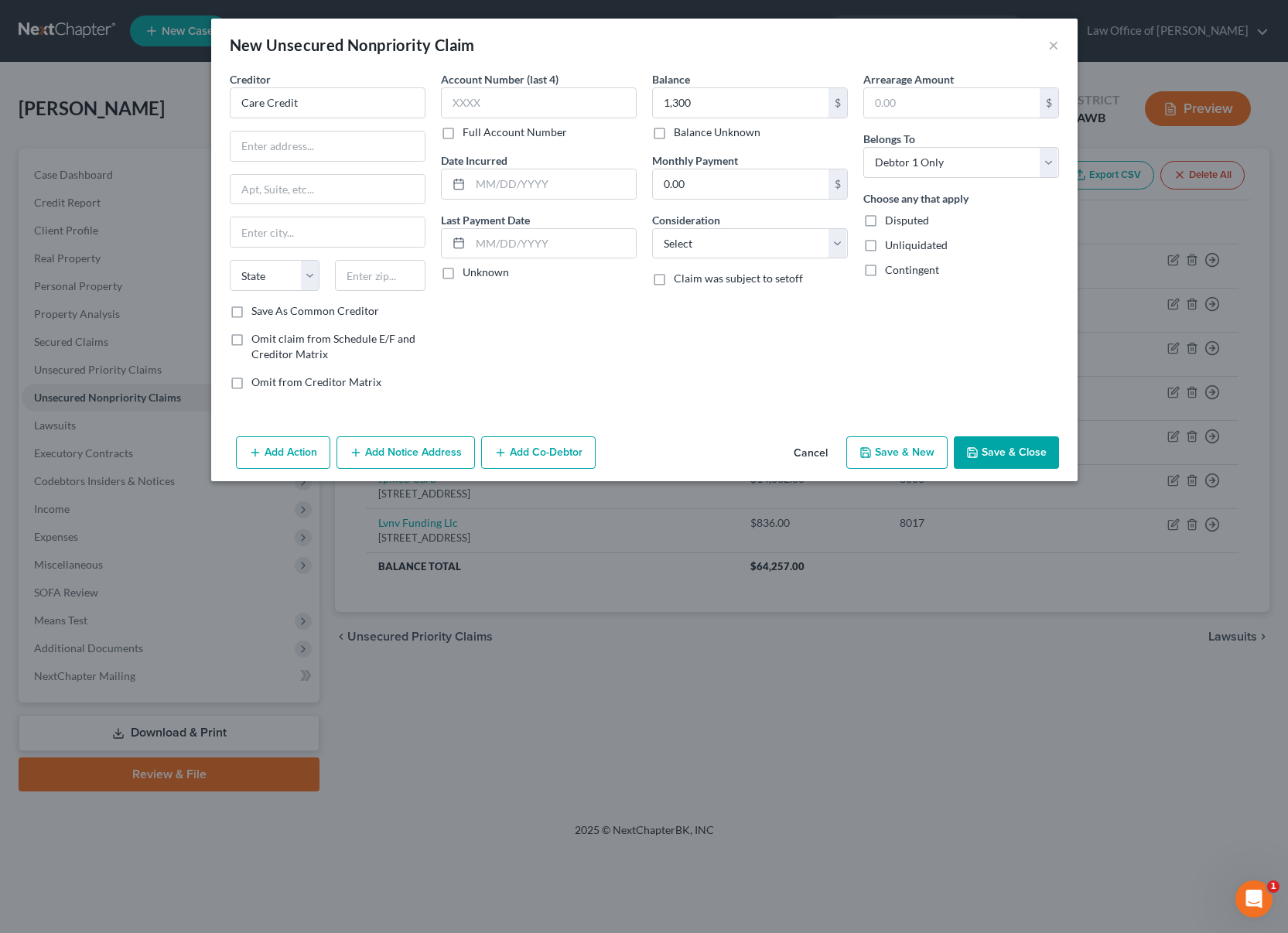
click at [999, 457] on button "Save & Close" at bounding box center [1007, 452] width 105 height 33
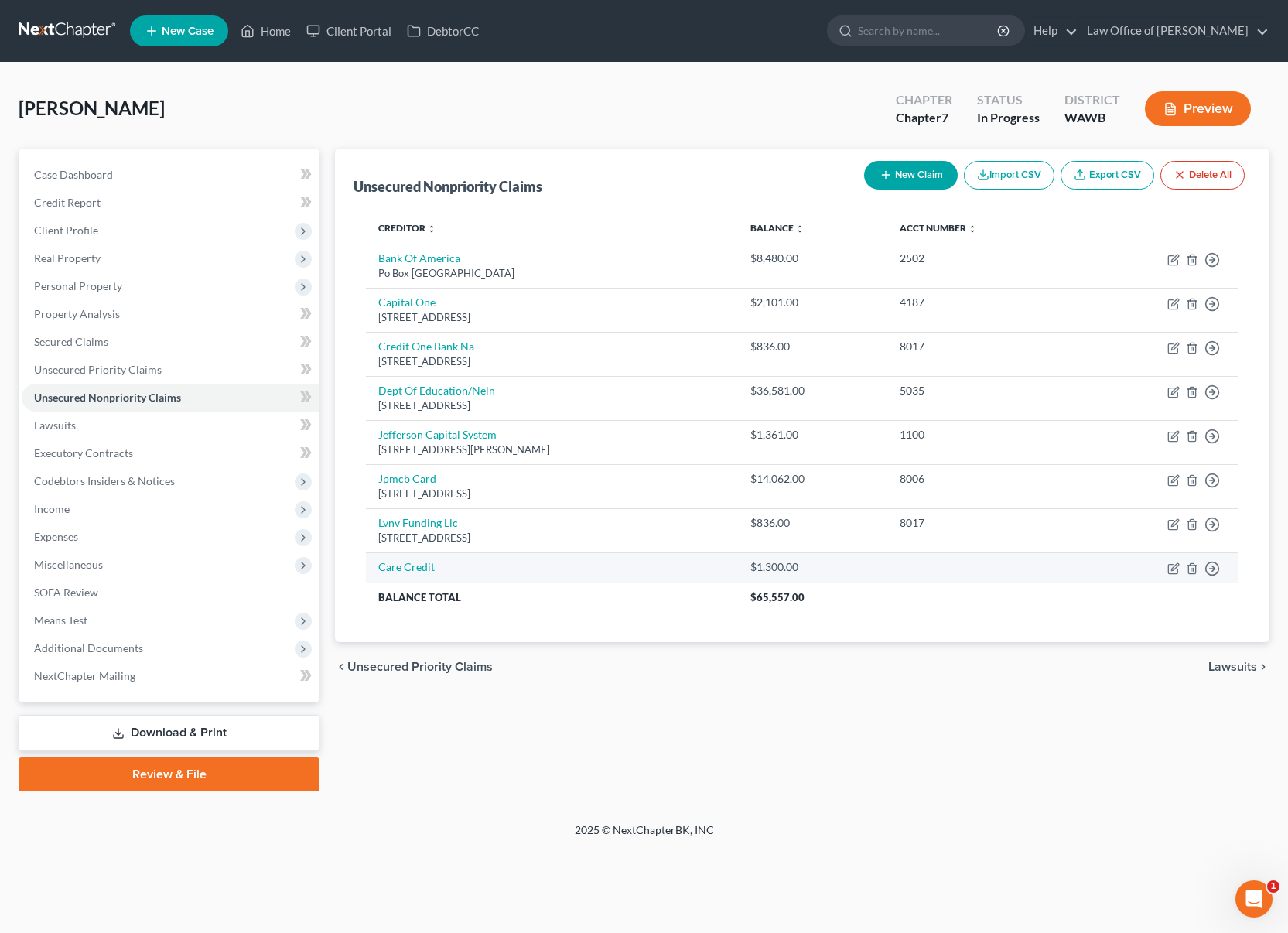
click at [411, 564] on link "Care Credit" at bounding box center [406, 566] width 56 height 14
select select "0"
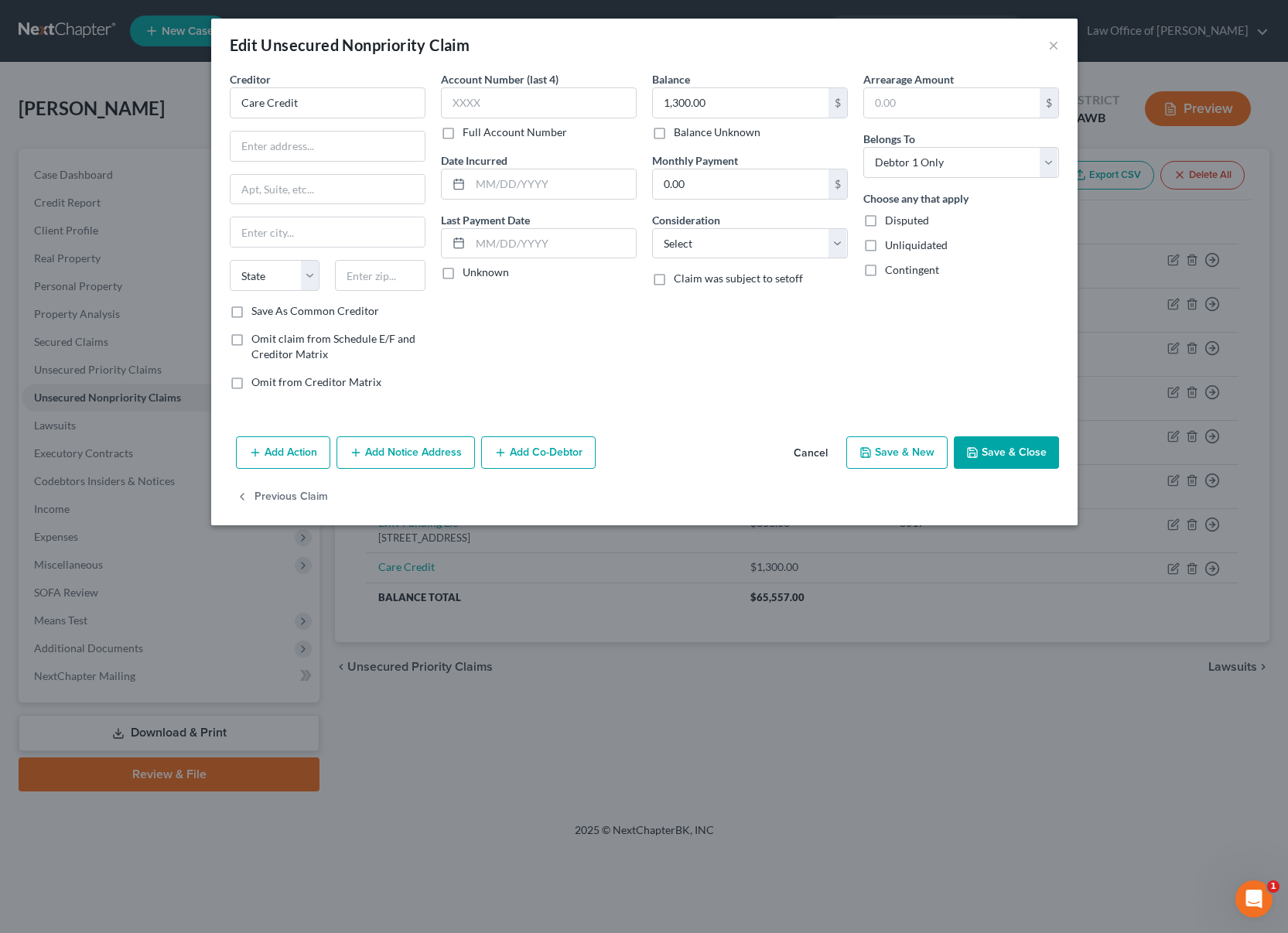
click at [997, 452] on button "Save & Close" at bounding box center [1007, 452] width 105 height 33
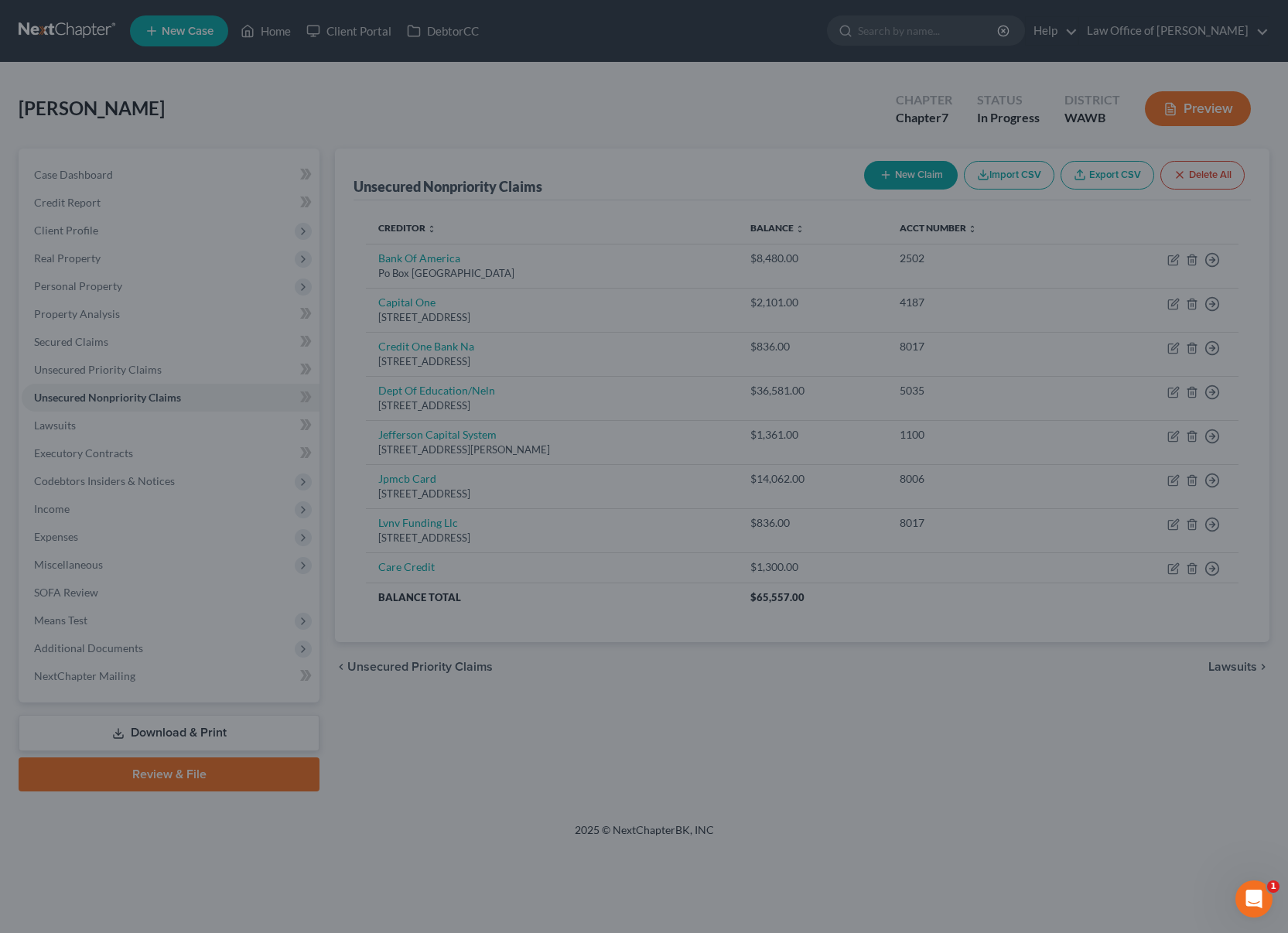
type input "0"
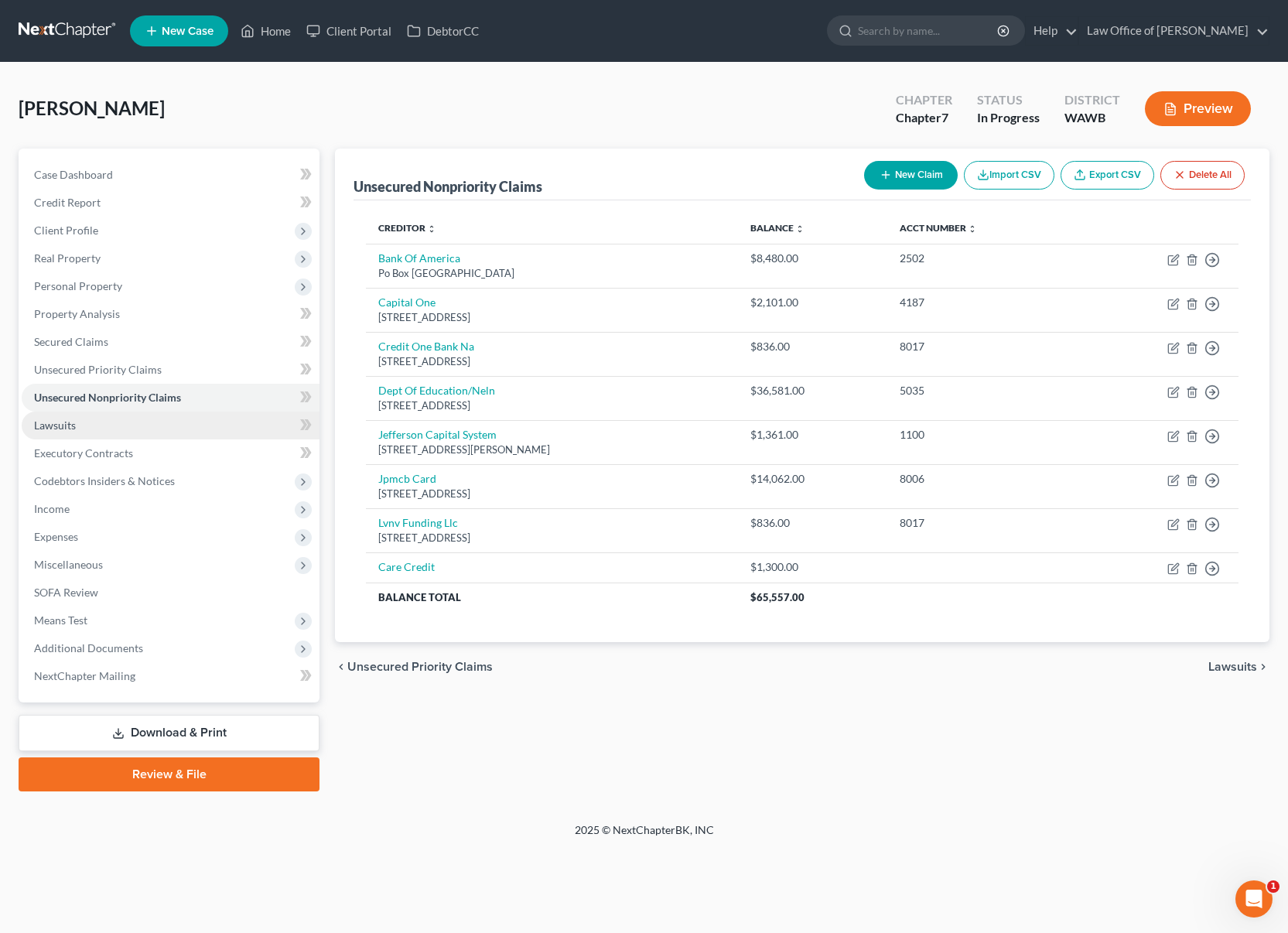
click at [220, 427] on link "Lawsuits" at bounding box center [170, 425] width 298 height 28
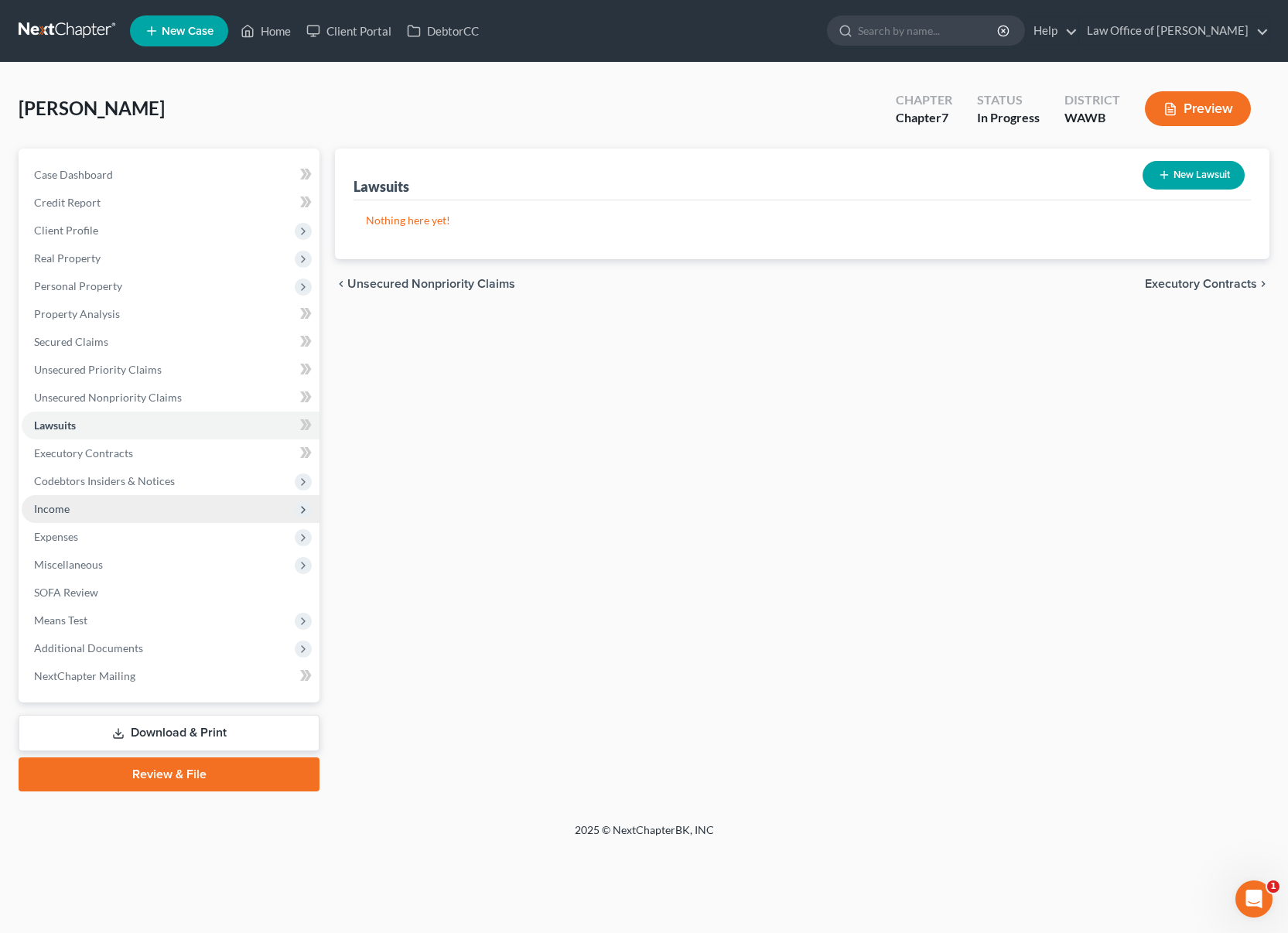
click at [185, 504] on span "Income" at bounding box center [170, 508] width 298 height 28
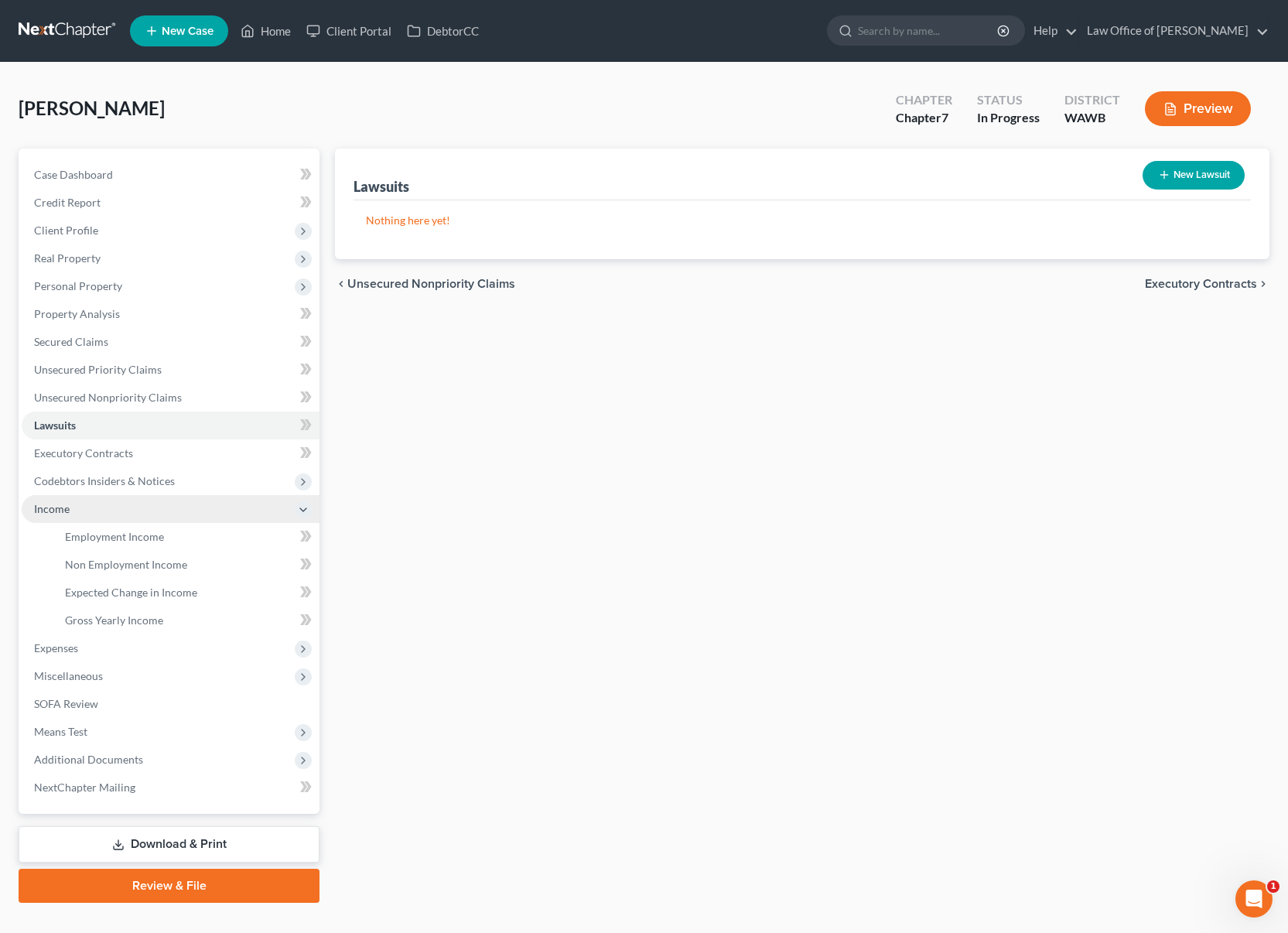
click at [178, 519] on span "Income" at bounding box center [170, 508] width 298 height 28
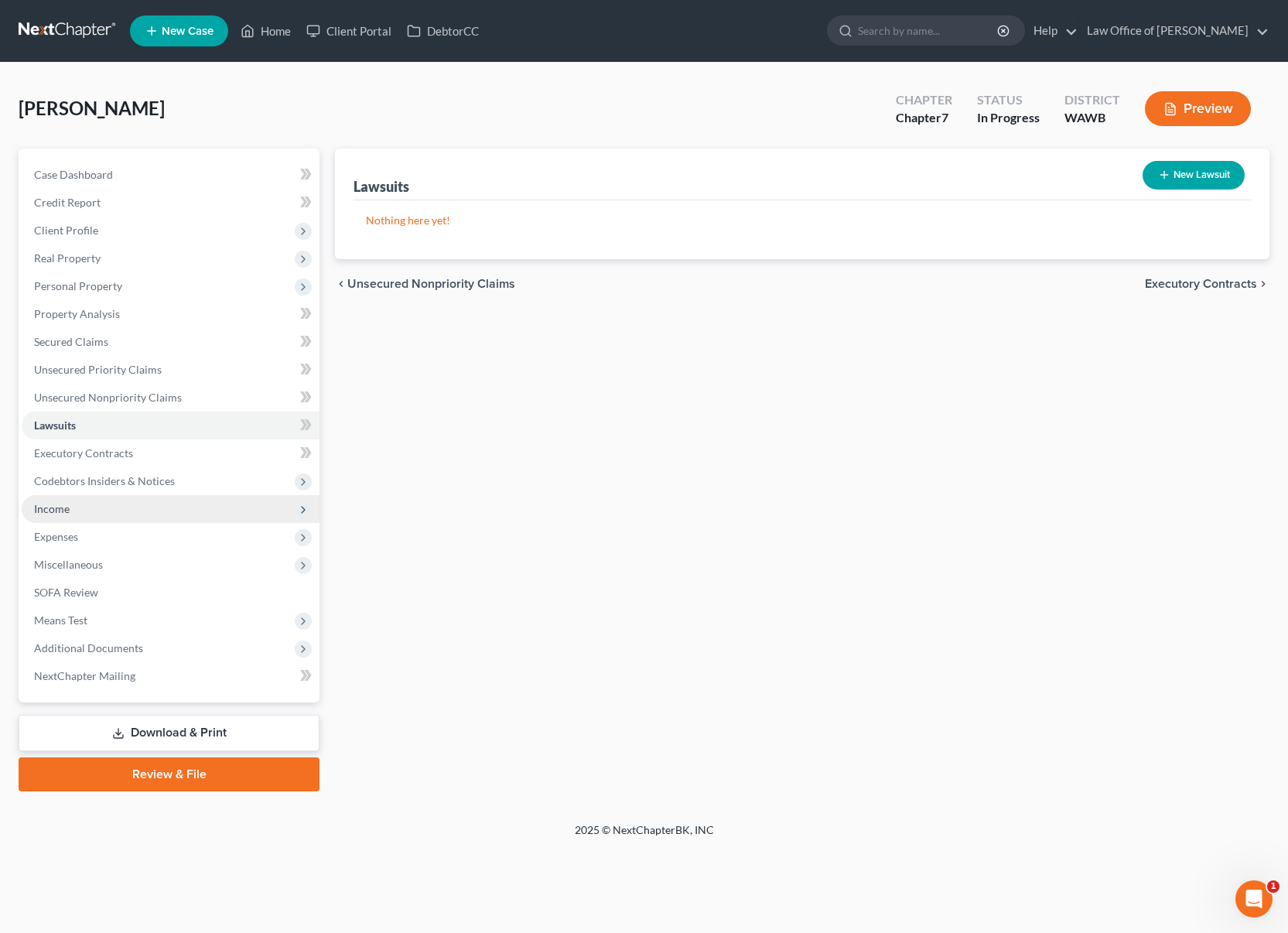
click at [174, 515] on span "Income" at bounding box center [170, 508] width 298 height 28
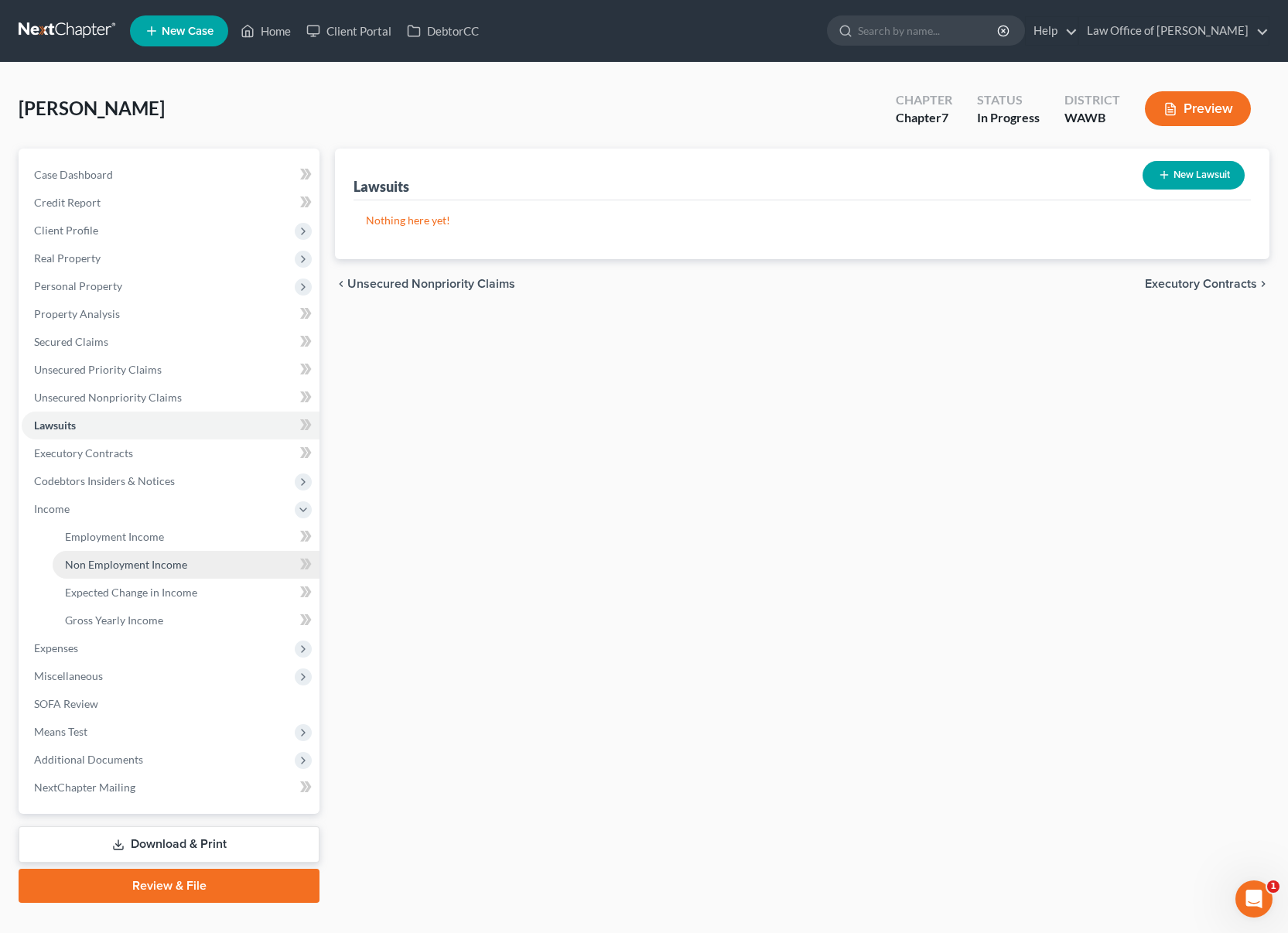
click at [169, 551] on link "Non Employment Income" at bounding box center [185, 564] width 267 height 28
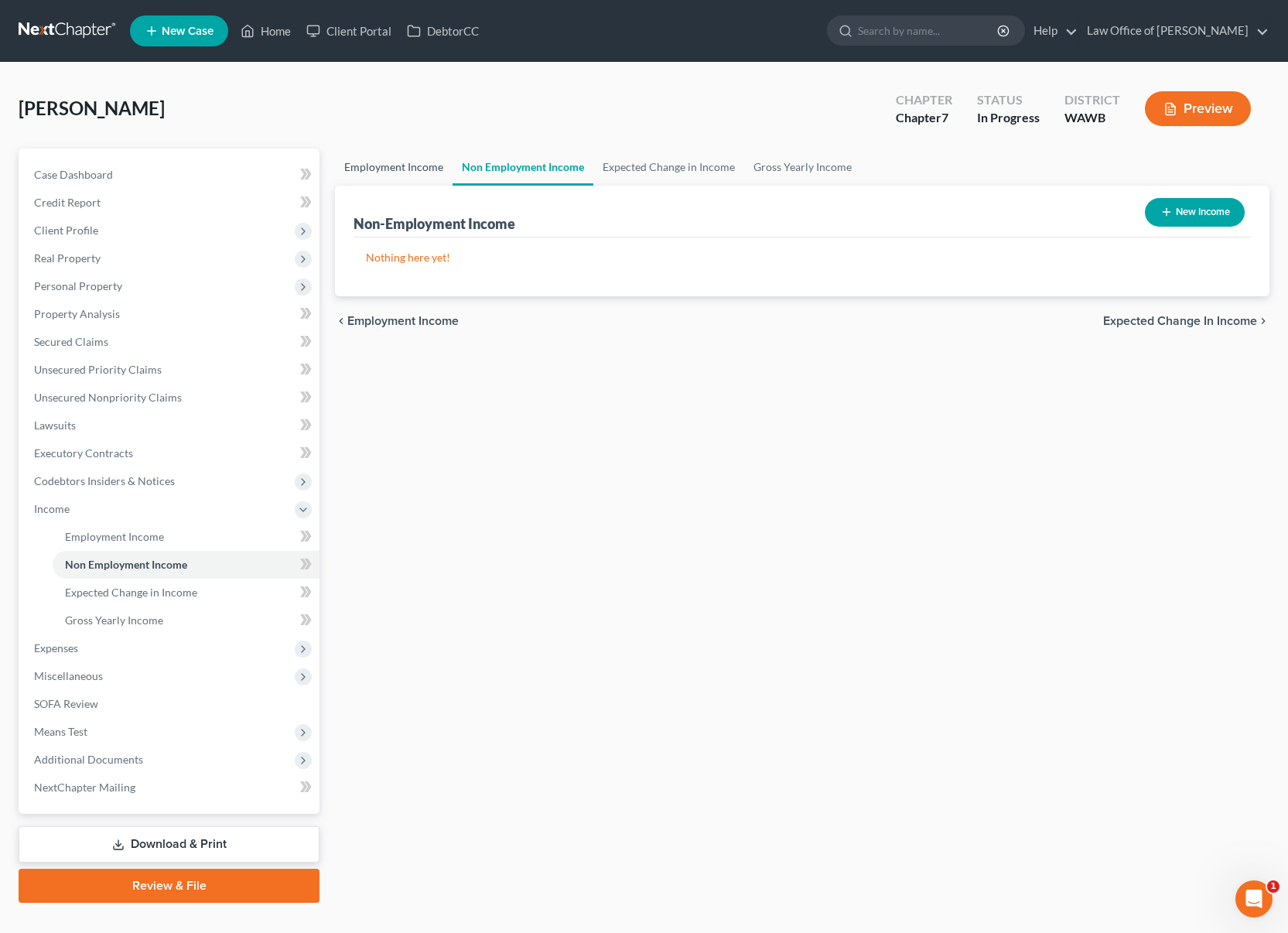
click at [357, 156] on link "Employment Income" at bounding box center [393, 166] width 118 height 37
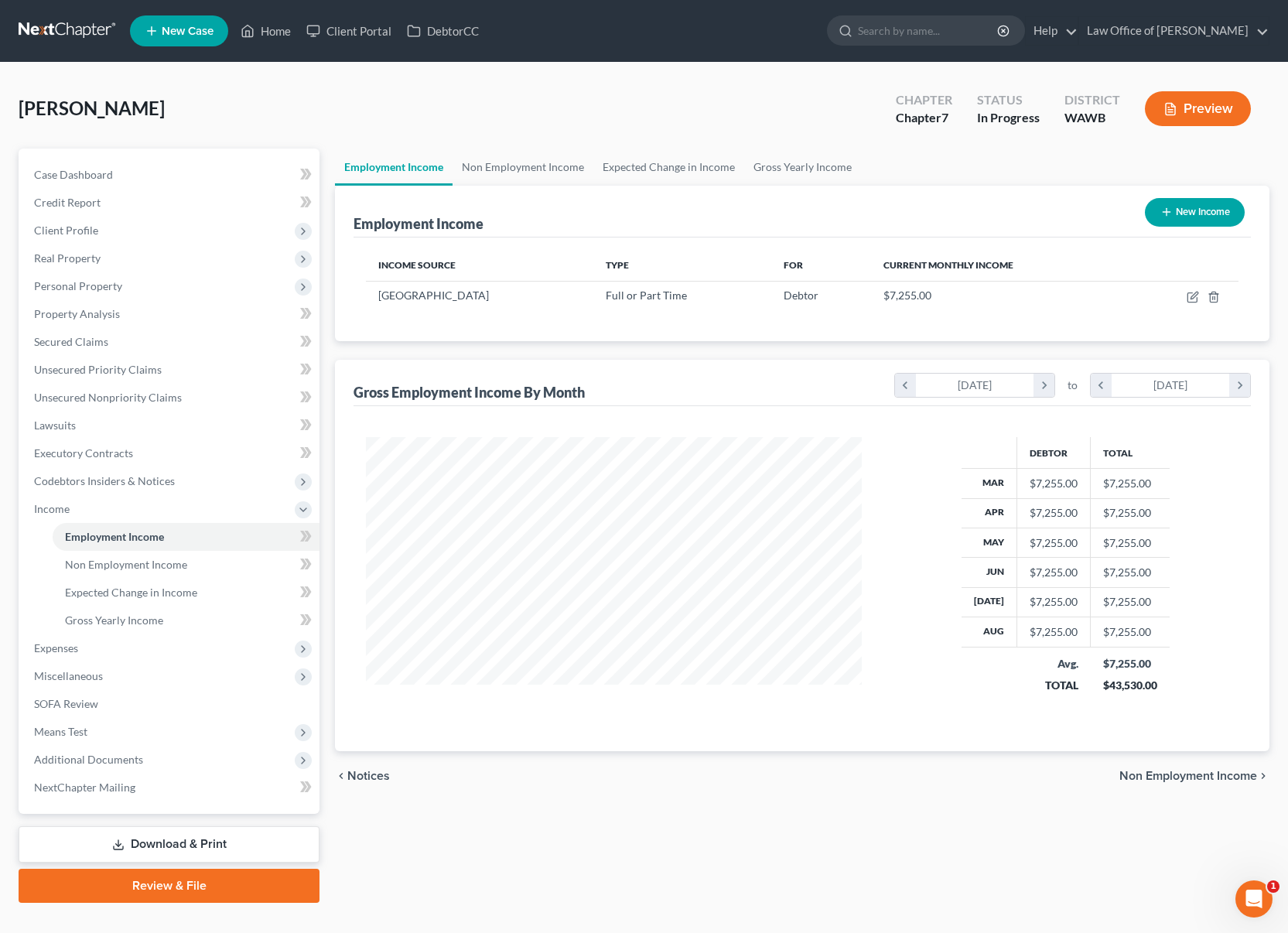
scroll to position [278, 527]
click at [1190, 297] on icon "button" at bounding box center [1193, 297] width 13 height 13
select select "0"
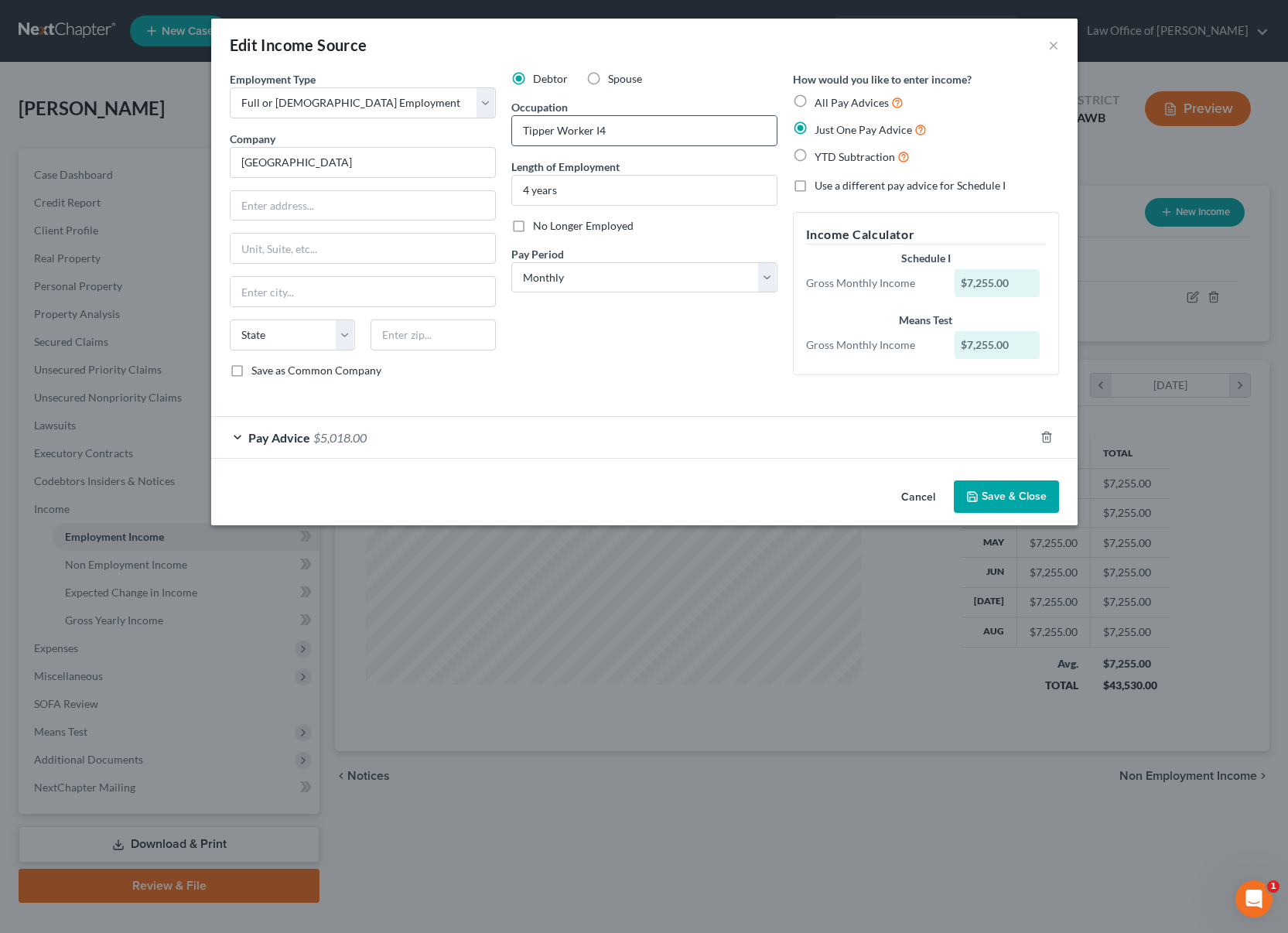
click at [653, 143] on input "Tipper Worker I4" at bounding box center [644, 130] width 265 height 30
type input "Tipper Worker I"
click at [344, 201] on input "text" at bounding box center [363, 205] width 265 height 30
paste input "[GEOGRAPHIC_DATA],"
drag, startPoint x: 283, startPoint y: 210, endPoint x: 80, endPoint y: 179, distance: 205.4
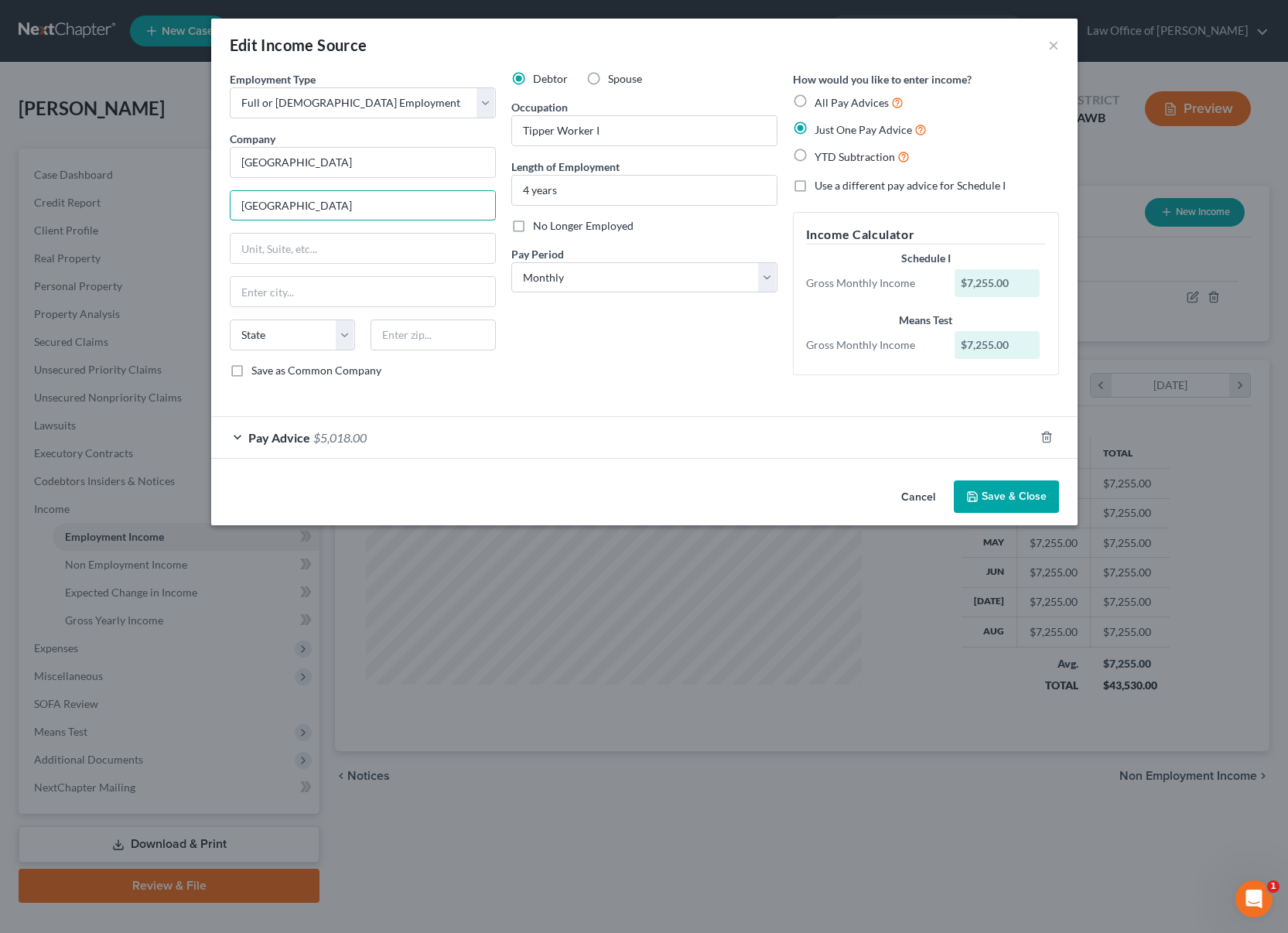
click at [80, 179] on div "Edit Income Source × Employment Type * Select Full or [DEMOGRAPHIC_DATA] Employ…" at bounding box center [644, 466] width 1288 height 933
type input "[STREET_ADDRESS]"
click at [435, 353] on div "State [US_STATE] AK AR AZ CA CO CT DE DC [GEOGRAPHIC_DATA] [GEOGRAPHIC_DATA] GU…" at bounding box center [363, 341] width 281 height 43
click at [439, 328] on input "text" at bounding box center [433, 335] width 126 height 31
type input "98104"
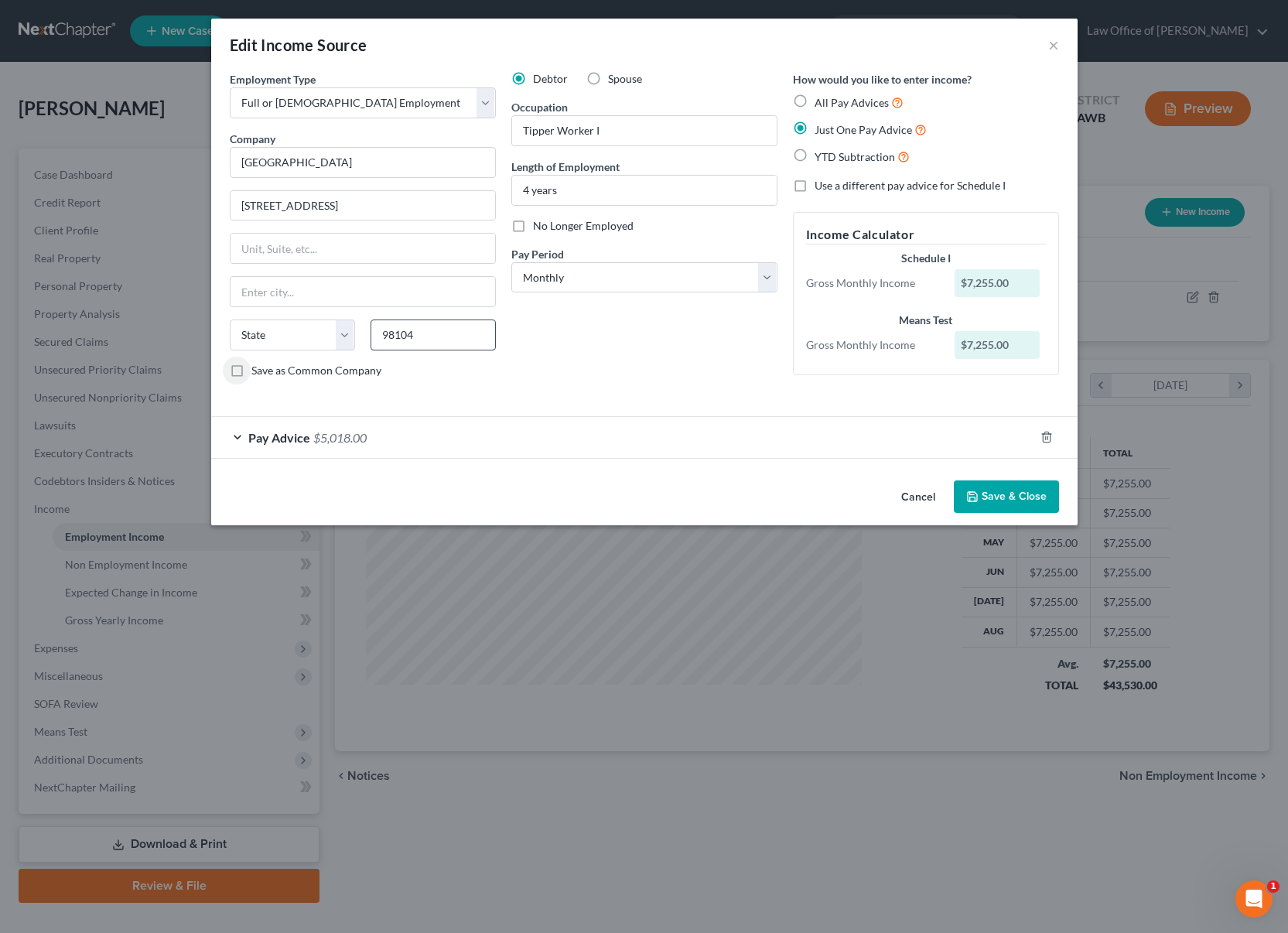
type input "[GEOGRAPHIC_DATA]"
select select "50"
click at [1014, 495] on button "Save & Close" at bounding box center [1007, 496] width 105 height 33
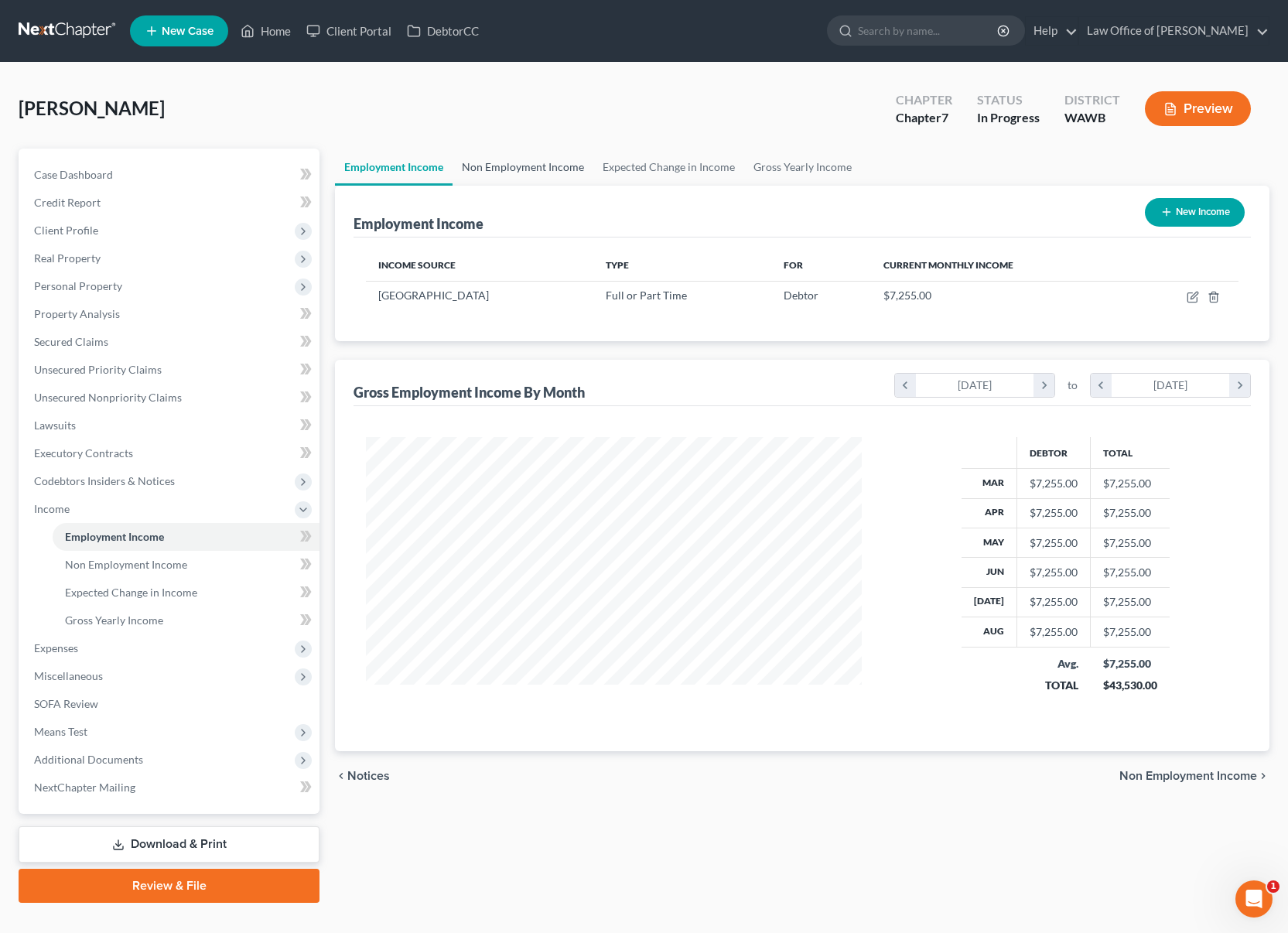
click at [554, 175] on link "Non Employment Income" at bounding box center [523, 166] width 141 height 37
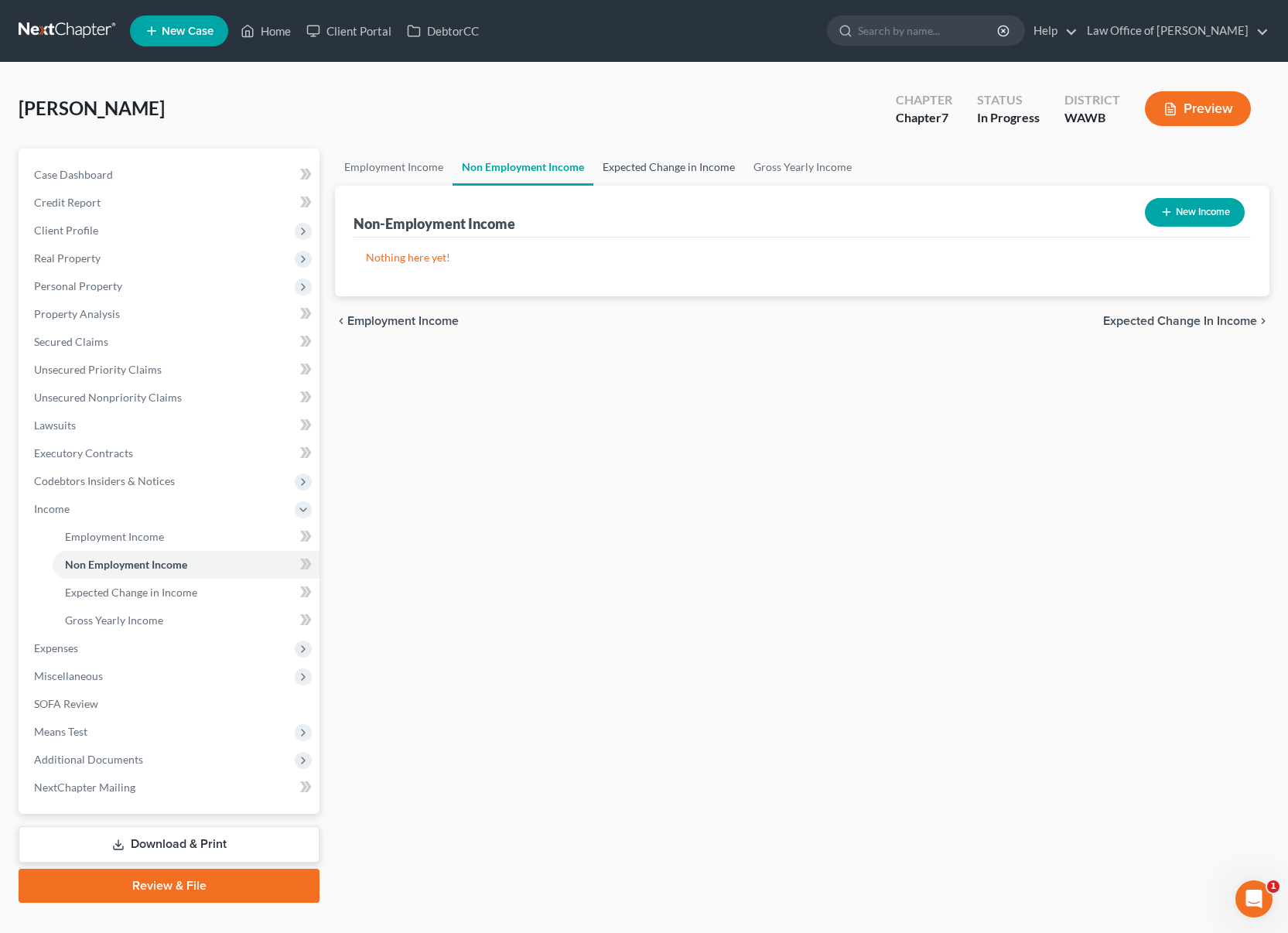
click at [657, 163] on link "Expected Change in Income" at bounding box center [668, 166] width 151 height 37
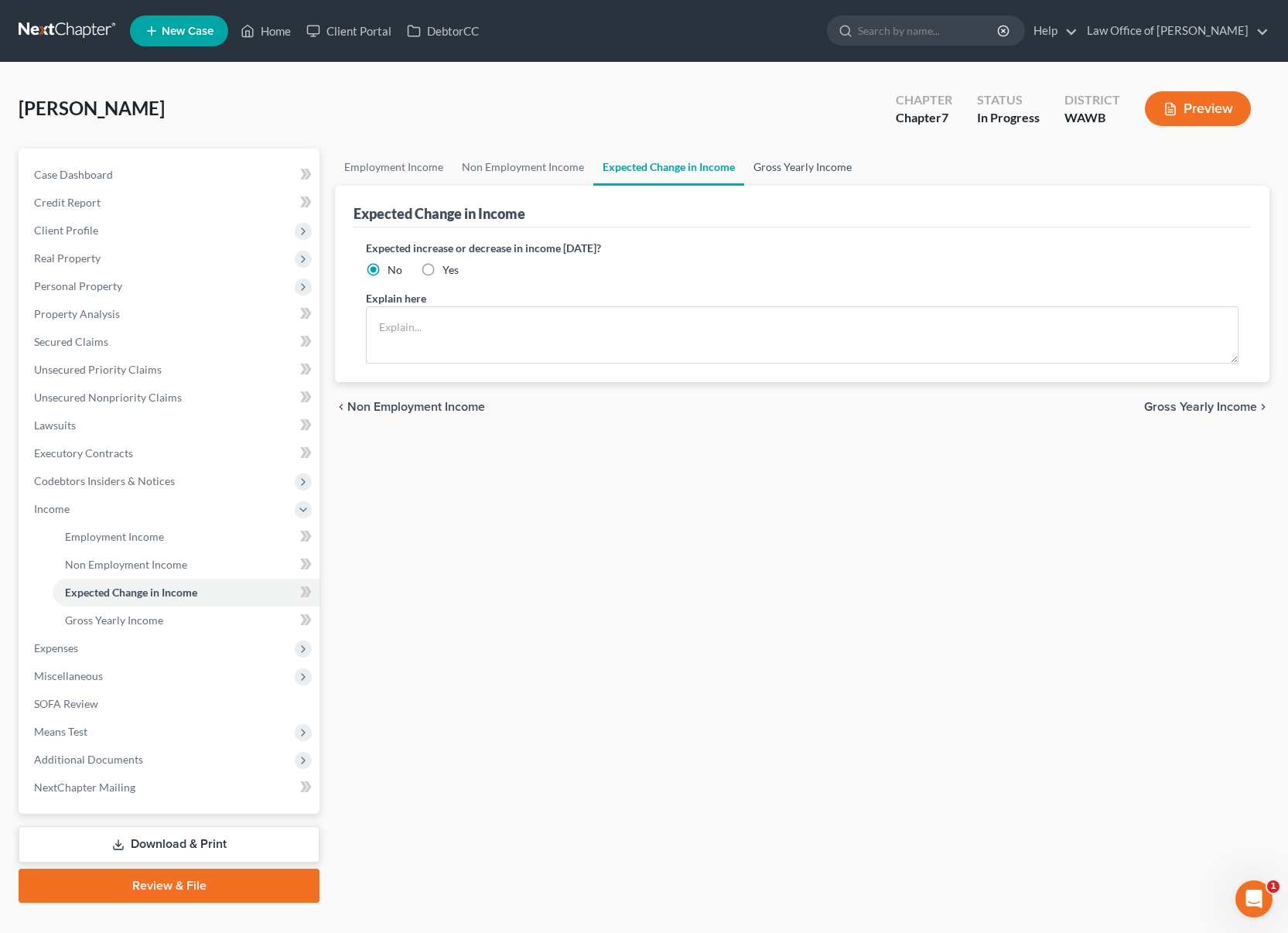
click at [803, 170] on link "Gross Yearly Income" at bounding box center [802, 166] width 117 height 37
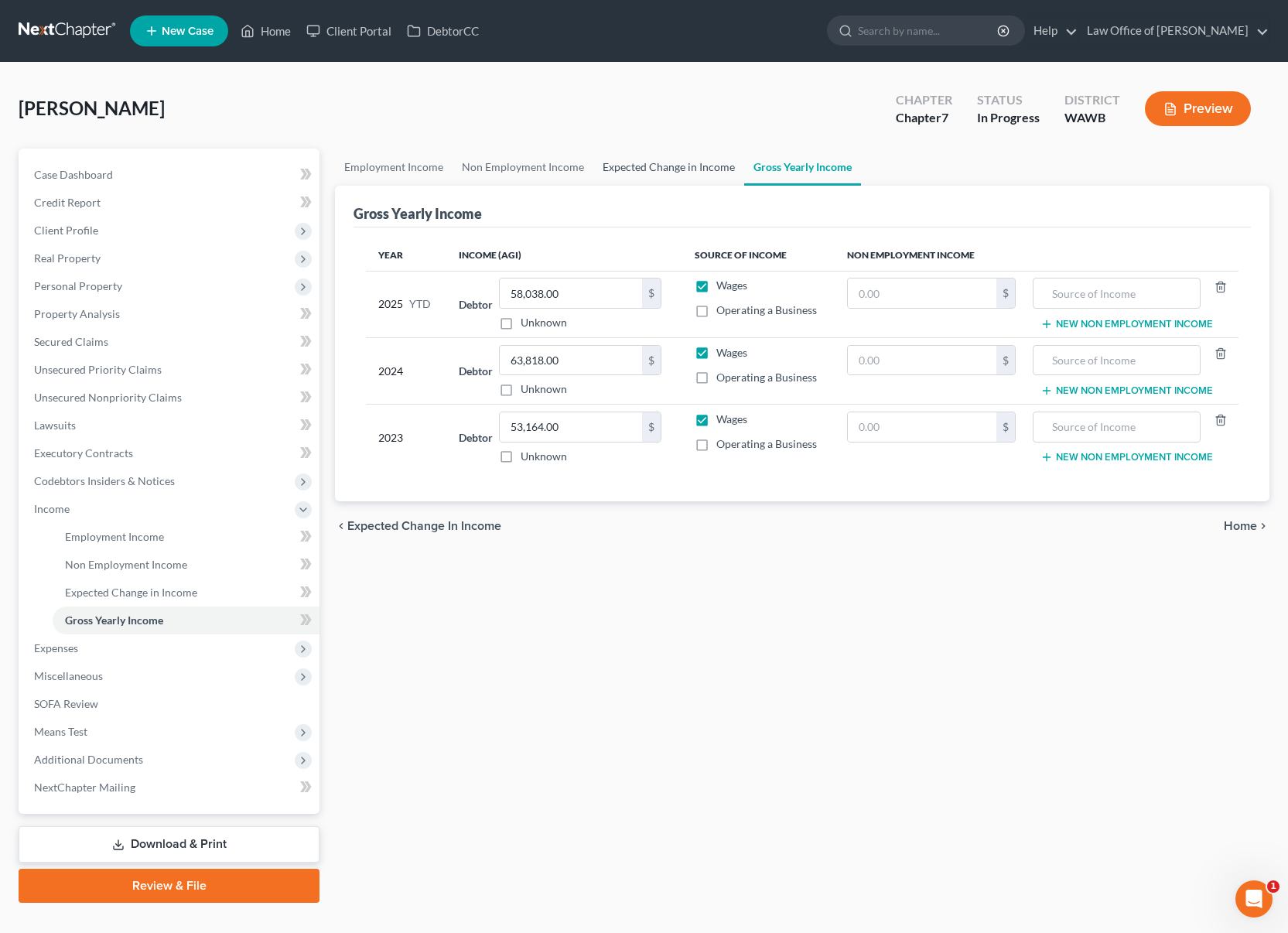
click at [649, 168] on link "Expected Change in Income" at bounding box center [668, 166] width 151 height 37
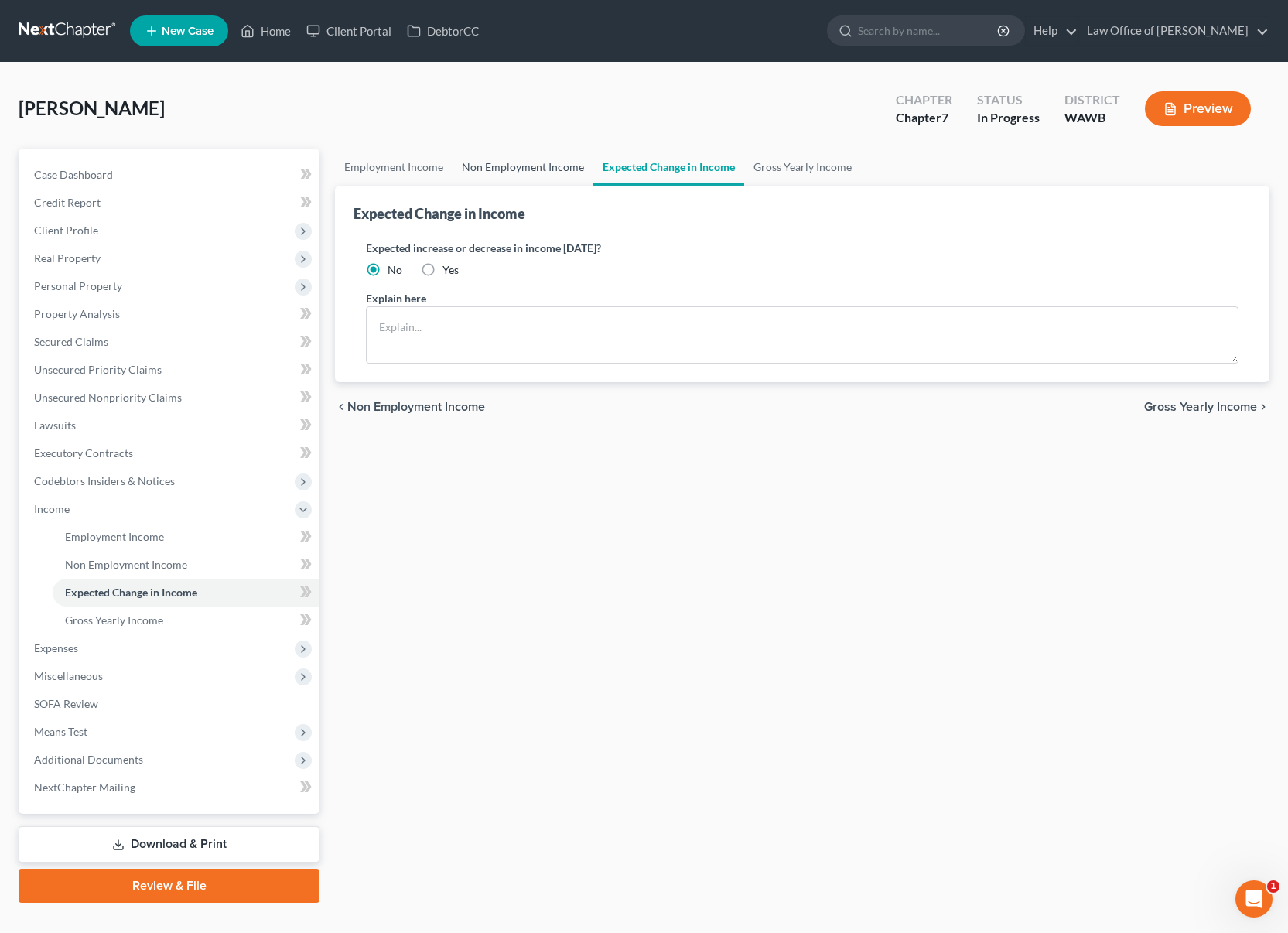
click at [539, 164] on link "Non Employment Income" at bounding box center [523, 166] width 141 height 37
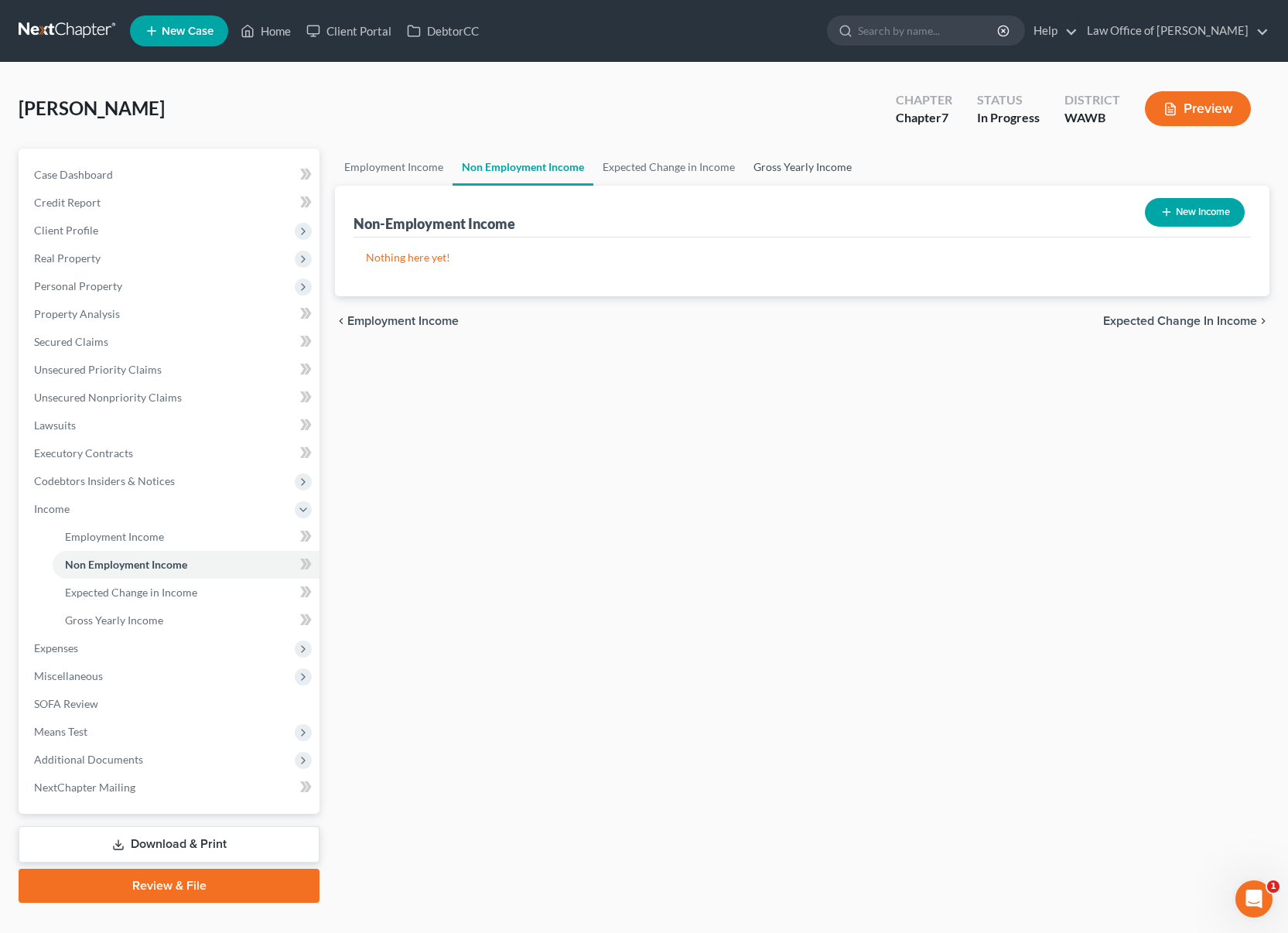
click at [818, 171] on link "Gross Yearly Income" at bounding box center [802, 166] width 117 height 37
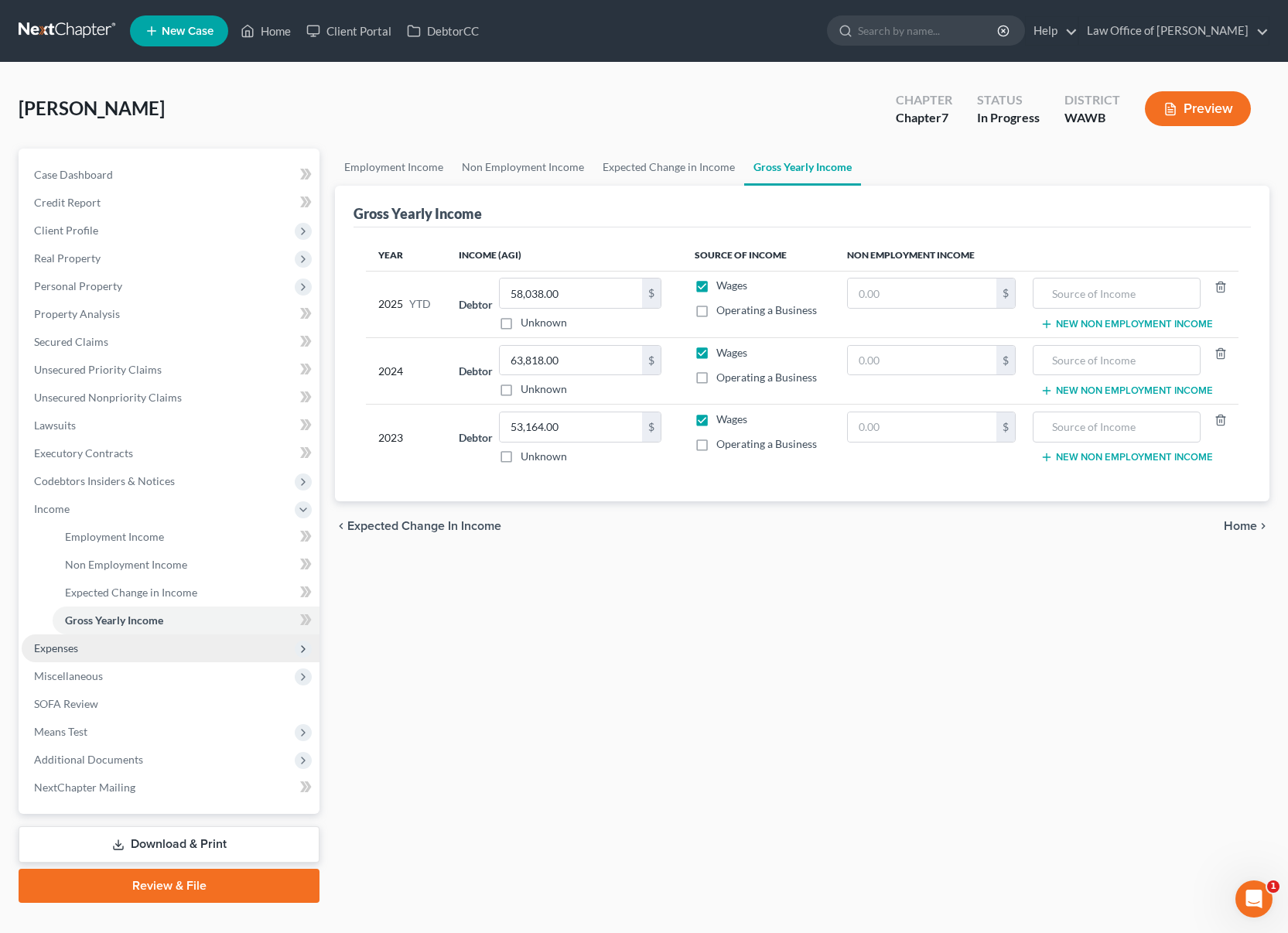
click at [85, 650] on span "Expenses" at bounding box center [170, 647] width 298 height 28
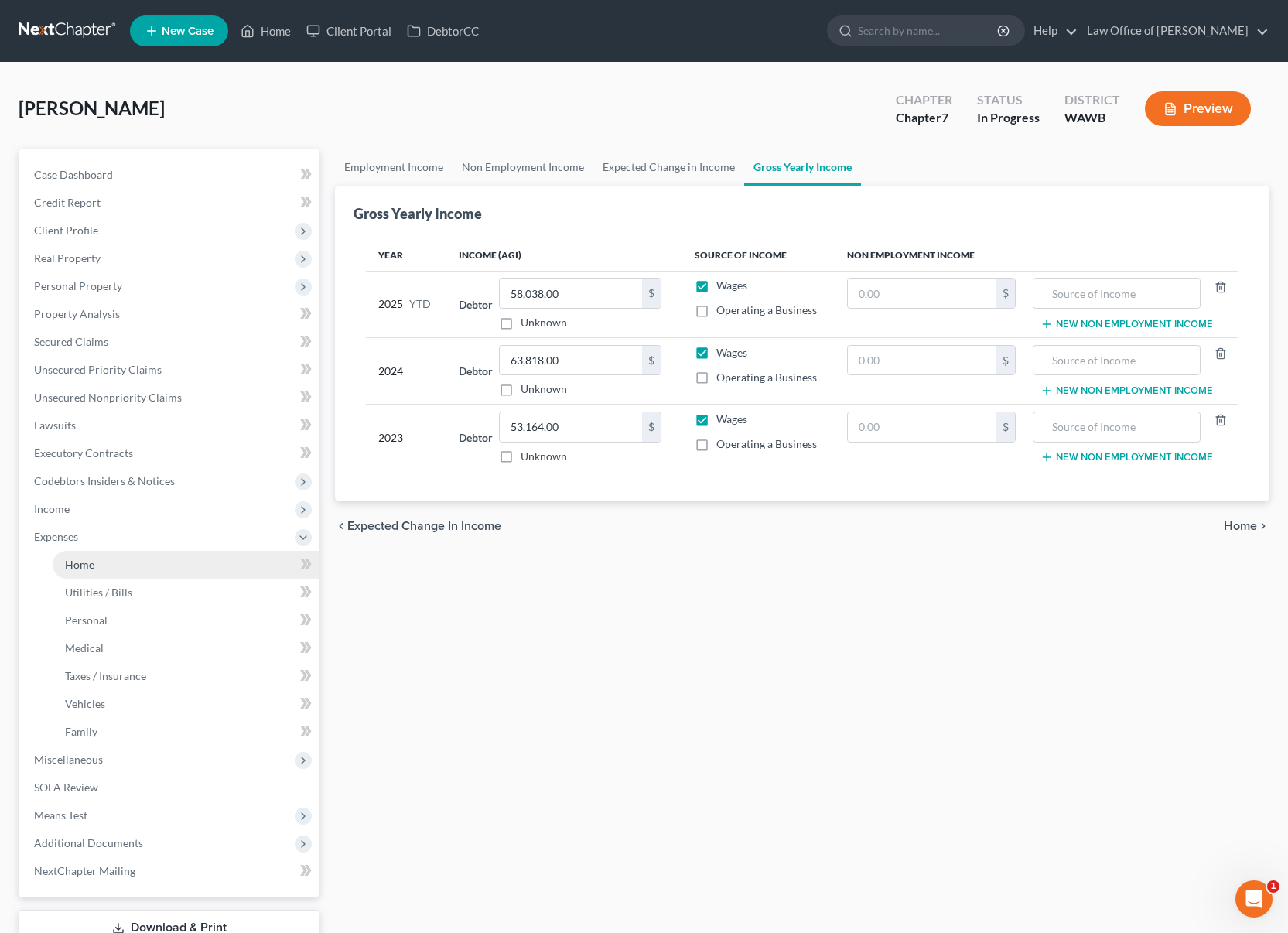
click at [85, 565] on span "Home" at bounding box center [80, 564] width 30 height 14
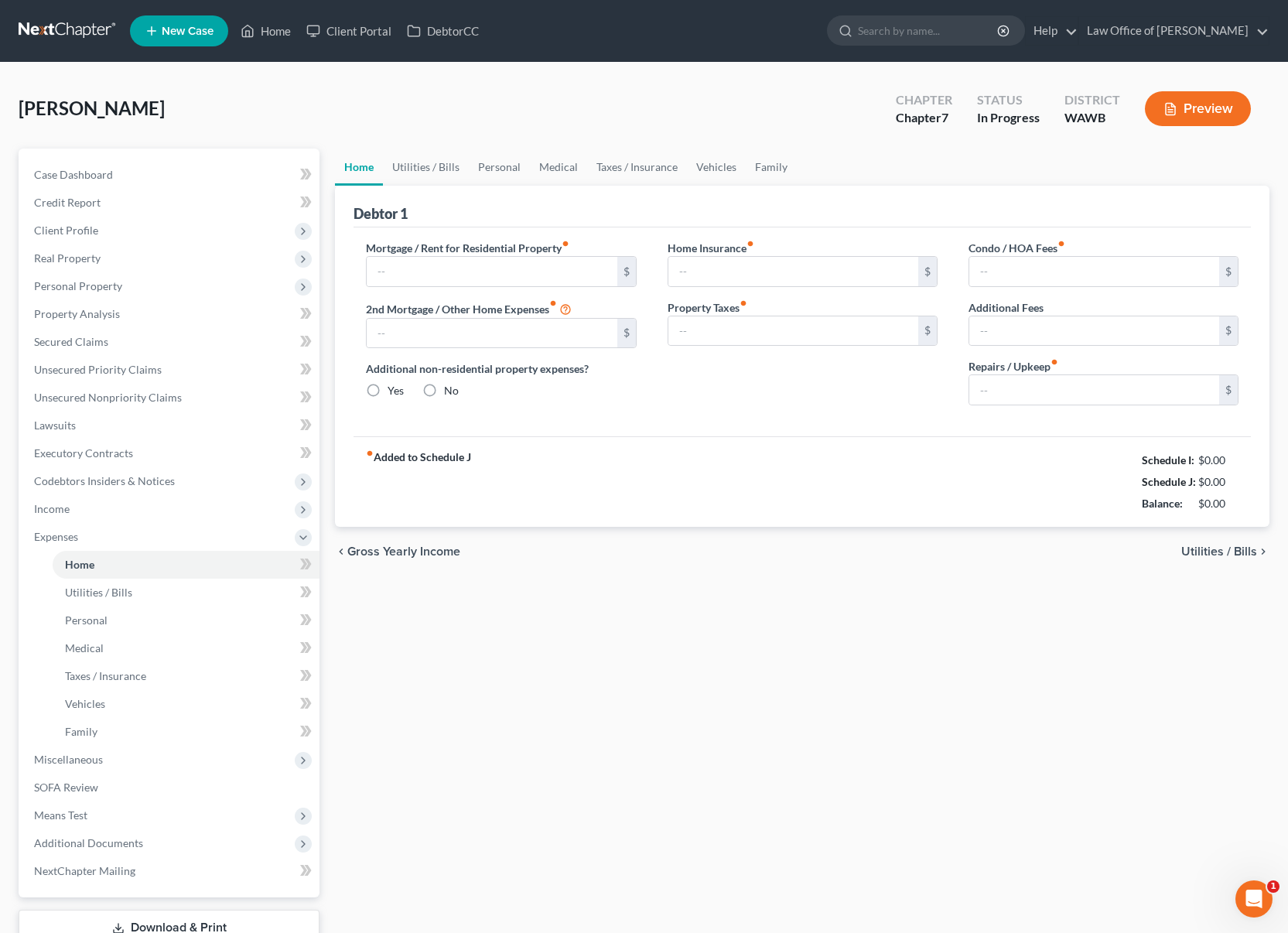
type input "1,900.00"
type input "0.00"
radio input "true"
type input "0.00"
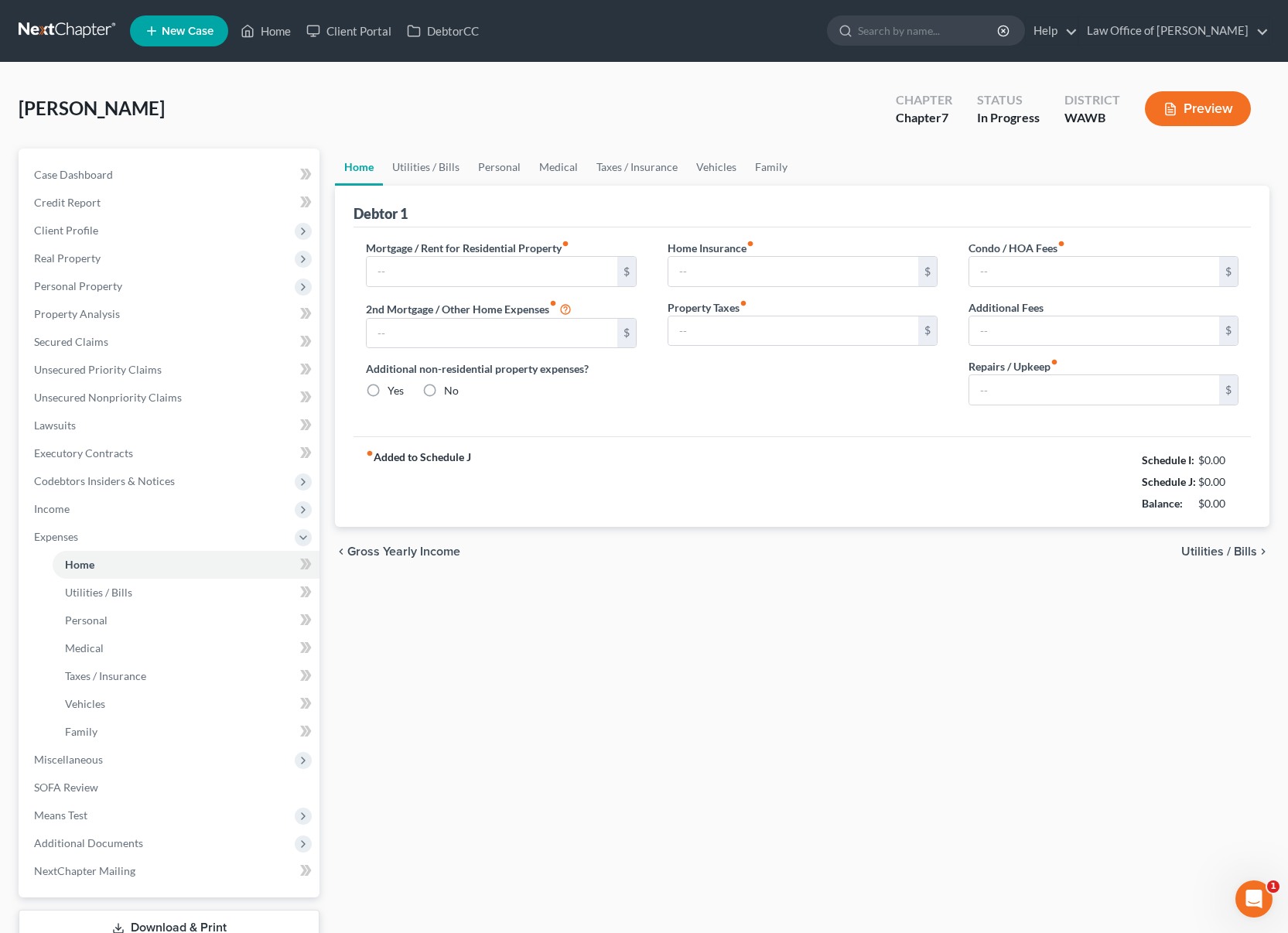
type input "0.00"
click at [435, 280] on input "1,900.00" at bounding box center [491, 271] width 250 height 30
type input "1,200"
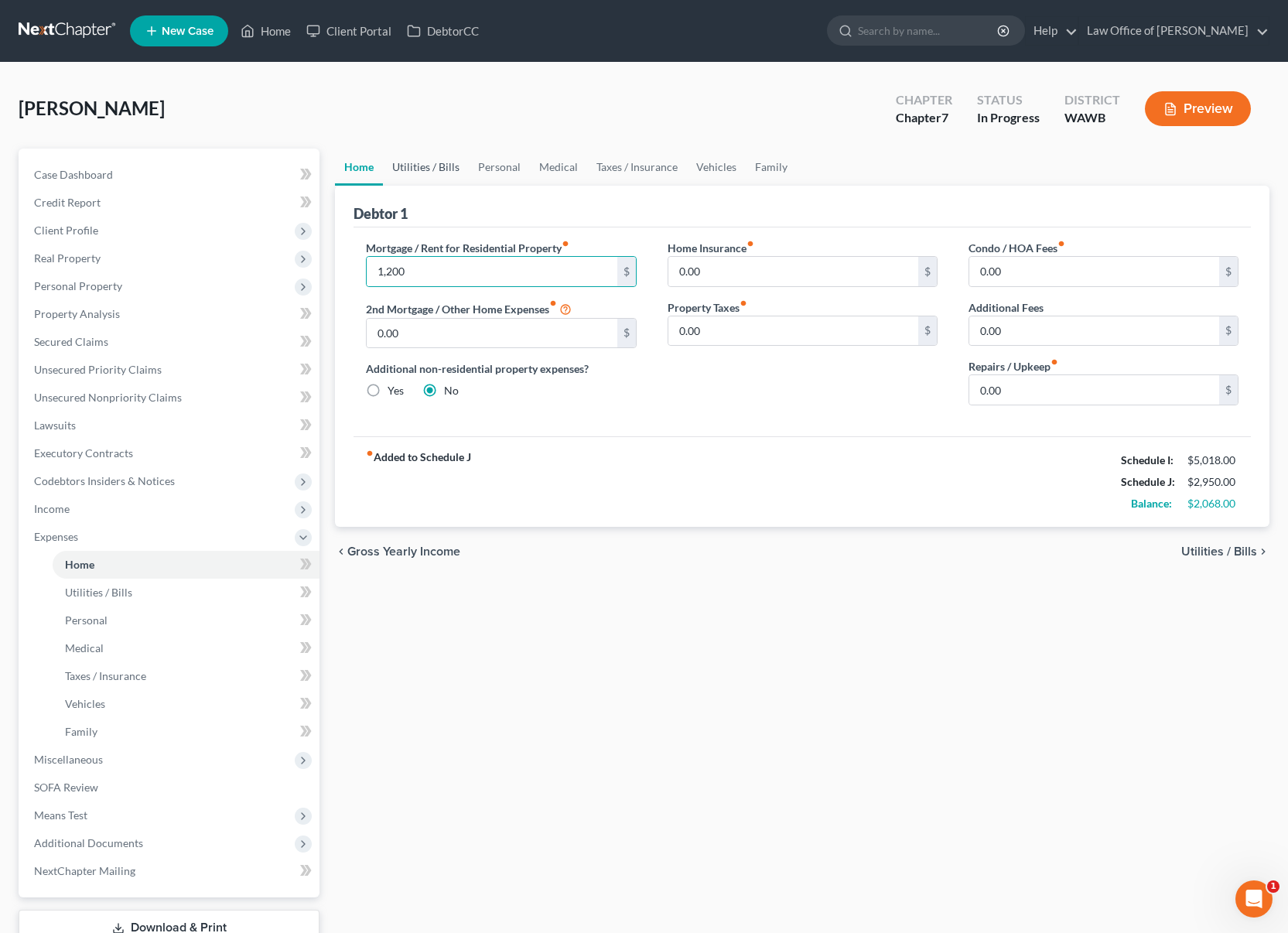
click at [435, 174] on link "Utilities / Bills" at bounding box center [425, 166] width 86 height 37
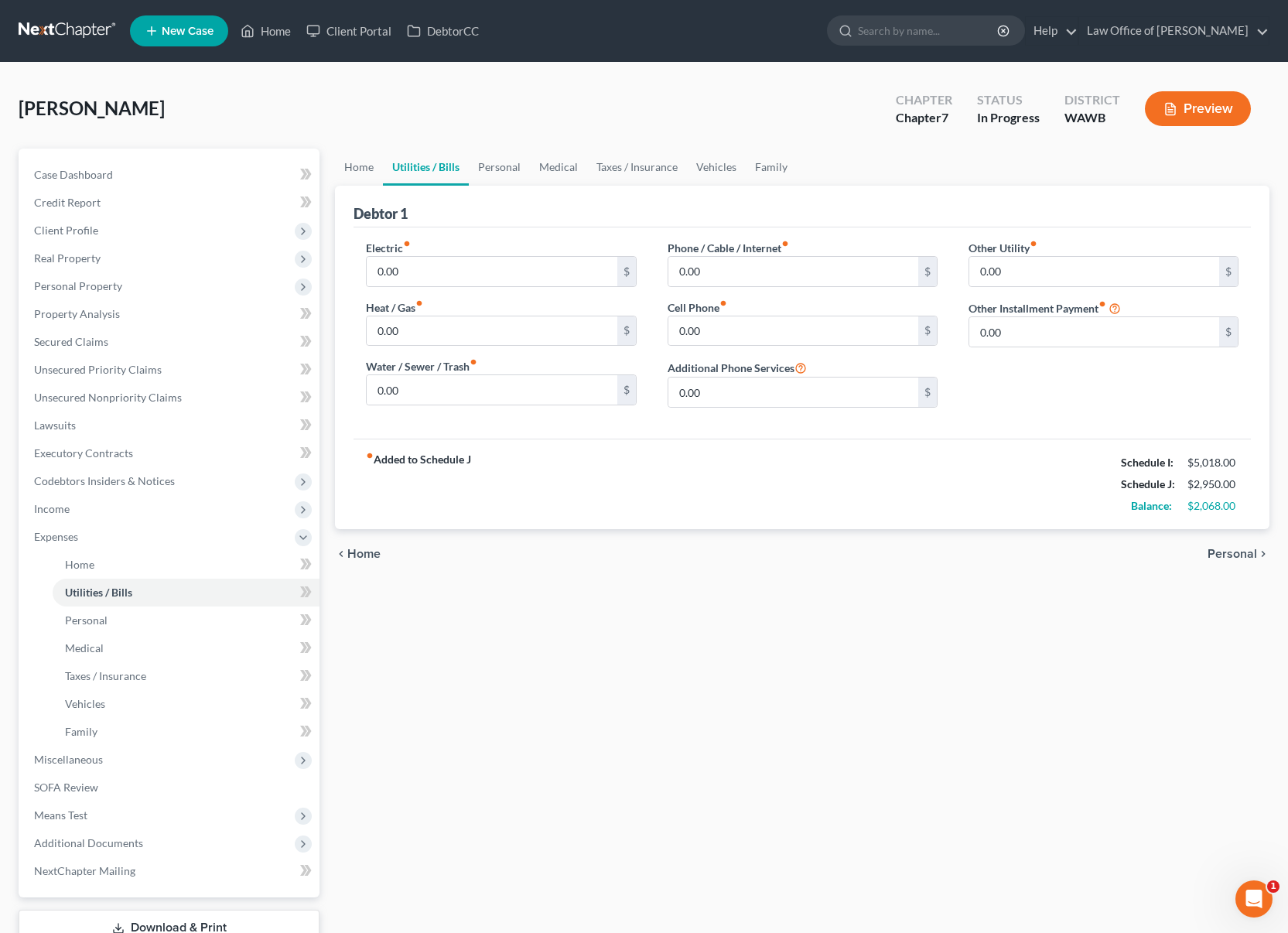
click at [466, 249] on div "Electric fiber_manual_record 0.00 $" at bounding box center [501, 263] width 270 height 47
click at [416, 277] on input "0.00" at bounding box center [491, 271] width 250 height 30
type input "150"
click at [431, 387] on input "0.00" at bounding box center [491, 390] width 250 height 30
type input "50"
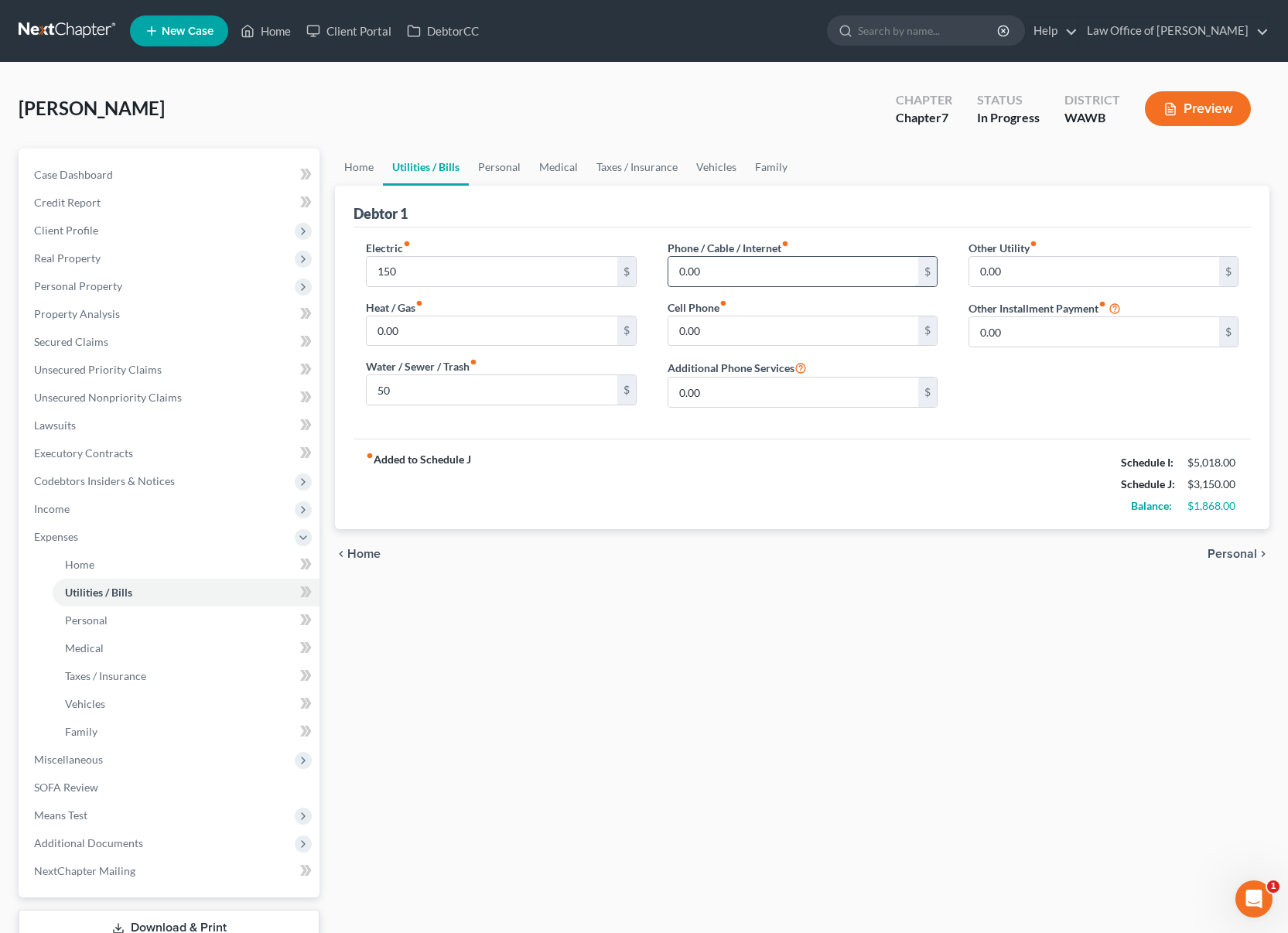
click at [730, 269] on input "0.00" at bounding box center [793, 271] width 250 height 30
click at [439, 388] on input "50" at bounding box center [491, 390] width 250 height 30
click at [440, 336] on input "0.00" at bounding box center [491, 331] width 250 height 30
type input "50"
click at [751, 270] on input "0.00" at bounding box center [793, 271] width 250 height 30
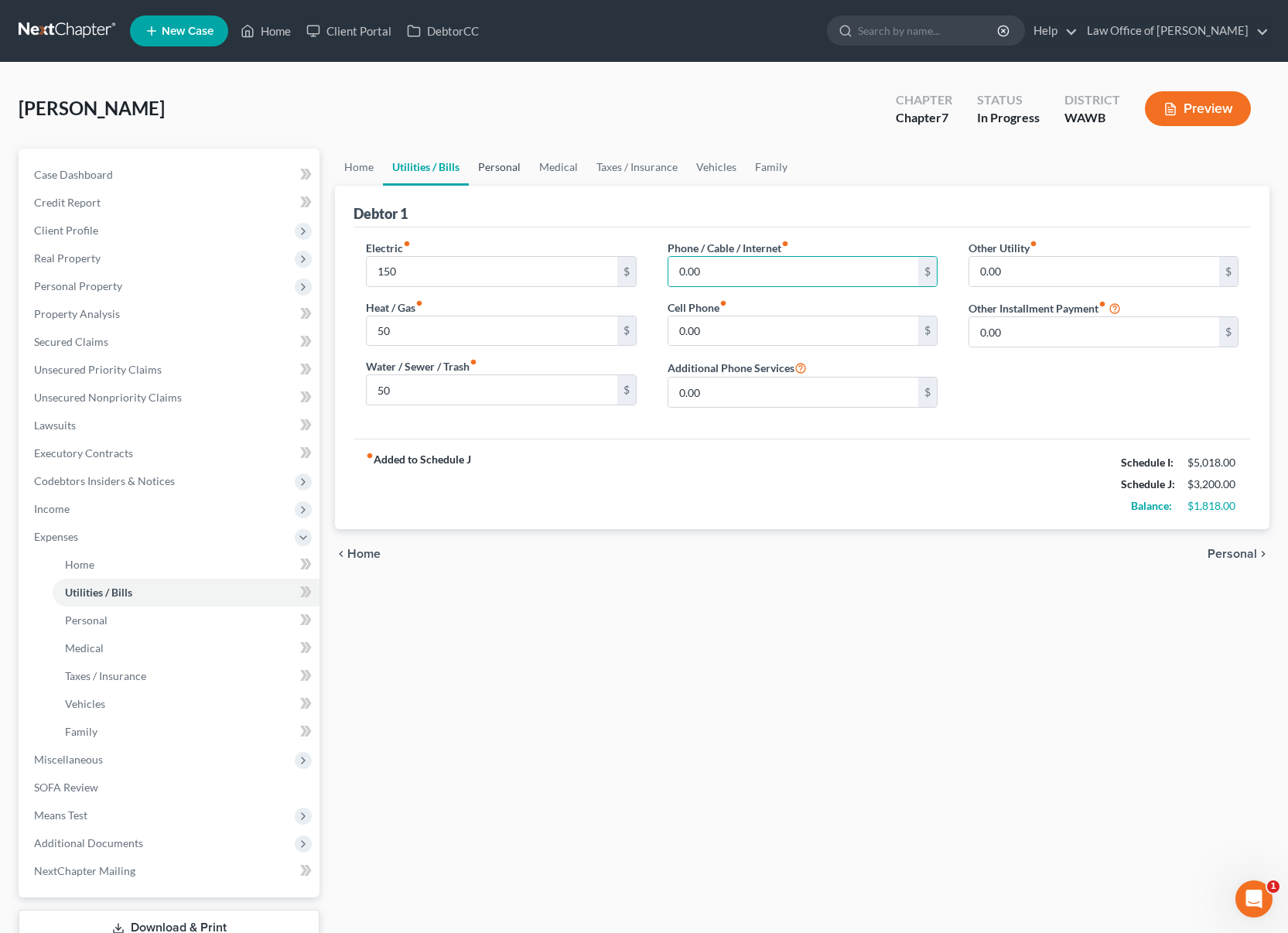
click at [506, 169] on link "Personal" at bounding box center [499, 166] width 62 height 37
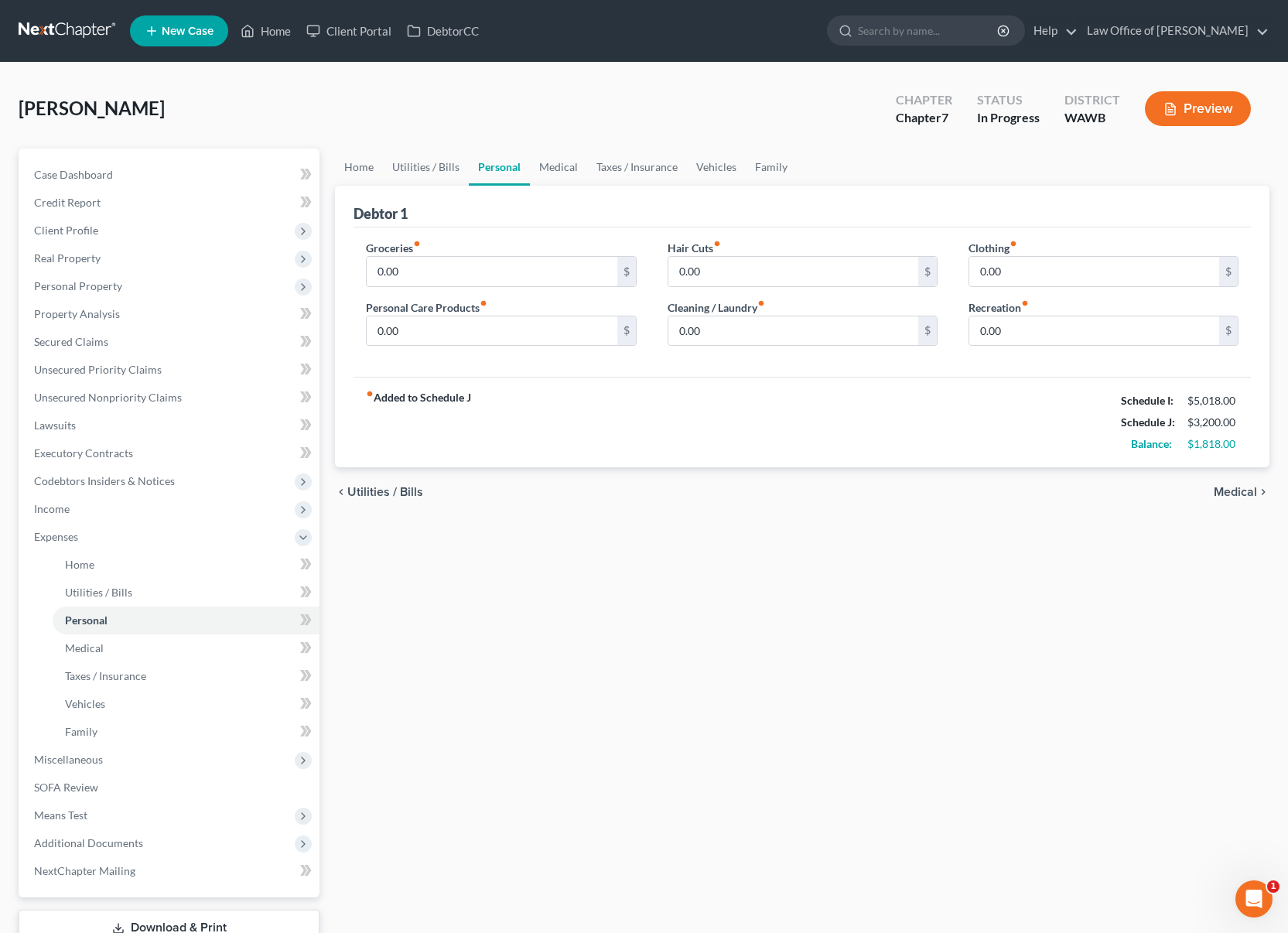
click at [469, 165] on link "Personal" at bounding box center [499, 166] width 62 height 37
click at [443, 164] on link "Utilities / Bills" at bounding box center [425, 166] width 86 height 37
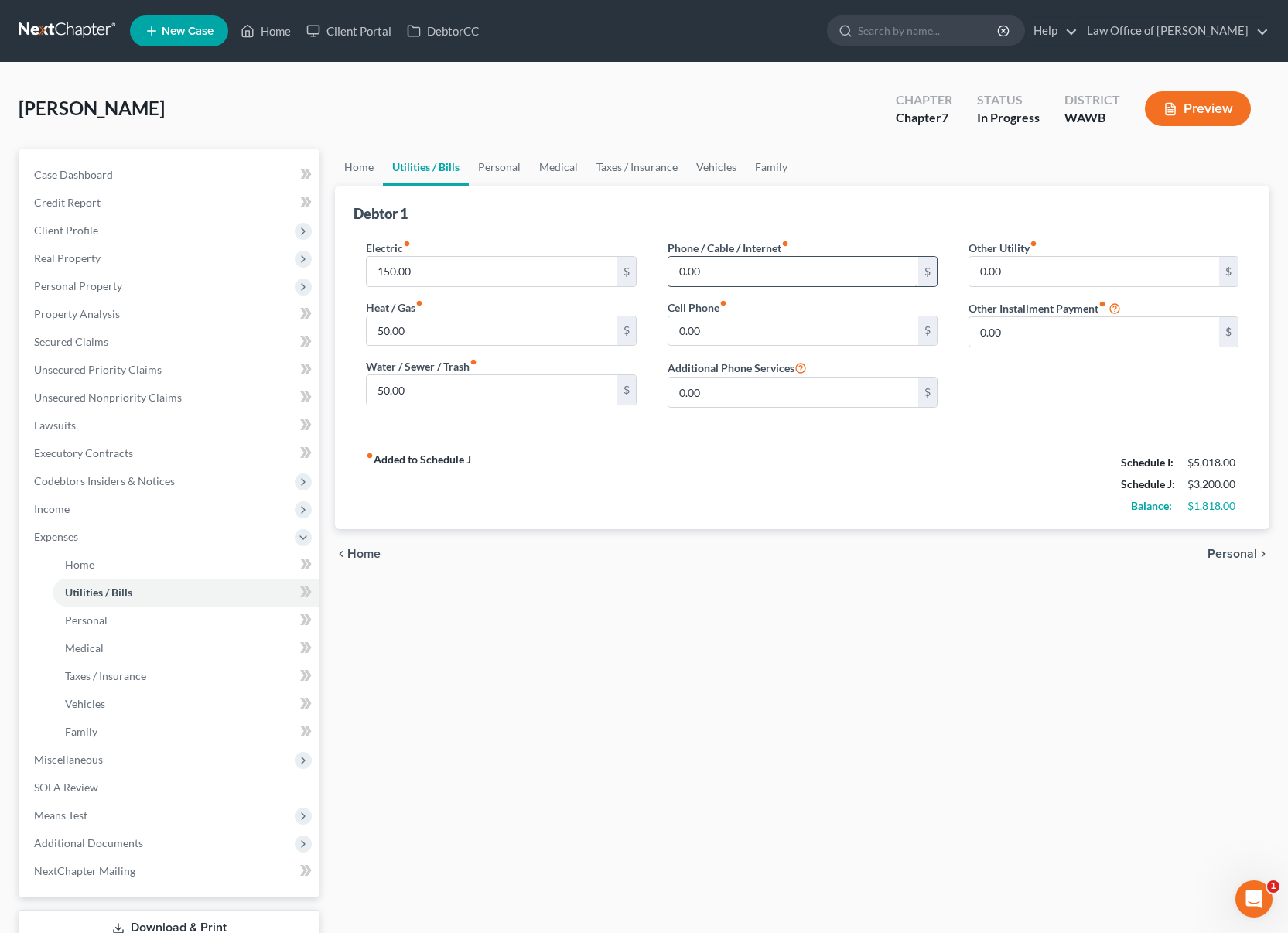
click at [776, 271] on input "0.00" at bounding box center [793, 271] width 250 height 30
type input "1"
type input "200"
type input "120"
click at [512, 169] on link "Personal" at bounding box center [499, 166] width 62 height 37
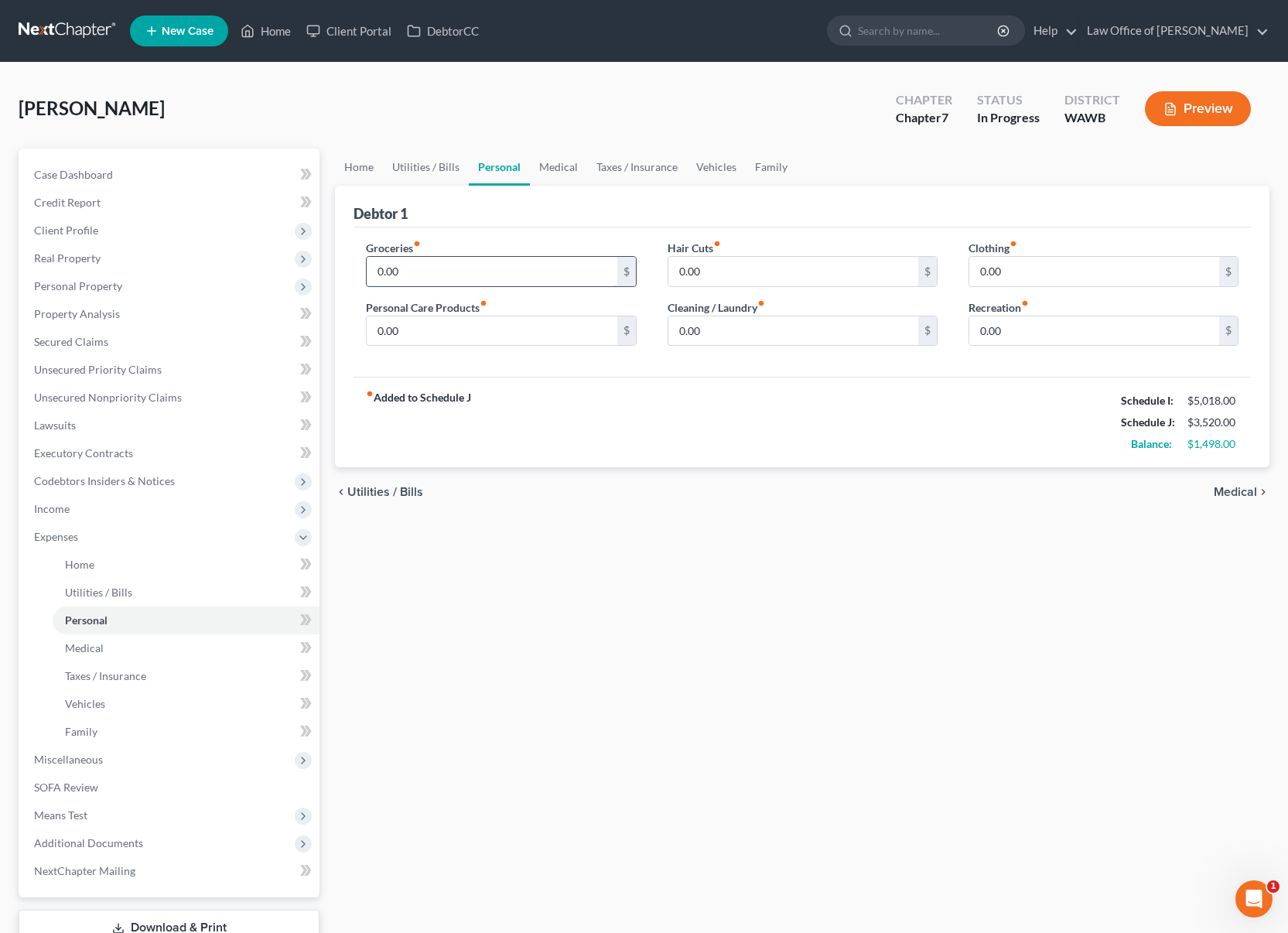
click at [457, 277] on input "0.00" at bounding box center [491, 271] width 250 height 30
type input "8"
type input "700"
type input "50"
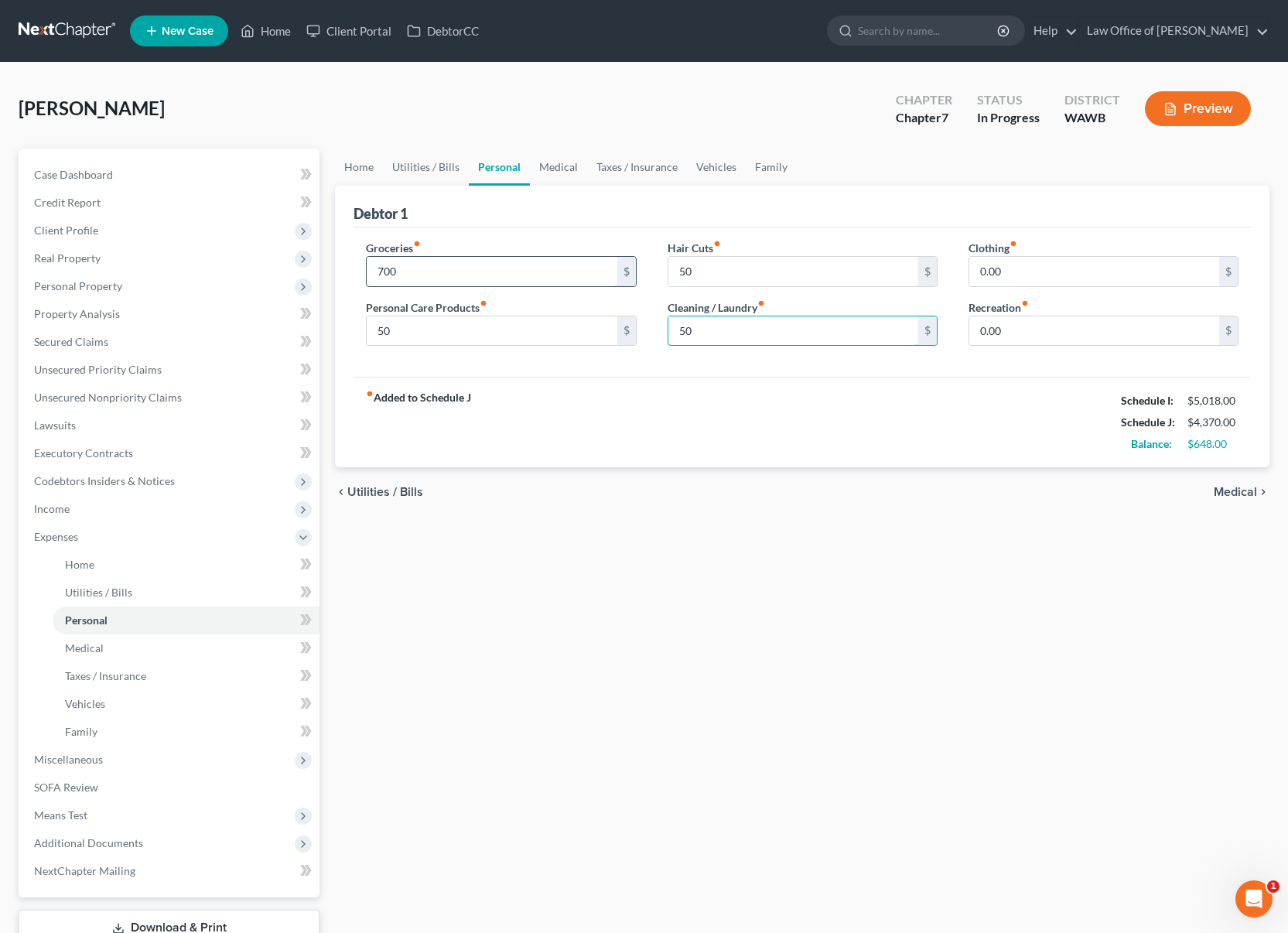
type input "50"
type input "5"
type input "1"
type input "50"
type input "100"
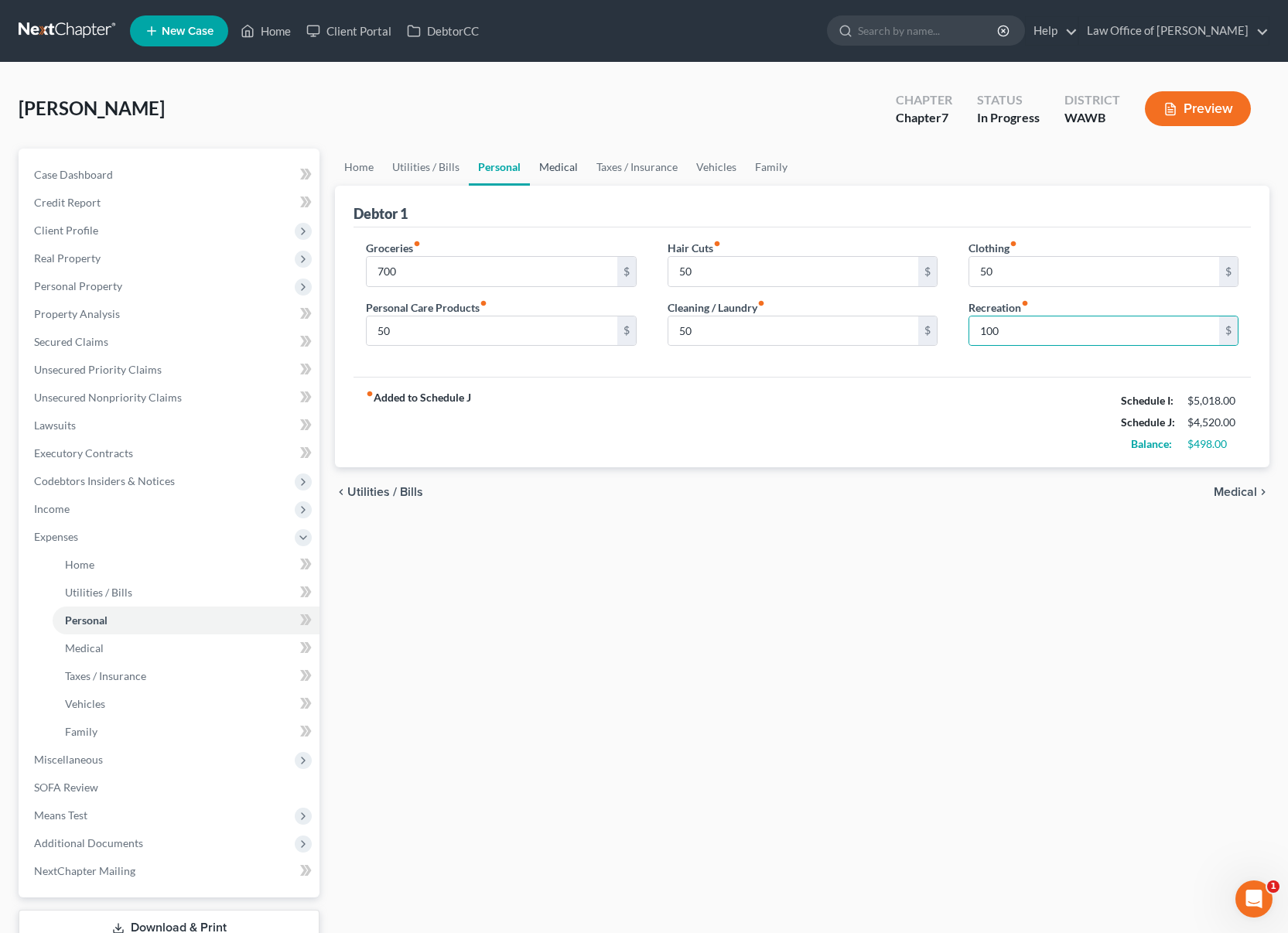
click at [559, 166] on link "Medical" at bounding box center [558, 166] width 57 height 37
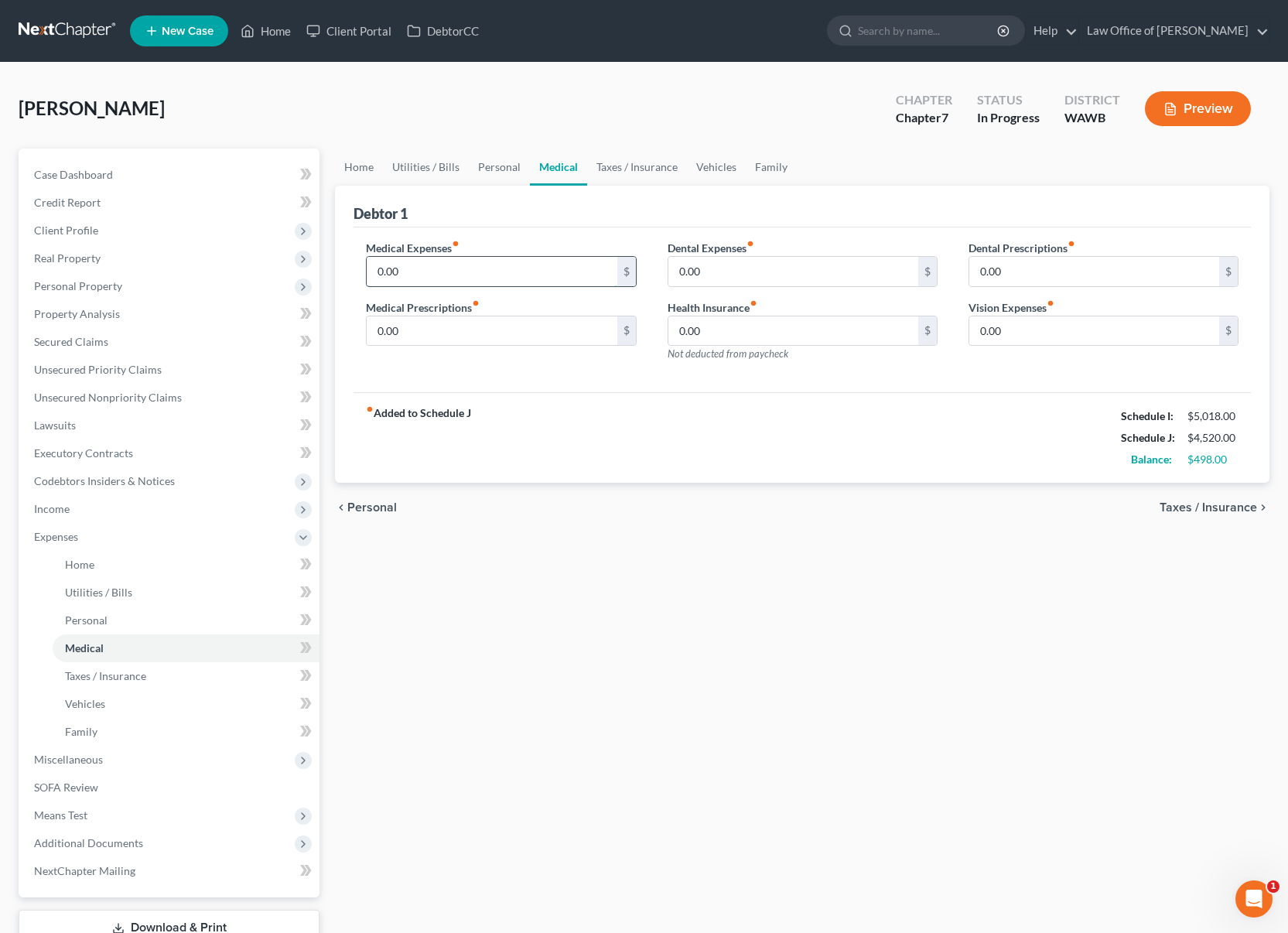
click at [443, 261] on input "0.00" at bounding box center [491, 271] width 250 height 30
type input "100.00"
click at [636, 159] on link "Taxes / Insurance" at bounding box center [637, 166] width 99 height 37
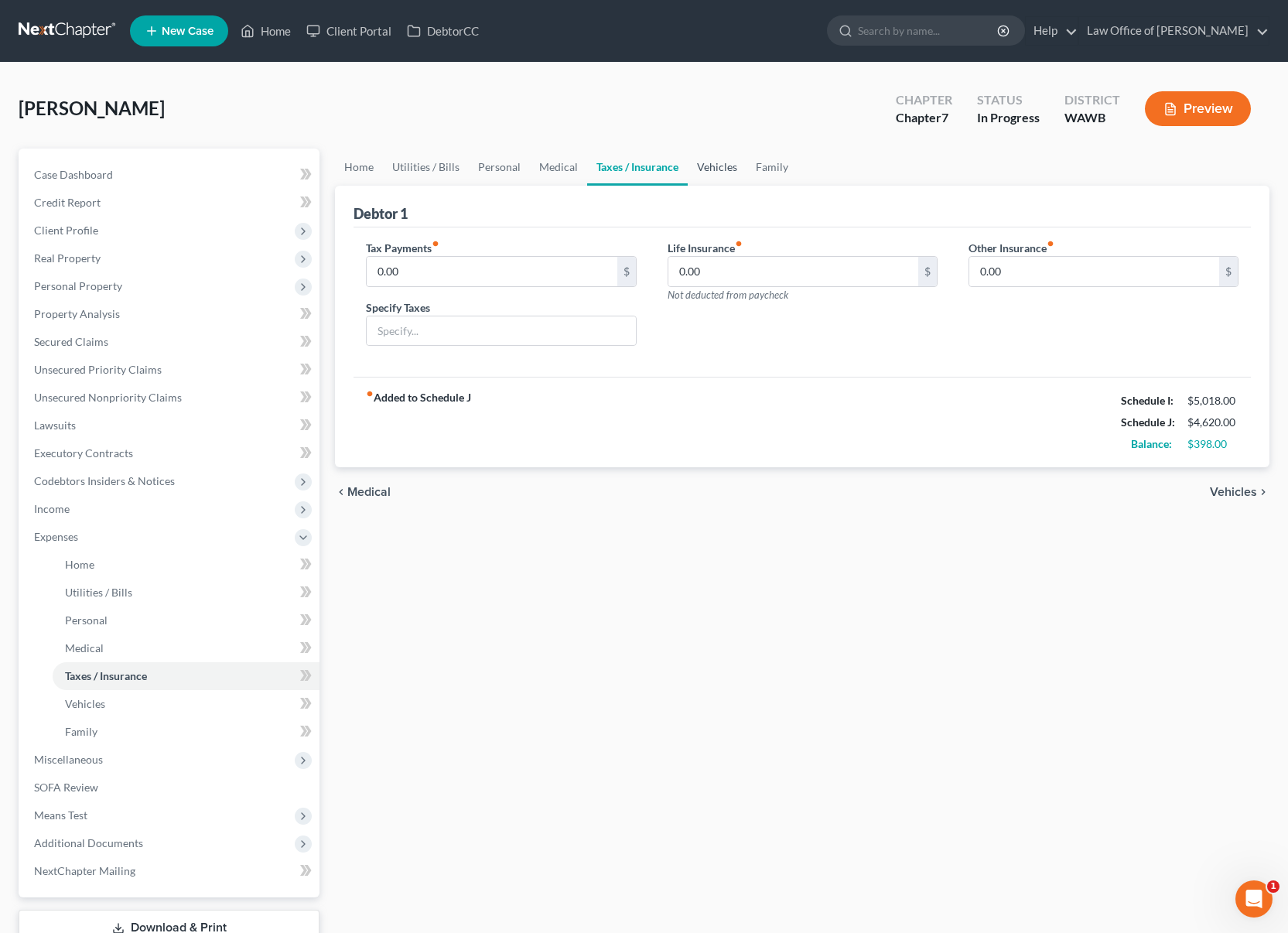
click at [689, 169] on link "Vehicles" at bounding box center [716, 166] width 59 height 37
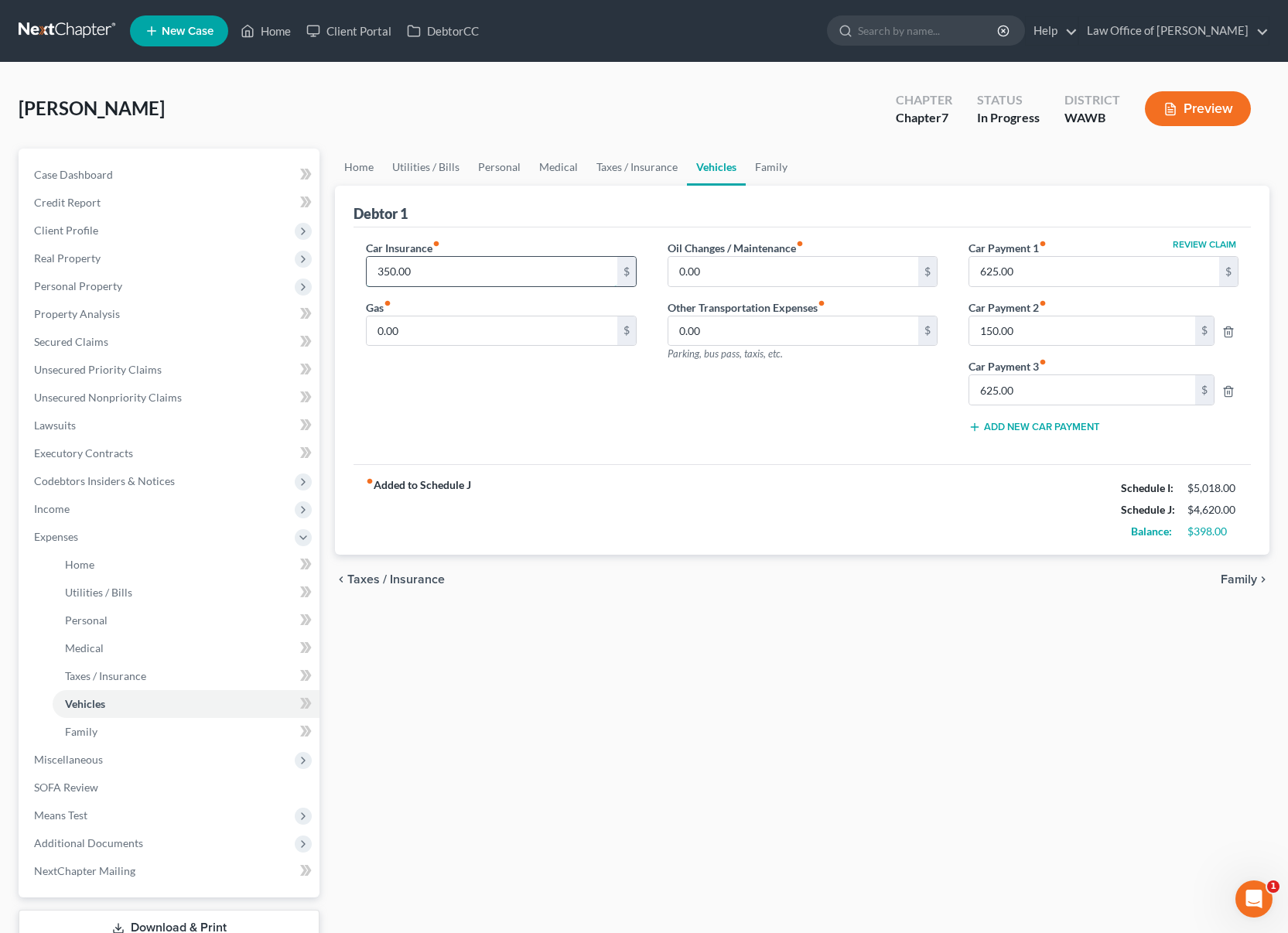
click at [511, 276] on input "350.00" at bounding box center [491, 271] width 250 height 30
click at [1230, 391] on line "button" at bounding box center [1230, 391] width 0 height 3
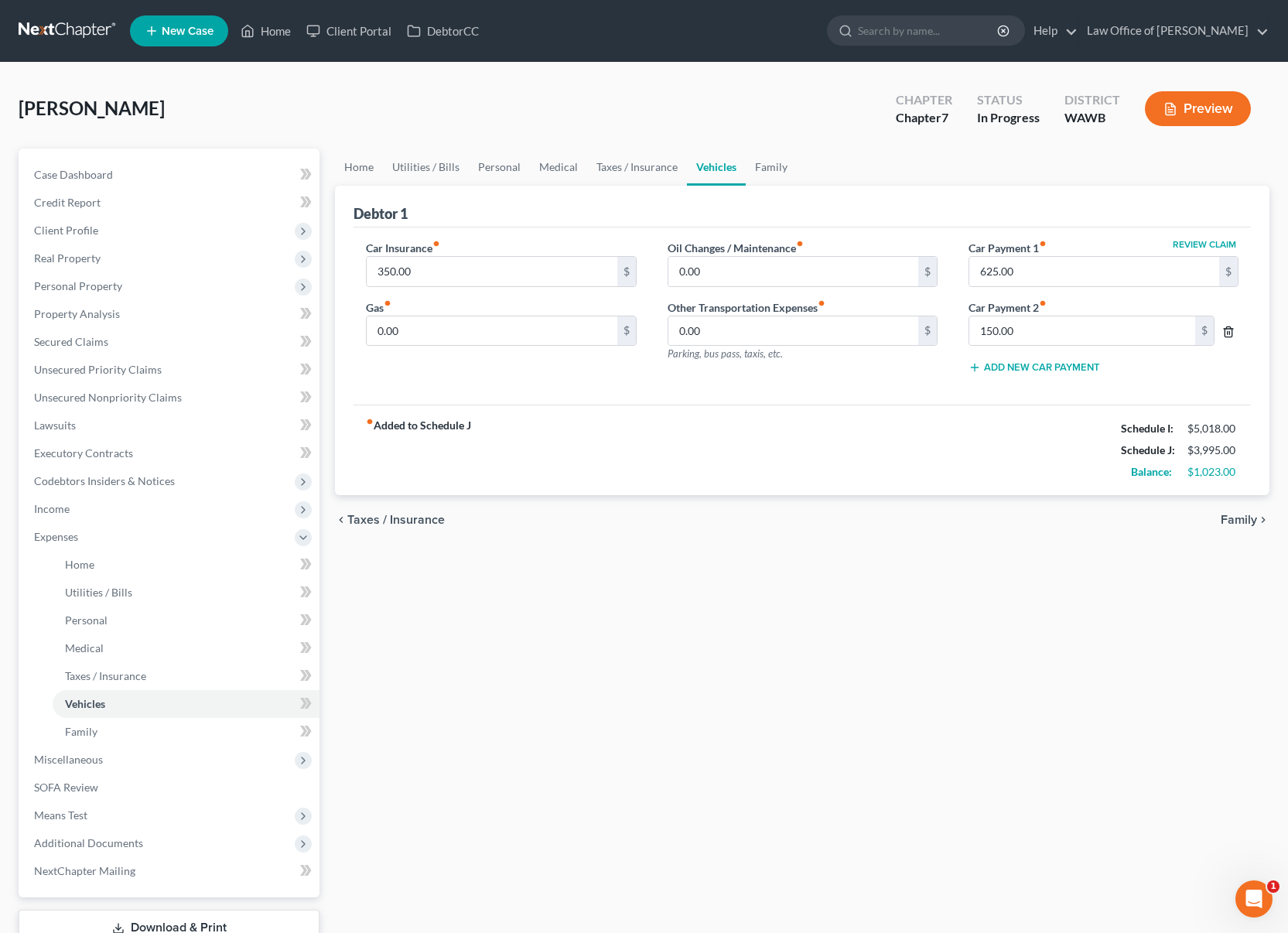
click at [1228, 329] on icon "button" at bounding box center [1229, 332] width 13 height 13
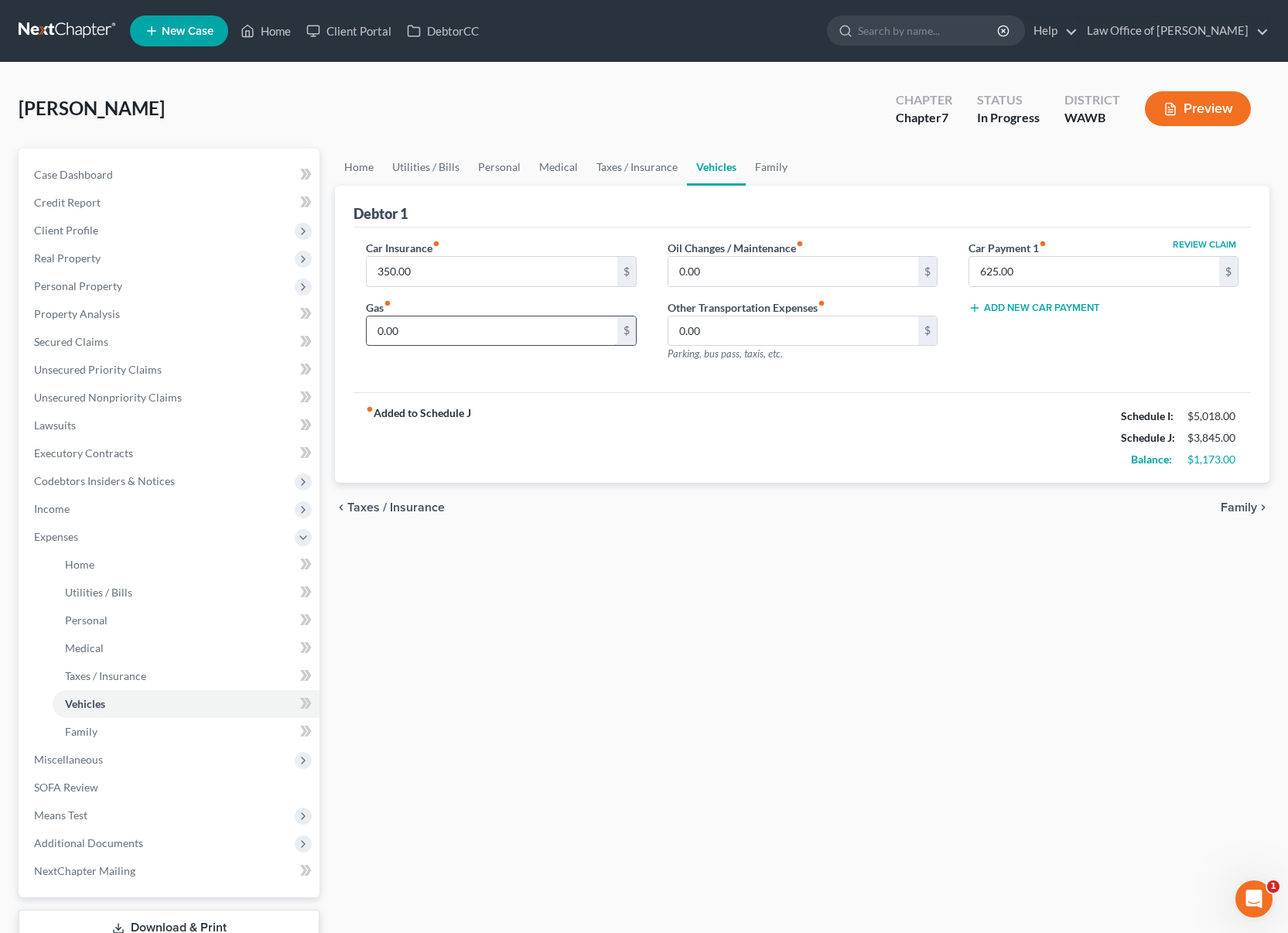
click at [420, 328] on input "0.00" at bounding box center [491, 331] width 250 height 30
type input "500"
click at [739, 161] on link "Vehicles" at bounding box center [716, 166] width 59 height 37
click at [780, 162] on link "Family" at bounding box center [772, 166] width 51 height 37
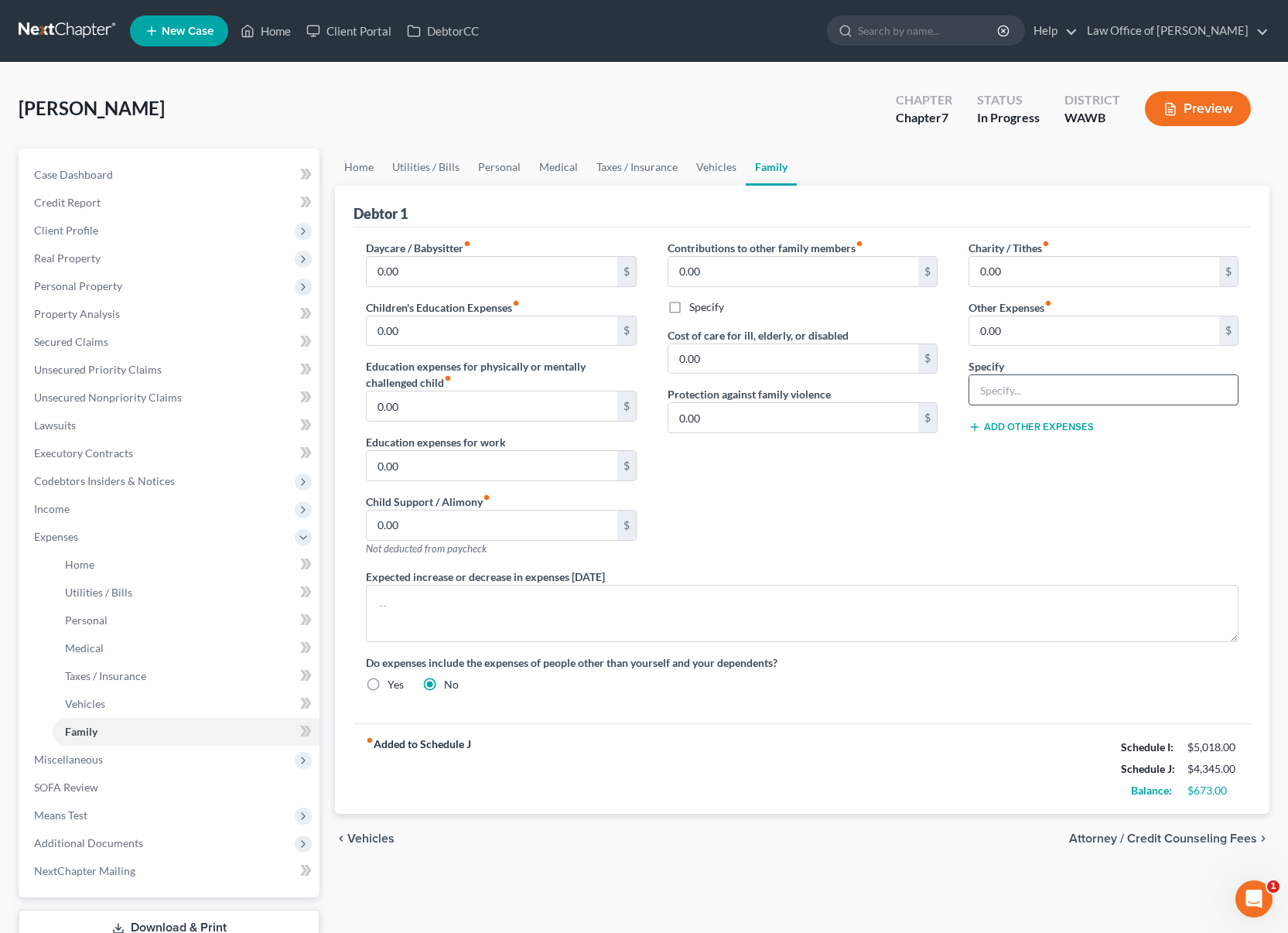
click at [983, 381] on input "text" at bounding box center [1103, 390] width 269 height 30
type input "Dog Food & Care"
type input "300"
click at [358, 170] on link "Home" at bounding box center [358, 166] width 48 height 37
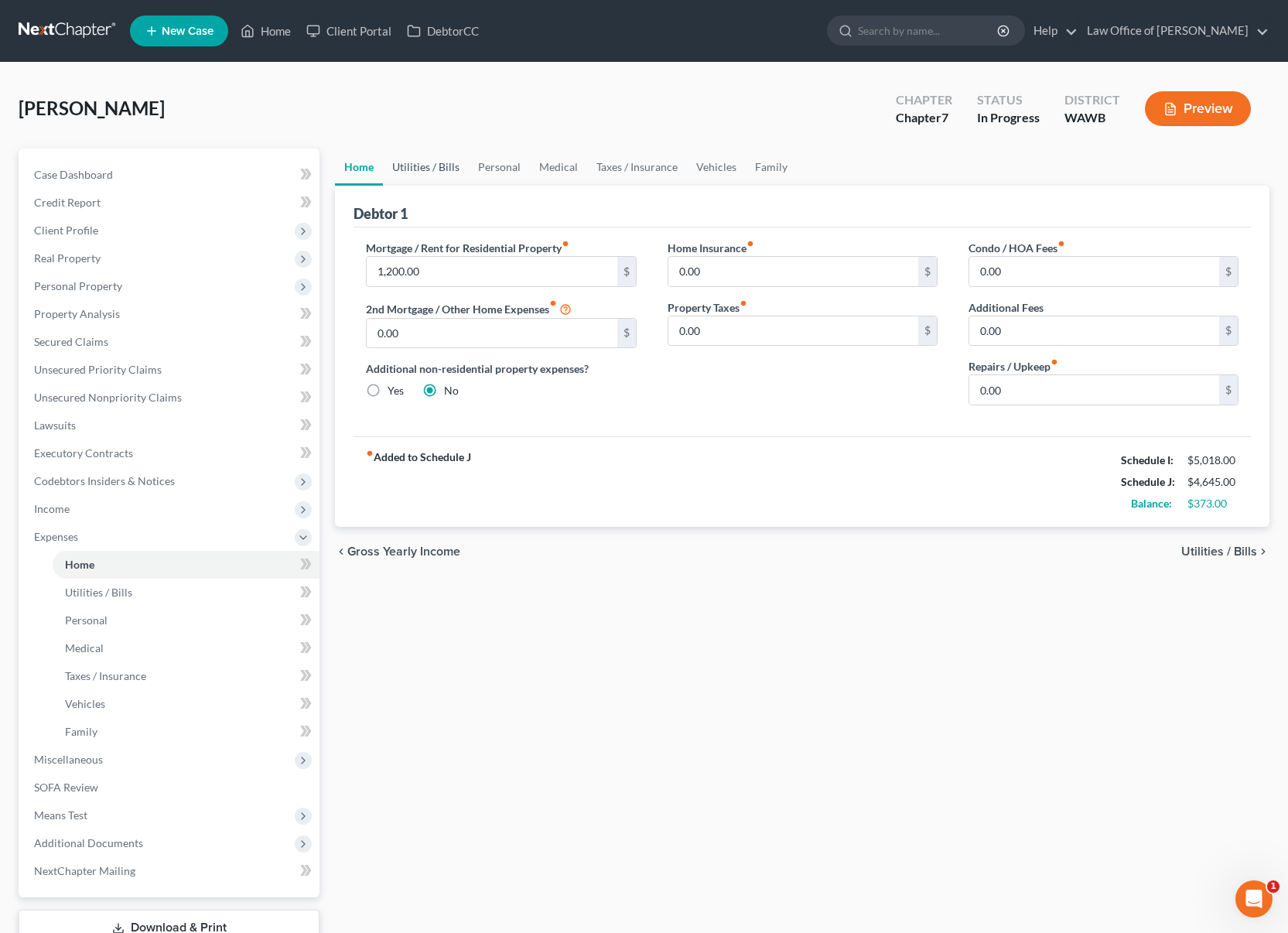
click at [406, 168] on link "Utilities / Bills" at bounding box center [425, 166] width 86 height 37
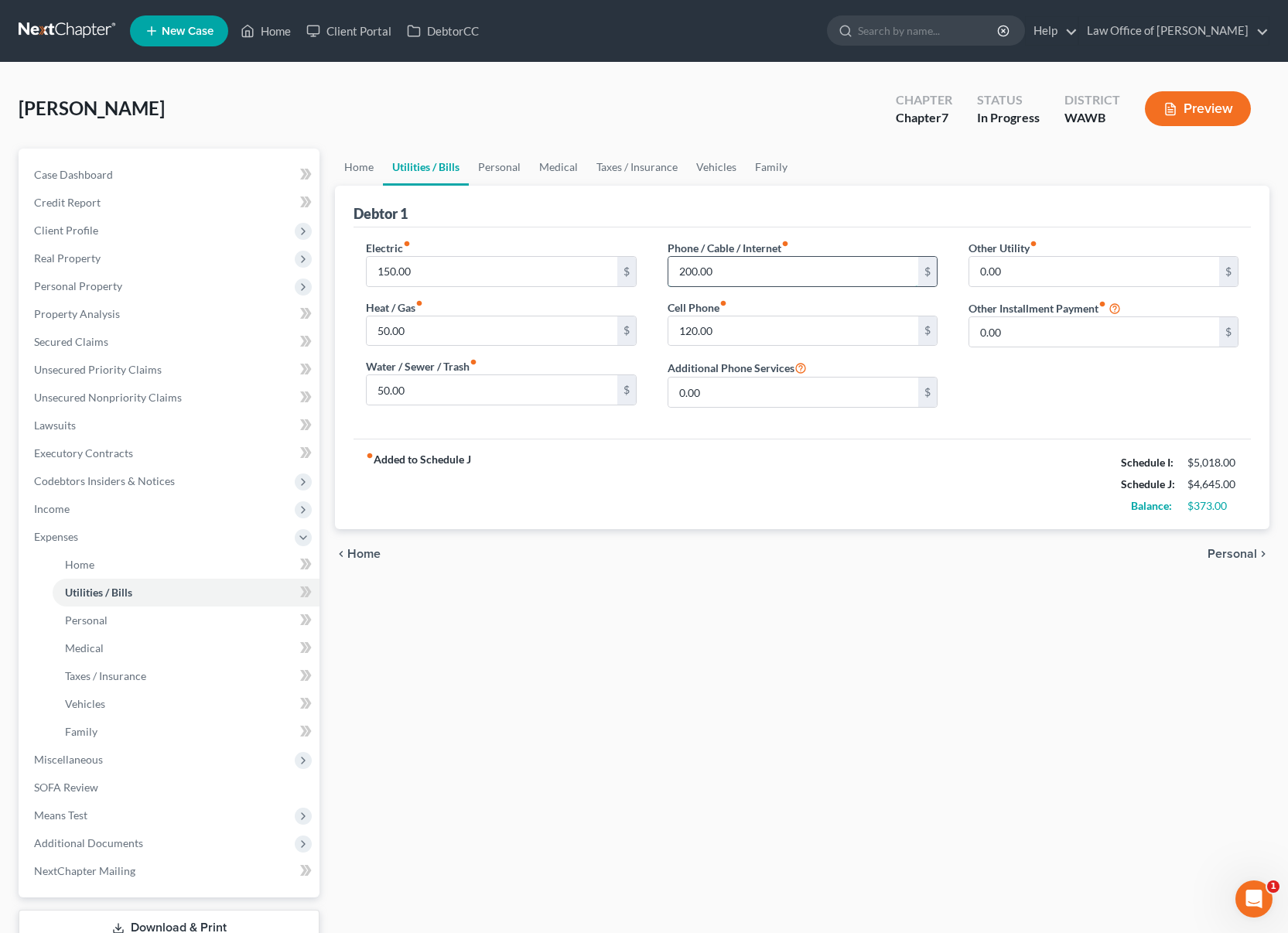
click at [691, 273] on input "200.00" at bounding box center [793, 271] width 250 height 30
type input "250"
click at [510, 170] on link "Personal" at bounding box center [499, 166] width 62 height 37
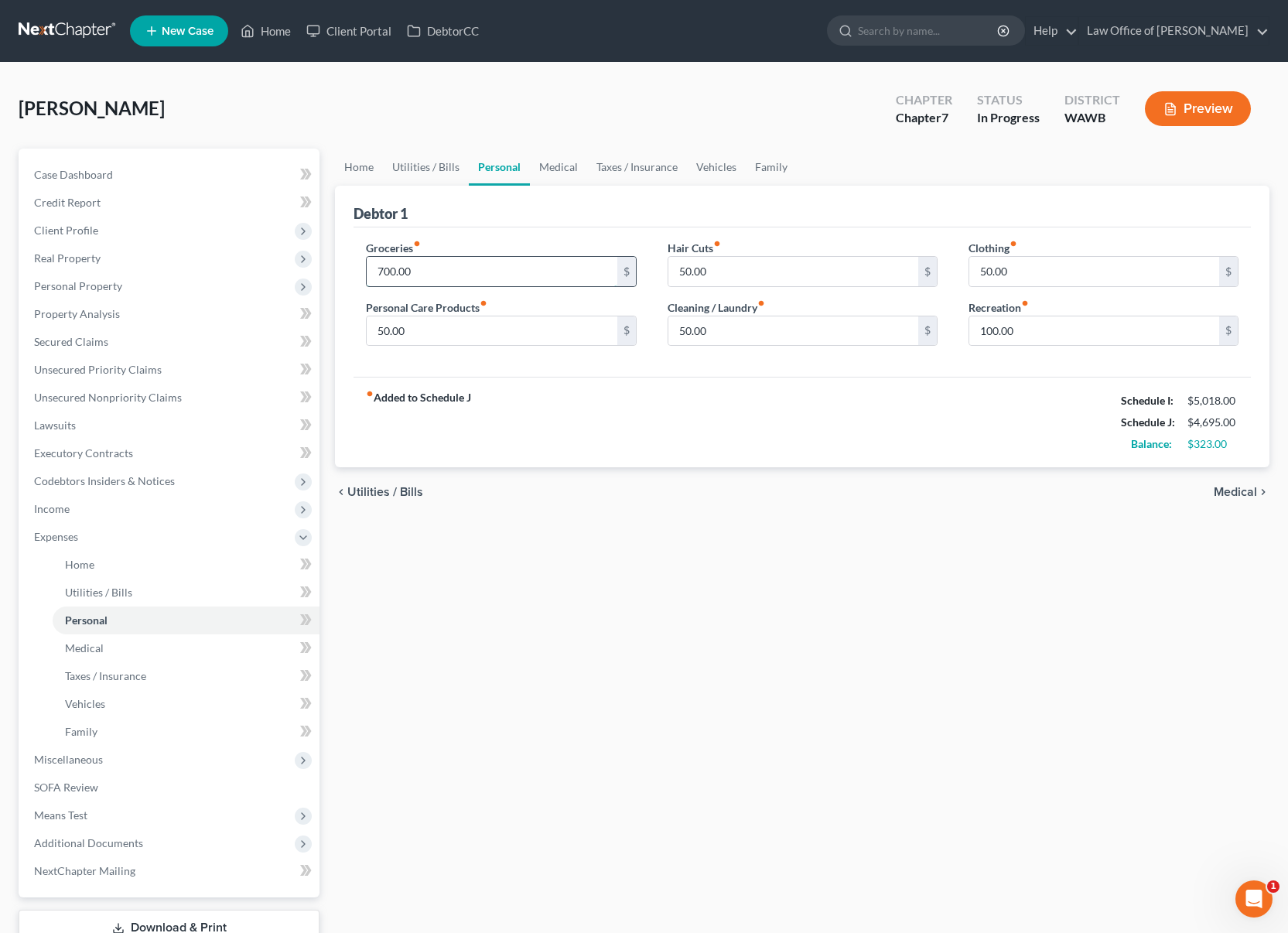
click at [486, 265] on input "700.00" at bounding box center [491, 271] width 250 height 30
click at [710, 272] on input "50.00" at bounding box center [793, 271] width 250 height 30
type input "80"
click at [509, 331] on input "50.00" at bounding box center [491, 331] width 250 height 30
type input "60"
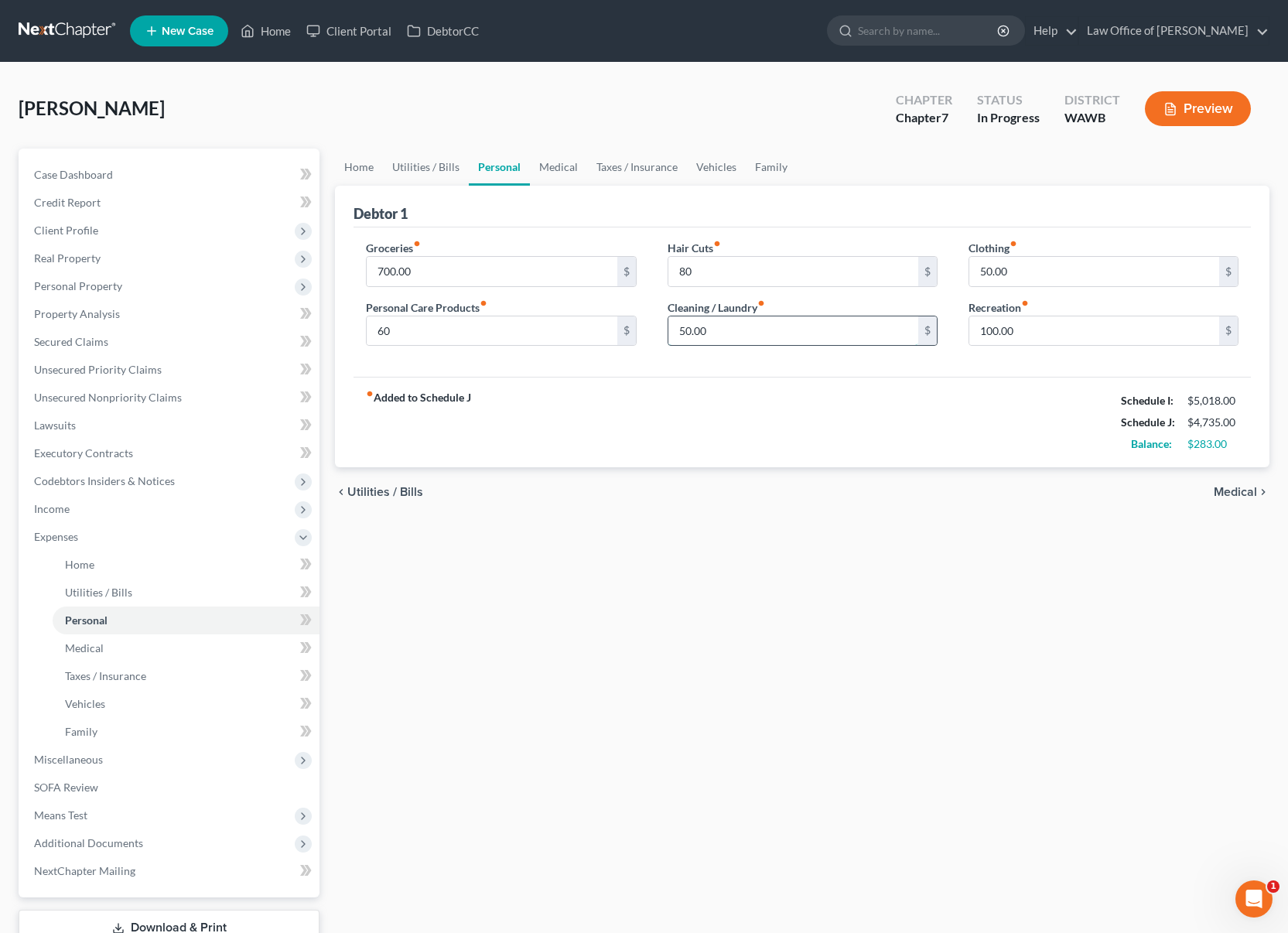
click at [728, 335] on input "50.00" at bounding box center [793, 331] width 250 height 30
type input "60"
click at [700, 171] on link "Vehicles" at bounding box center [716, 166] width 59 height 37
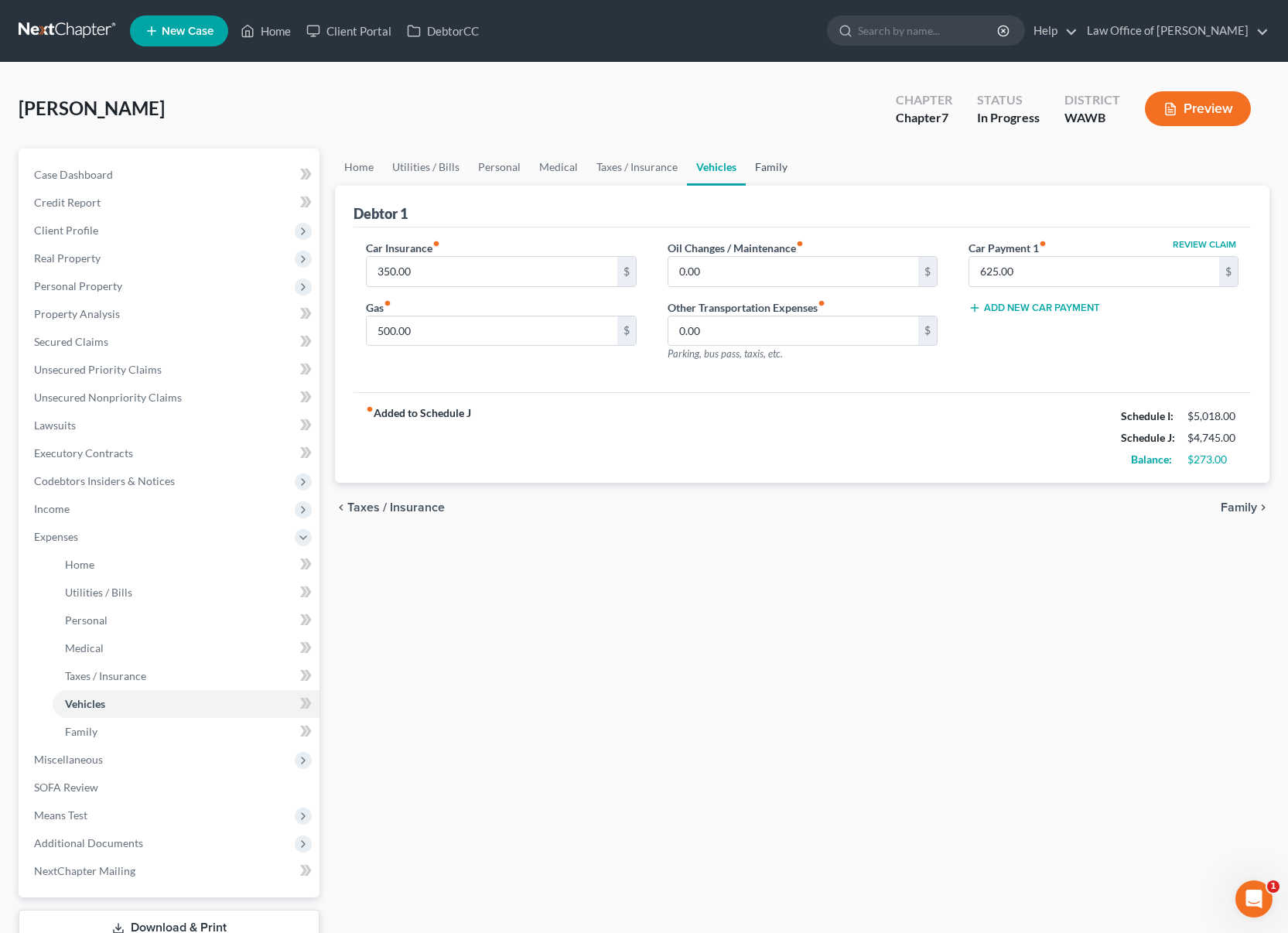
click at [761, 168] on link "Family" at bounding box center [772, 166] width 51 height 37
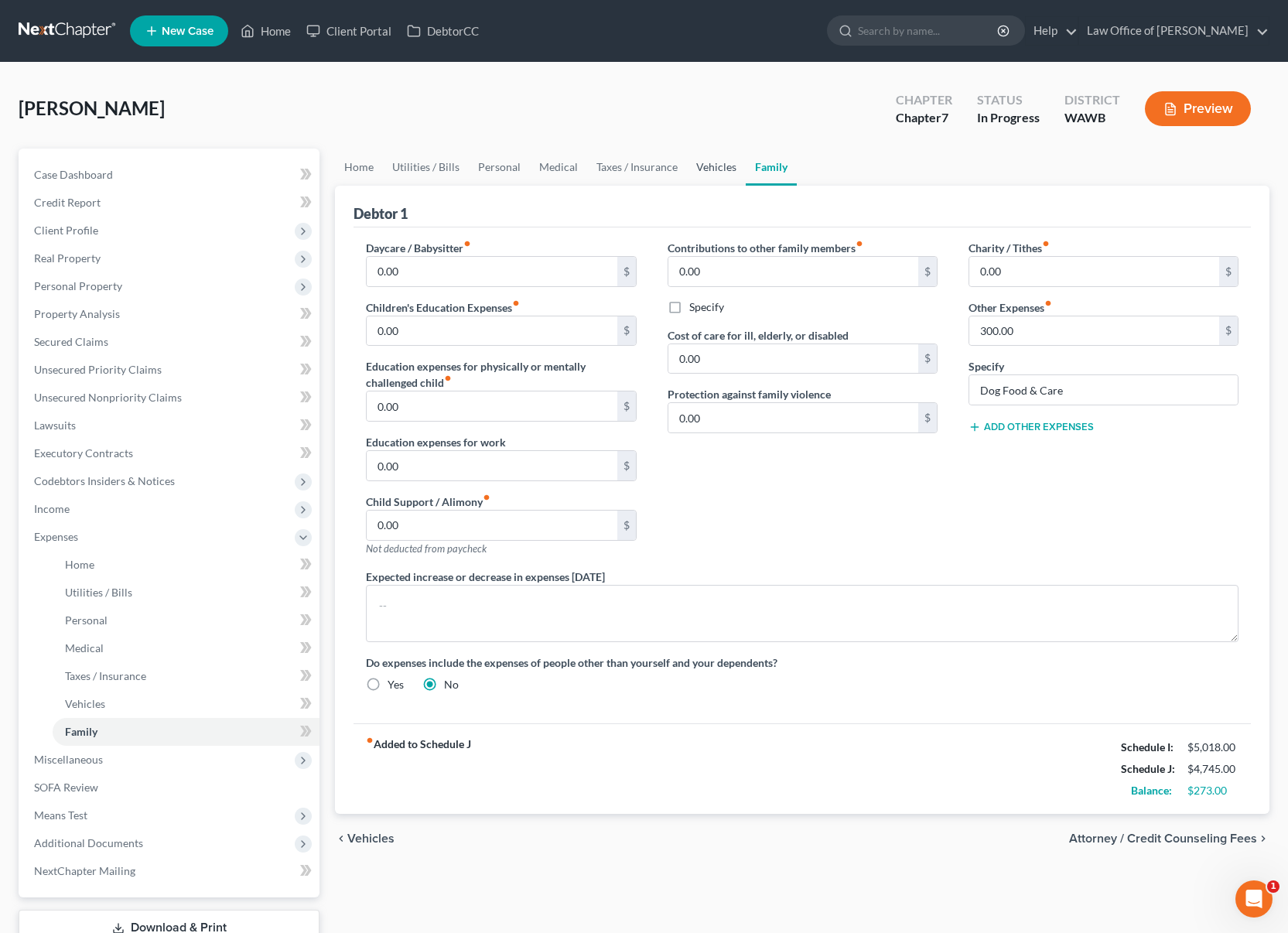
click at [707, 162] on link "Vehicles" at bounding box center [716, 166] width 59 height 37
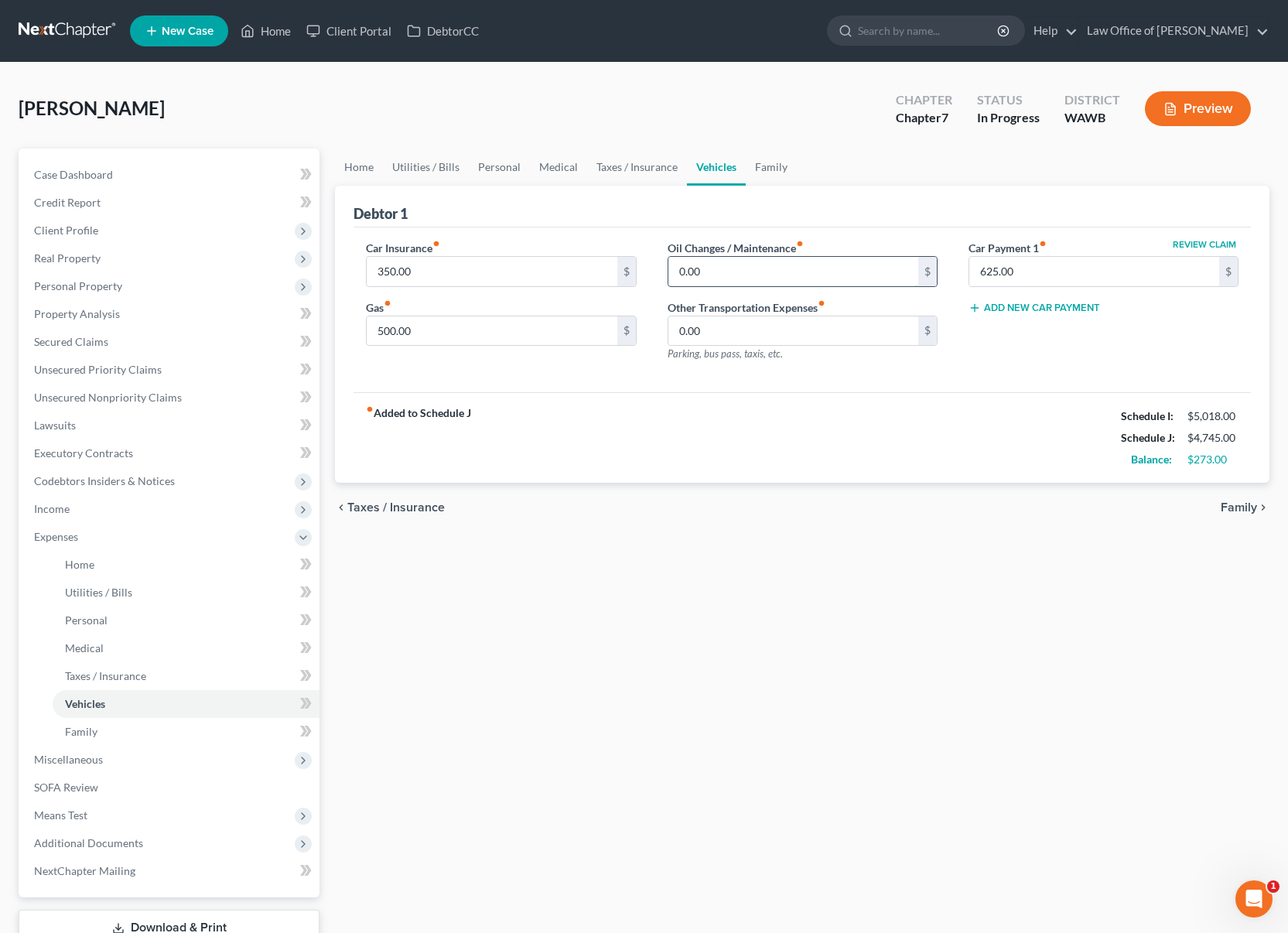
click at [735, 266] on input "0.00" at bounding box center [793, 271] width 250 height 30
click at [767, 162] on link "Family" at bounding box center [772, 166] width 51 height 37
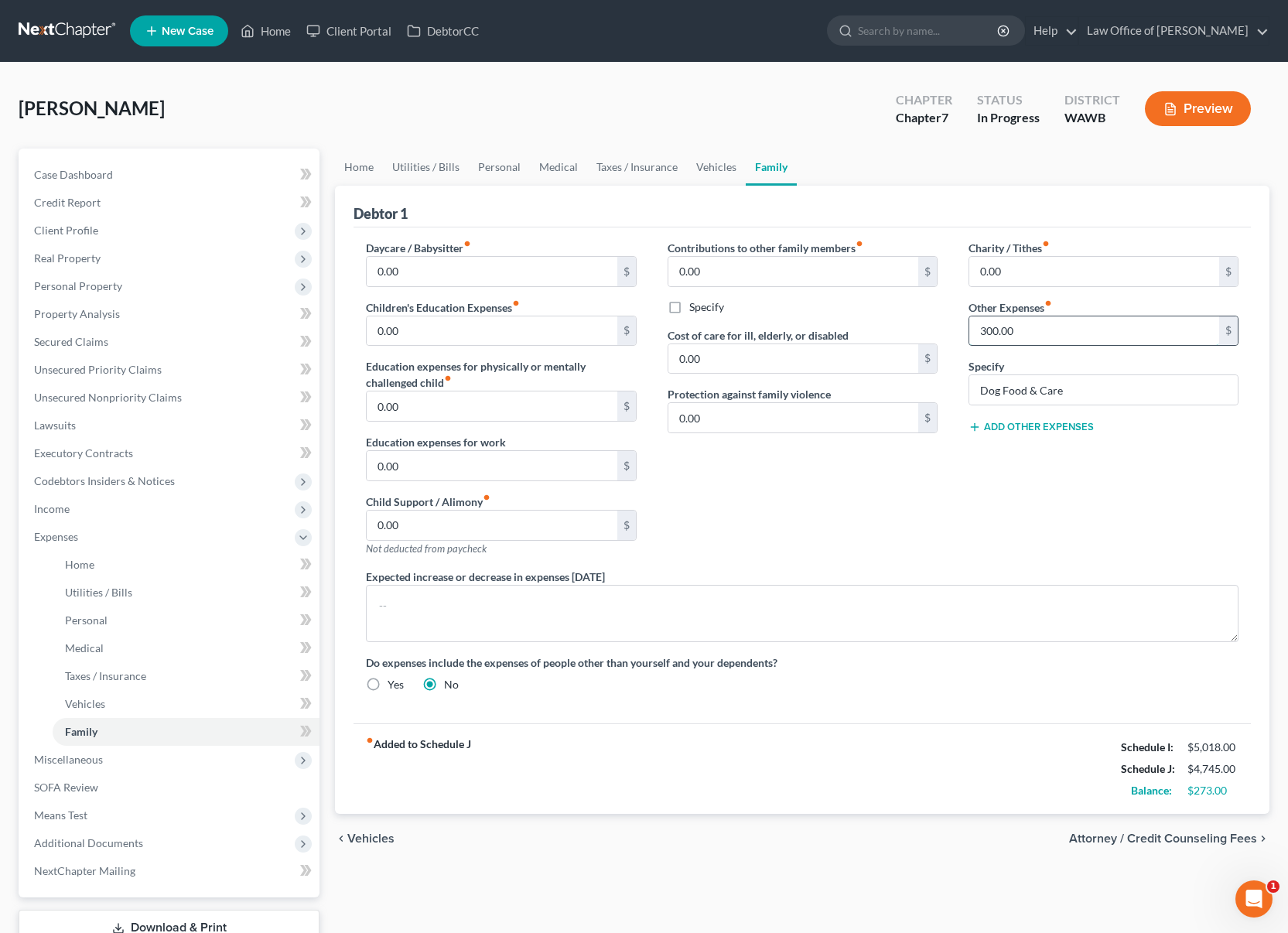
click at [1038, 335] on input "300.00" at bounding box center [1094, 331] width 250 height 30
click at [708, 174] on link "Vehicles" at bounding box center [716, 166] width 59 height 37
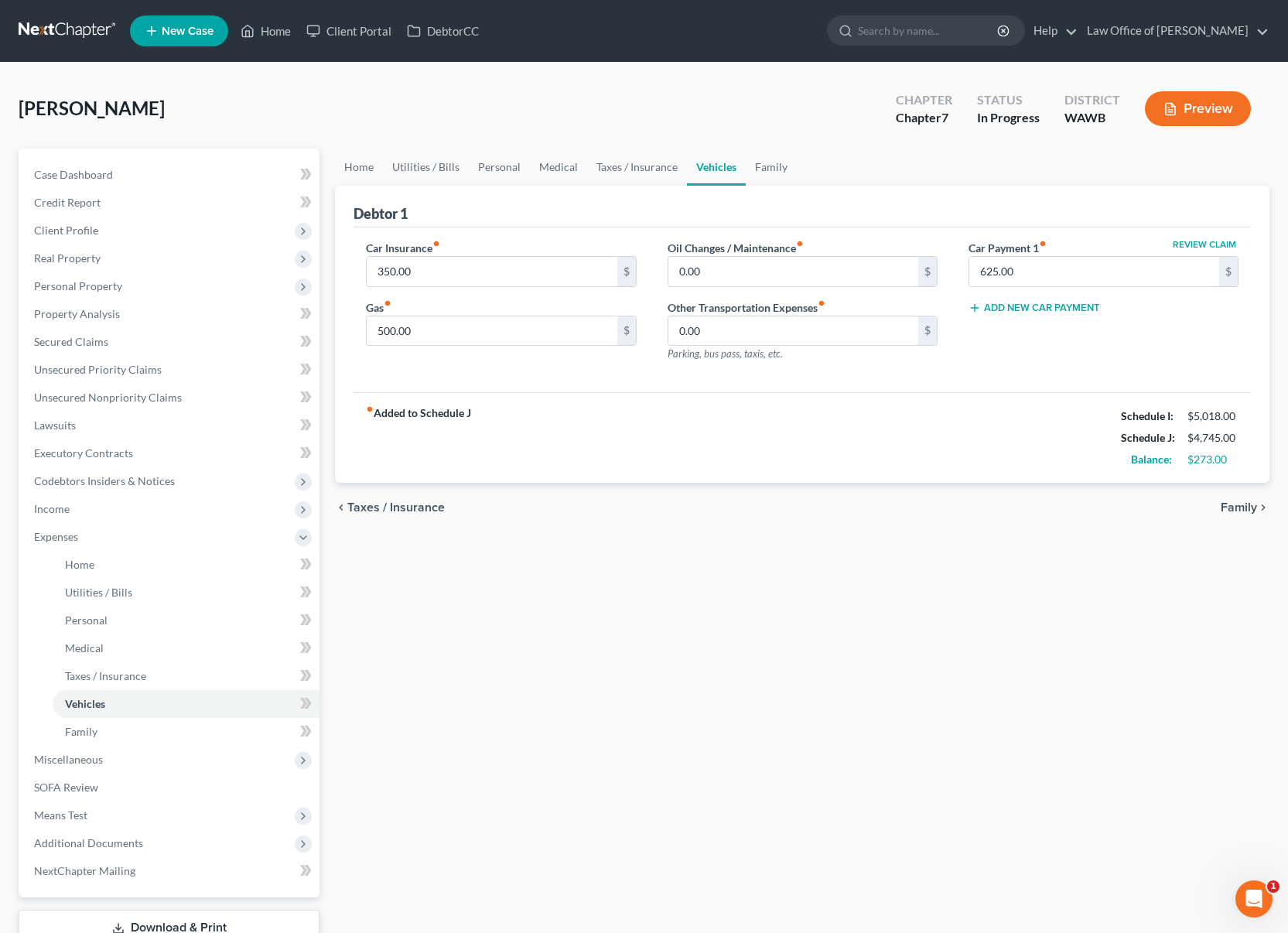
click at [643, 185] on div "Debtor 1" at bounding box center [802, 206] width 897 height 42
click at [634, 172] on link "Taxes / Insurance" at bounding box center [637, 166] width 99 height 37
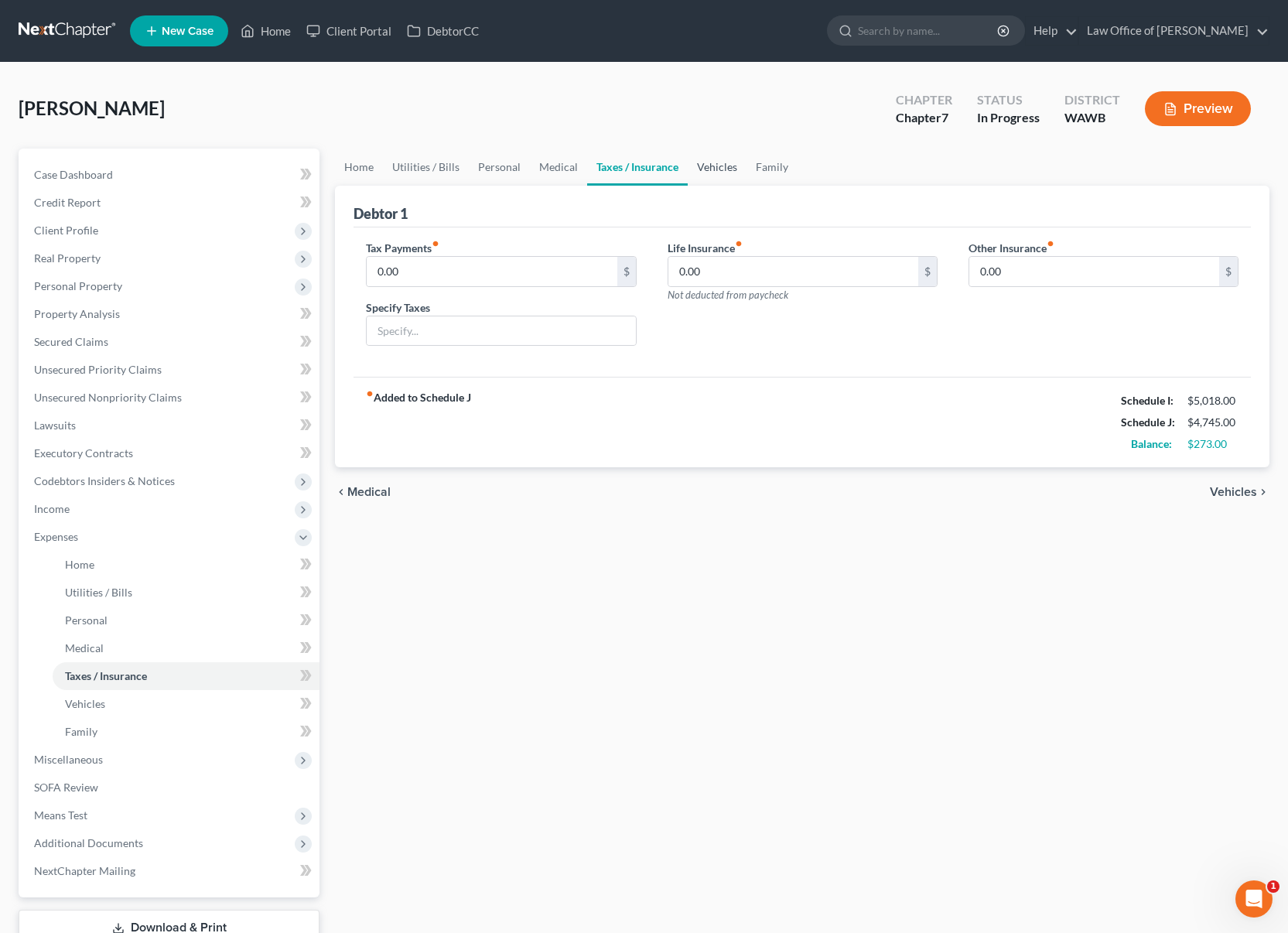
click at [702, 167] on link "Vehicles" at bounding box center [716, 166] width 59 height 37
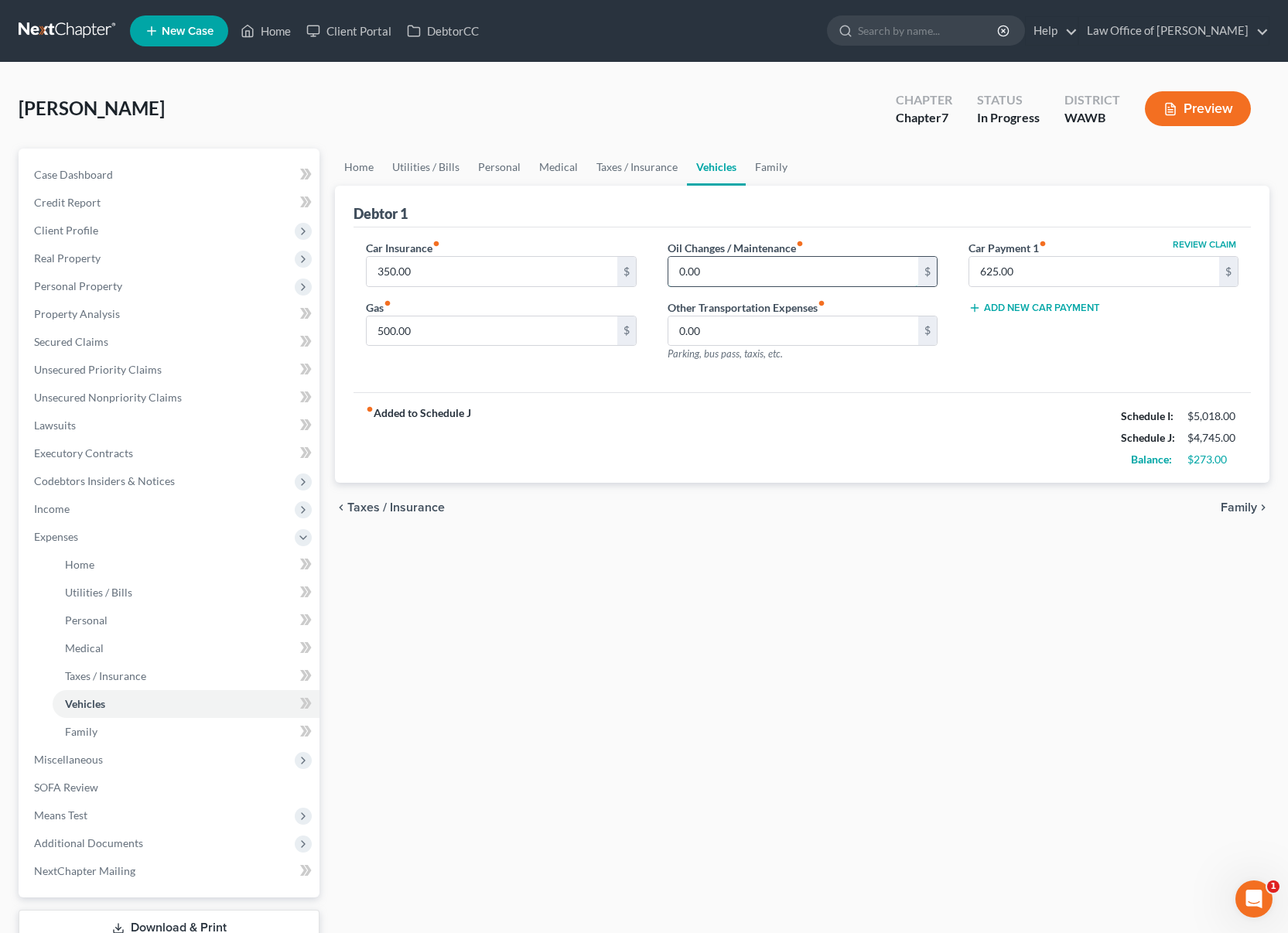
click at [715, 280] on input "0.00" at bounding box center [793, 271] width 250 height 30
type input "100"
click at [639, 158] on link "Taxes / Insurance" at bounding box center [637, 166] width 99 height 37
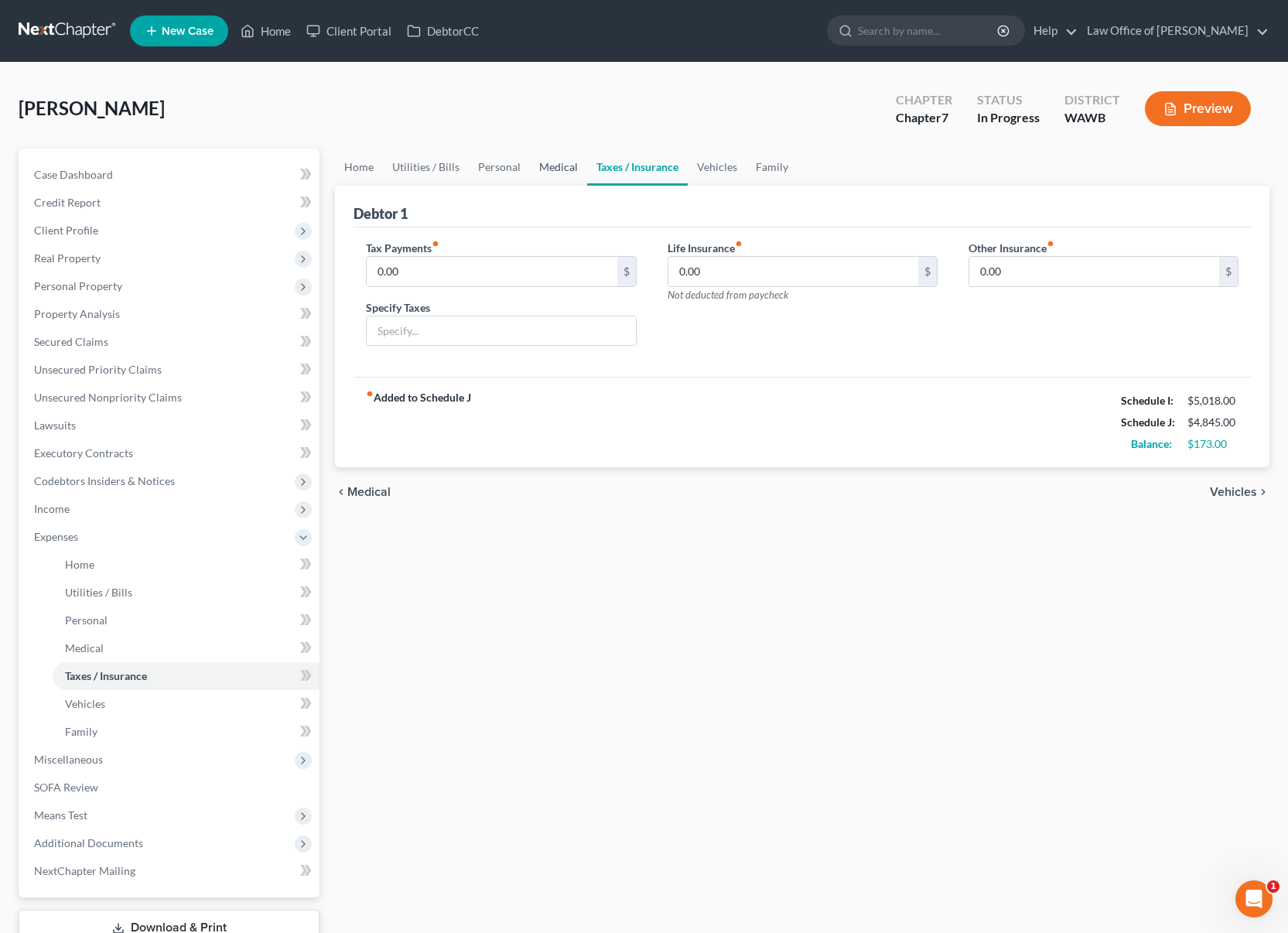
click at [571, 170] on link "Medical" at bounding box center [558, 166] width 57 height 37
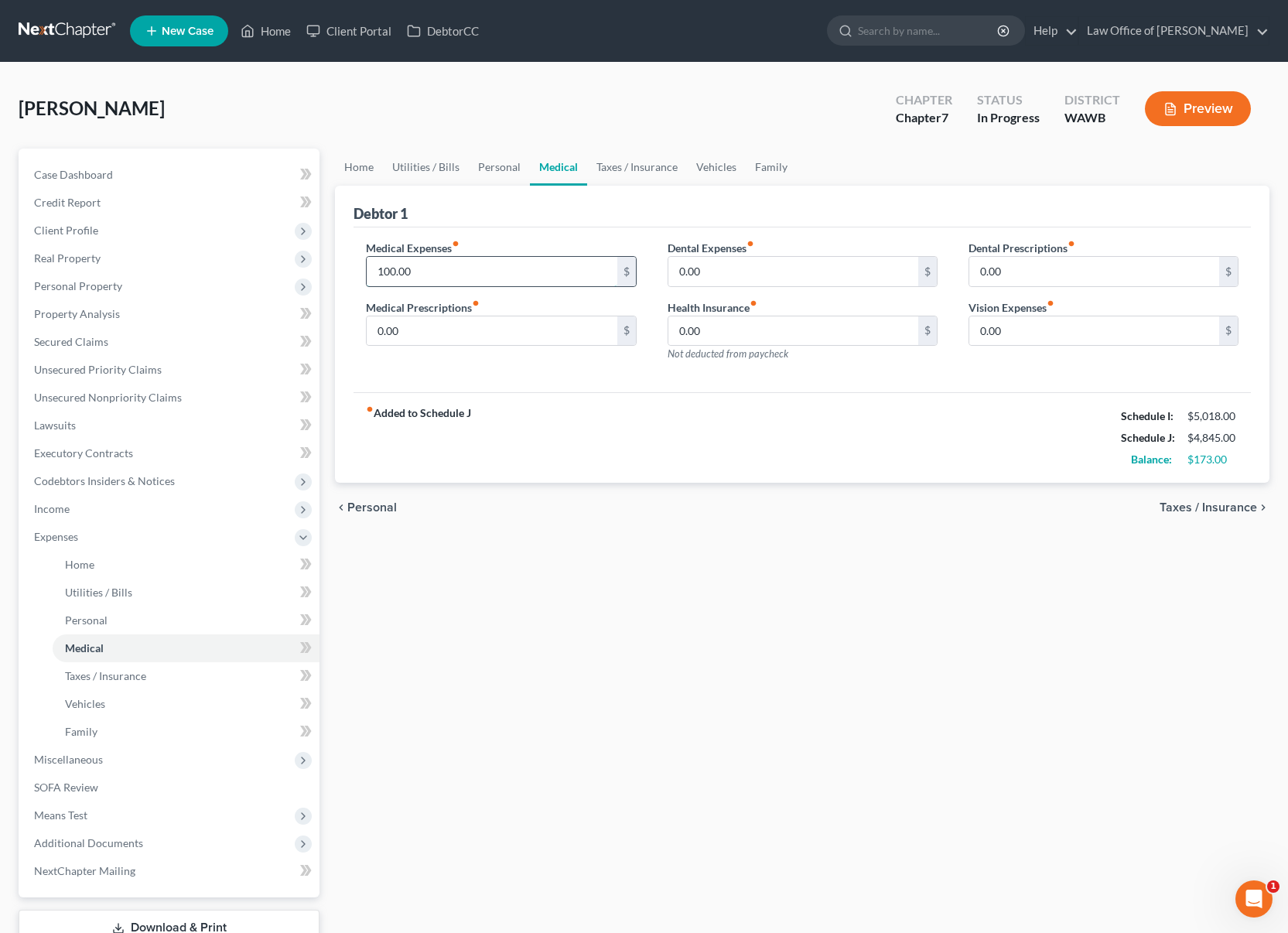
click at [446, 261] on input "100.00" at bounding box center [491, 271] width 250 height 30
click at [446, 276] on input "100.00" at bounding box center [491, 271] width 250 height 30
drag, startPoint x: 446, startPoint y: 274, endPoint x: 220, endPoint y: 259, distance: 226.5
click at [220, 259] on div "Petition Navigation Case Dashboard Payments Invoices Payments Payments Credit R…" at bounding box center [644, 567] width 1266 height 837
click at [410, 520] on div "chevron_left Personal Taxes / Insurance chevron_right" at bounding box center [801, 507] width 934 height 50
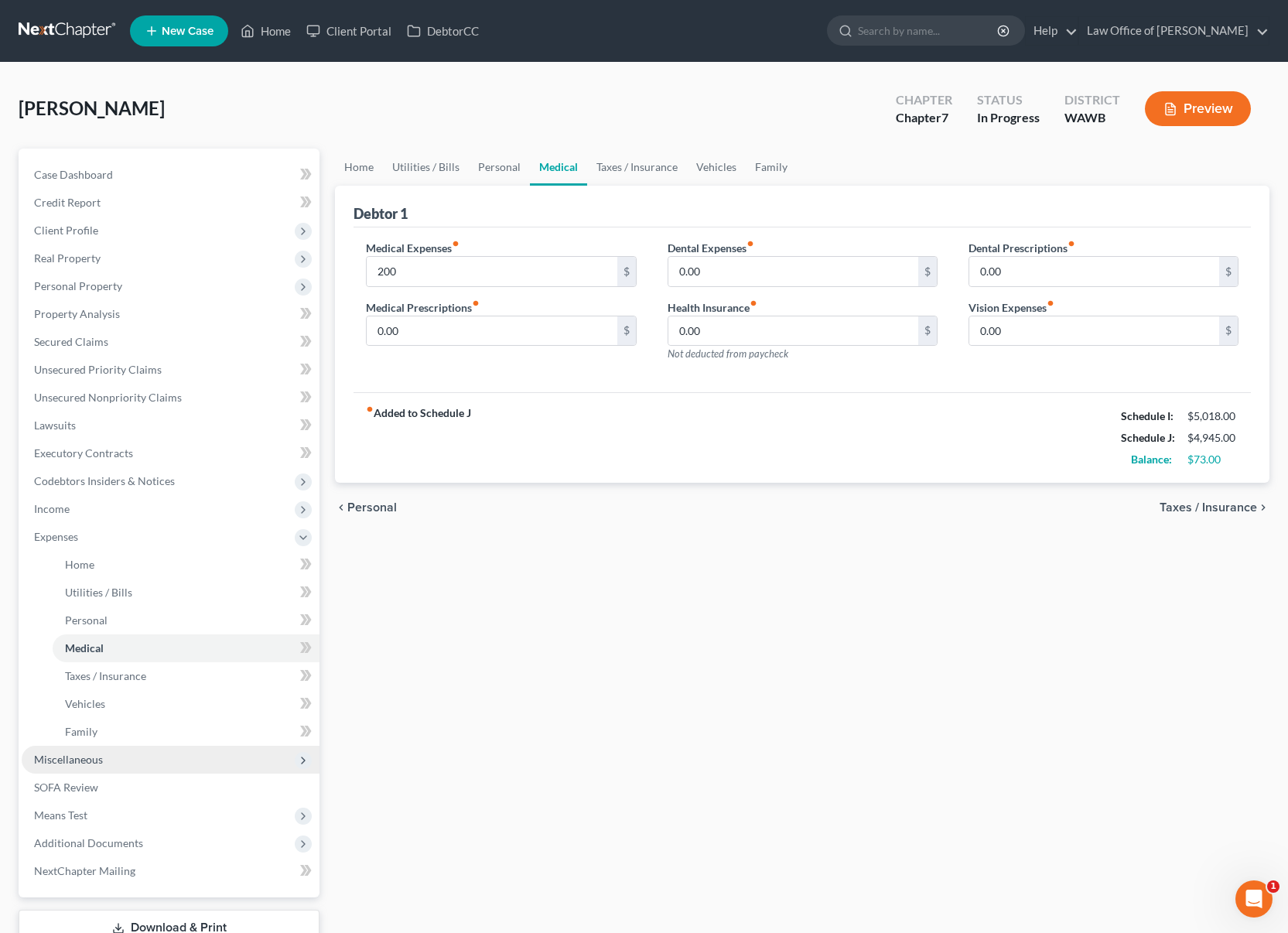
click at [152, 757] on span "Miscellaneous" at bounding box center [170, 759] width 298 height 28
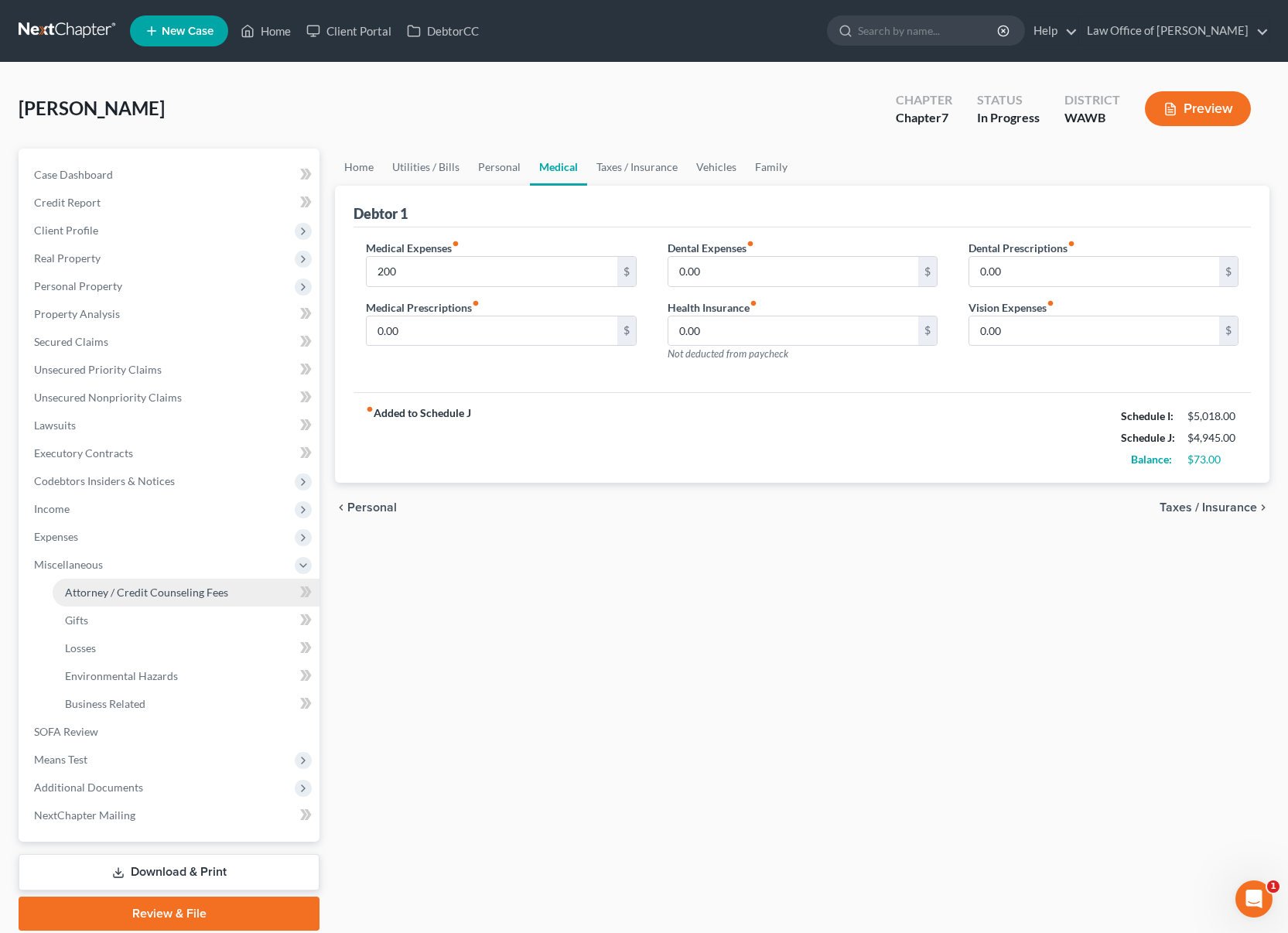
click at [137, 588] on span "Attorney / Credit Counseling Fees" at bounding box center [147, 592] width 163 height 14
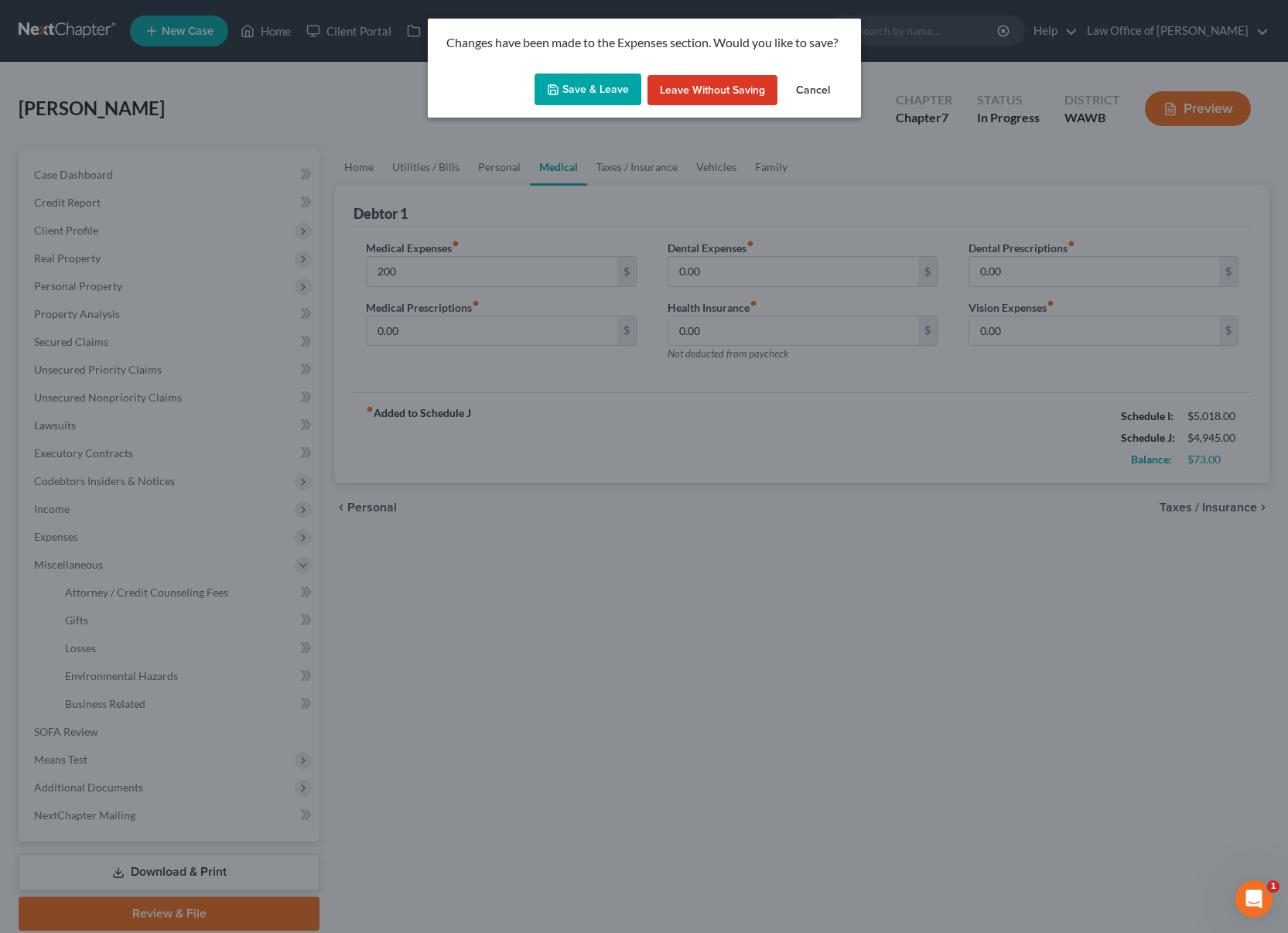
click at [617, 75] on button "Save & Leave" at bounding box center [588, 90] width 107 height 33
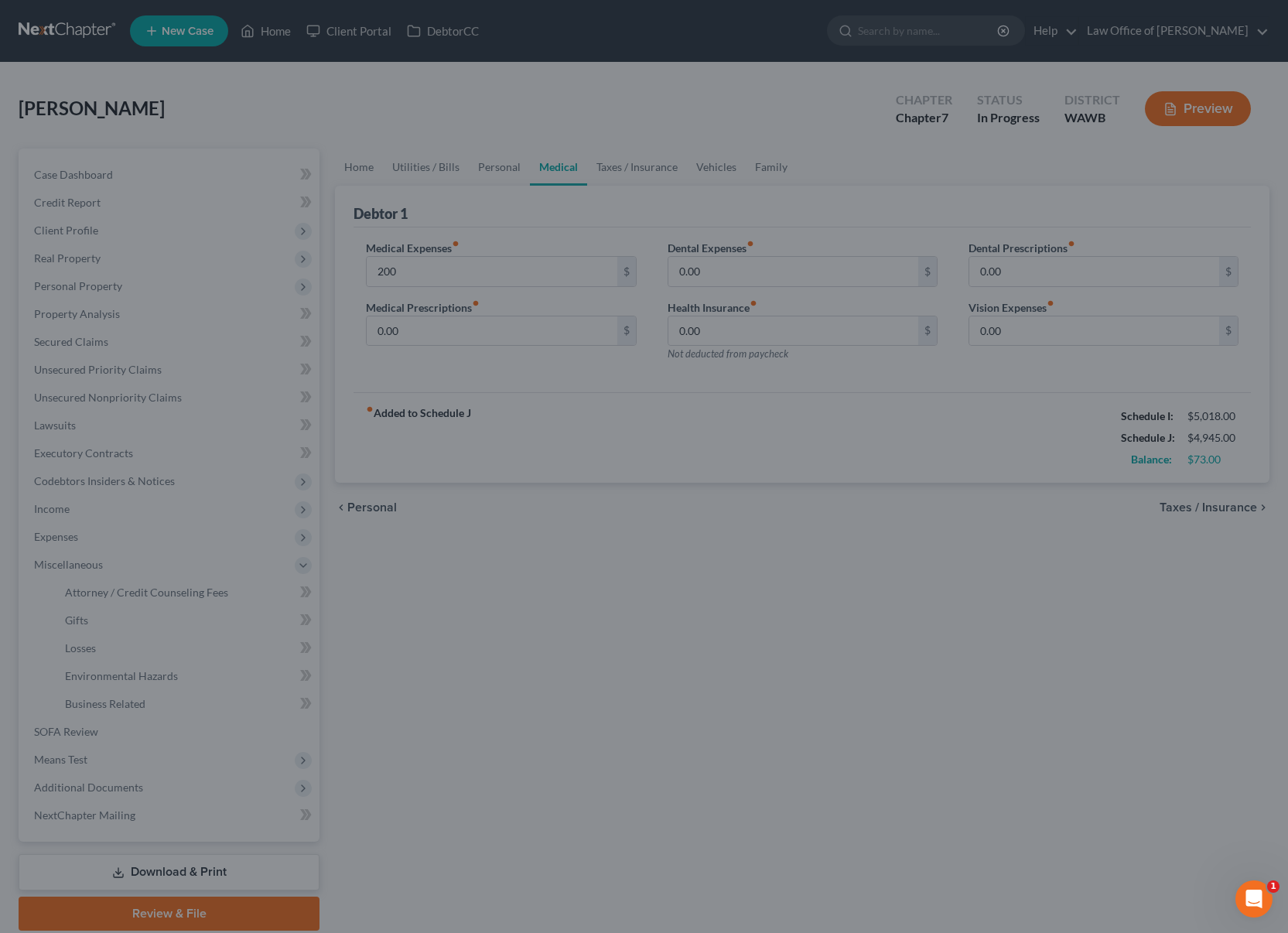
type input "200.00"
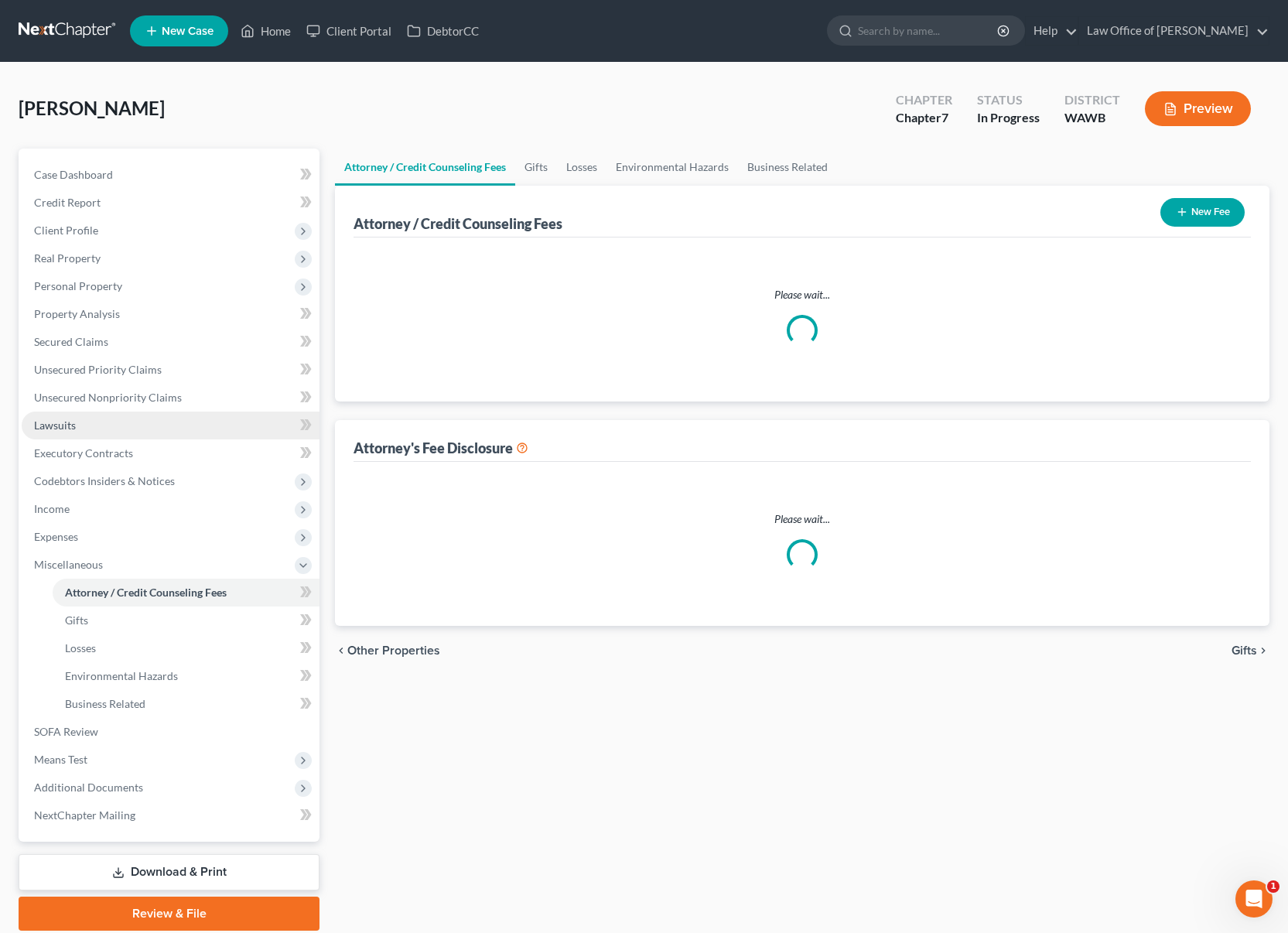
select select "0"
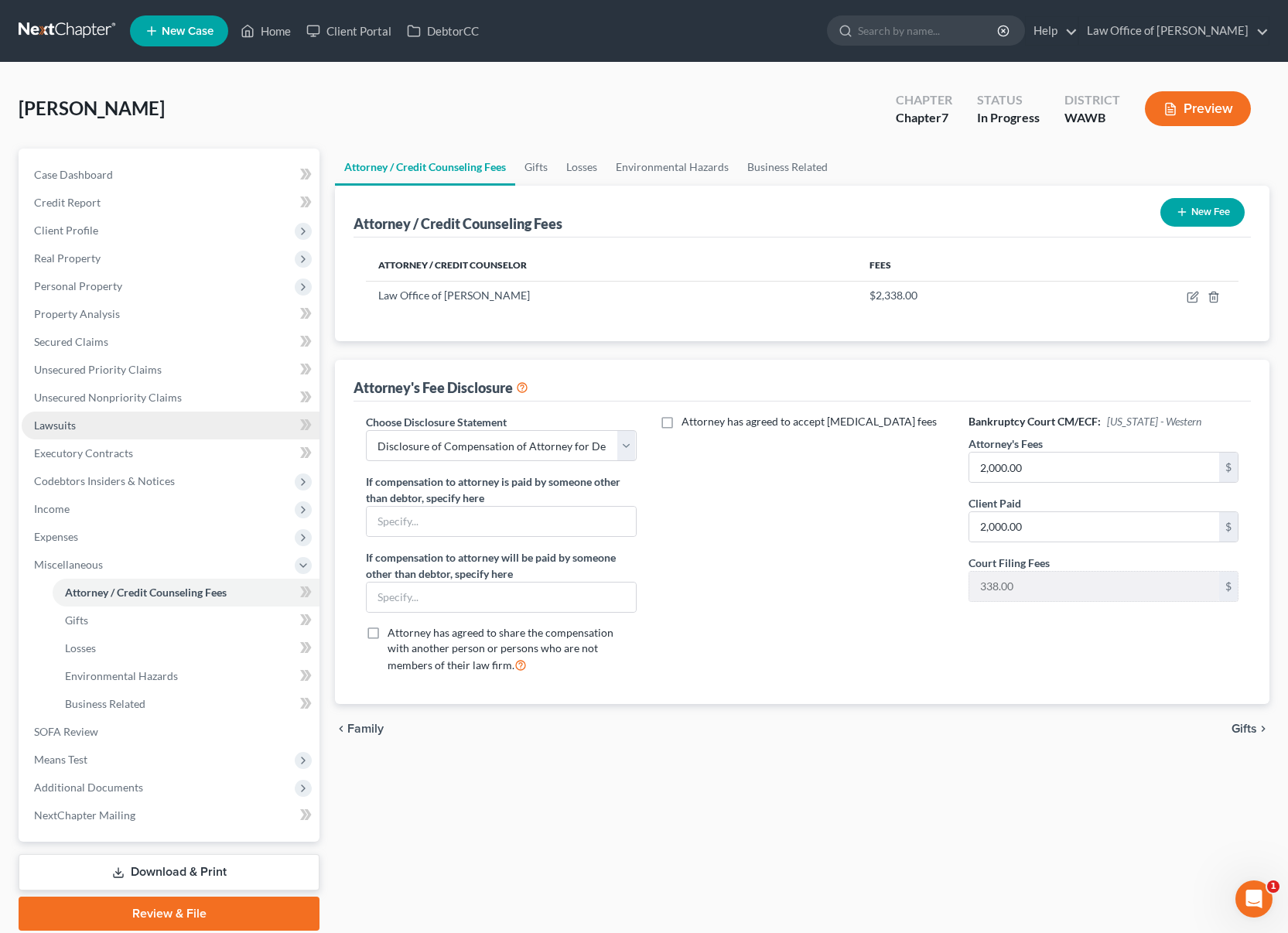
scroll to position [56, 0]
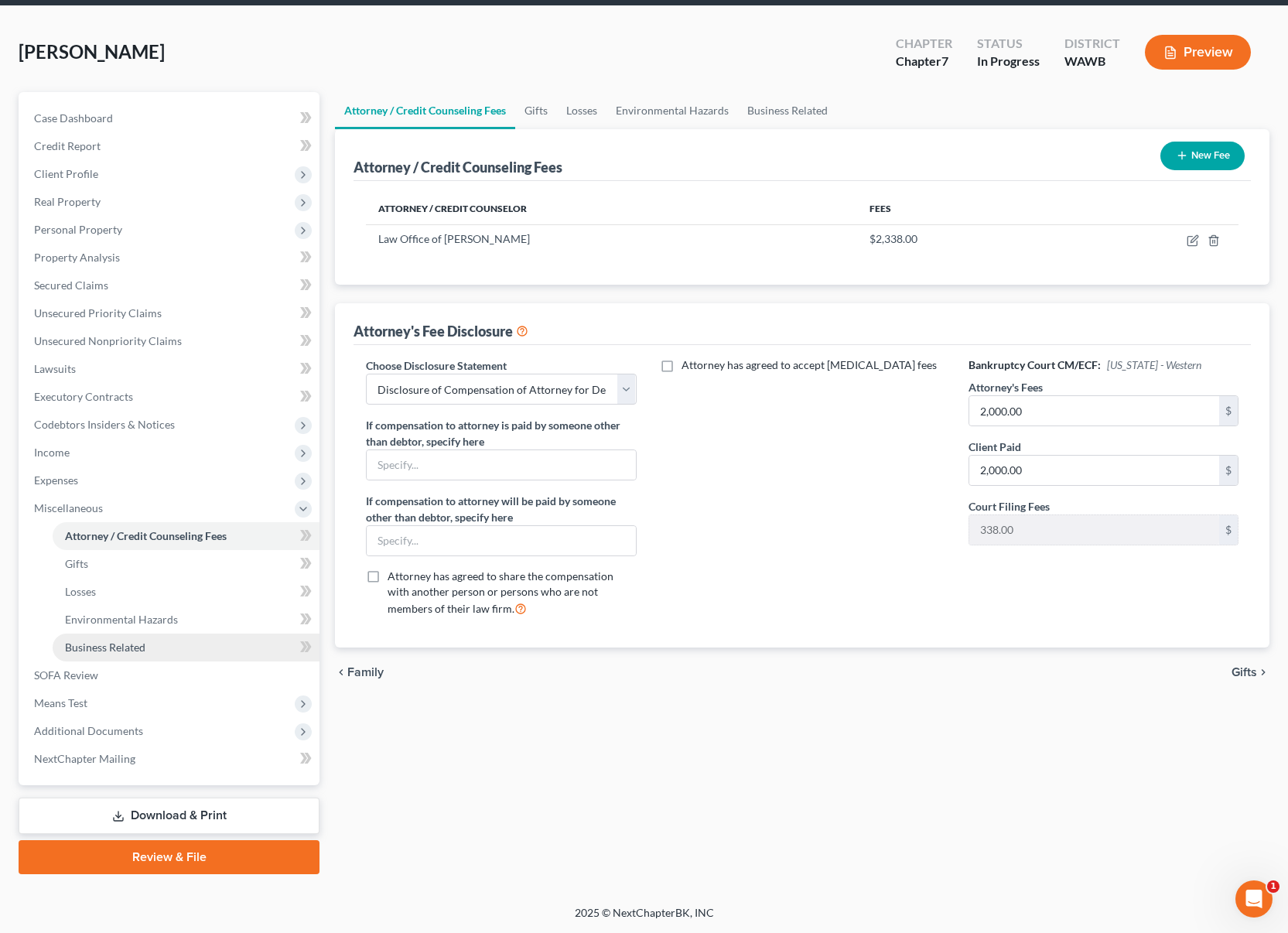
click at [90, 655] on link "Business Related" at bounding box center [185, 647] width 267 height 28
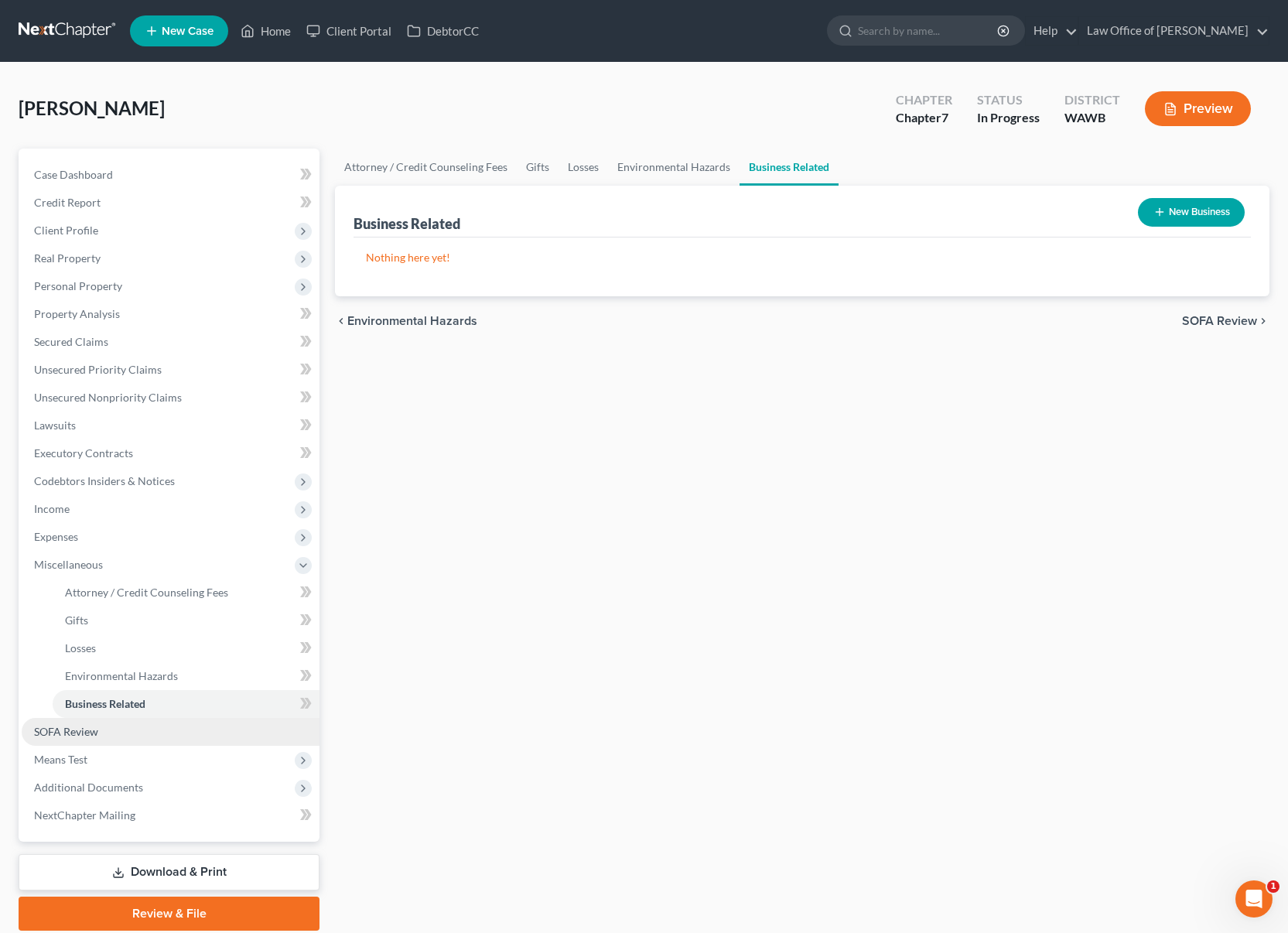
click at [81, 726] on span "SOFA Review" at bounding box center [66, 731] width 64 height 14
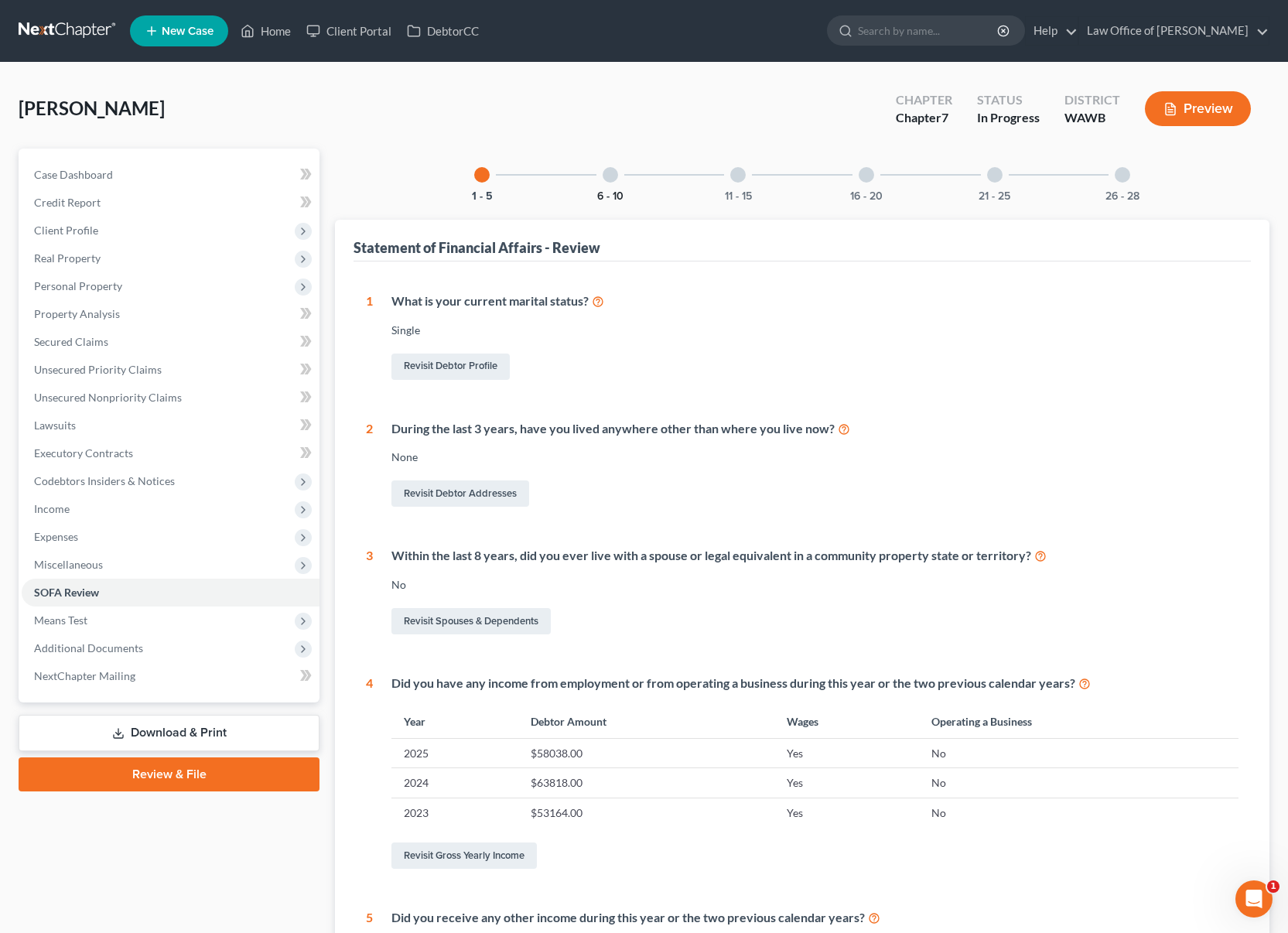
click at [602, 191] on button "6 - 10" at bounding box center [610, 196] width 26 height 11
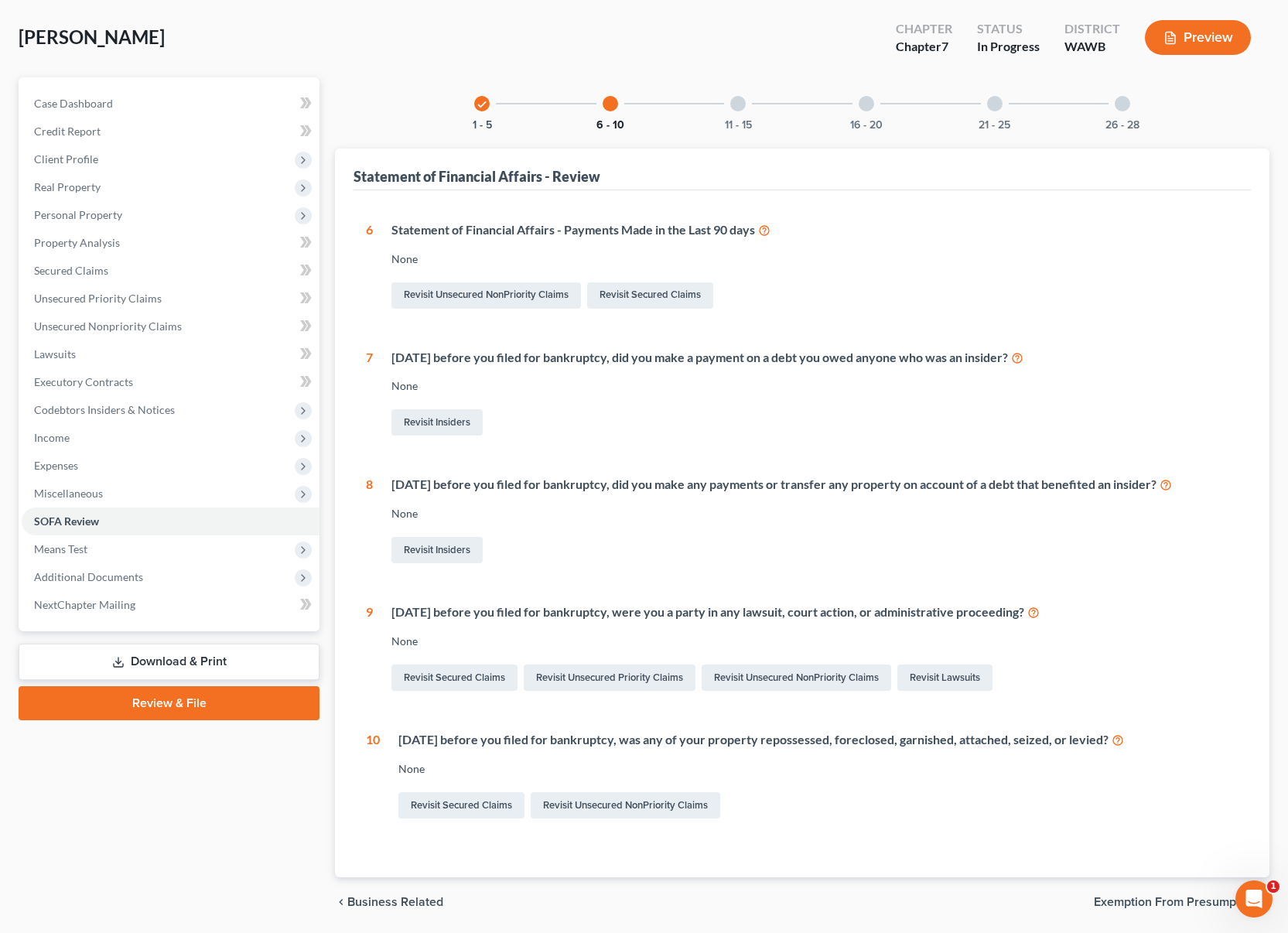
scroll to position [124, 0]
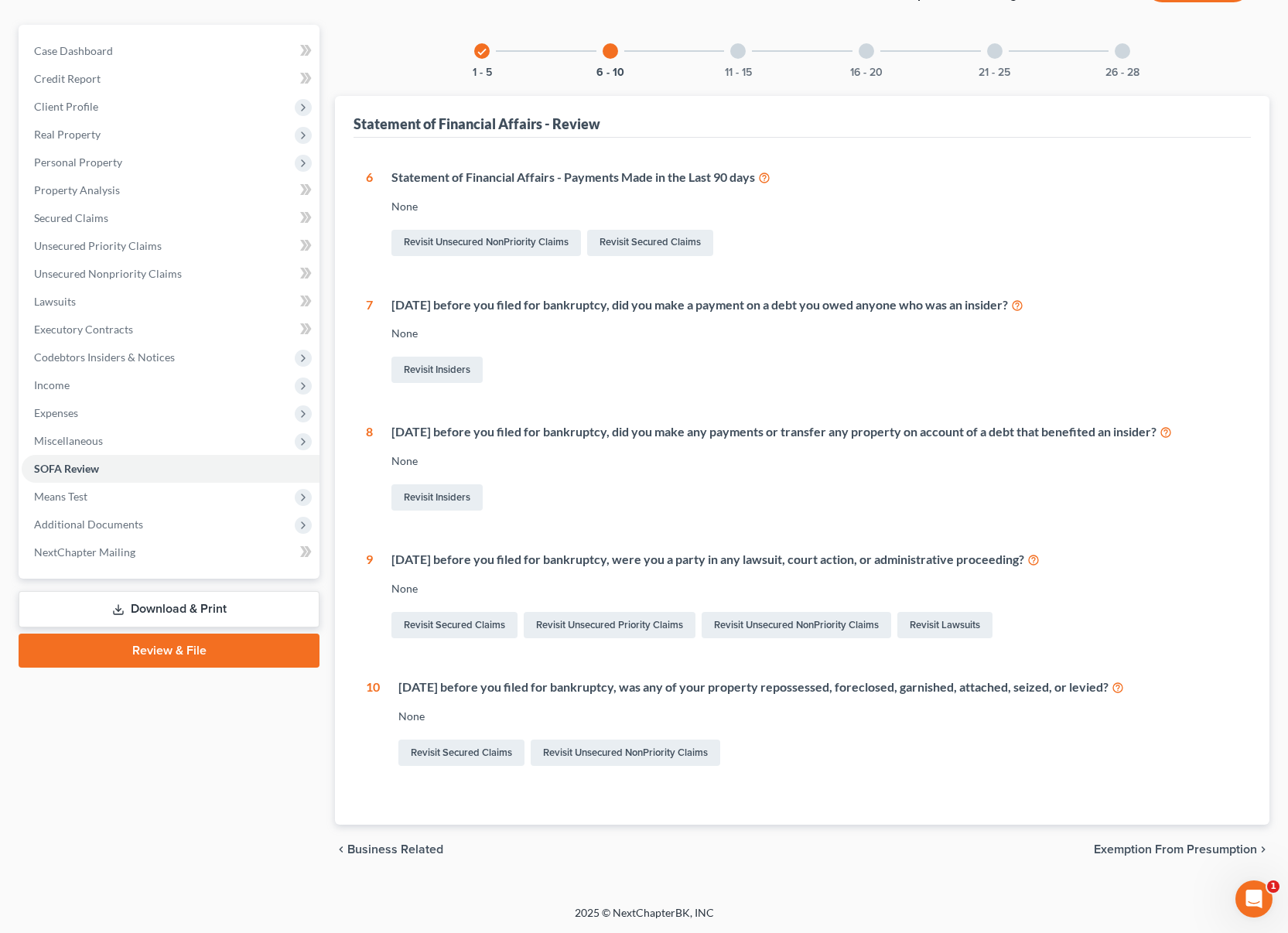
click at [735, 52] on div at bounding box center [737, 51] width 15 height 15
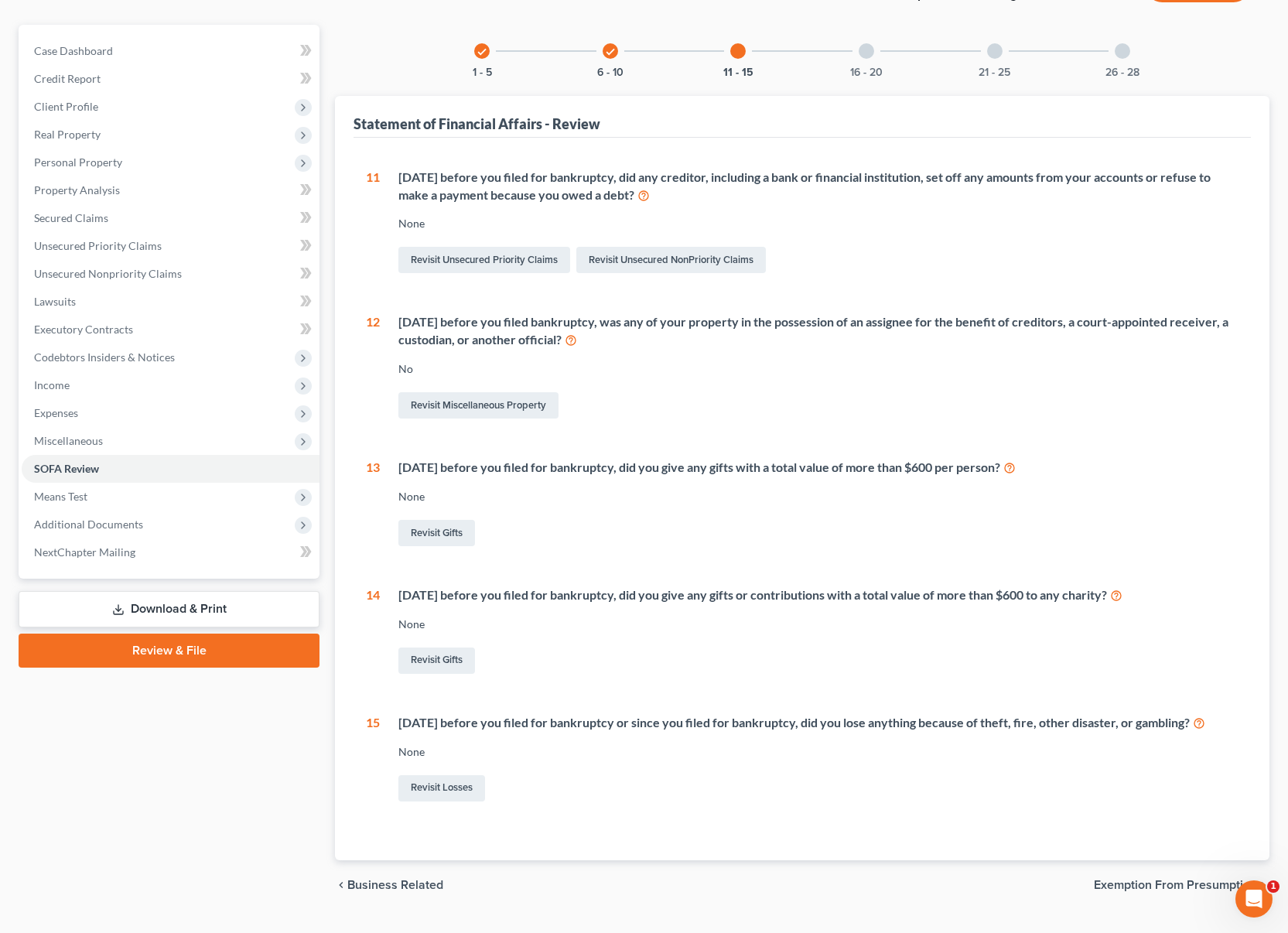
click at [840, 56] on div "16 - 20" at bounding box center [867, 51] width 52 height 52
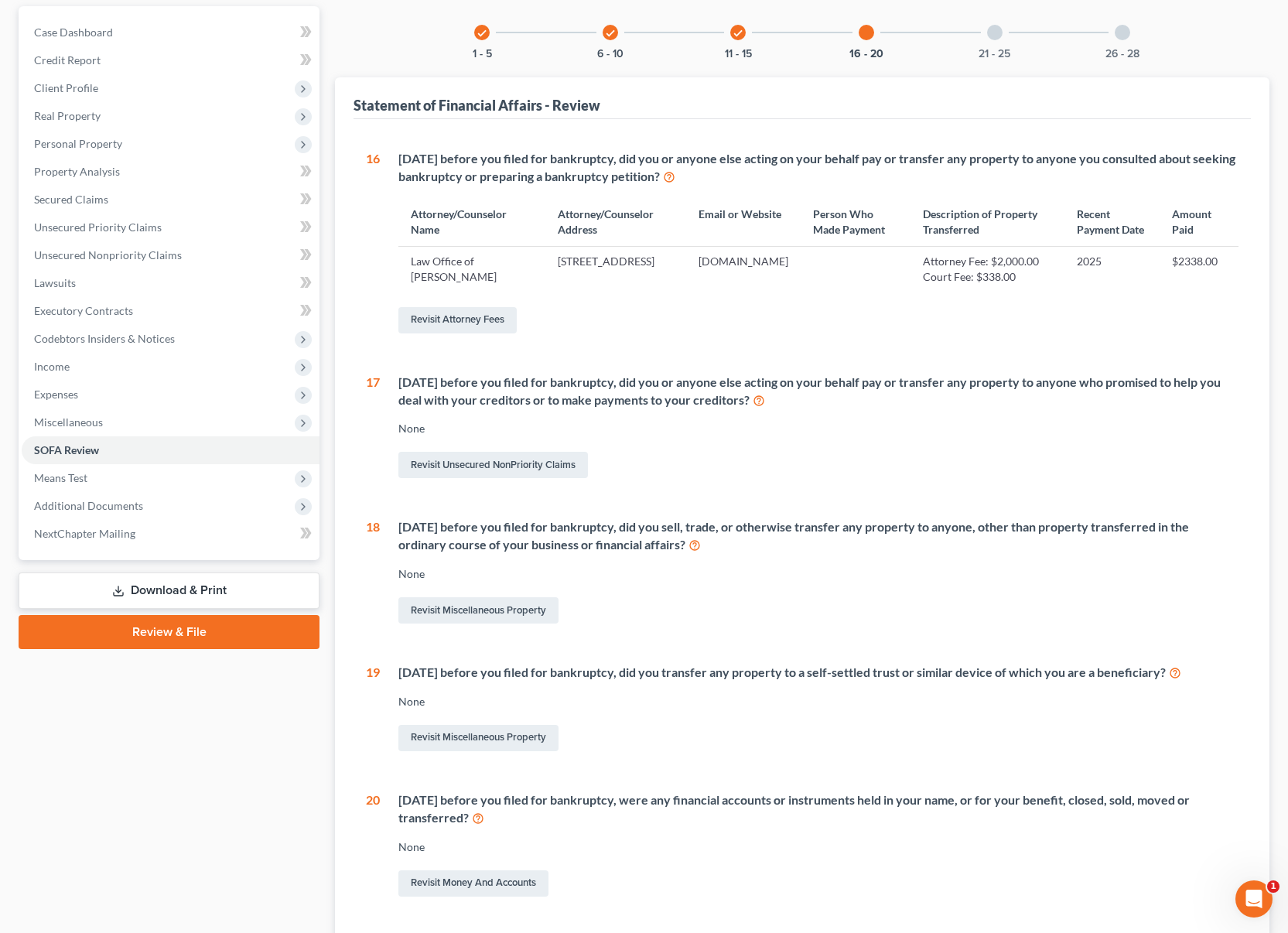
scroll to position [0, 0]
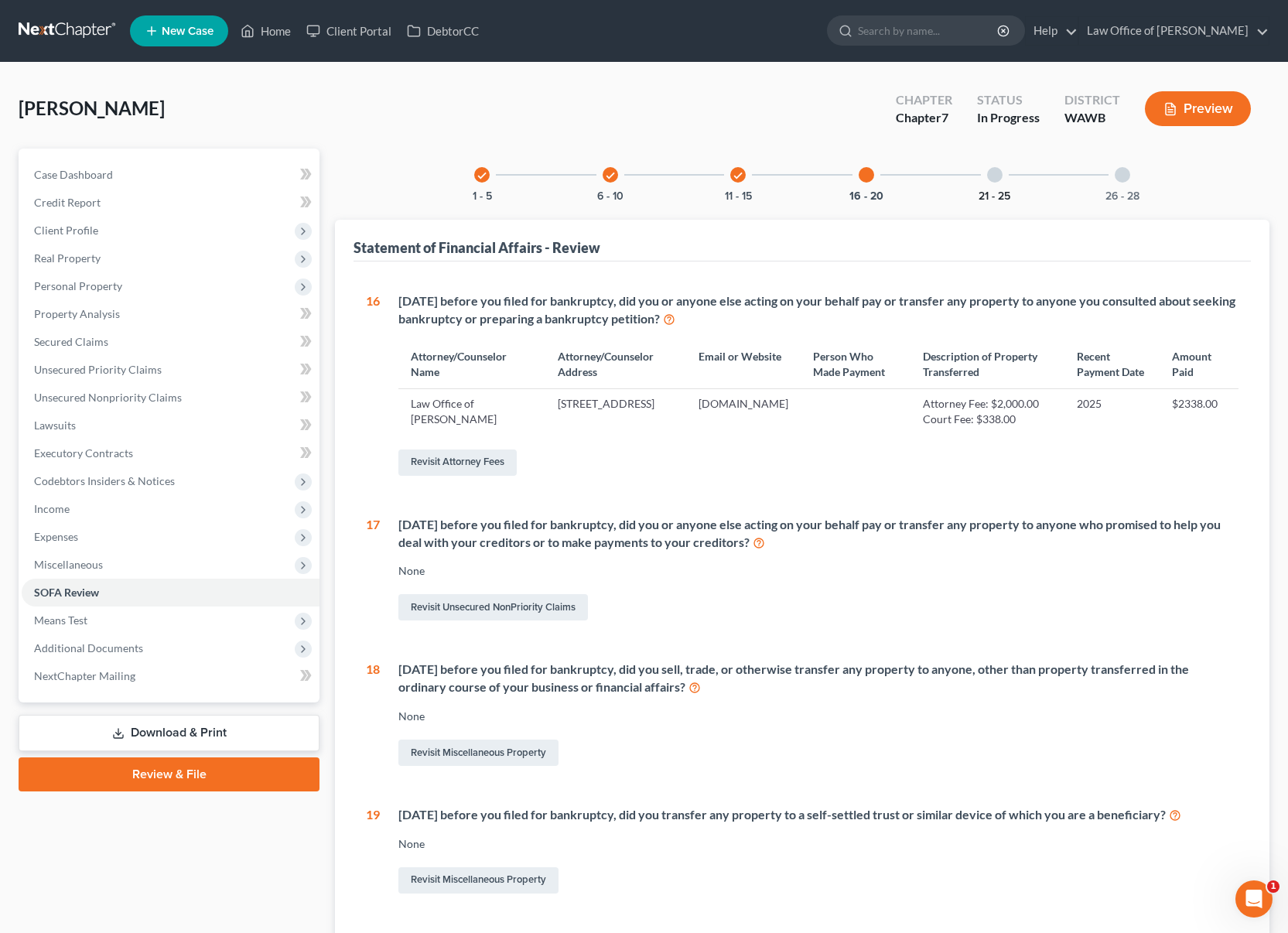
click at [995, 191] on button "21 - 25" at bounding box center [994, 196] width 32 height 11
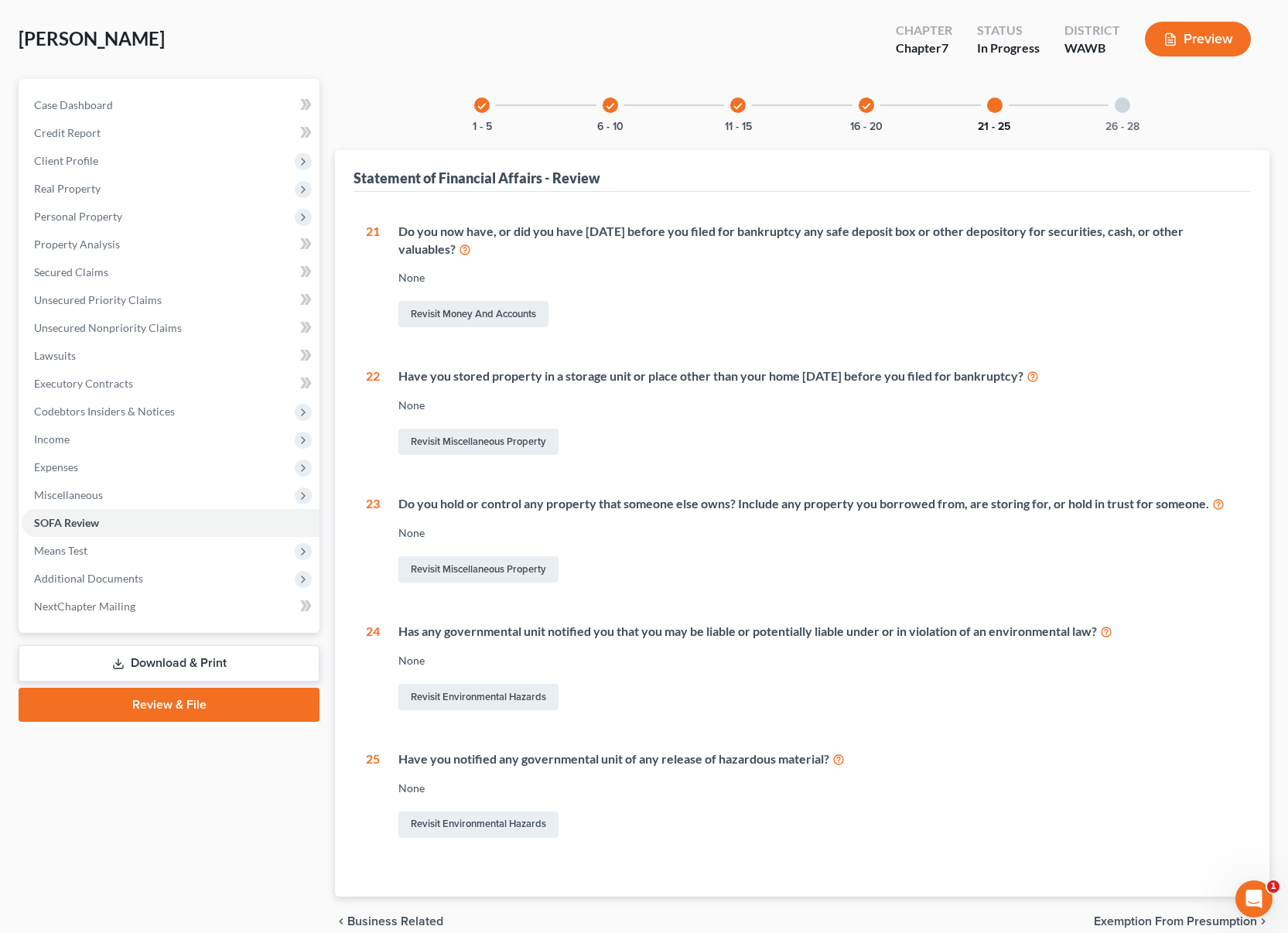
scroll to position [73, 0]
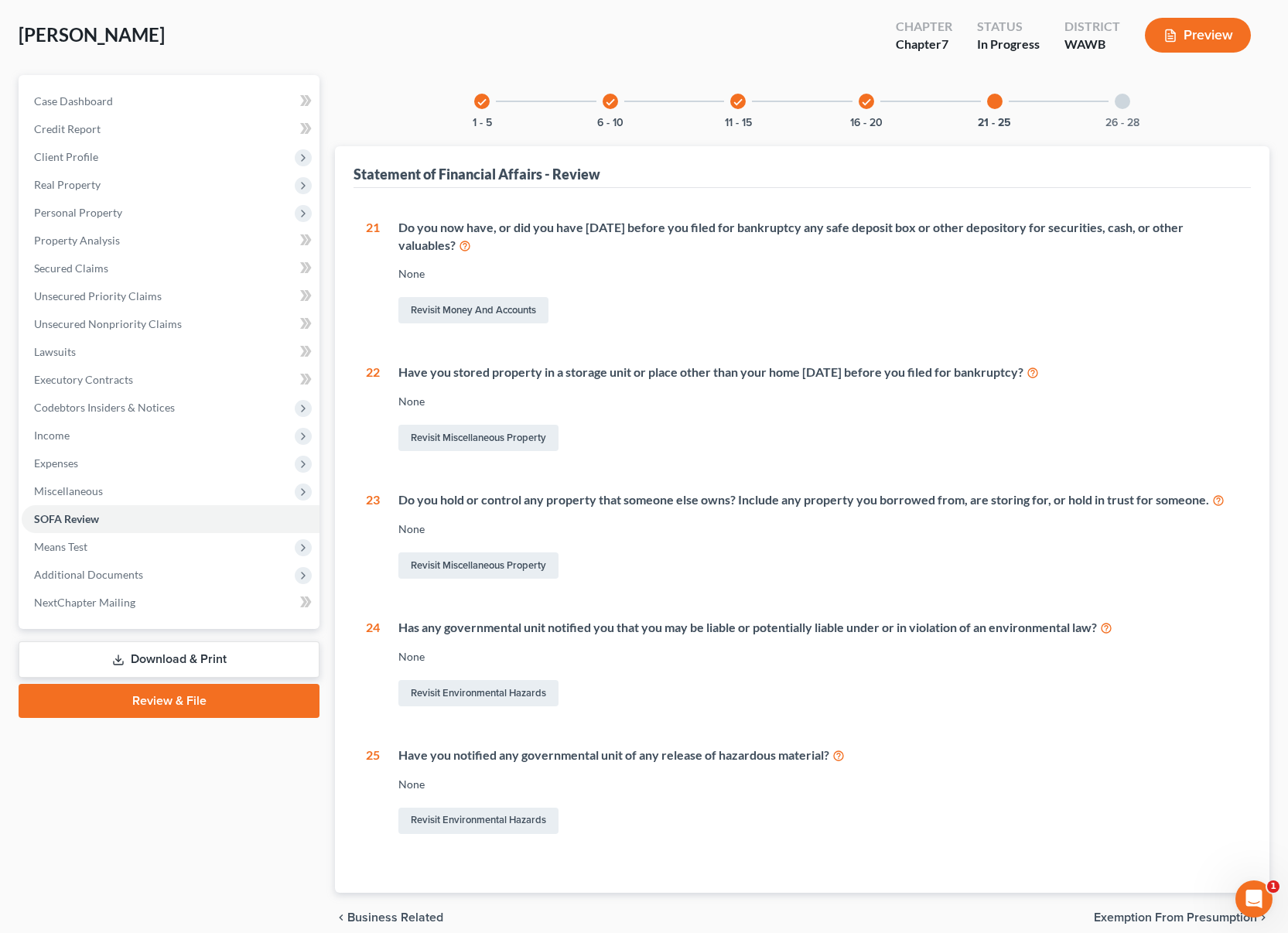
click at [1120, 111] on div "26 - 28" at bounding box center [1122, 101] width 52 height 52
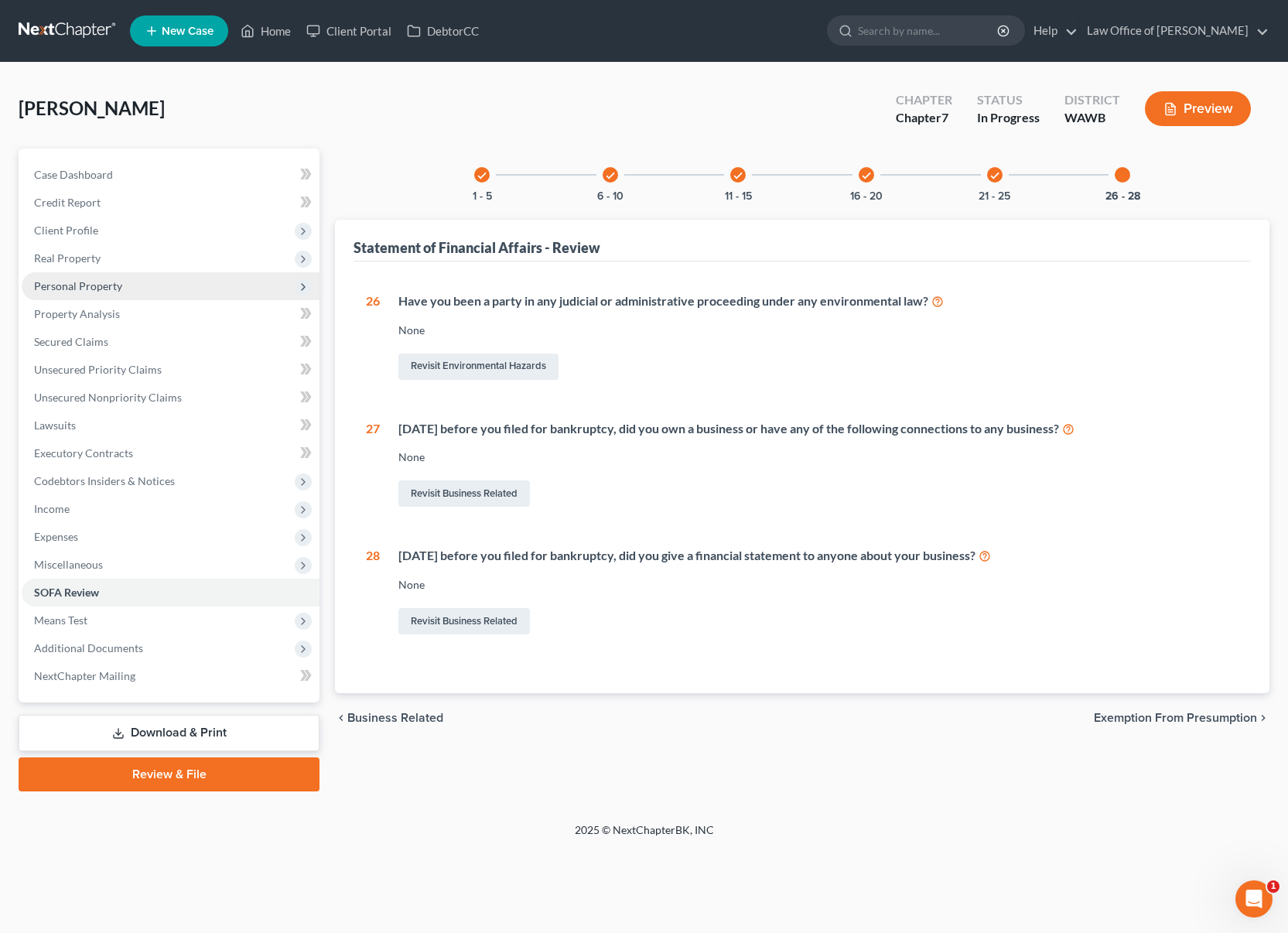
click at [158, 283] on span "Personal Property" at bounding box center [170, 286] width 298 height 28
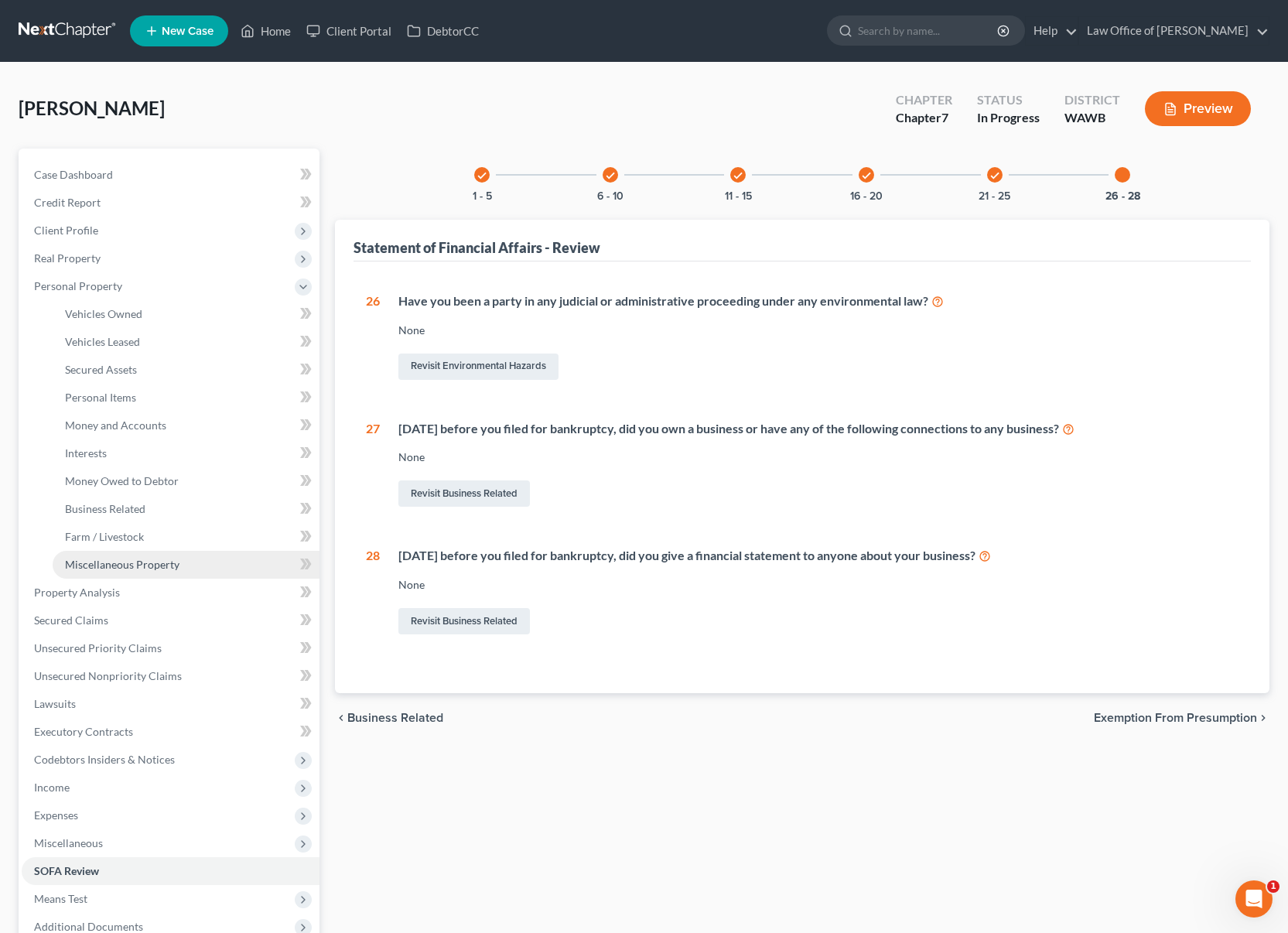
click at [123, 570] on span "Miscellaneous Property" at bounding box center [122, 564] width 115 height 14
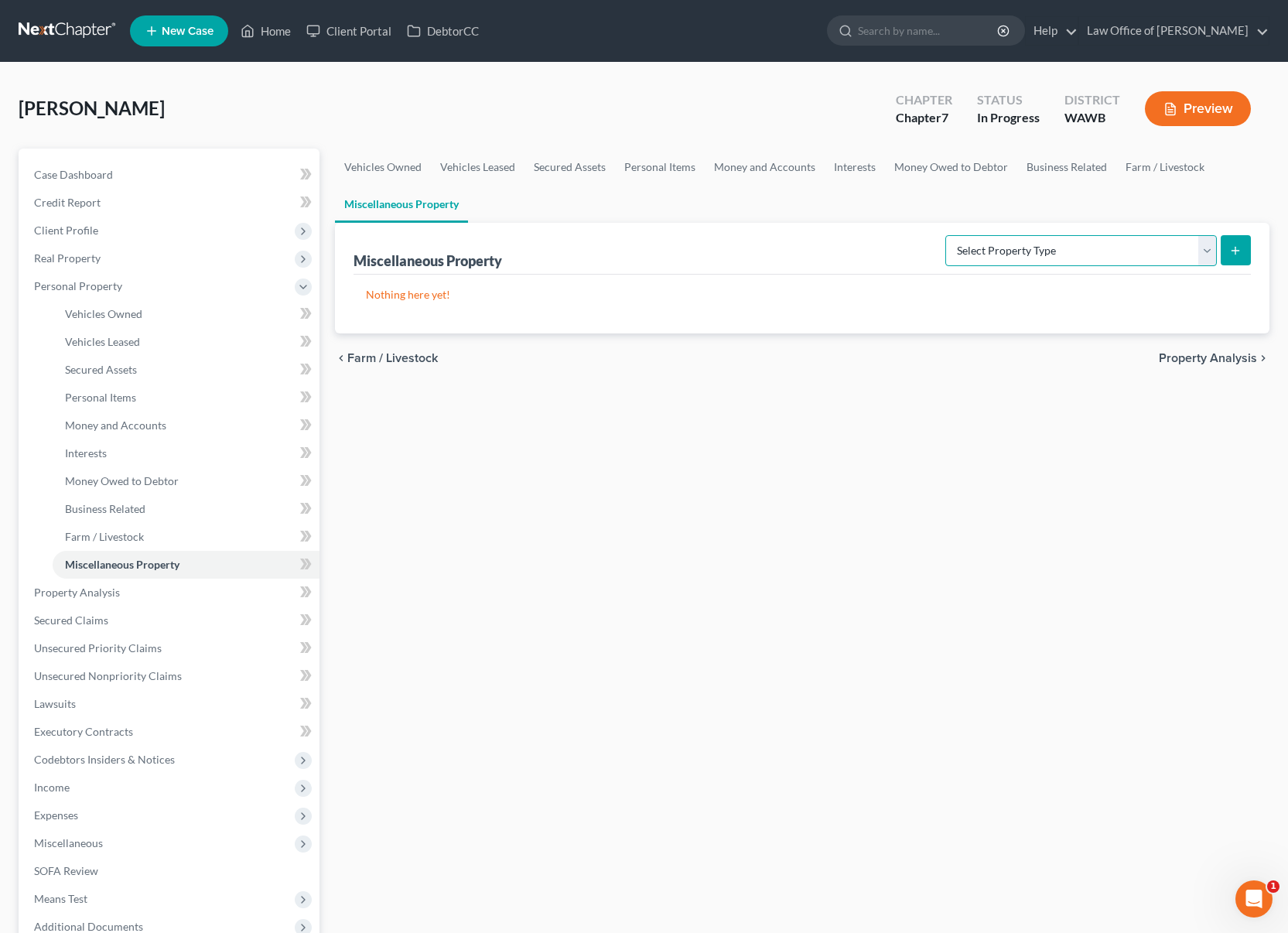
click at [1007, 249] on select "Select Property Type Assigned for Creditor Benefit [DATE] (SOFA: 12) Holding fo…" at bounding box center [1081, 250] width 271 height 31
click at [107, 674] on span "Unsecured Nonpriority Claims" at bounding box center [108, 675] width 147 height 14
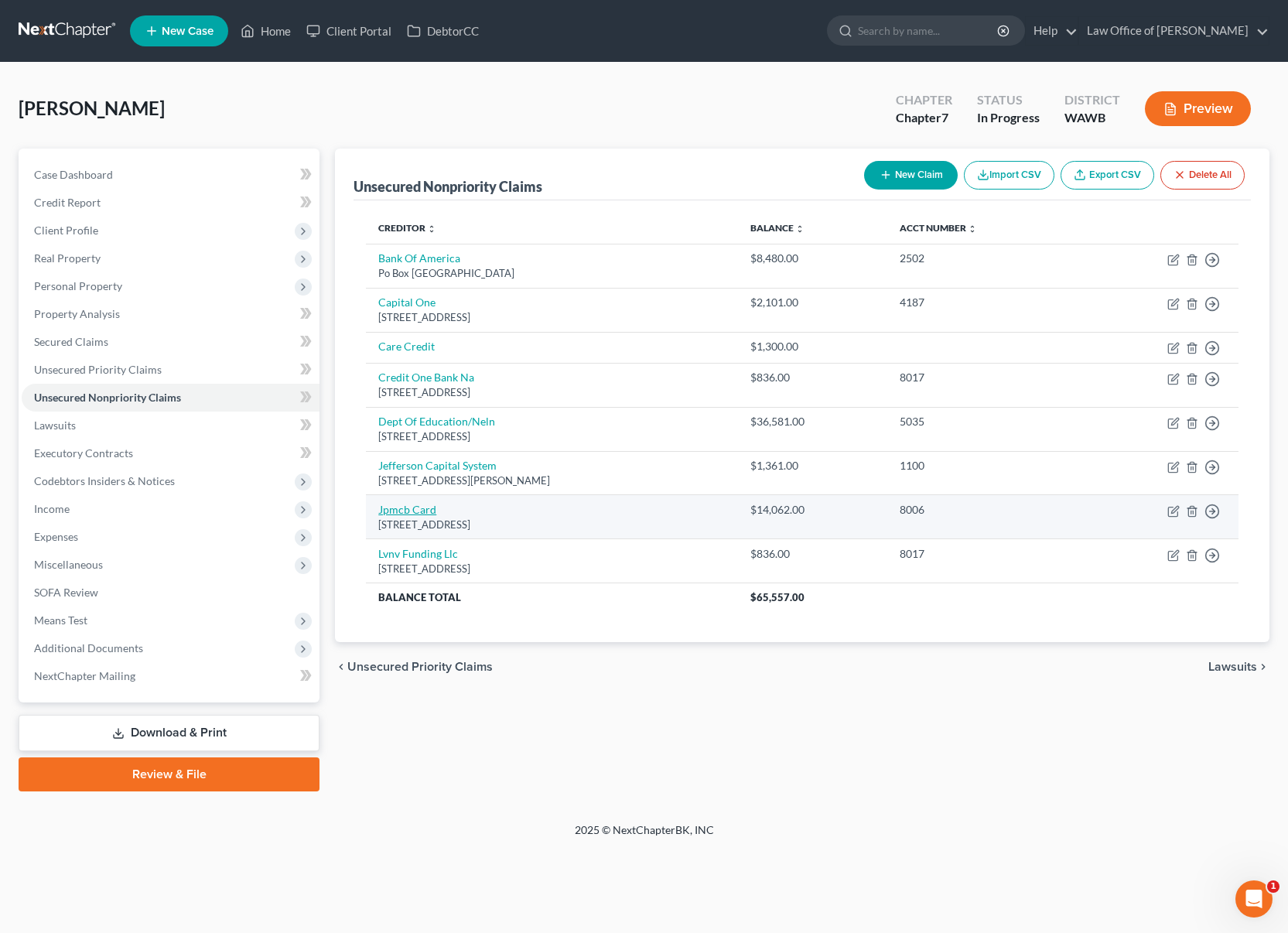
click at [406, 508] on link "Jpmcb Card" at bounding box center [407, 509] width 58 height 14
select select "7"
select select "0"
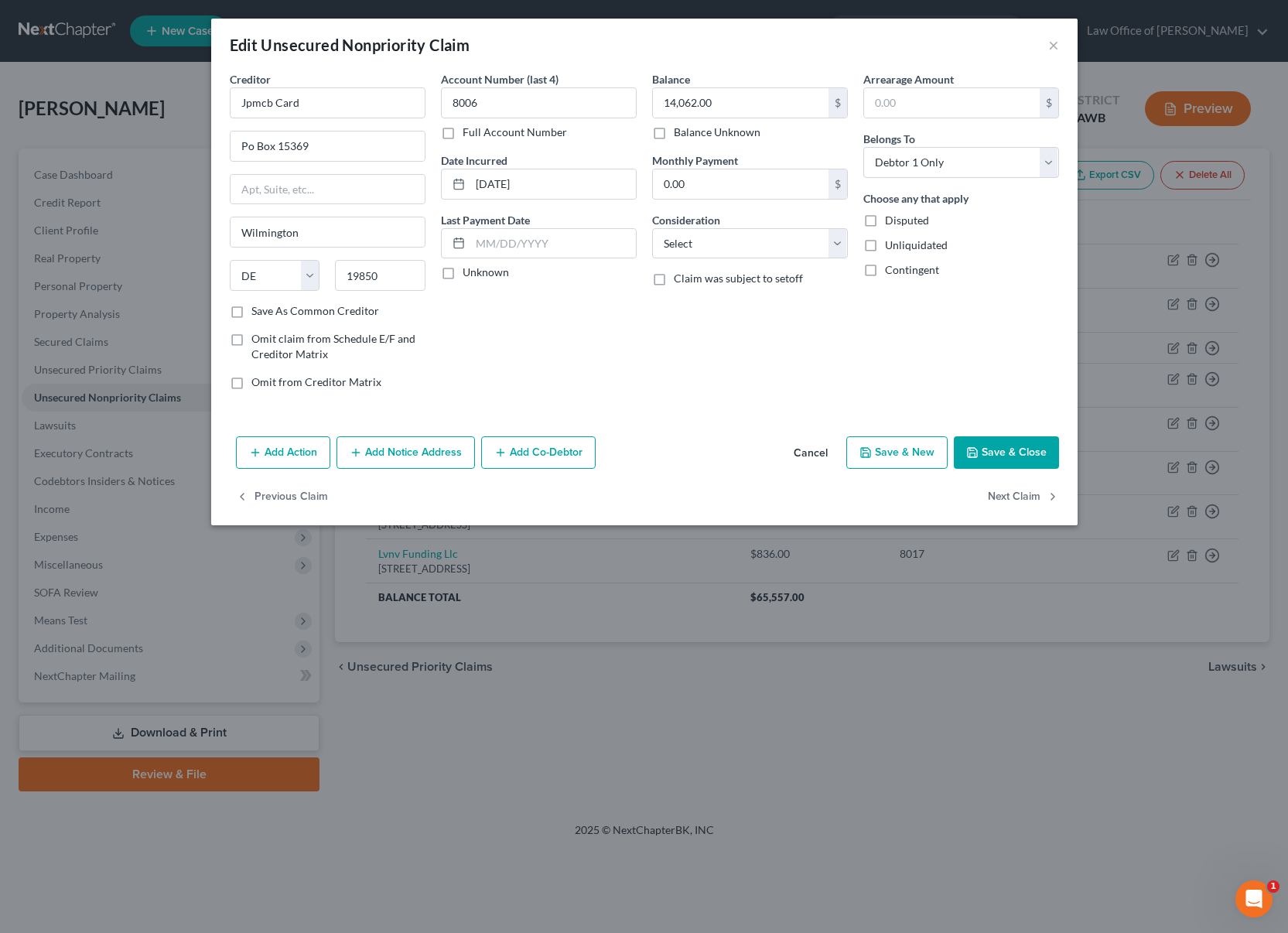
click at [292, 462] on button "Add Action" at bounding box center [283, 452] width 94 height 33
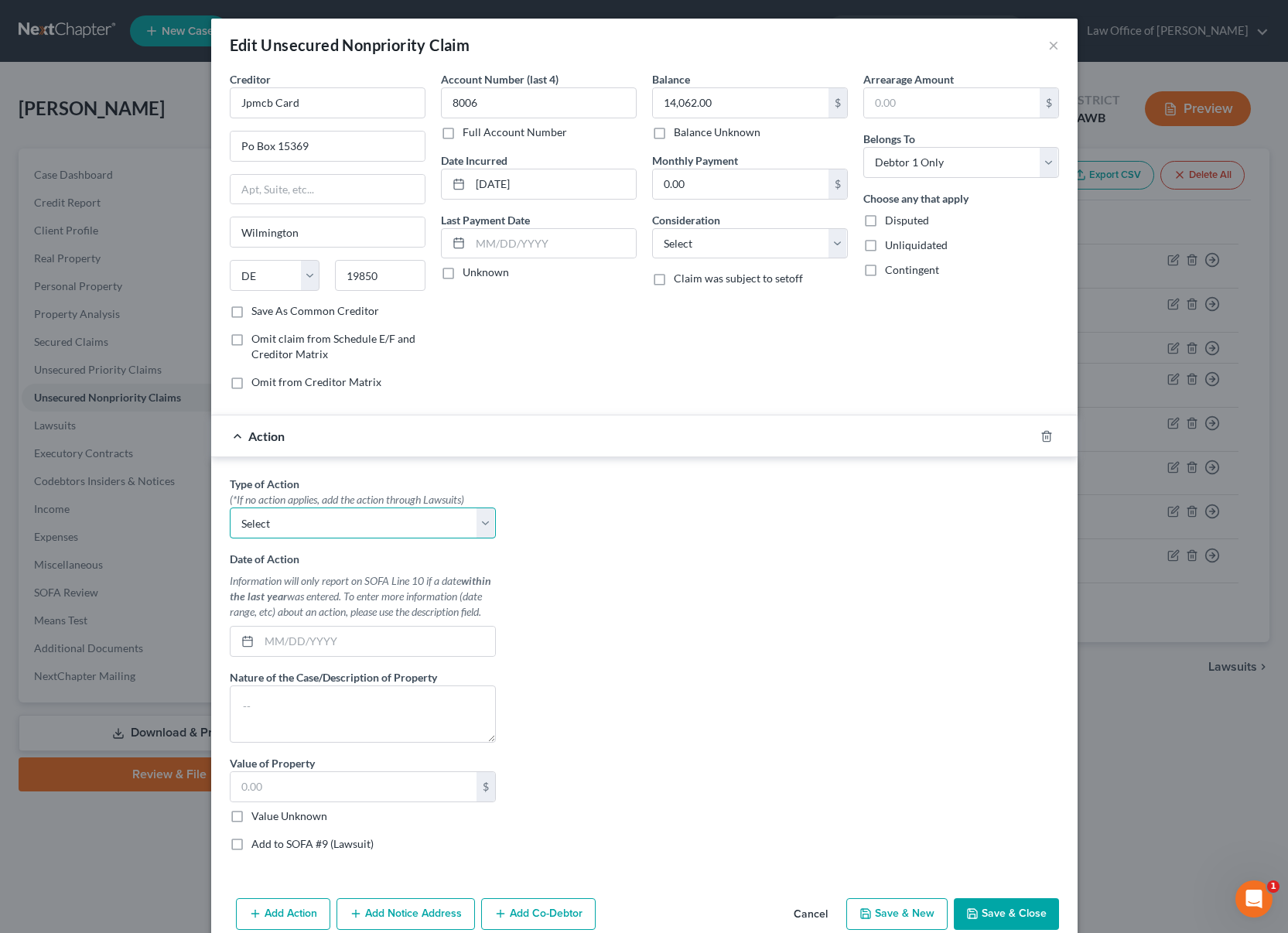
click at [327, 529] on select "Select Repossession Garnishment Foreclosure Personal Injury Attached, Seized, O…" at bounding box center [363, 523] width 266 height 31
select select "1"
click at [230, 507] on select "Select Repossession Garnishment Foreclosure Personal Injury Attached, Seized, O…" at bounding box center [363, 523] width 266 height 31
click at [311, 645] on input "text" at bounding box center [377, 641] width 236 height 30
type input "[DATE]"
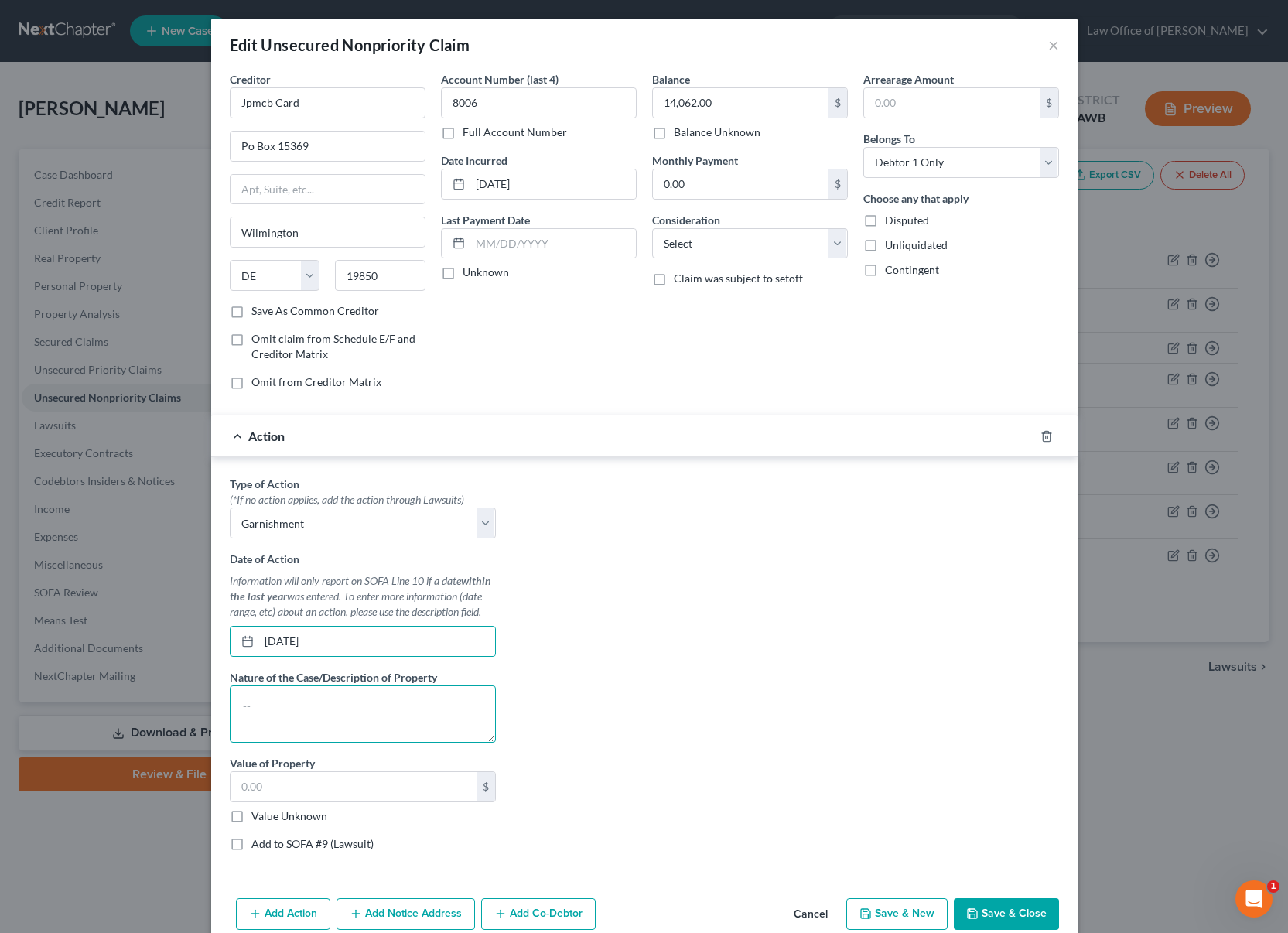
click at [382, 705] on textarea at bounding box center [363, 713] width 266 height 57
click at [337, 792] on input "text" at bounding box center [354, 787] width 246 height 30
type input "864"
click at [365, 717] on textarea at bounding box center [363, 713] width 266 height 57
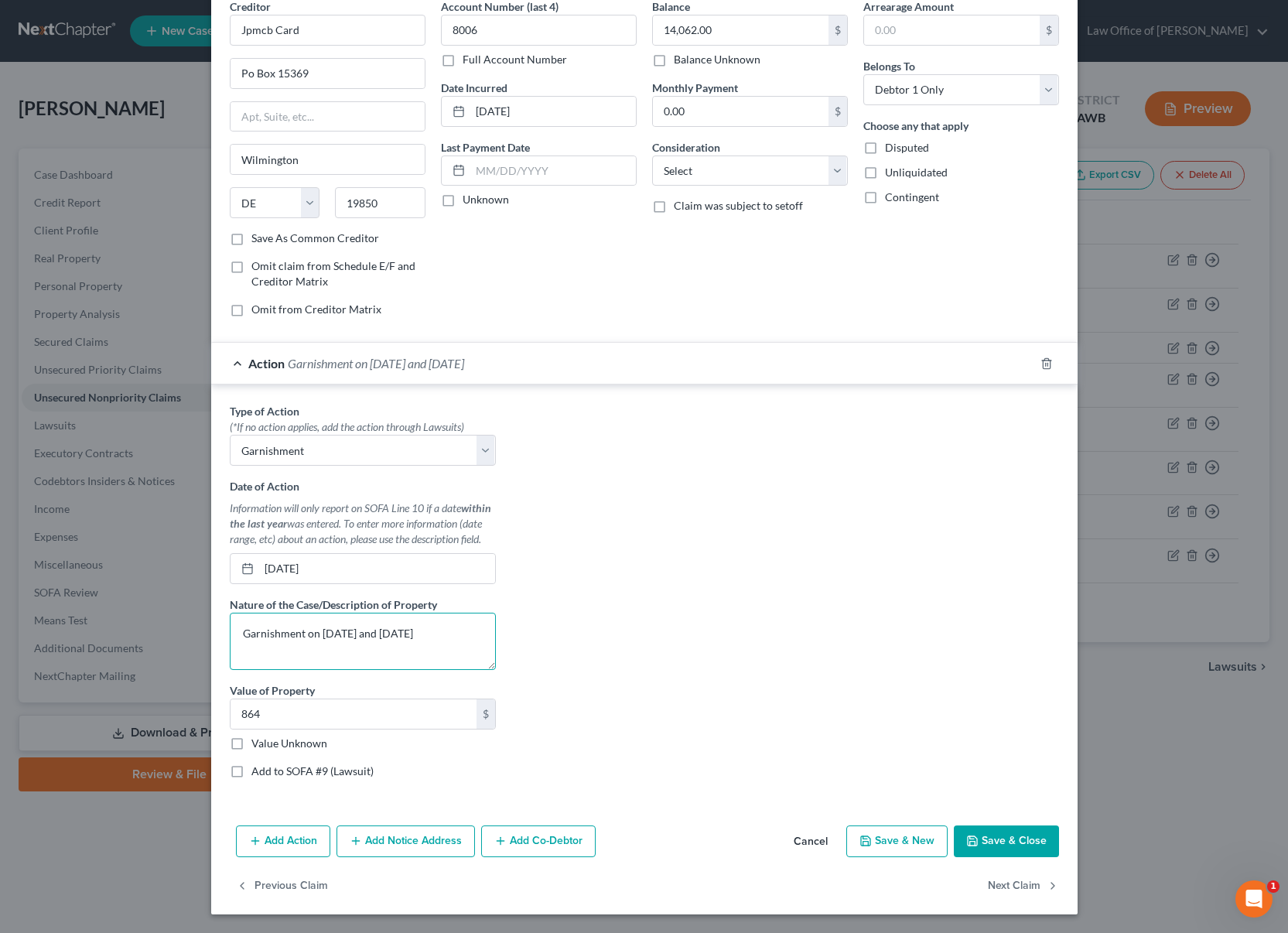
type textarea "Garnishment on [DATE] and [DATE]"
click at [376, 847] on button "Add Notice Address" at bounding box center [405, 842] width 138 height 33
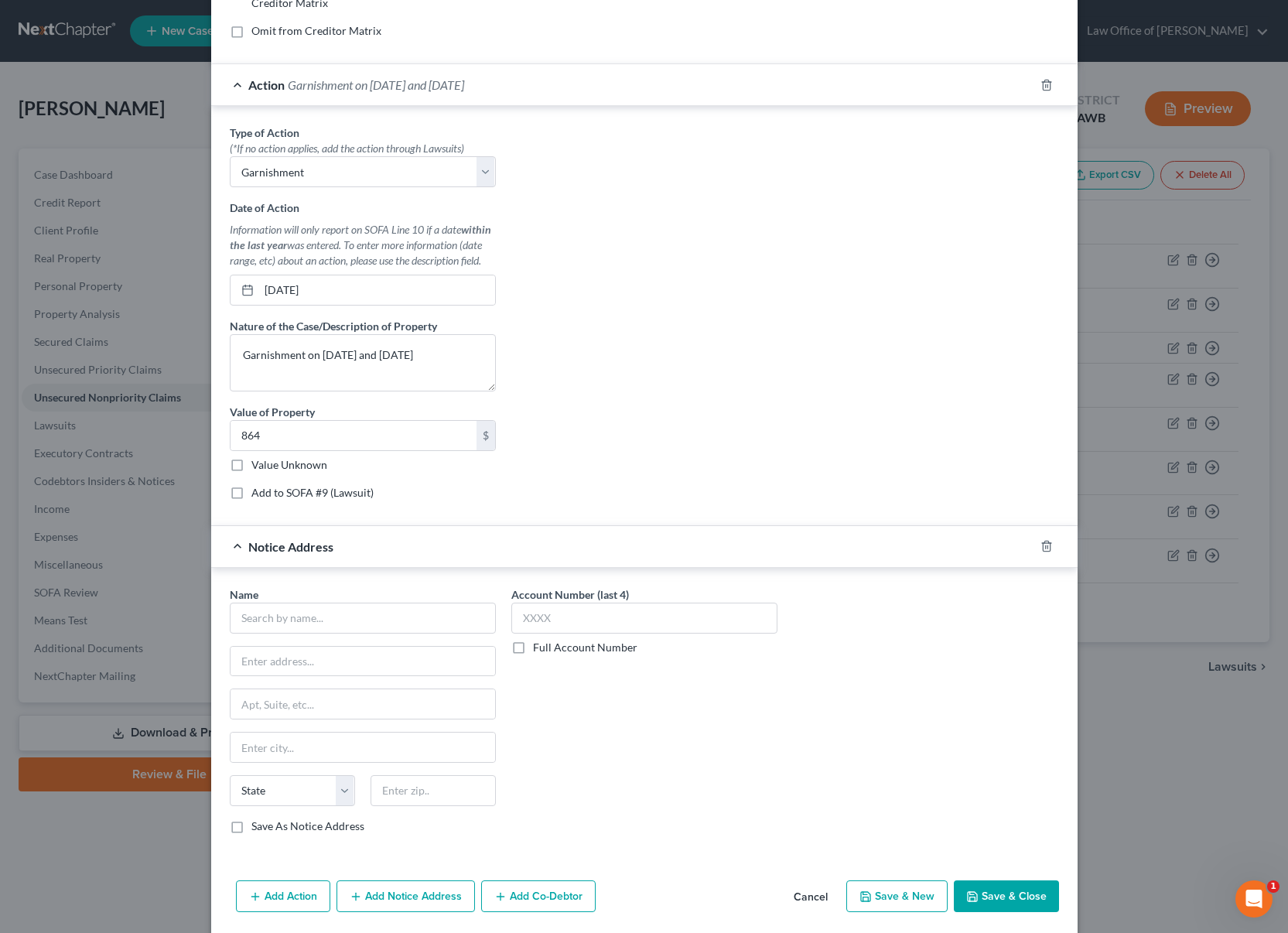
scroll to position [364, 0]
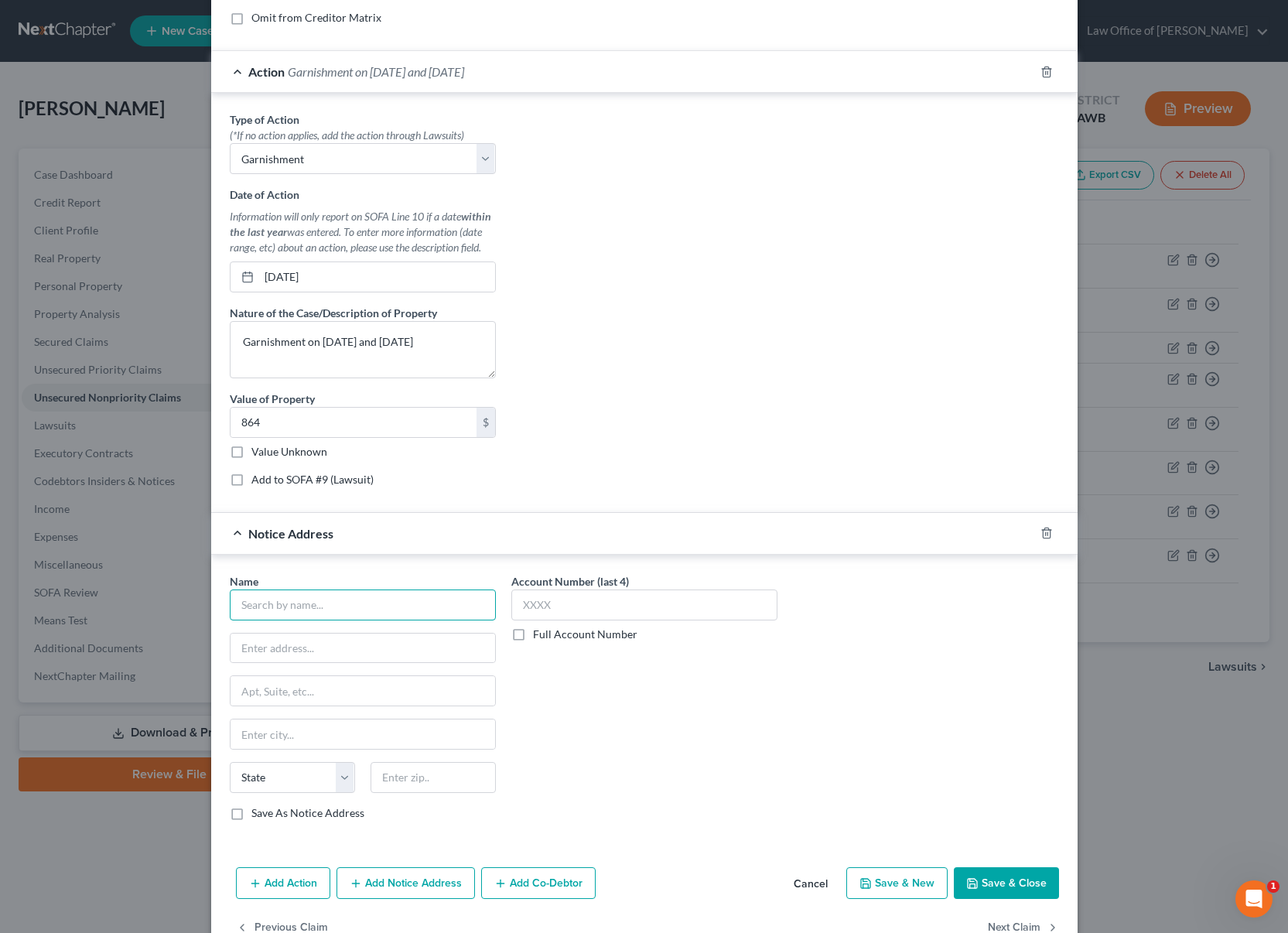
click at [321, 598] on input "text" at bounding box center [363, 605] width 266 height 31
type input "[PERSON_NAME] & Hammer"
type input "PO Box C-90006"
click at [425, 789] on input "text" at bounding box center [433, 778] width 126 height 31
type input "98004"
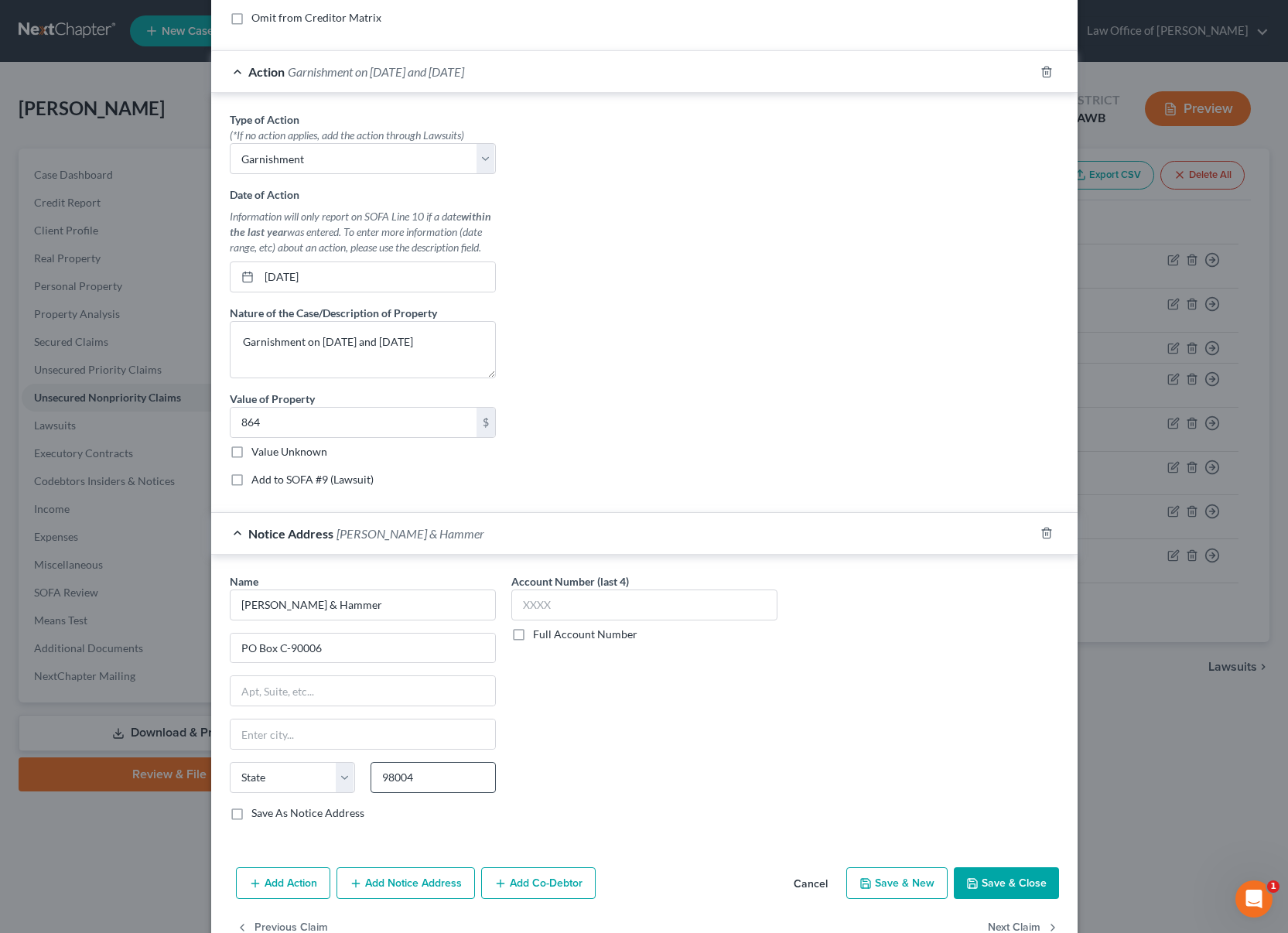
scroll to position [406, 0]
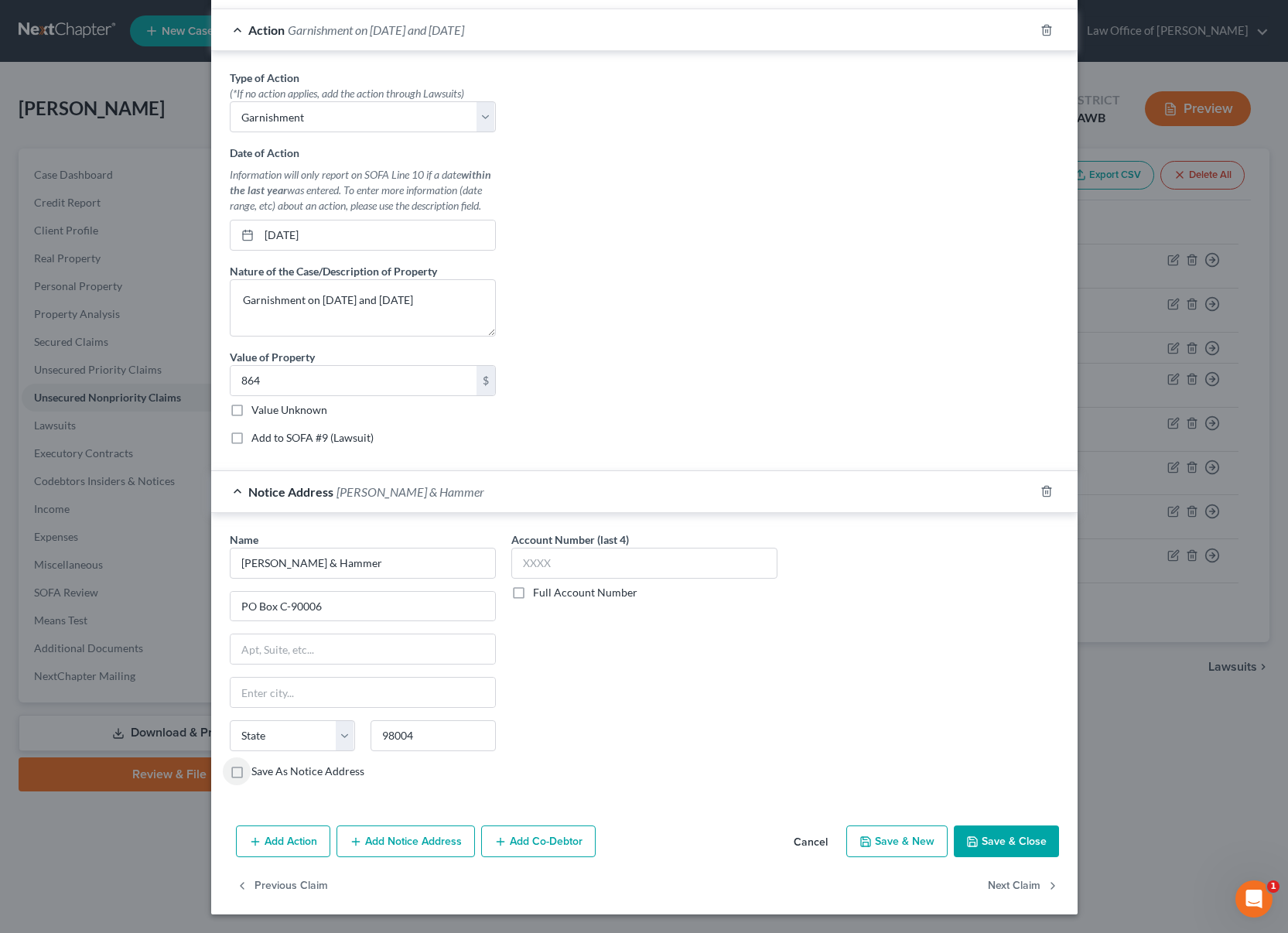
type input "Bellevue"
select select "50"
click at [1003, 834] on button "Save & Close" at bounding box center [1007, 842] width 105 height 33
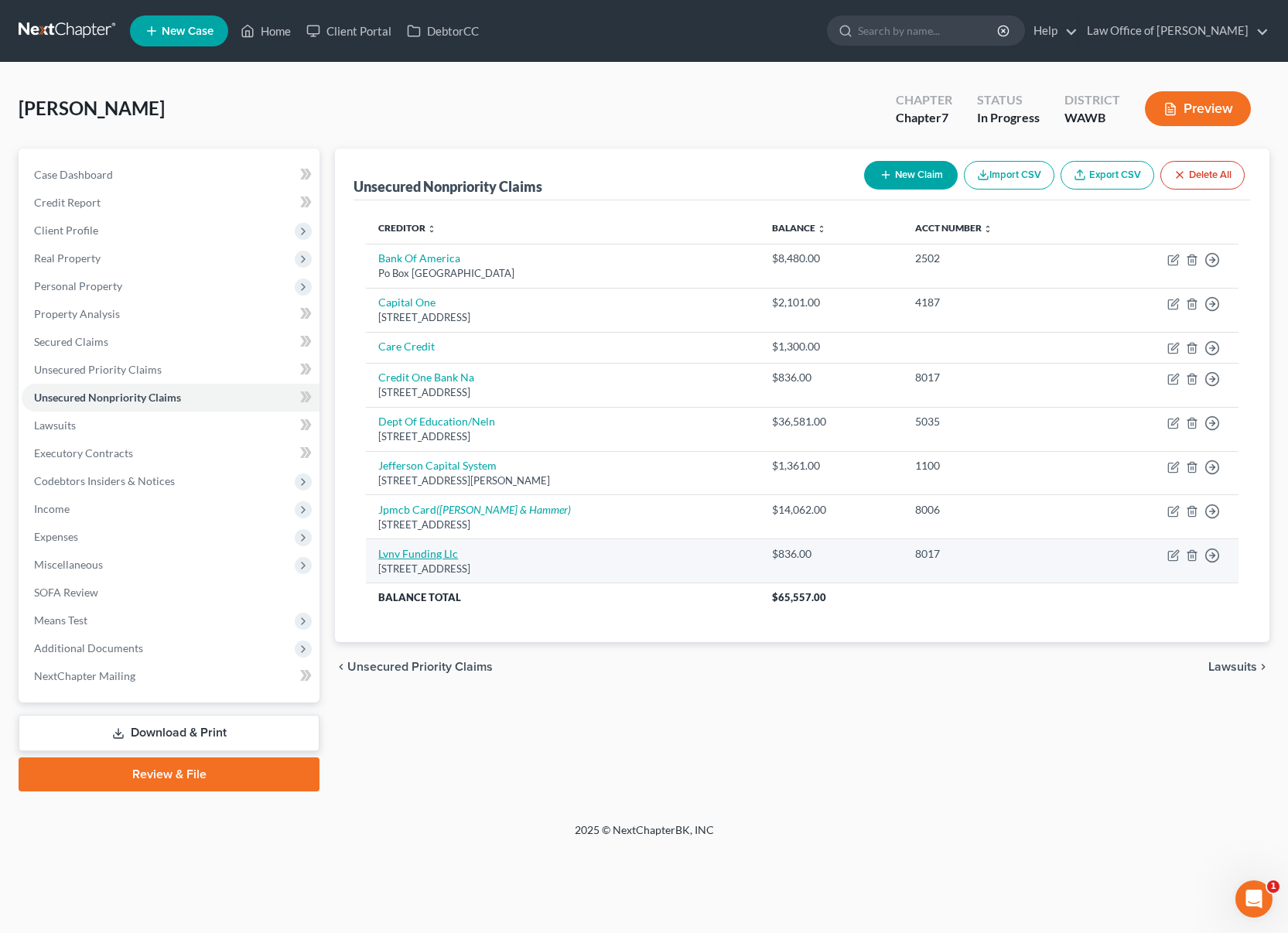
click at [433, 552] on link "Lvnv Funding Llc" at bounding box center [418, 553] width 80 height 14
select select "42"
select select "0"
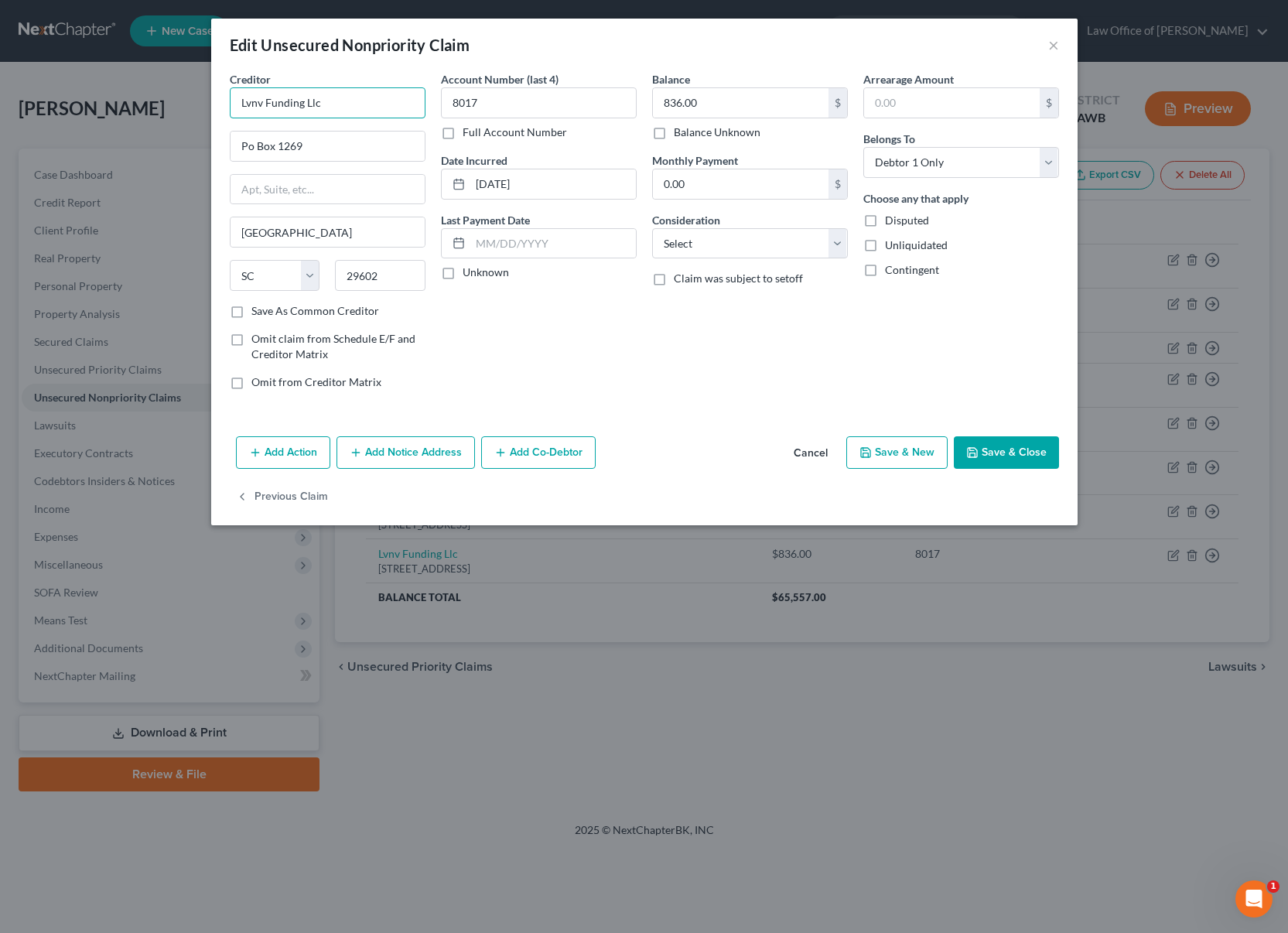
click at [390, 111] on input "Lvnv Funding Llc" at bounding box center [327, 103] width 195 height 31
type input "Lvnv Funding LLC"
click at [987, 455] on button "Save & Close" at bounding box center [1007, 452] width 105 height 33
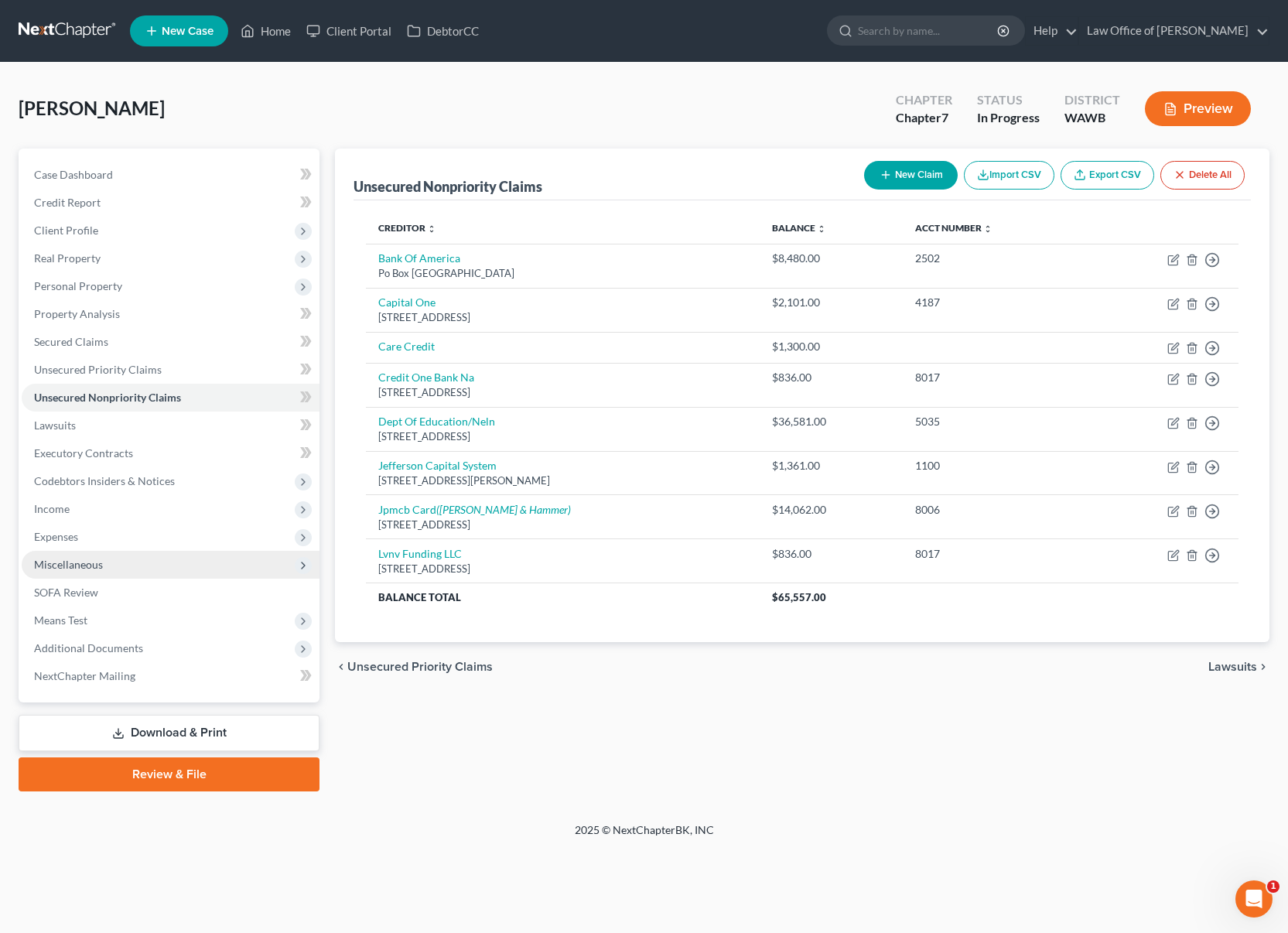
click at [201, 566] on span "Miscellaneous" at bounding box center [170, 564] width 298 height 28
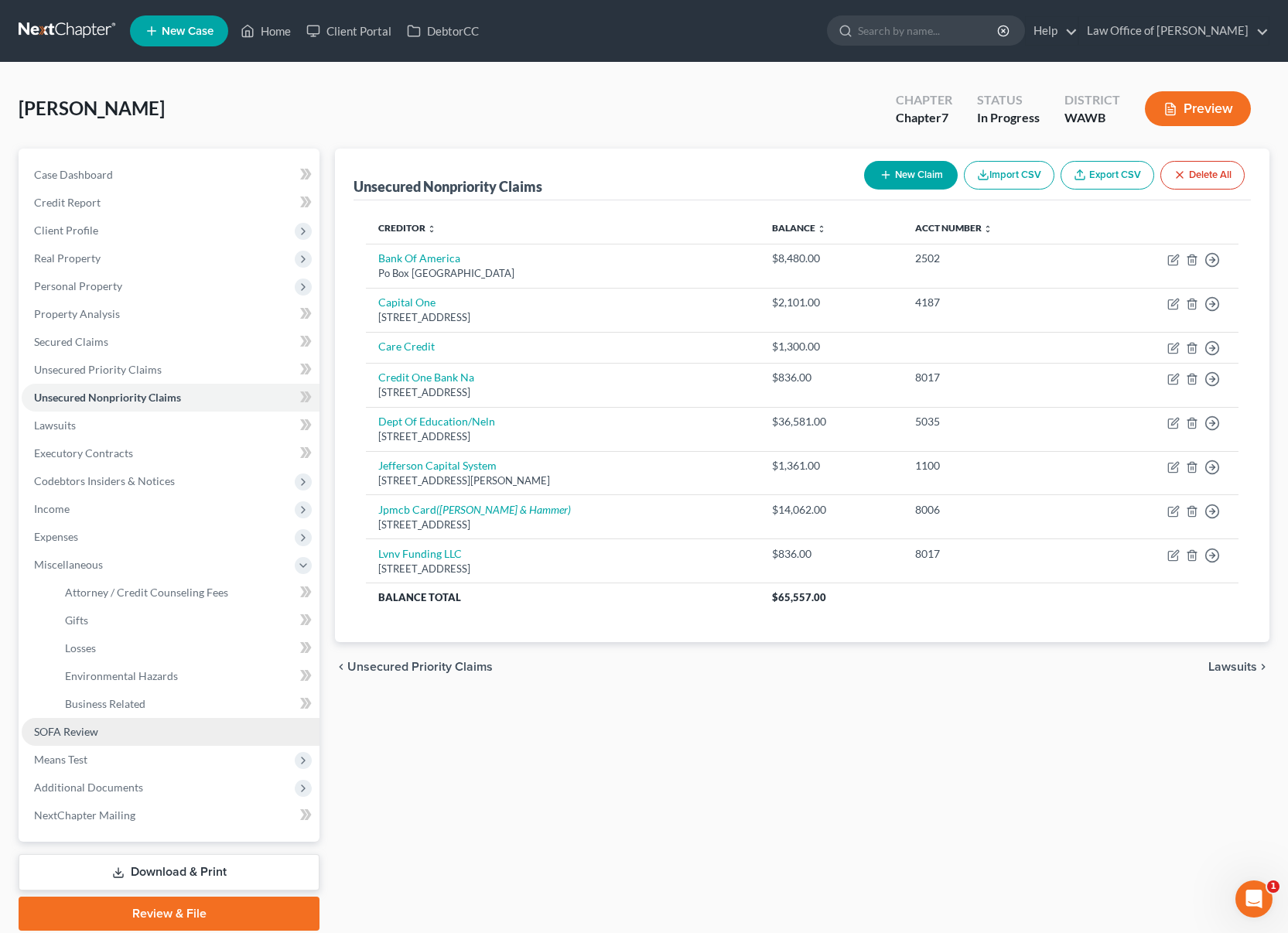
click at [153, 726] on link "SOFA Review" at bounding box center [170, 731] width 298 height 28
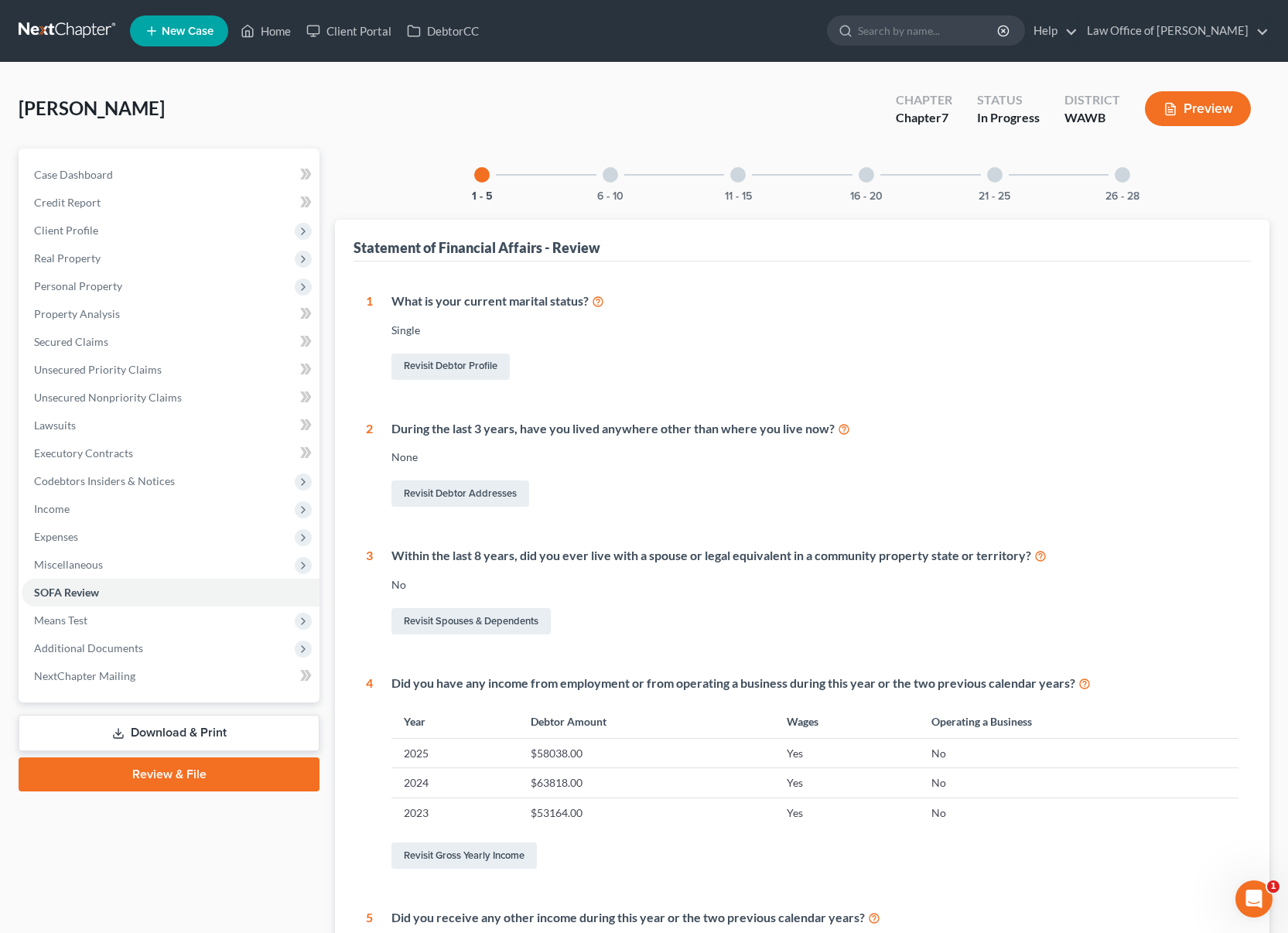
click at [619, 182] on div "6 - 10" at bounding box center [611, 174] width 52 height 52
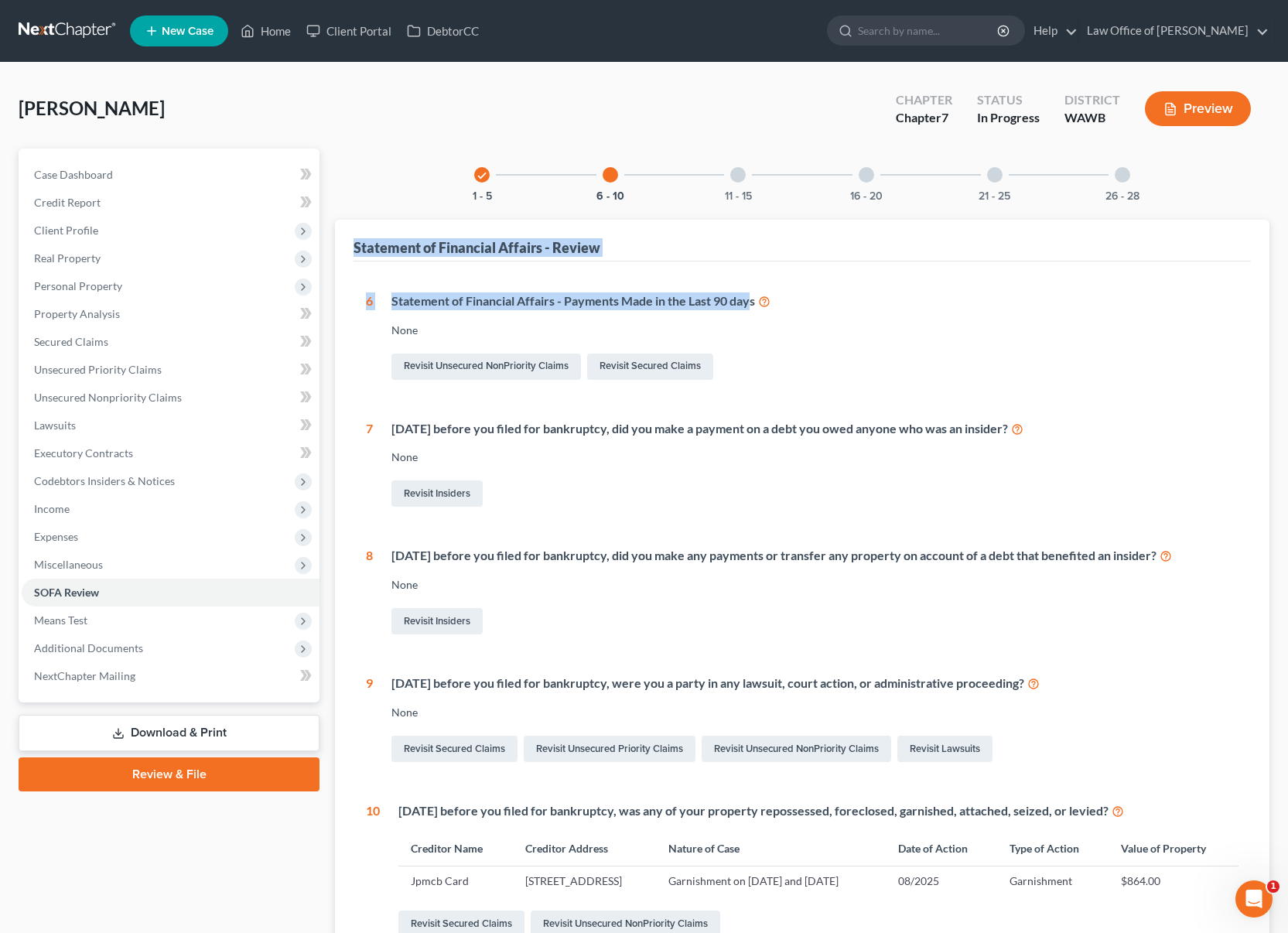
drag, startPoint x: 749, startPoint y: 185, endPoint x: 751, endPoint y: 307, distance: 122.0
click at [751, 307] on div "check 1 - 5 6 - 10 11 - 15 16 - 20 21 - 25 26 - 28 Statement of Financial Affai…" at bounding box center [801, 571] width 934 height 847
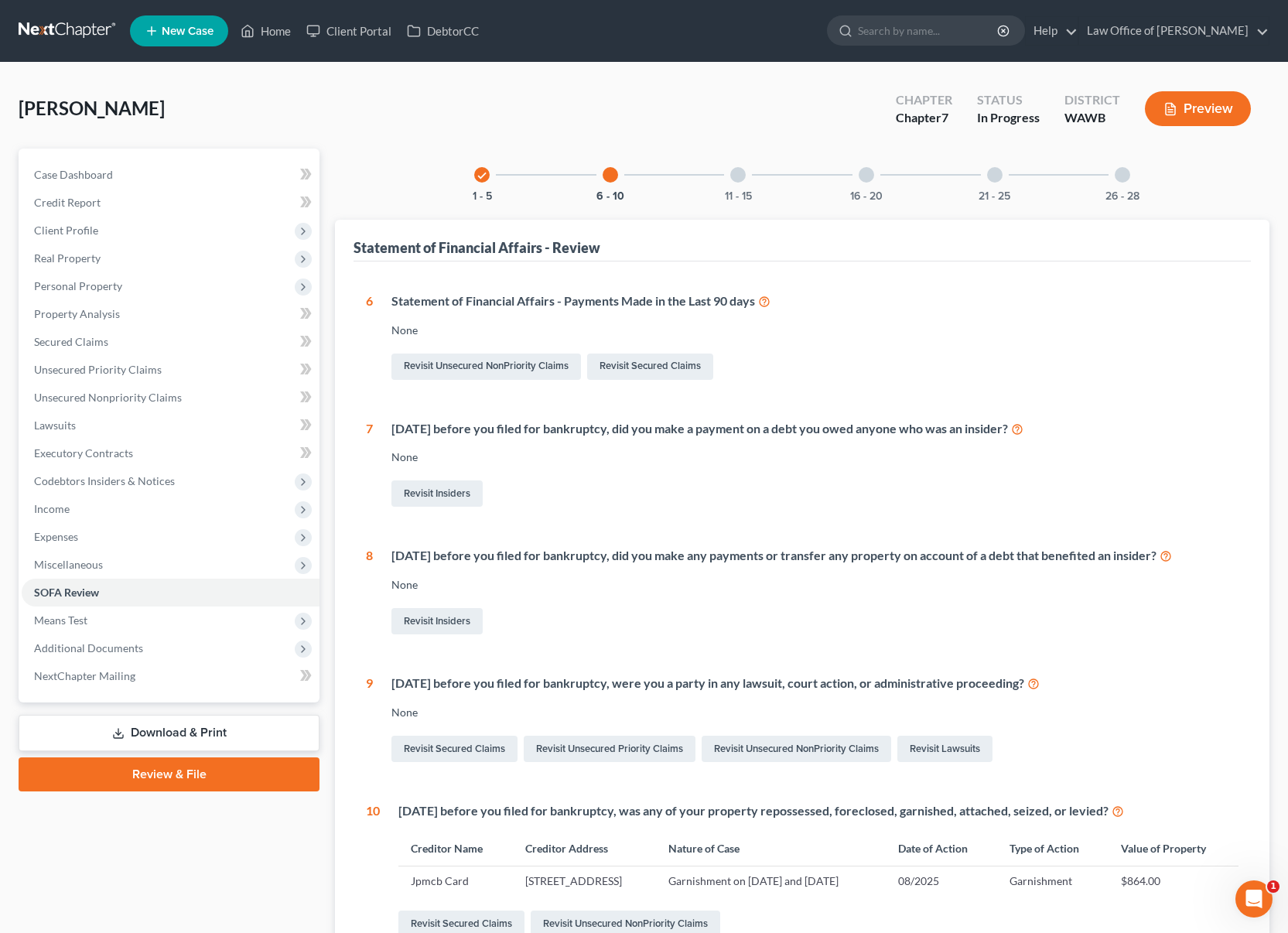
click at [742, 187] on div "11 - 15" at bounding box center [738, 174] width 52 height 52
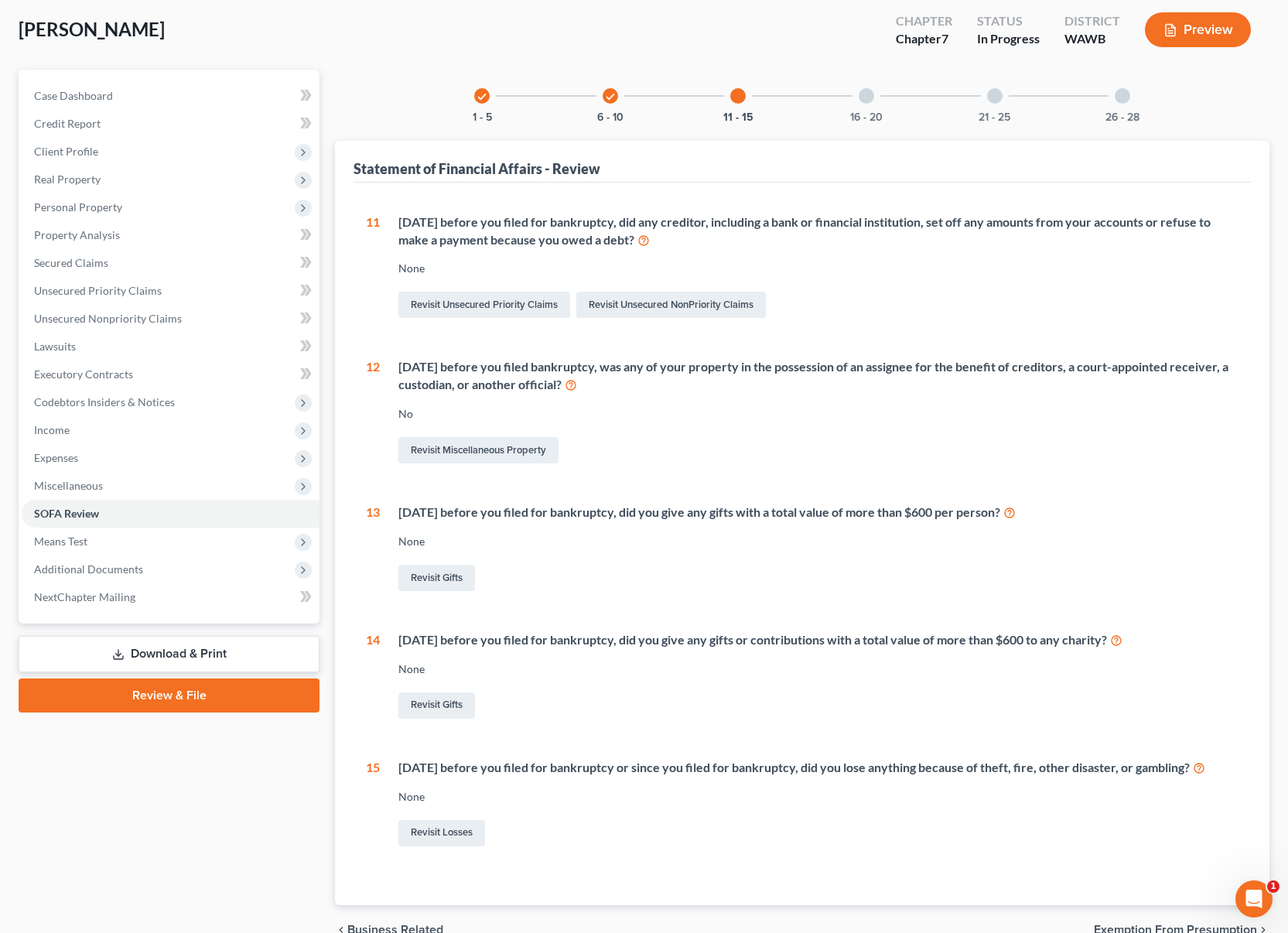
scroll to position [74, 0]
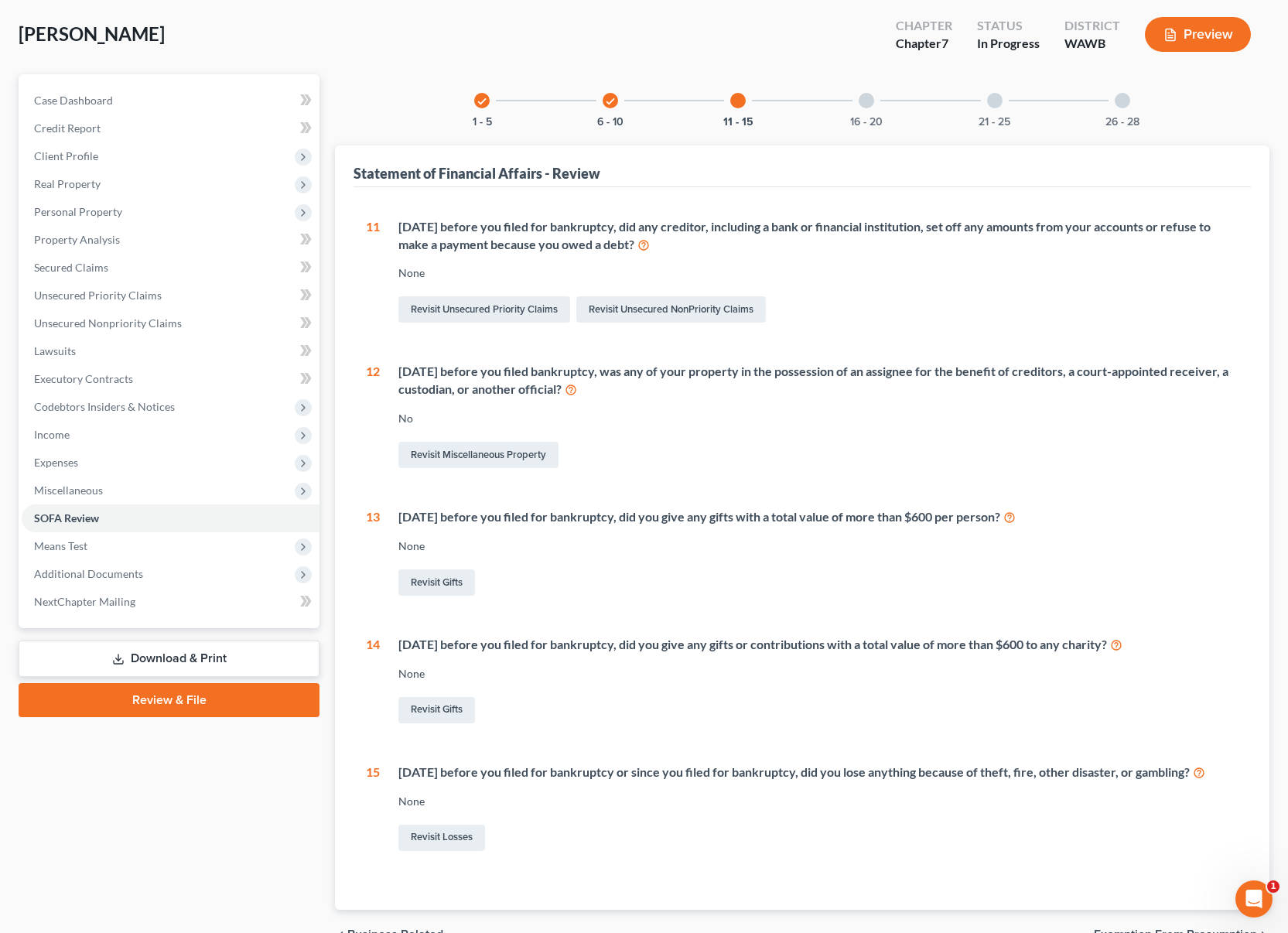
click at [867, 110] on div "16 - 20" at bounding box center [867, 100] width 52 height 52
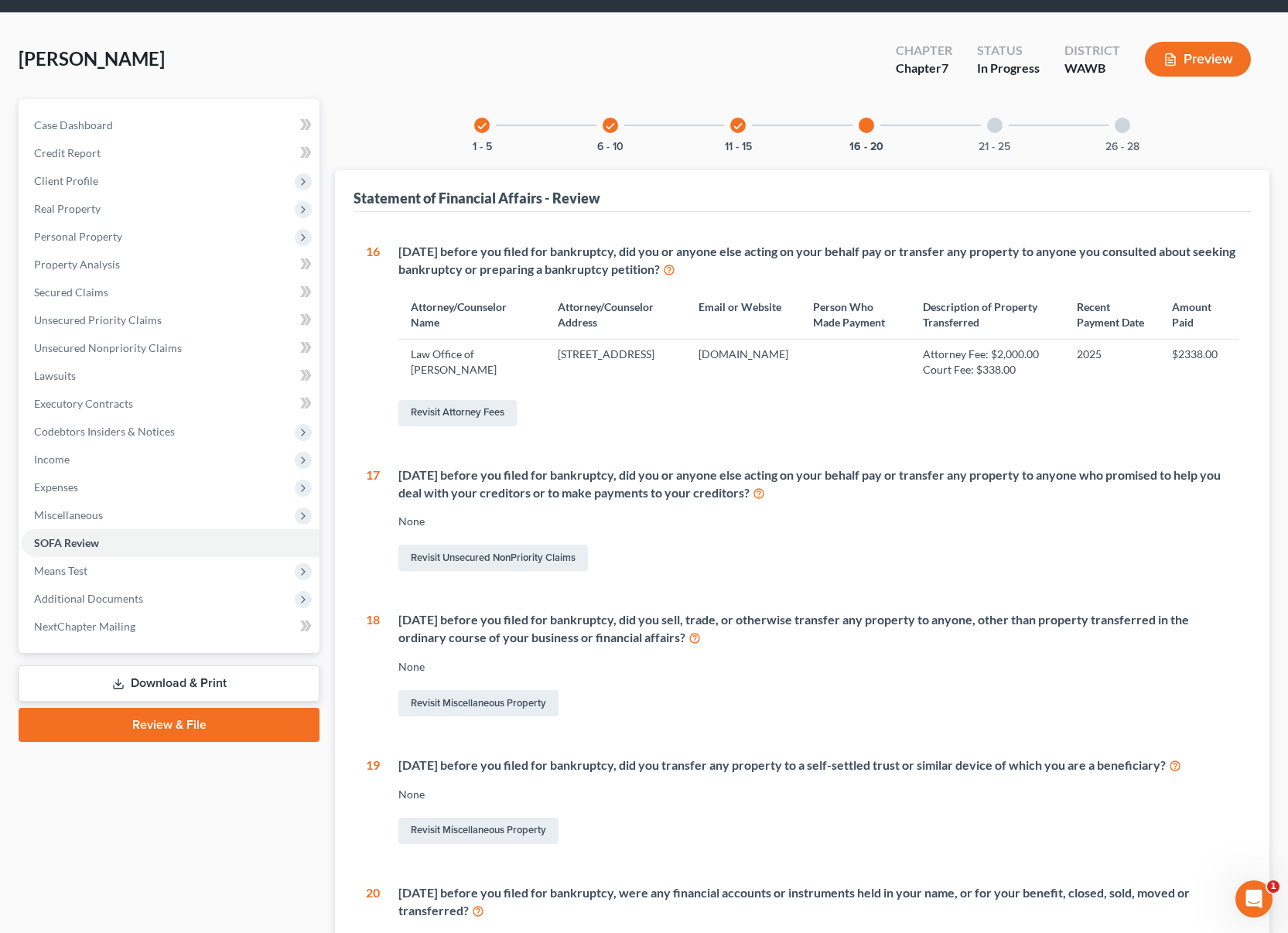
scroll to position [0, 0]
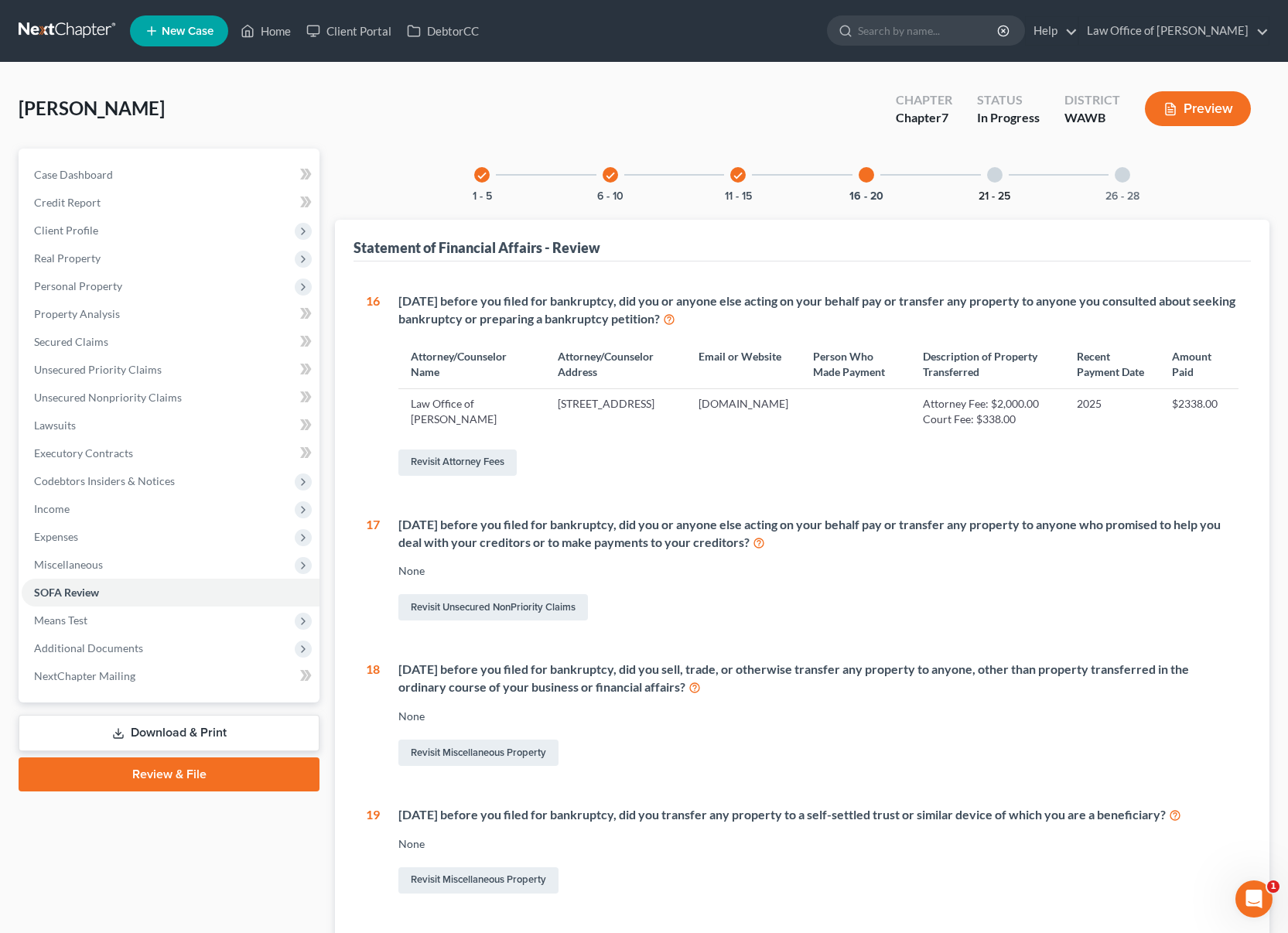
click at [994, 194] on button "21 - 25" at bounding box center [994, 196] width 32 height 11
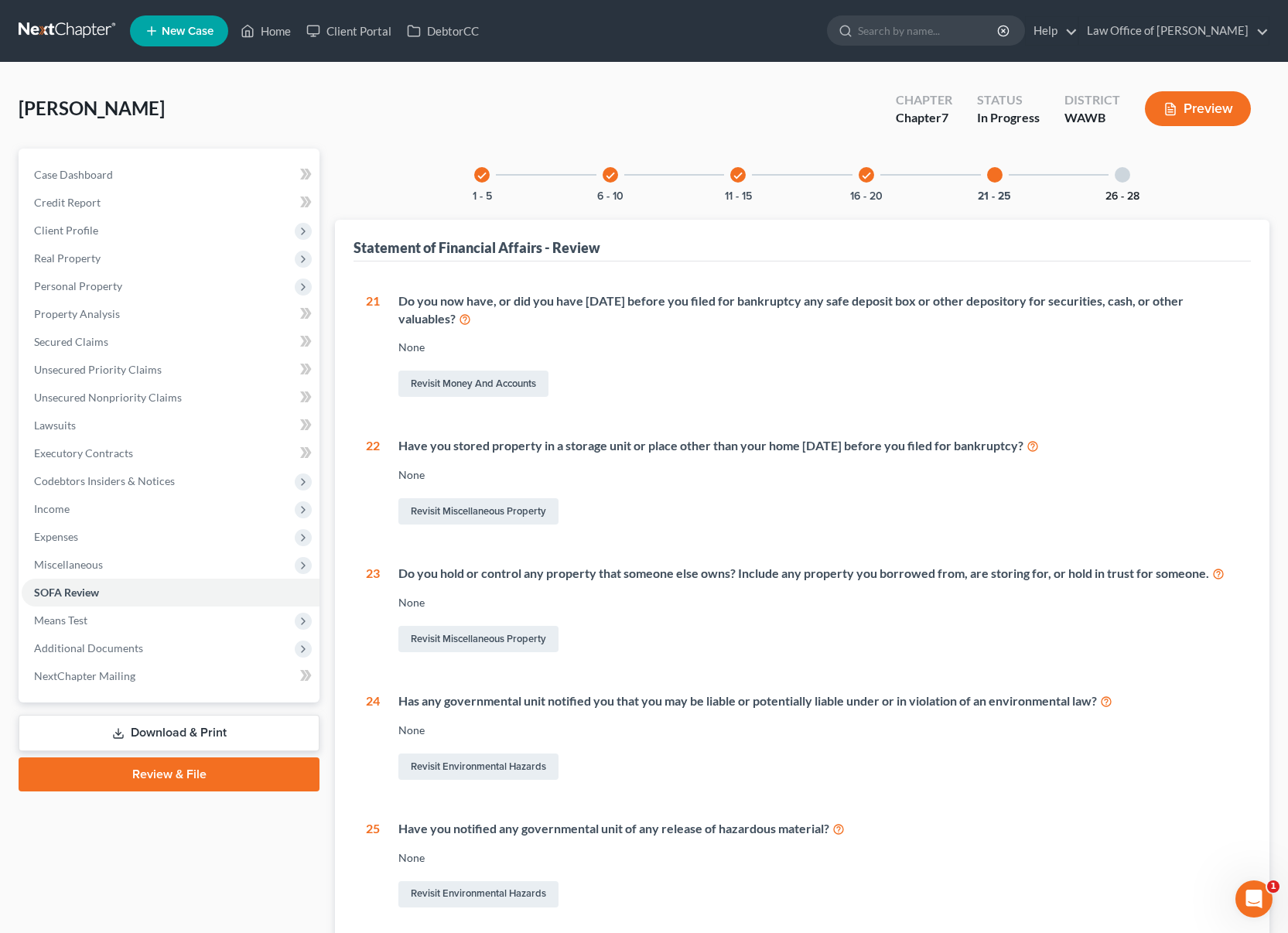
click at [1129, 192] on button "26 - 28" at bounding box center [1122, 196] width 34 height 11
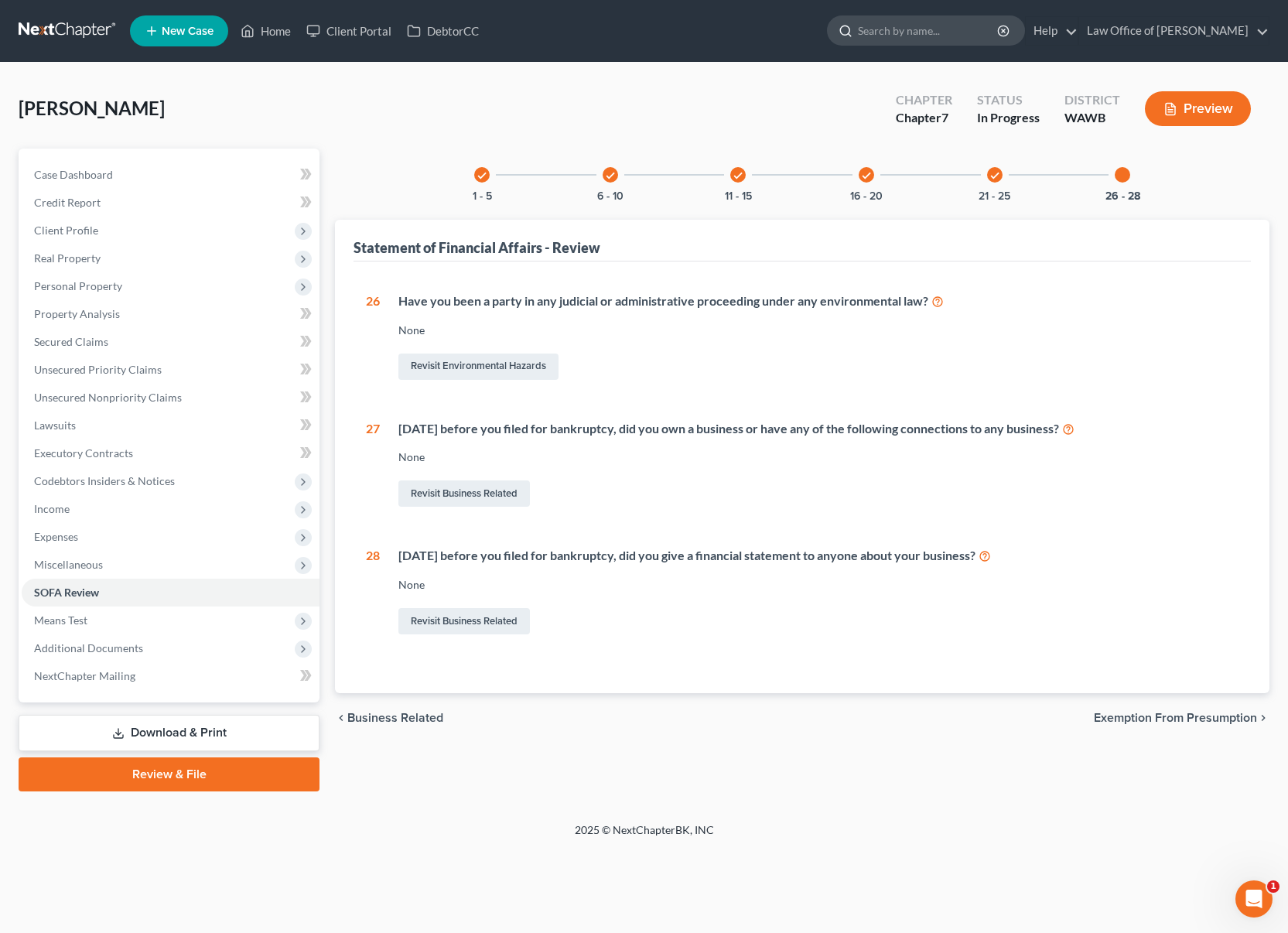
click at [925, 27] on input "search" at bounding box center [929, 31] width 142 height 29
type input "[PERSON_NAME]"
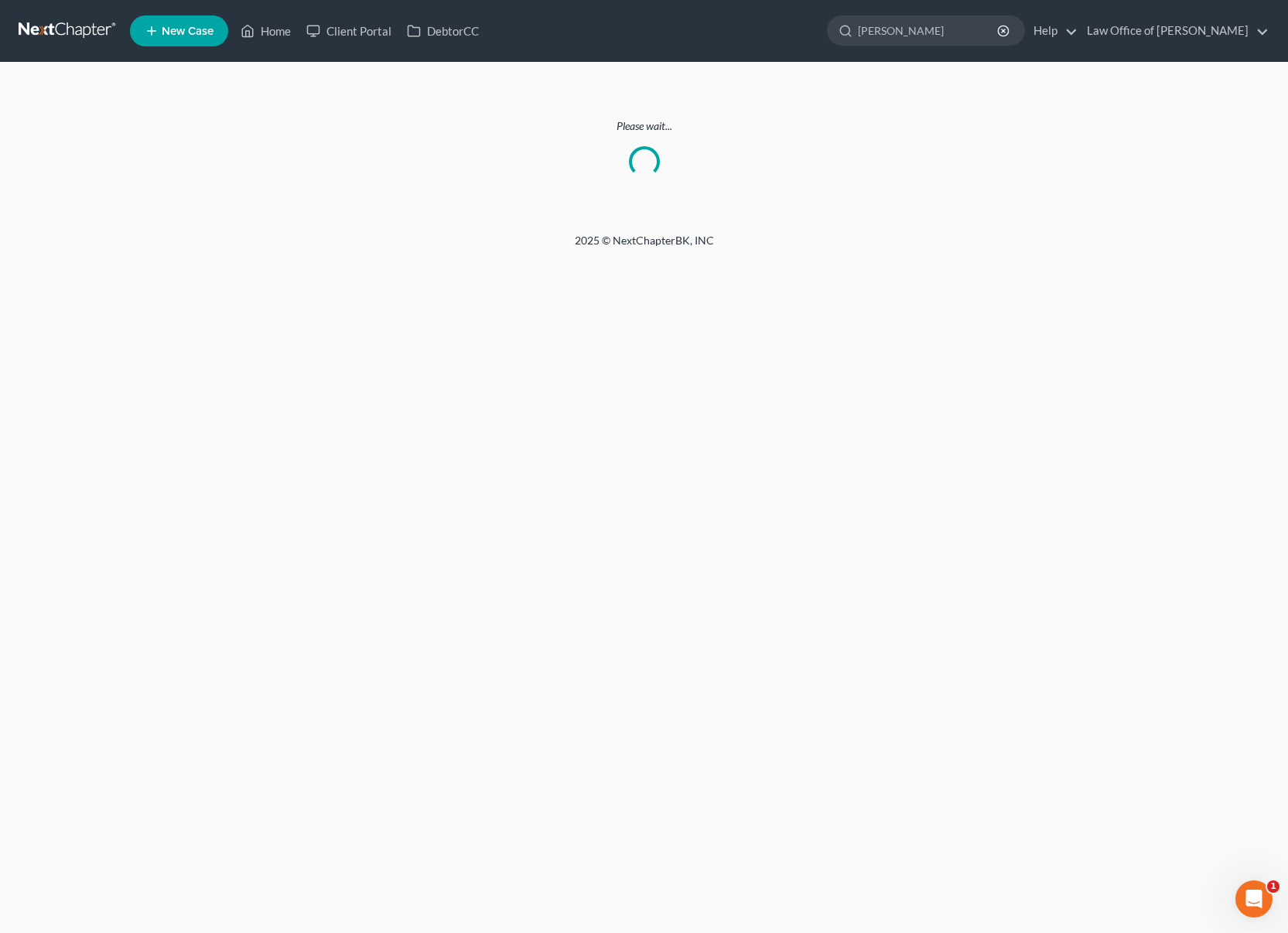
click at [36, 12] on nav "Home New Case Client Portal DebtorCC Law Office of [PERSON_NAME] Tse [EMAIL_ADD…" at bounding box center [644, 31] width 1288 height 61
click at [48, 30] on link at bounding box center [68, 31] width 99 height 28
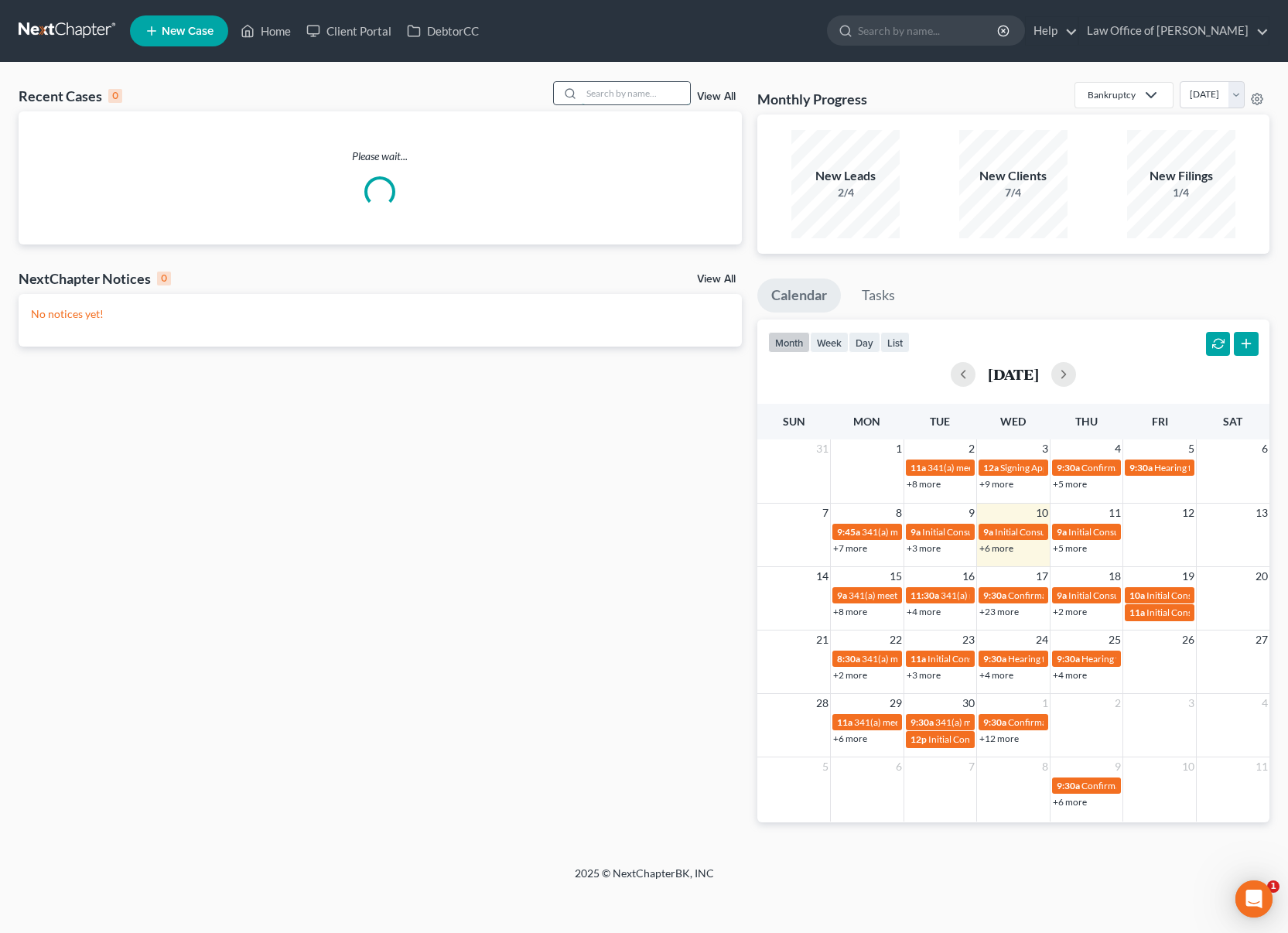
click at [611, 94] on input "search" at bounding box center [636, 93] width 109 height 23
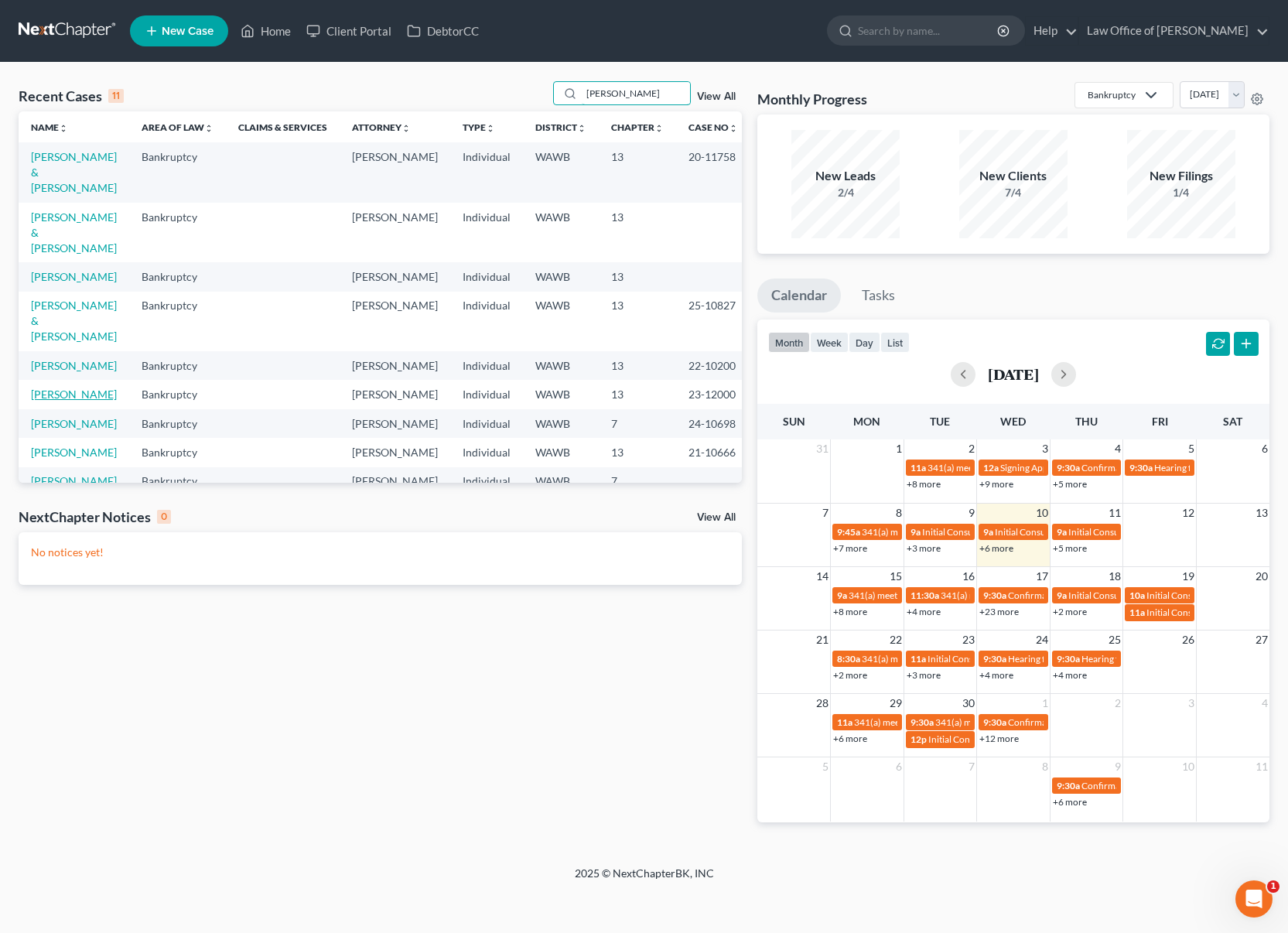
type input "thomas"
click at [83, 388] on link "[PERSON_NAME]" at bounding box center [73, 394] width 86 height 14
select select "6"
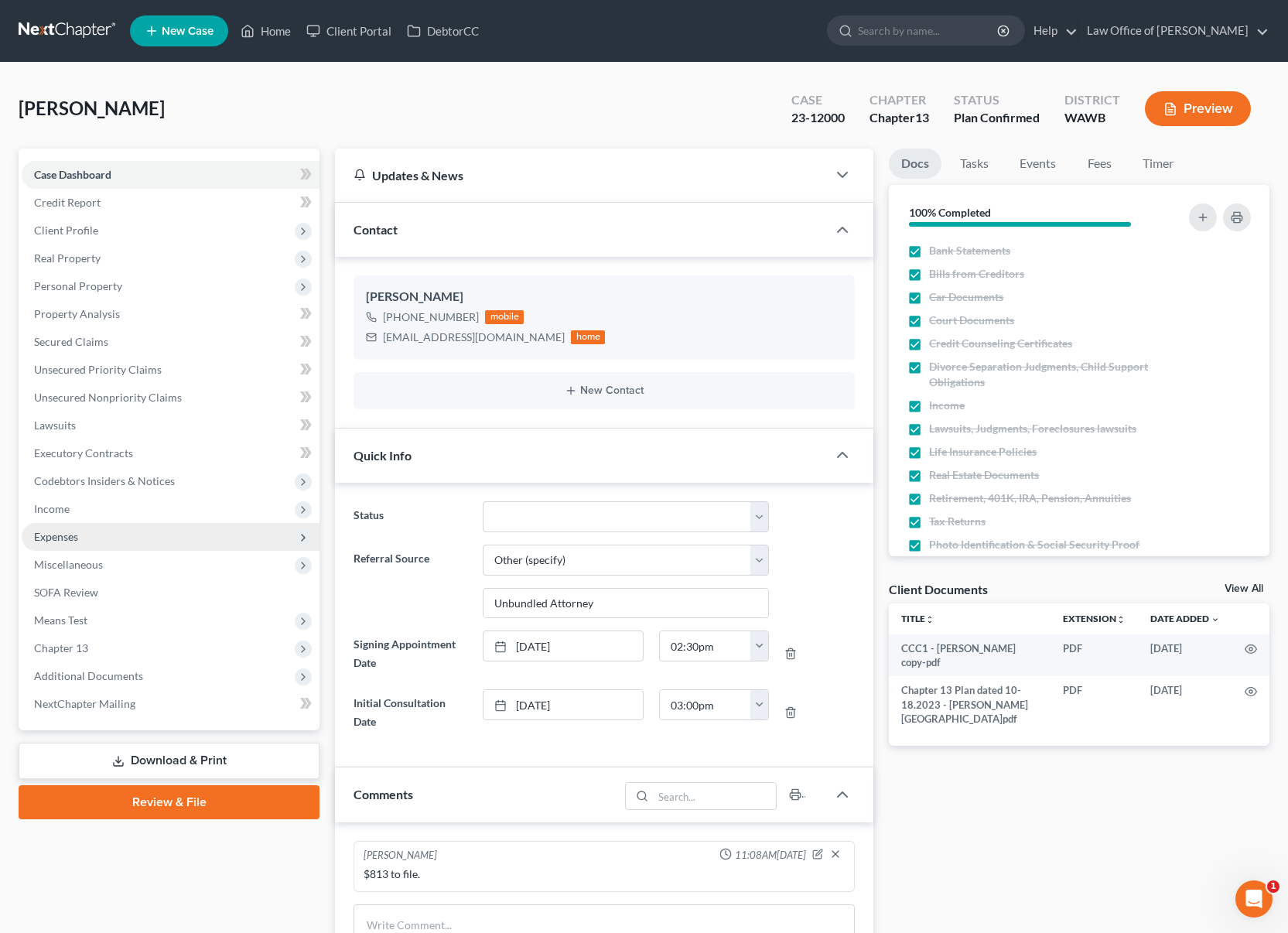
click at [83, 535] on span "Expenses" at bounding box center [170, 536] width 298 height 28
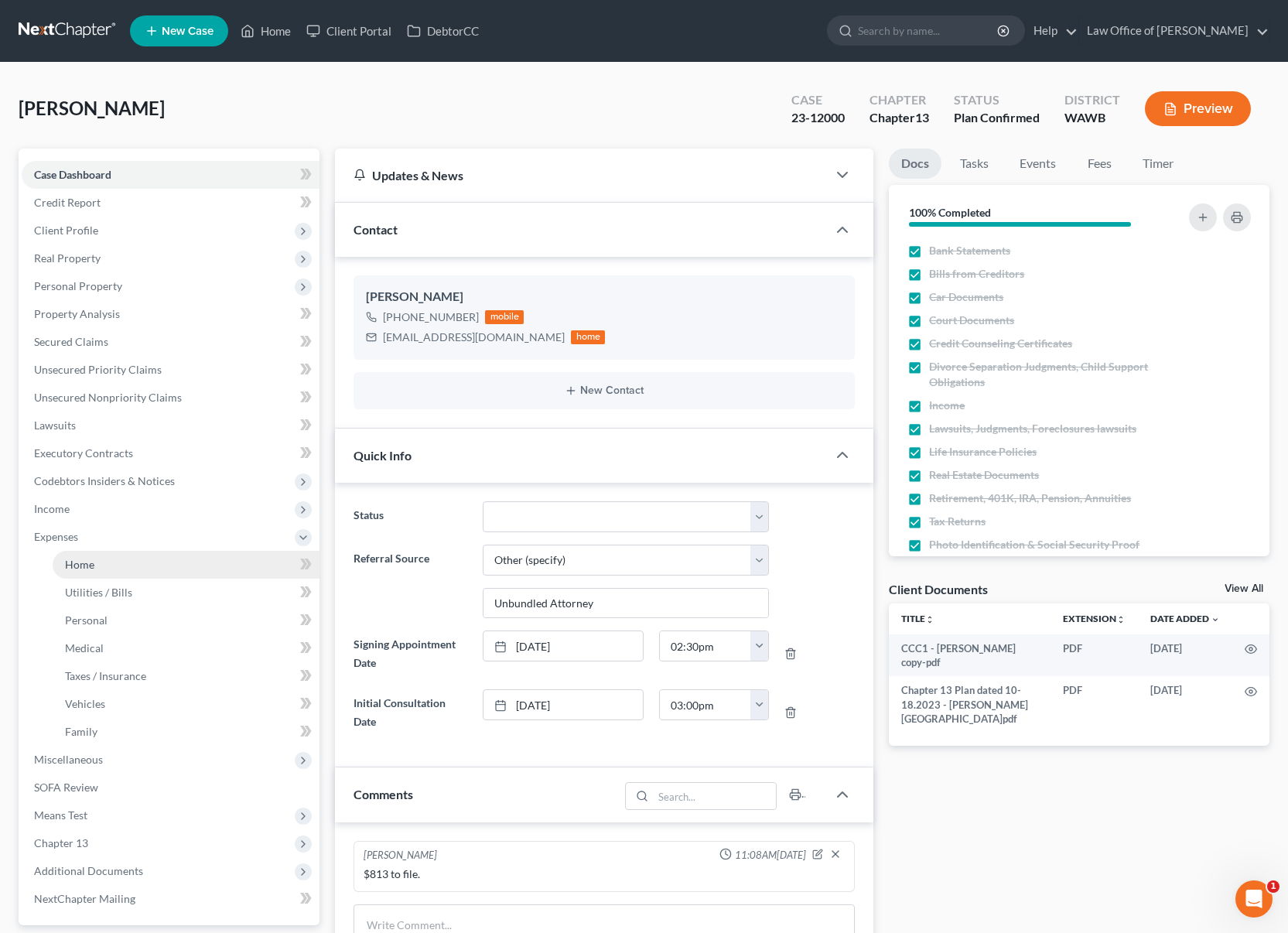
click at [103, 564] on link "Home" at bounding box center [185, 564] width 267 height 28
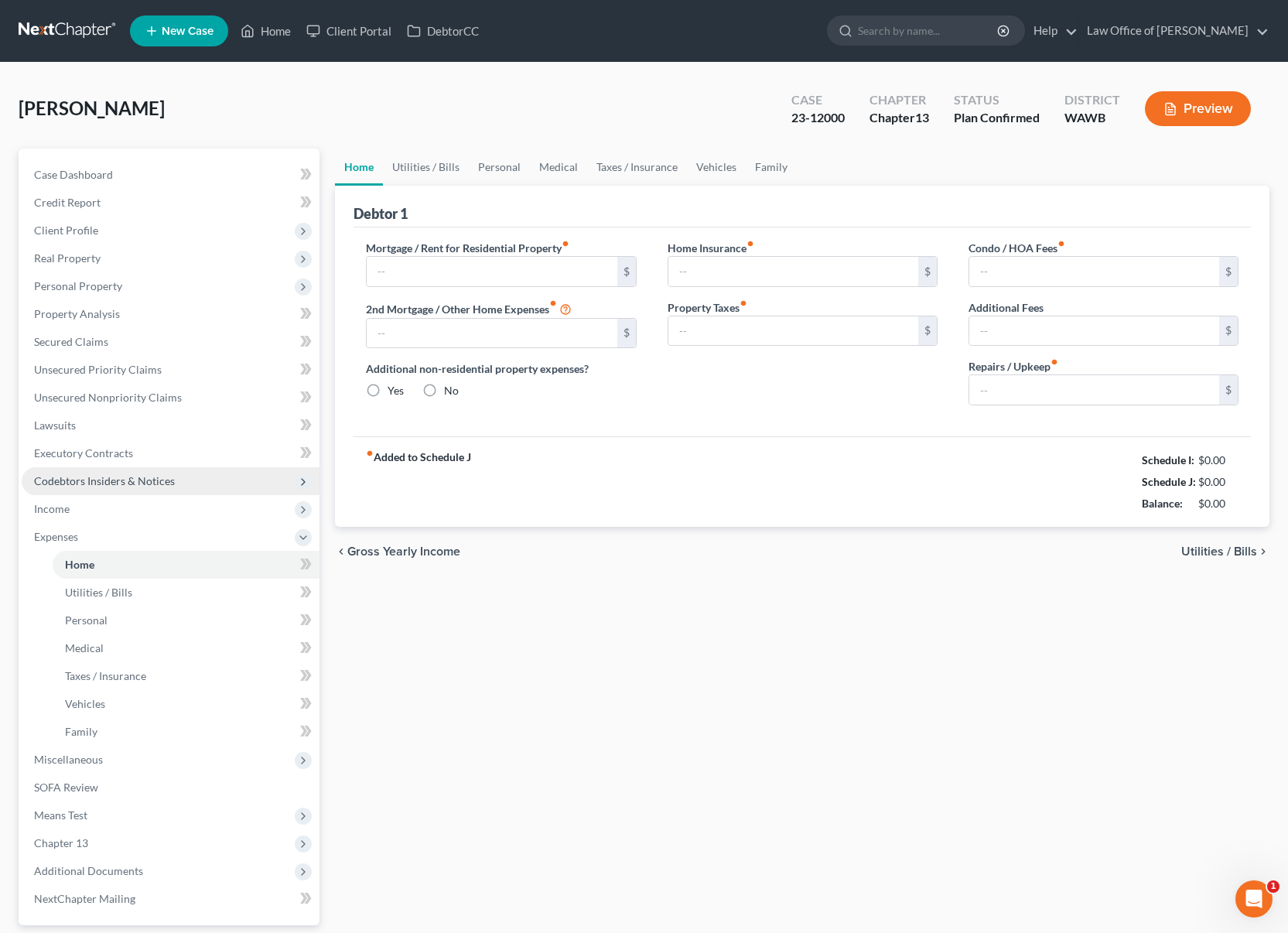
type input "1,901.00"
type input "0.00"
radio input "true"
type input "0.00"
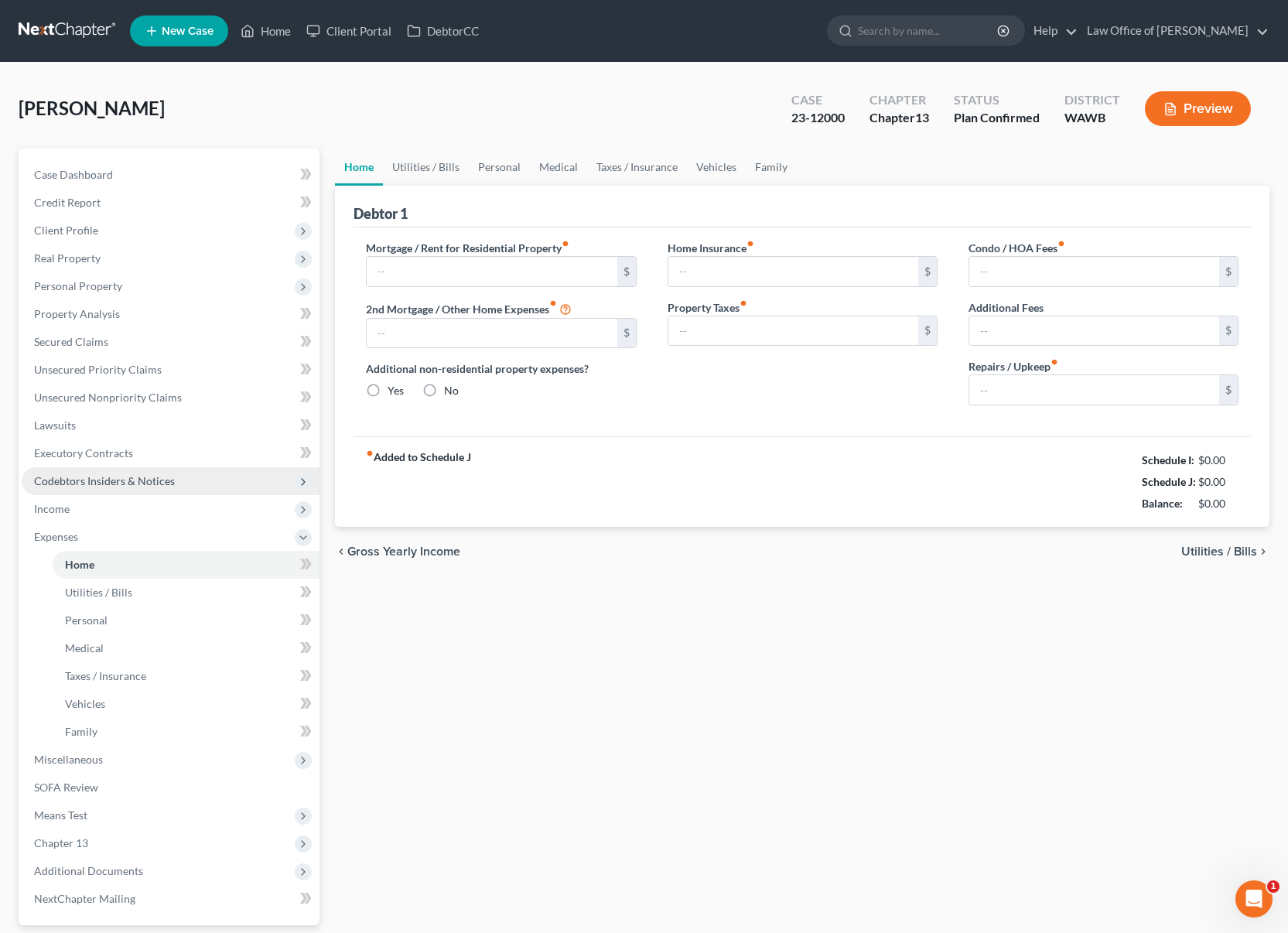
type input "0.00"
click at [422, 167] on link "Utilities / Bills" at bounding box center [425, 166] width 86 height 37
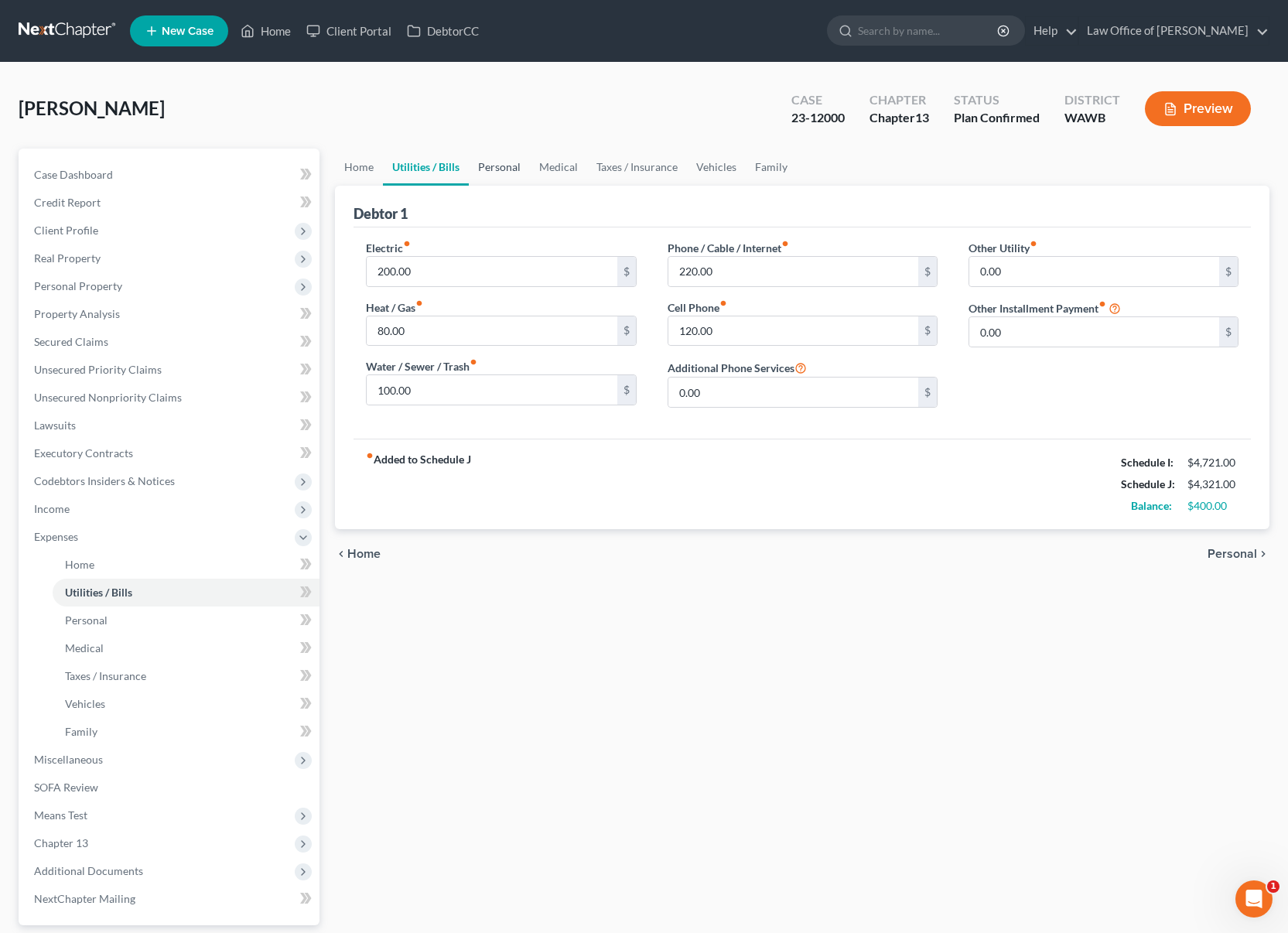
click at [489, 172] on link "Personal" at bounding box center [499, 166] width 62 height 37
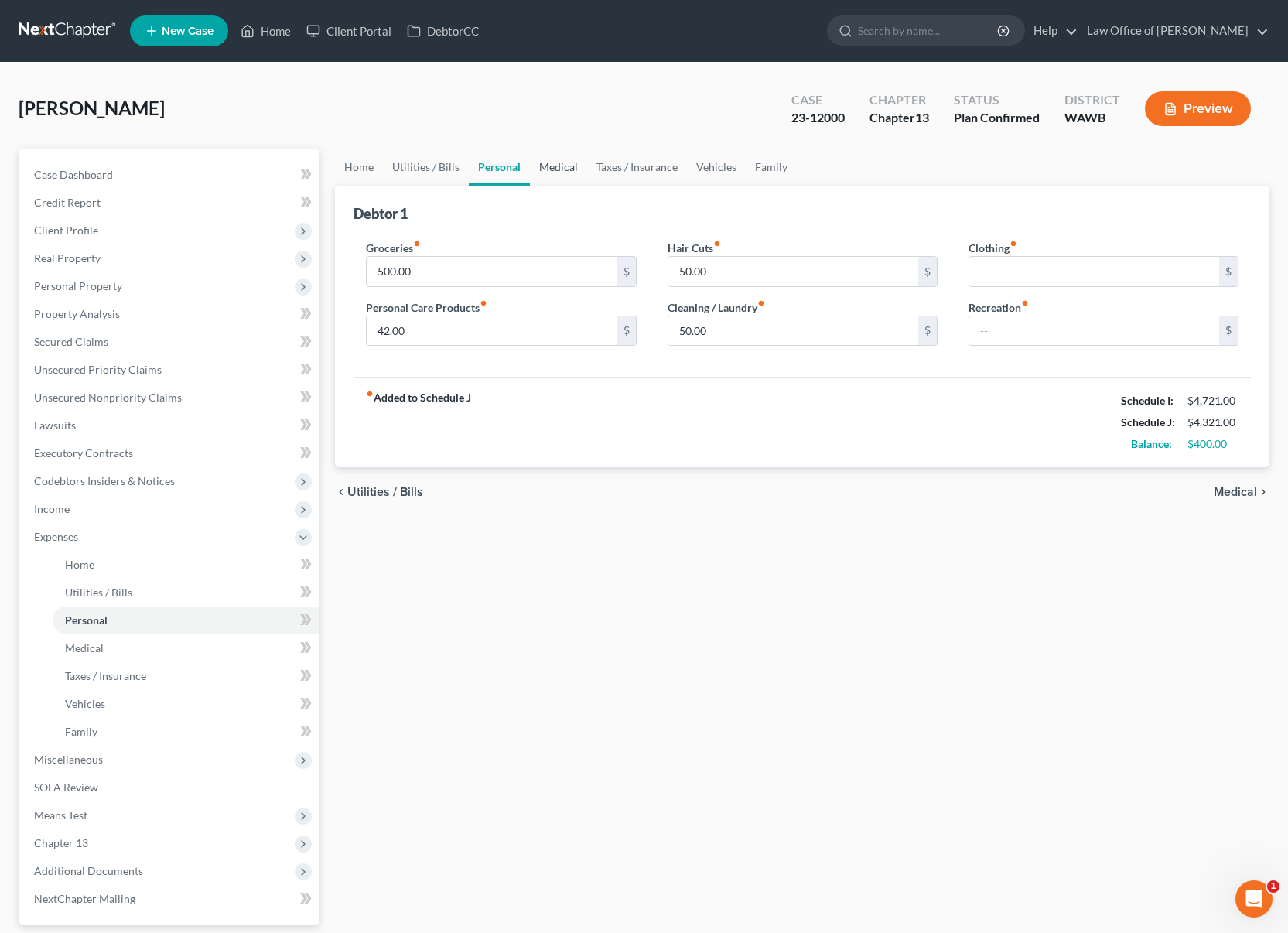
click at [564, 170] on link "Medical" at bounding box center [558, 166] width 57 height 37
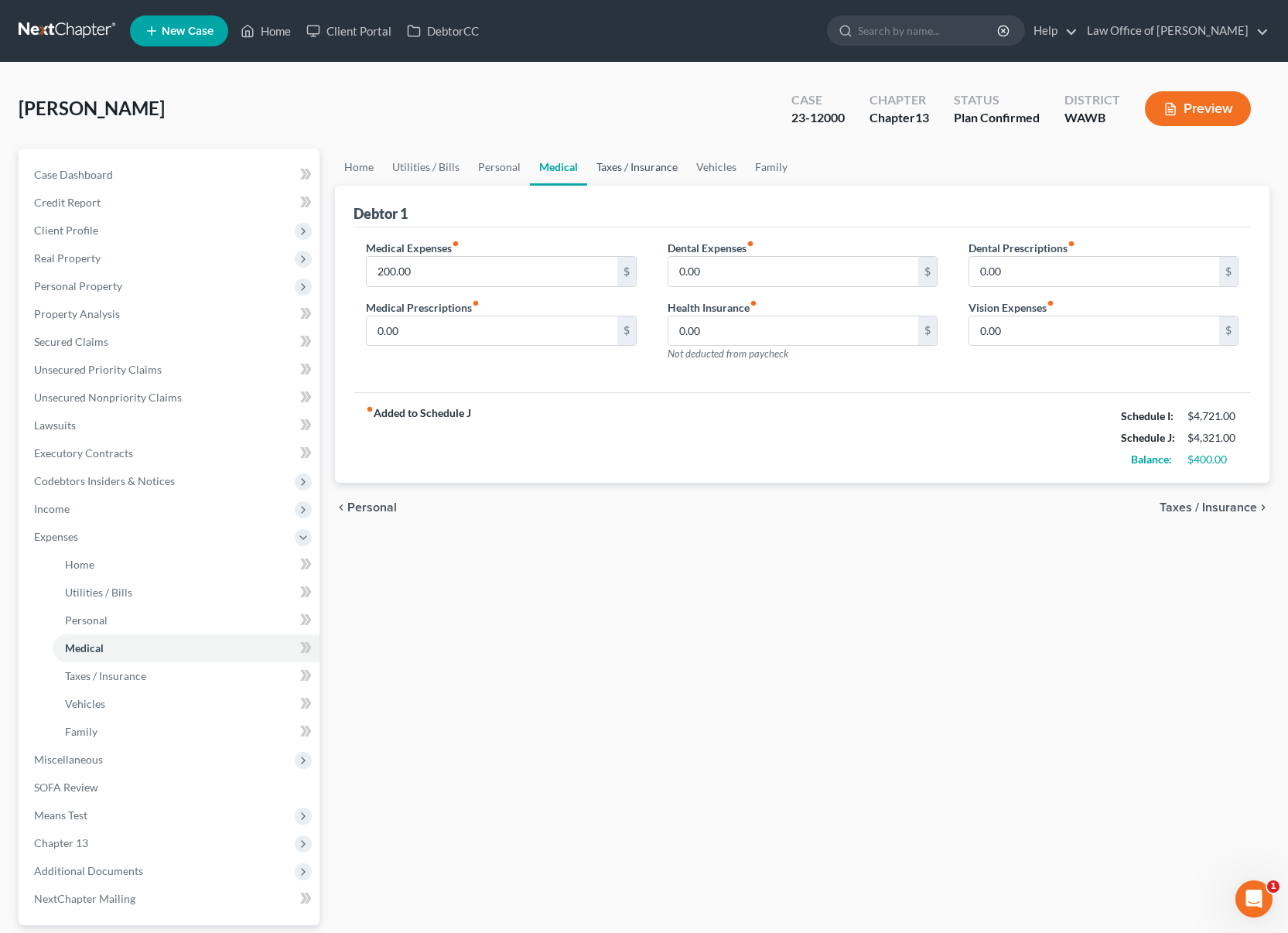
click at [607, 168] on link "Taxes / Insurance" at bounding box center [637, 166] width 99 height 37
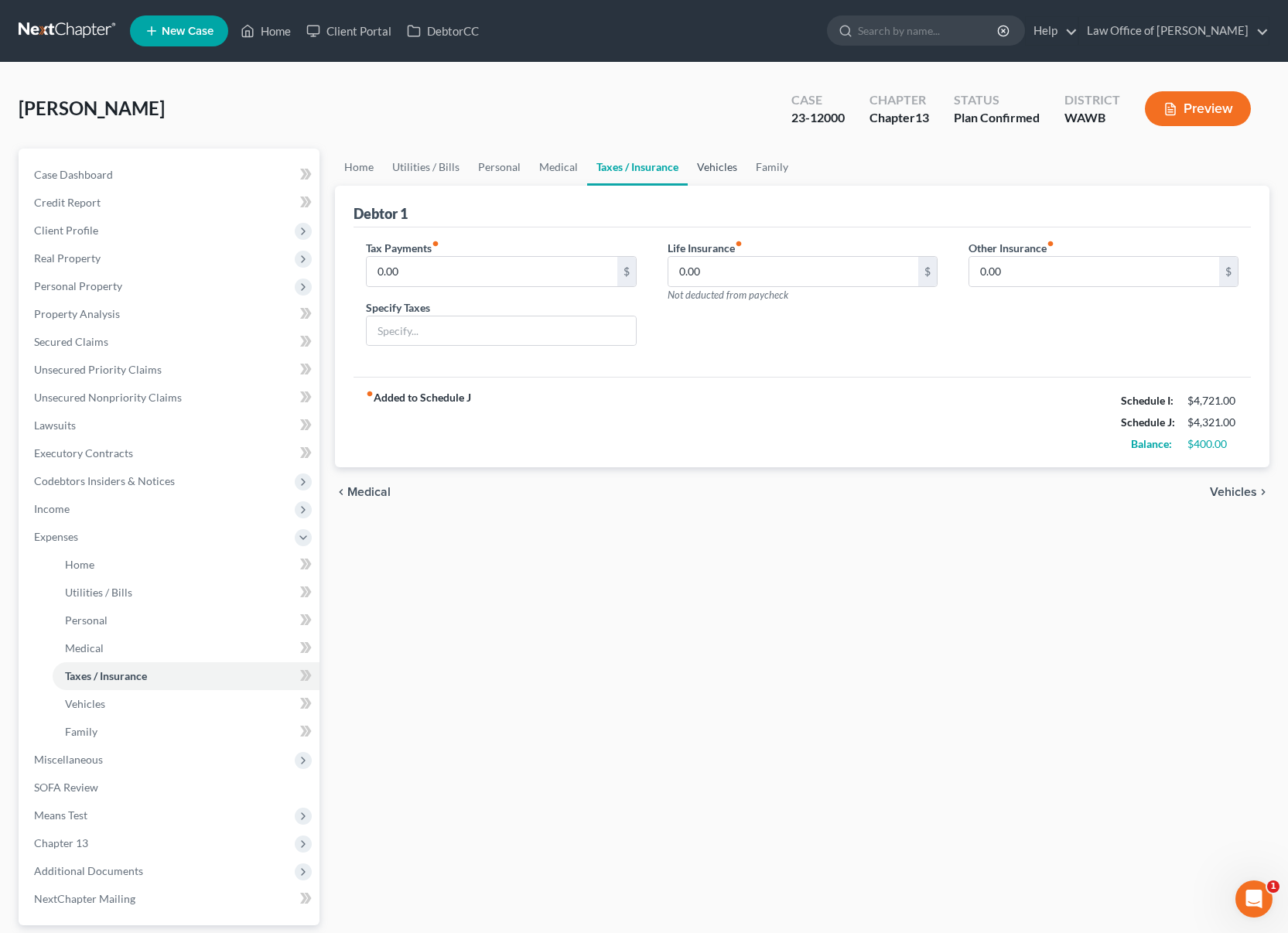
click at [716, 175] on link "Vehicles" at bounding box center [716, 166] width 59 height 37
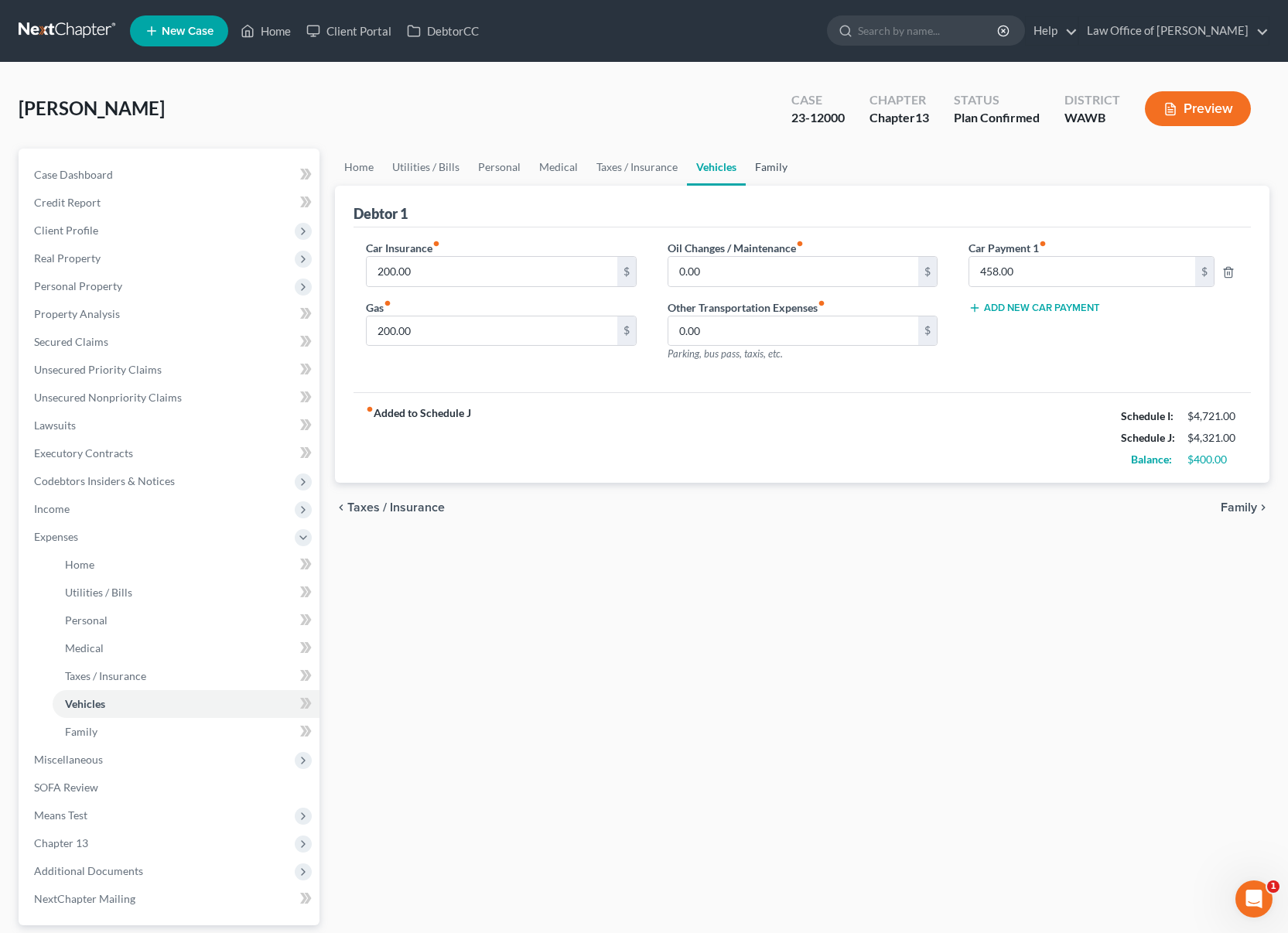
click at [765, 170] on link "Family" at bounding box center [772, 166] width 51 height 37
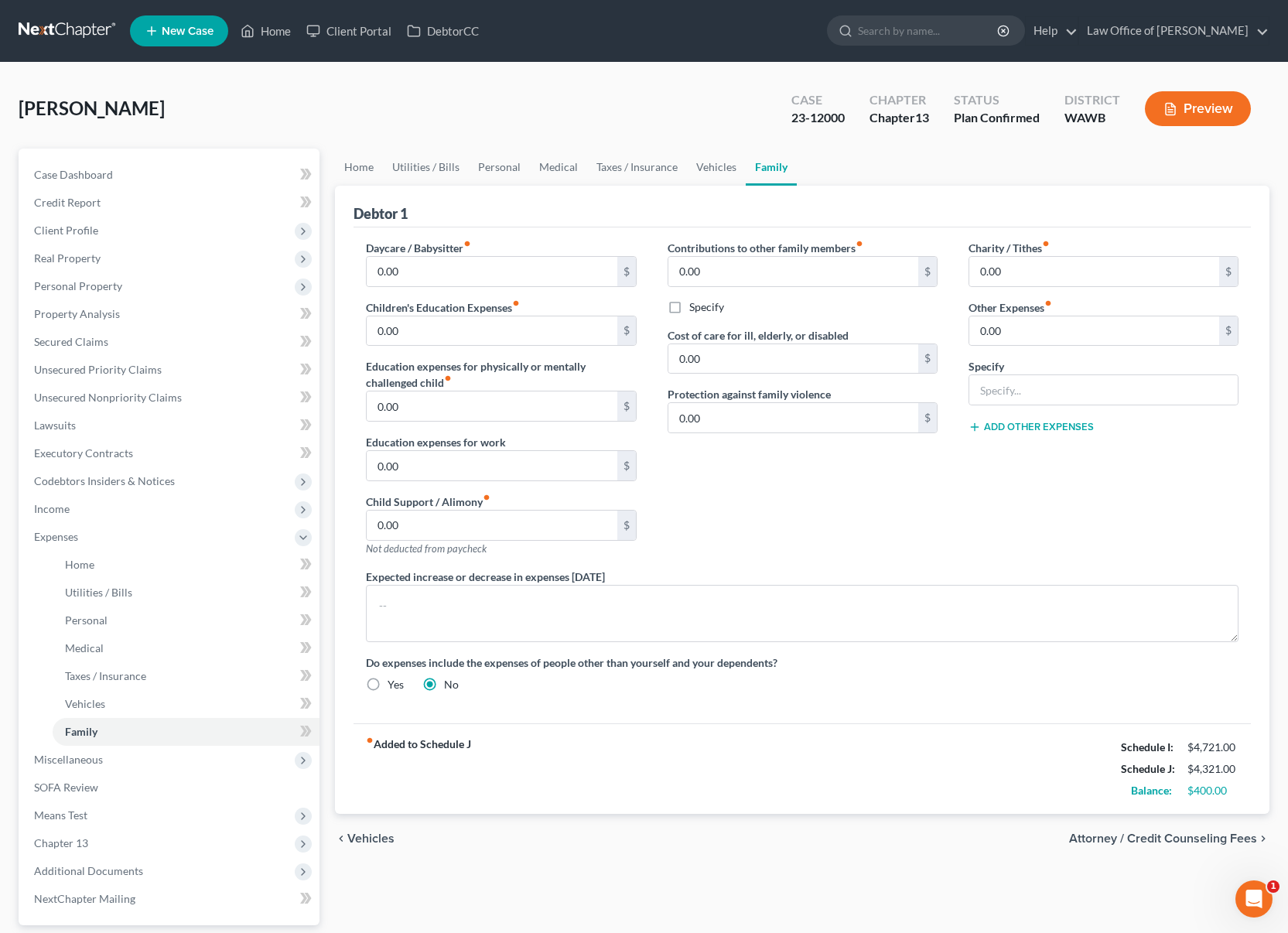
click at [83, 32] on link at bounding box center [68, 31] width 99 height 28
